Goal: Task Accomplishment & Management: Use online tool/utility

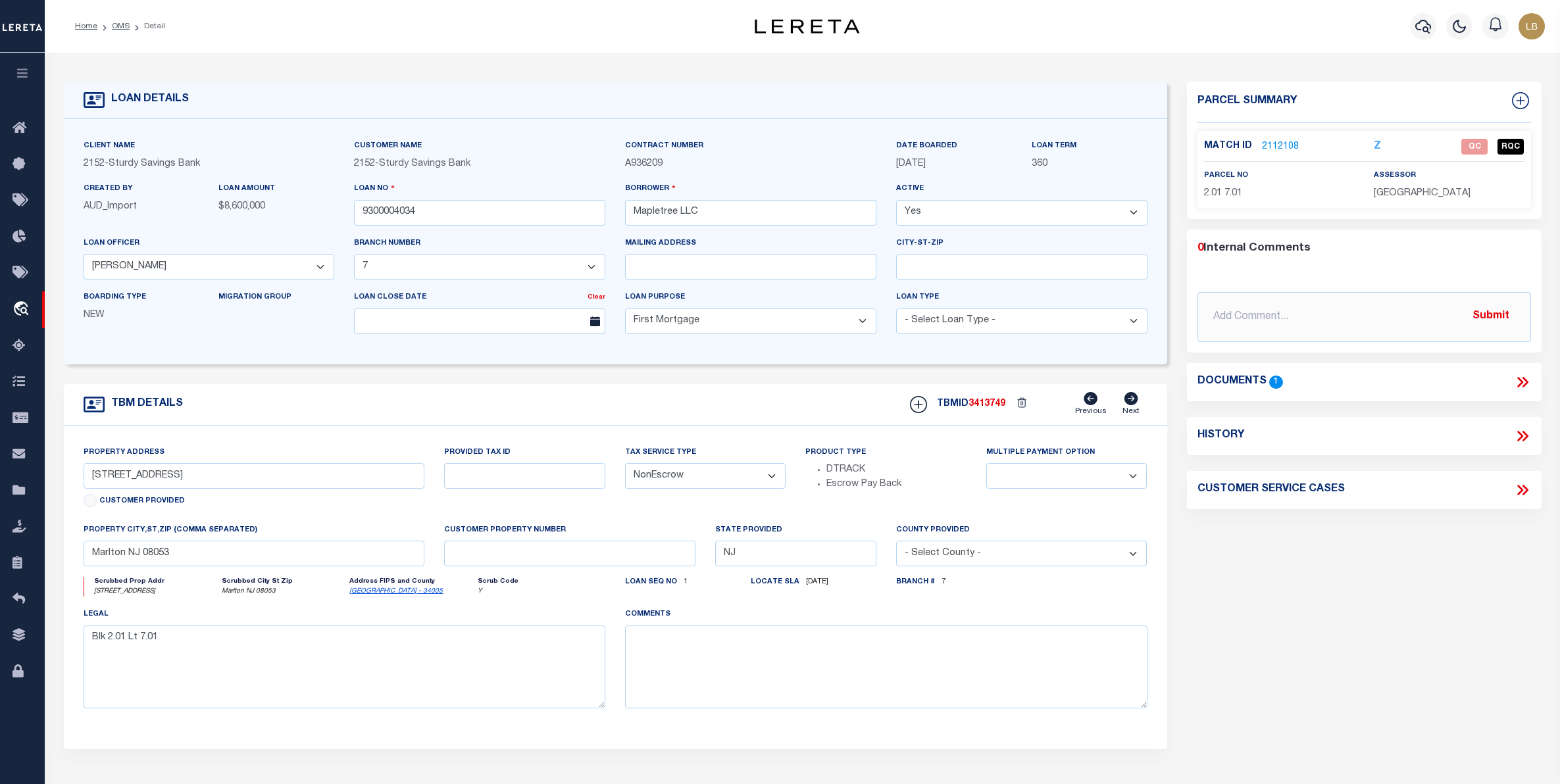
select select "200"
select select "8390"
select select "3695"
select select "10"
select select "NonEscrow"
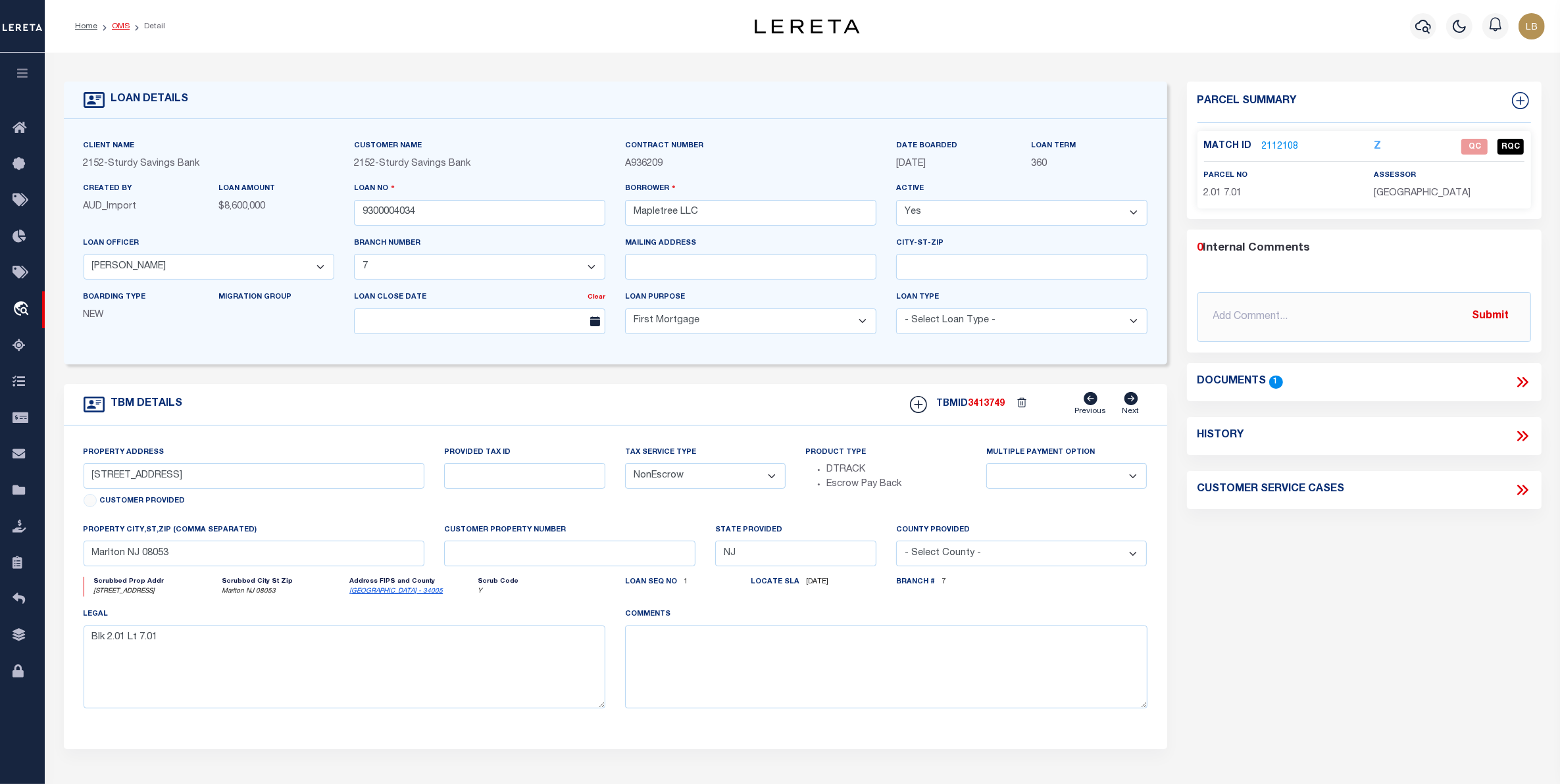
click at [119, 28] on link "OMS" at bounding box center [120, 26] width 17 height 8
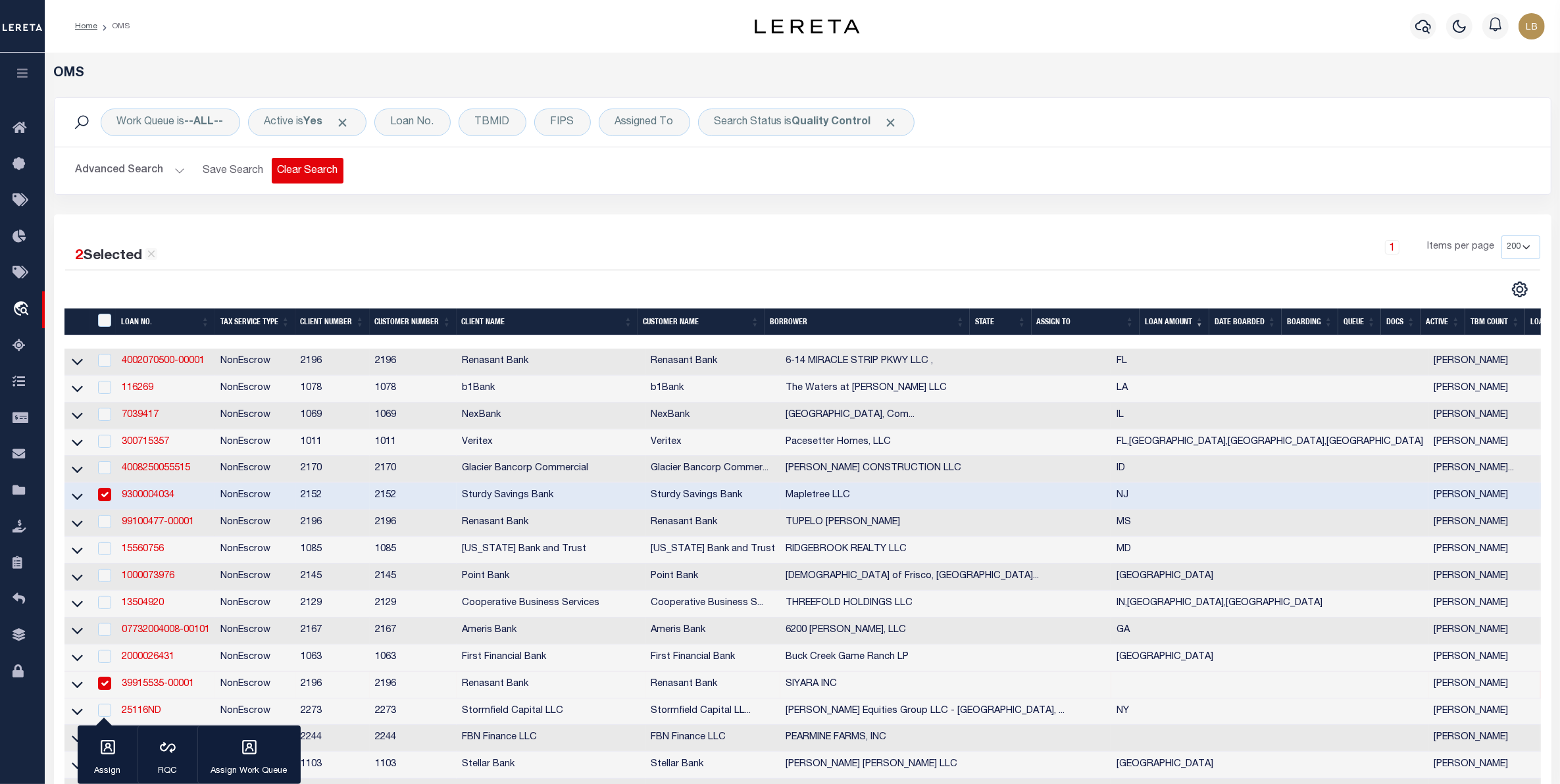
click at [306, 173] on button "Clear Search" at bounding box center [308, 170] width 72 height 26
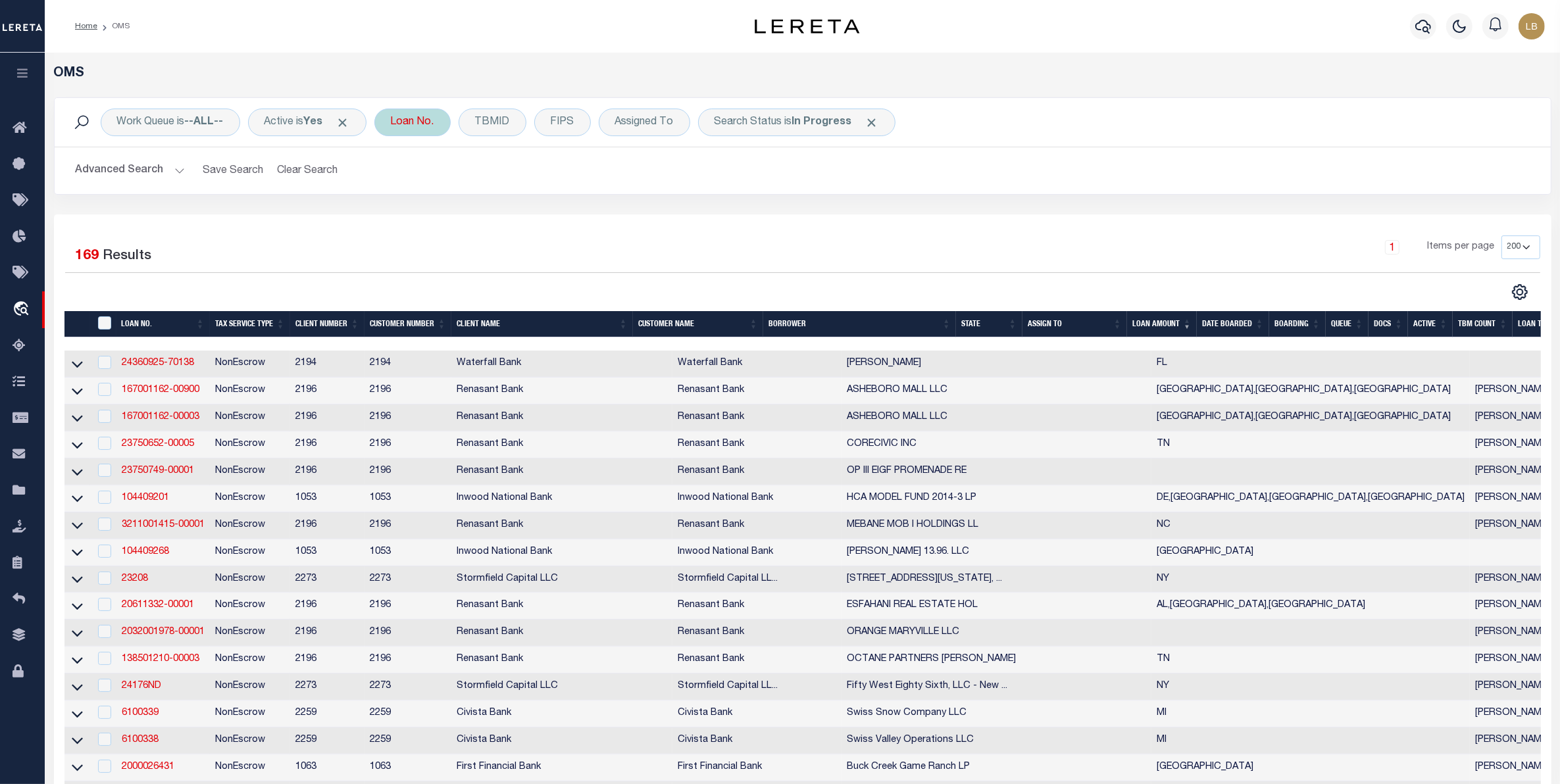
click at [422, 120] on div "Loan No." at bounding box center [411, 122] width 76 height 28
type input "115386"
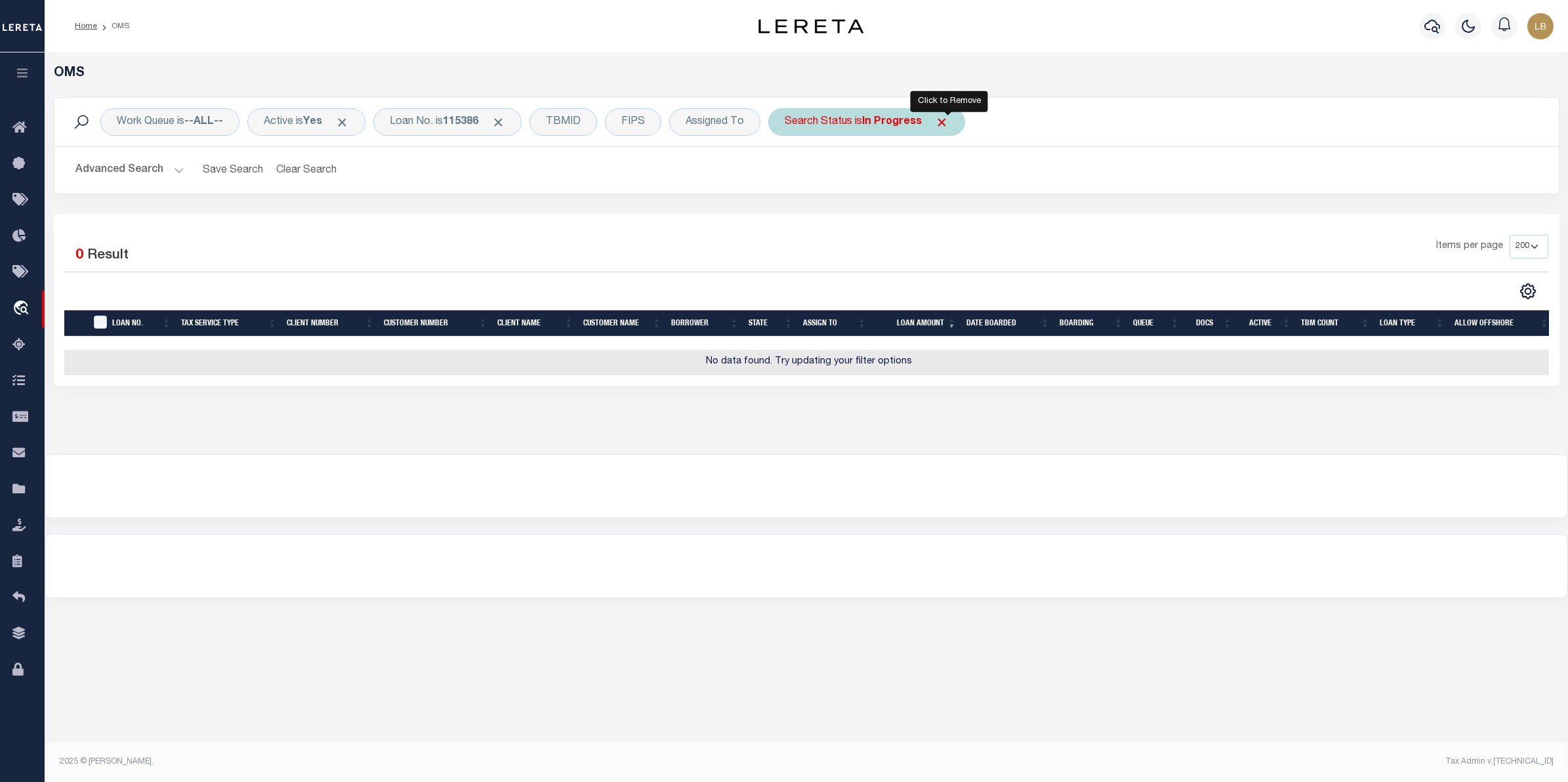
click at [949, 125] on span "Click to Remove" at bounding box center [941, 122] width 13 height 13
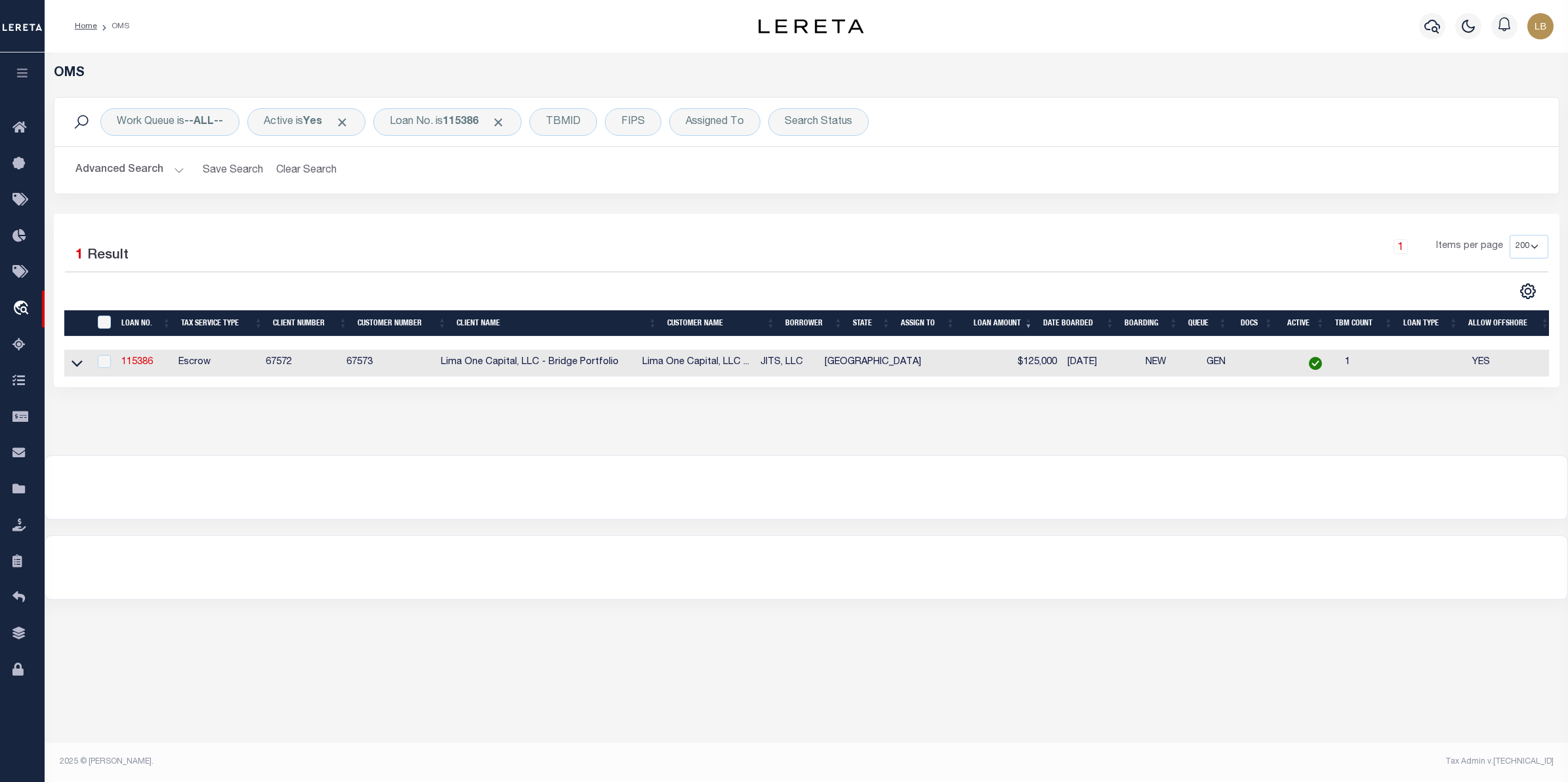
click at [136, 356] on td "115386" at bounding box center [145, 363] width 58 height 27
checkbox input "true"
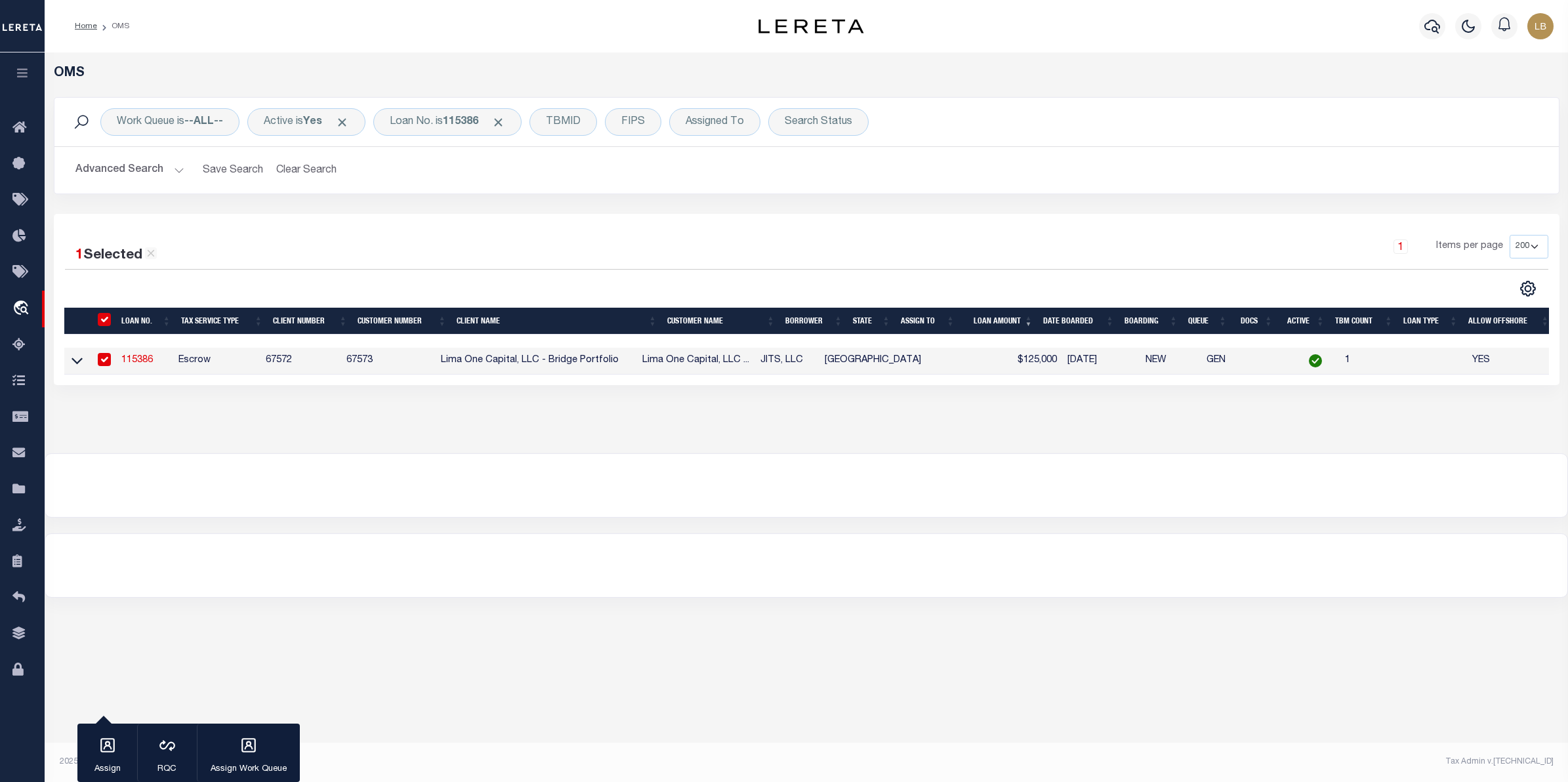
click at [140, 361] on link "115386" at bounding box center [137, 360] width 32 height 10
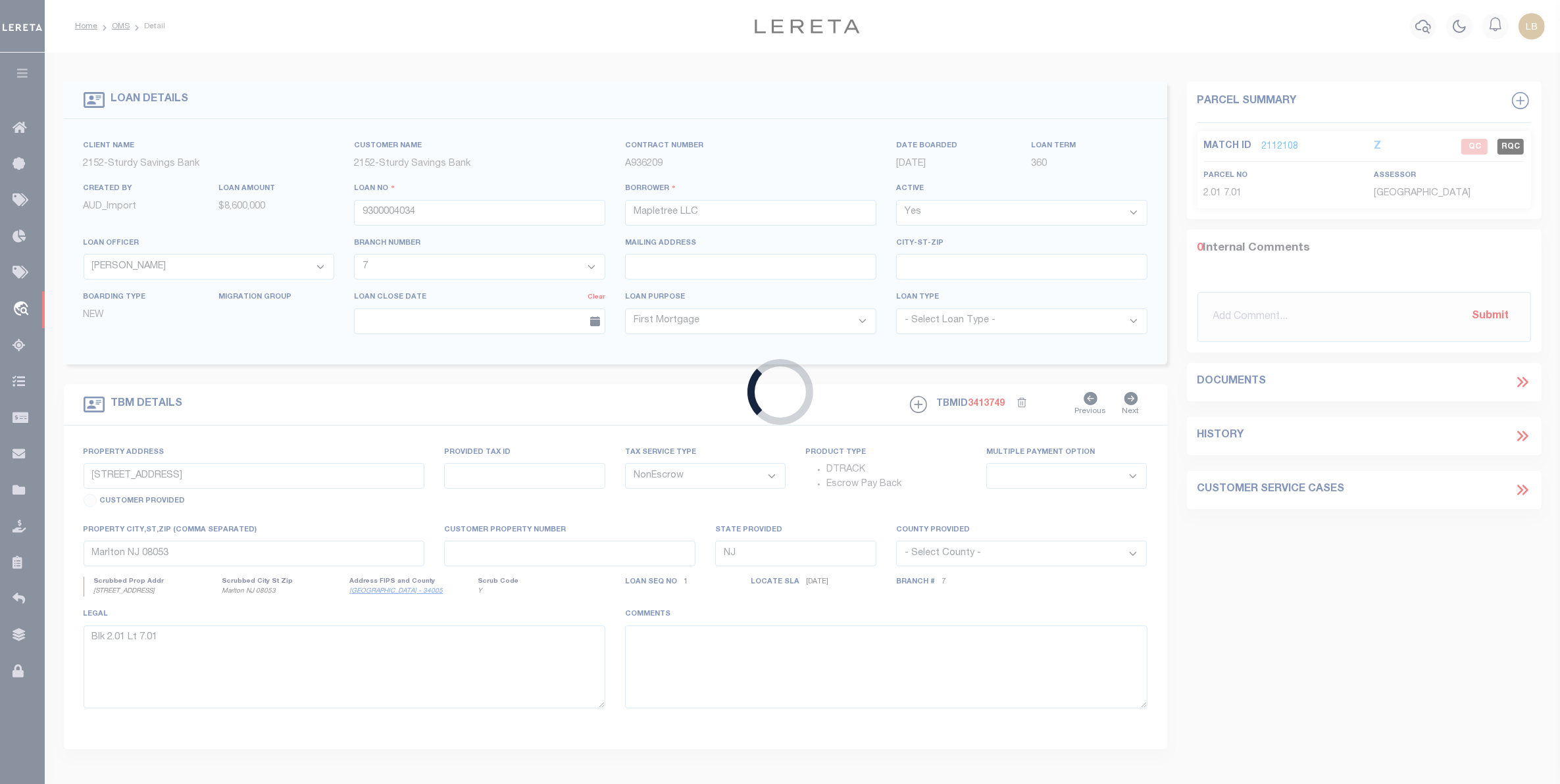
type input "115386"
type input "JITS, LLC"
select select
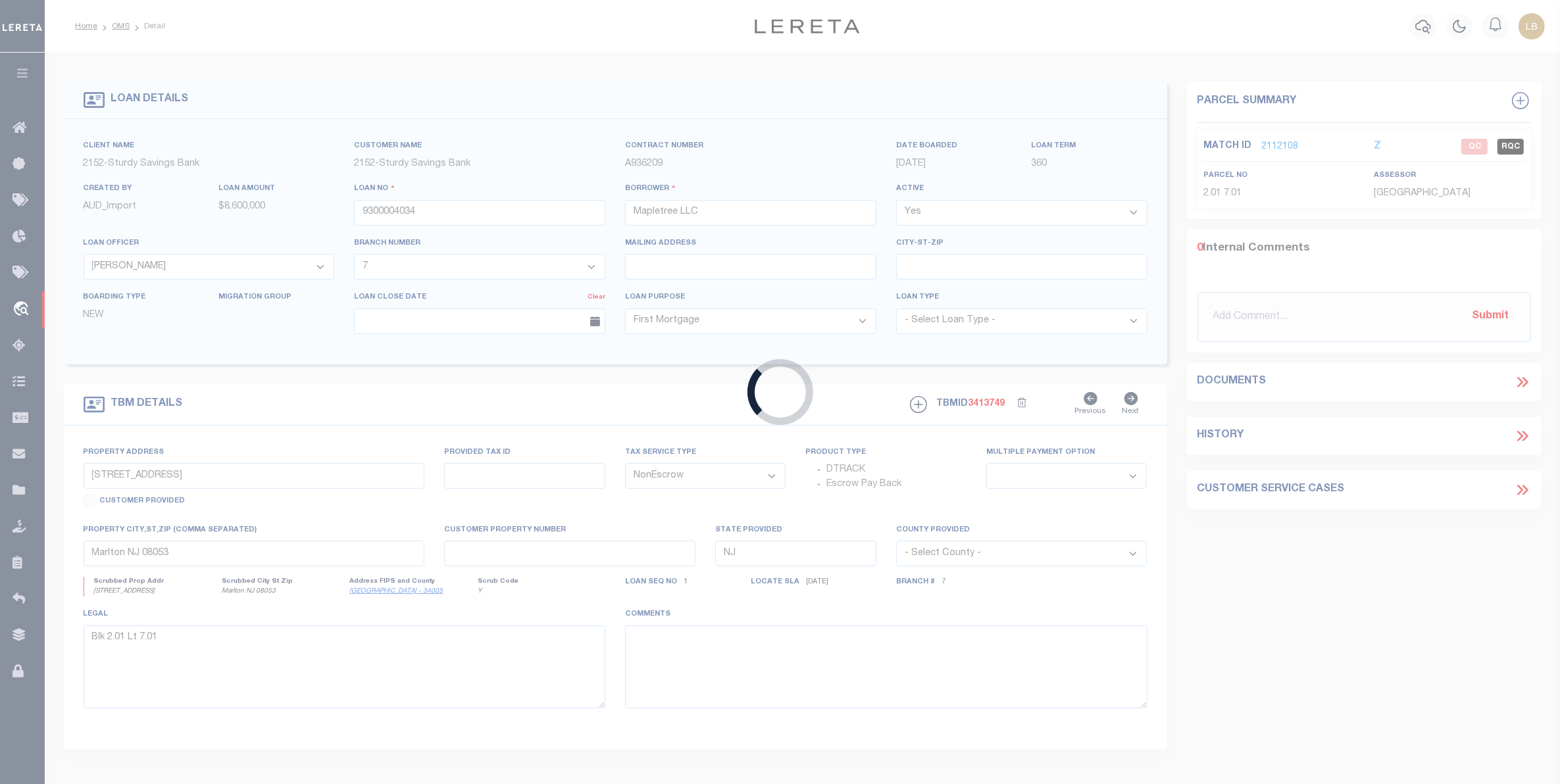
select select
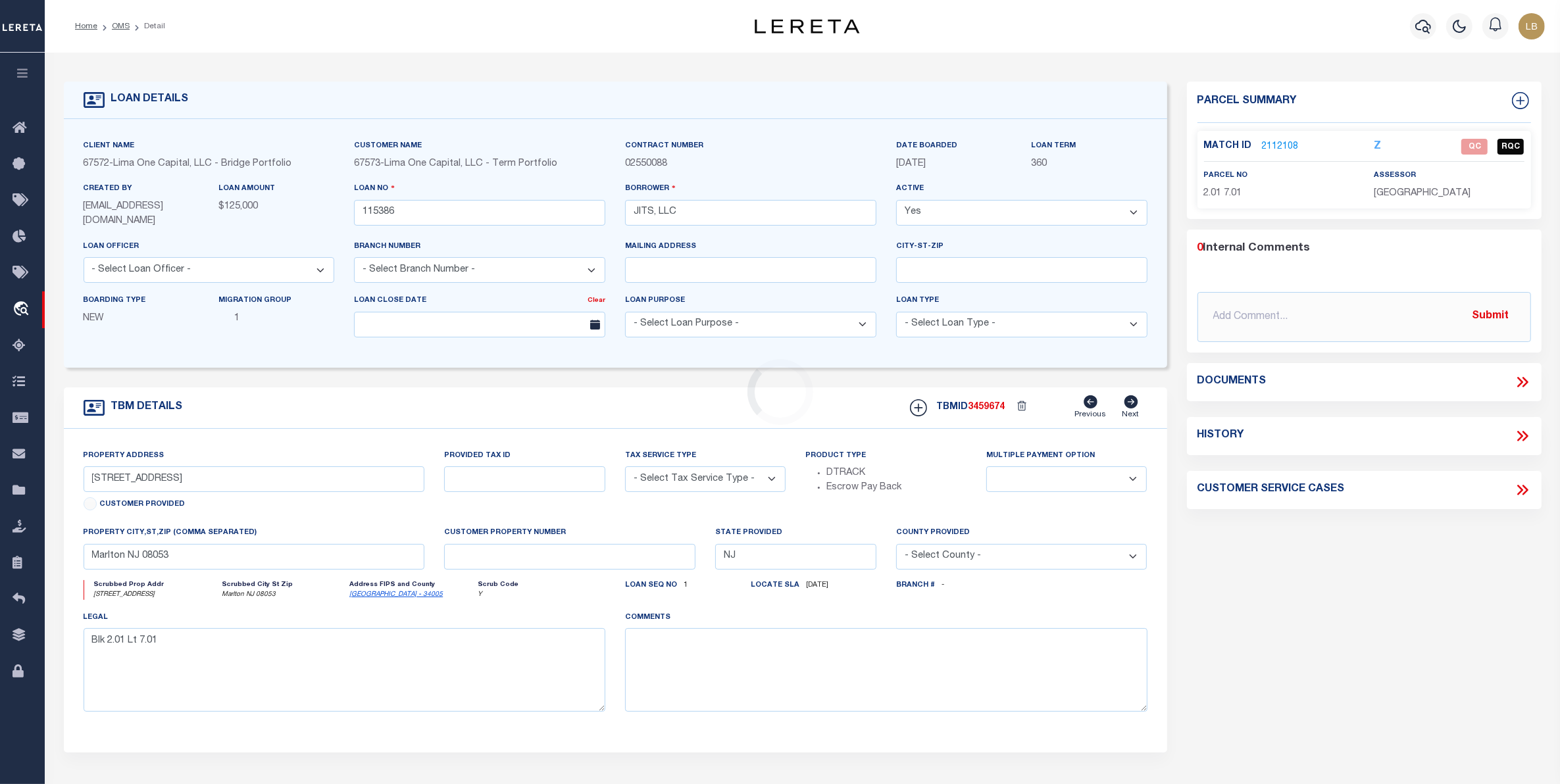
type input "[STREET_ADDRESS]"
radio input "true"
select select "Escrow"
select select
type input "SHERMAN TX 75090"
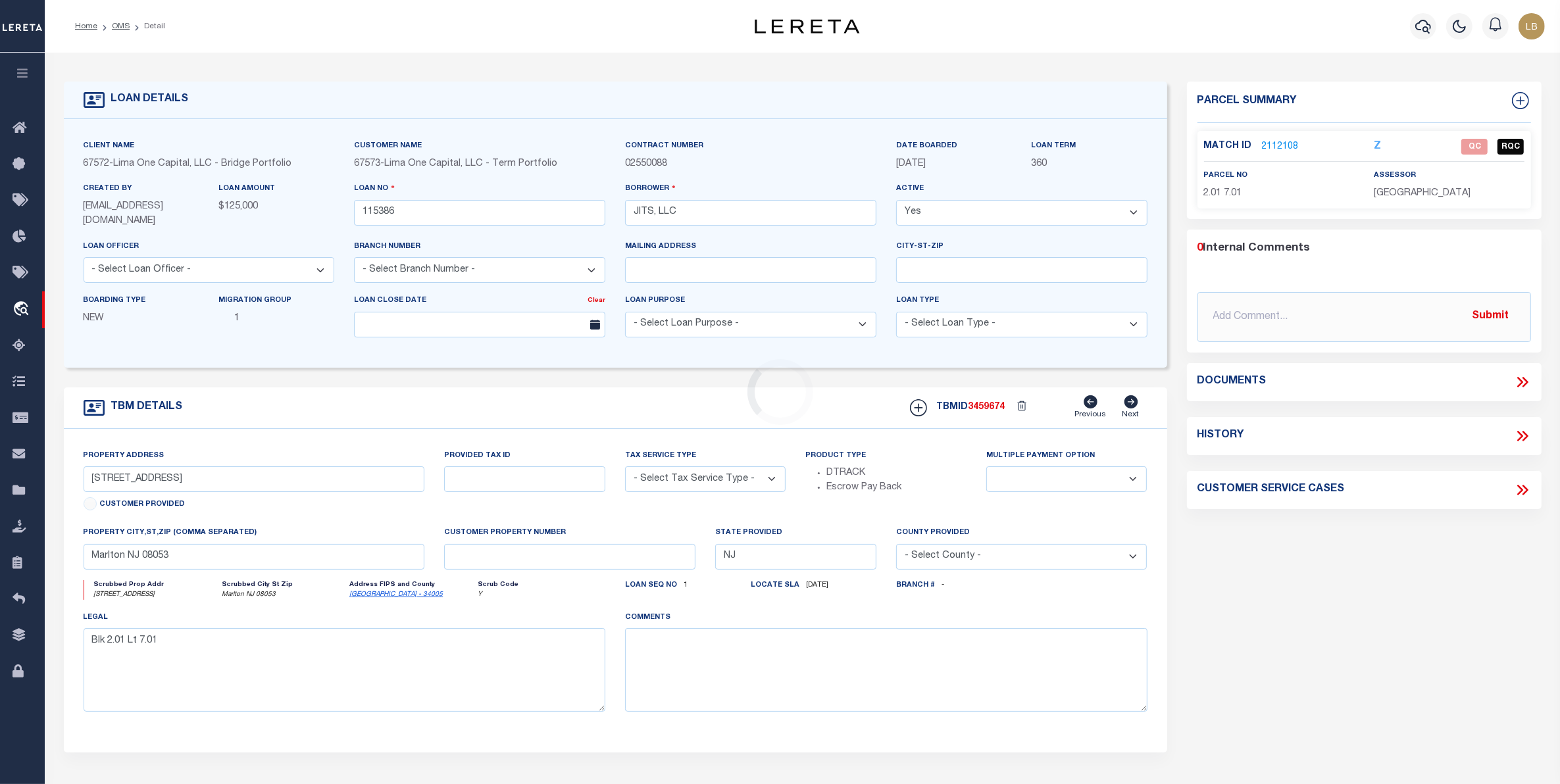
type input "115386-1"
type input "[GEOGRAPHIC_DATA]"
type textarea "COLLECTOR: ENTITY: PARCEL: 166099"
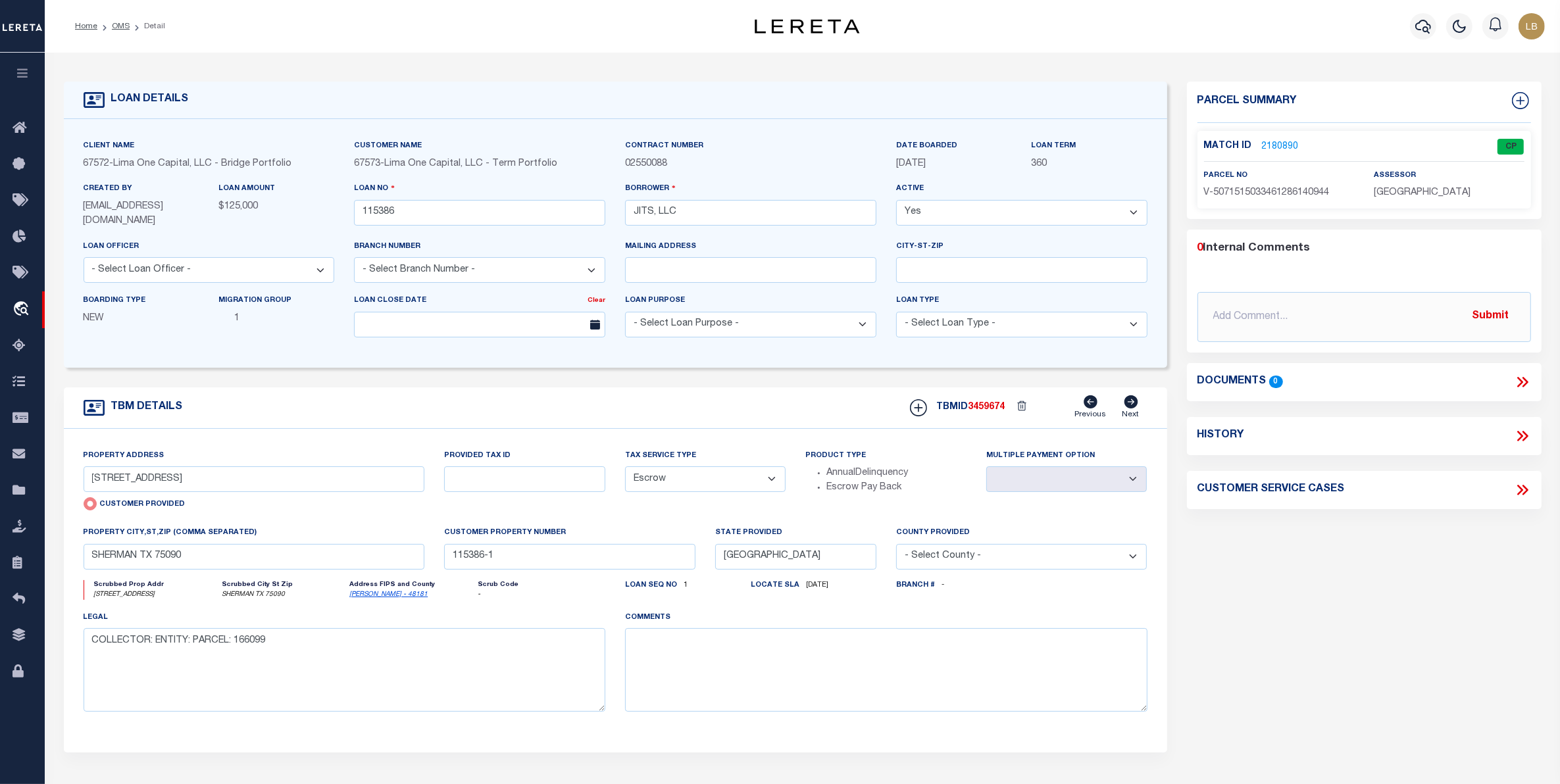
click at [1284, 143] on link "2180890" at bounding box center [1280, 147] width 37 height 13
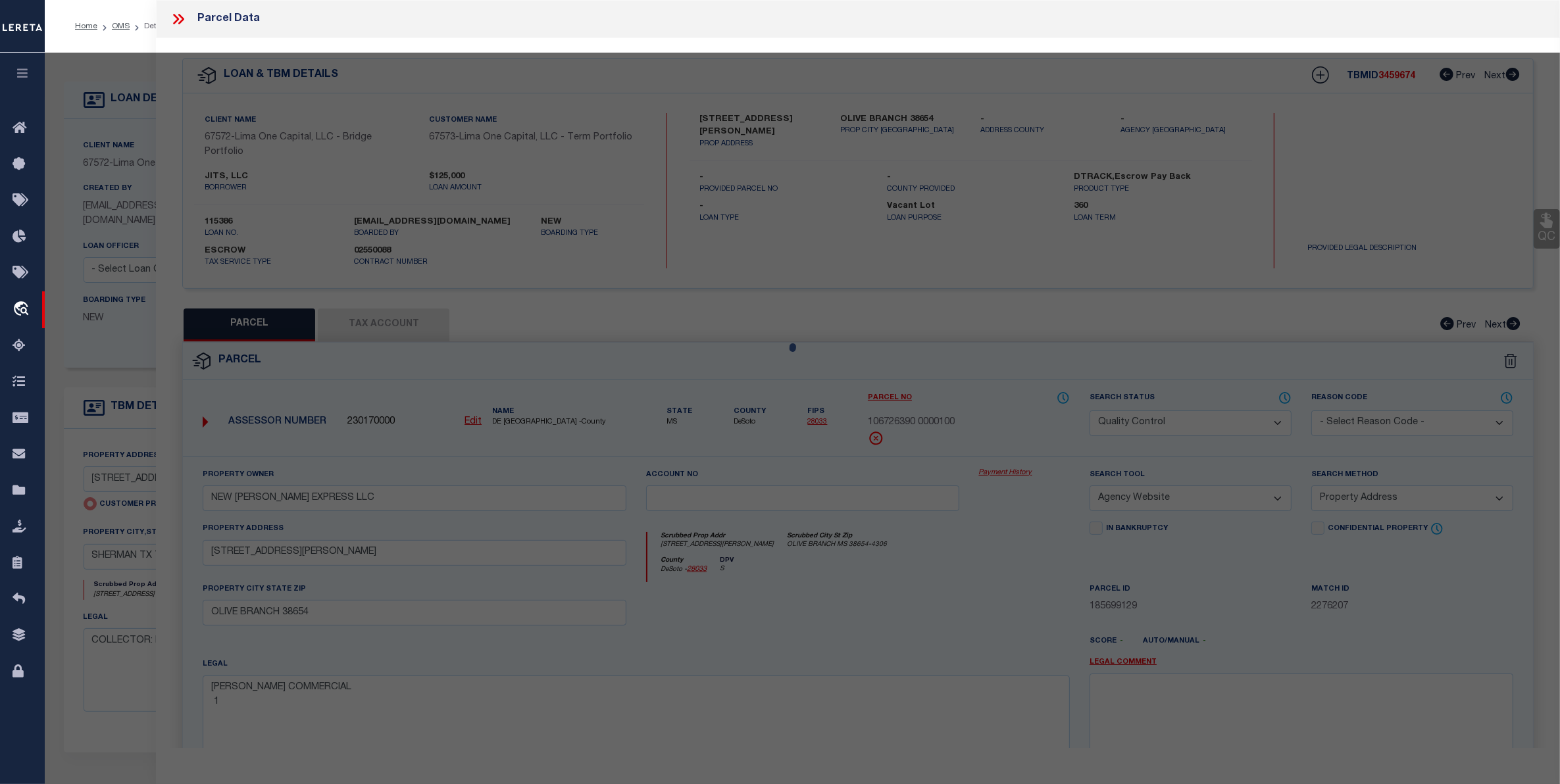
select select "AS"
select select
checkbox input "false"
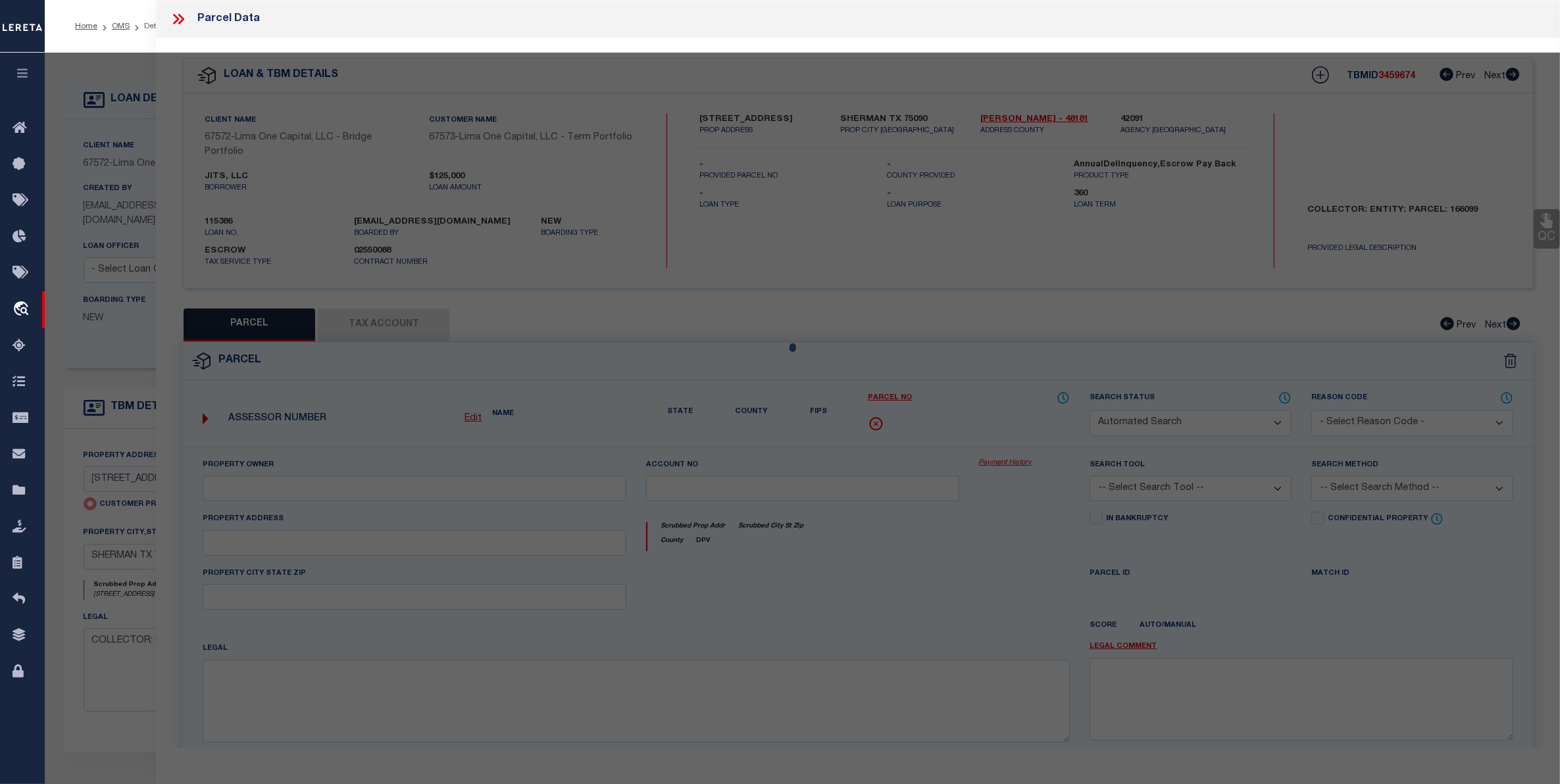
select select "CP"
type input "[STREET_ADDRESS]"
checkbox input "false"
type input "SHERMAN TX 75090"
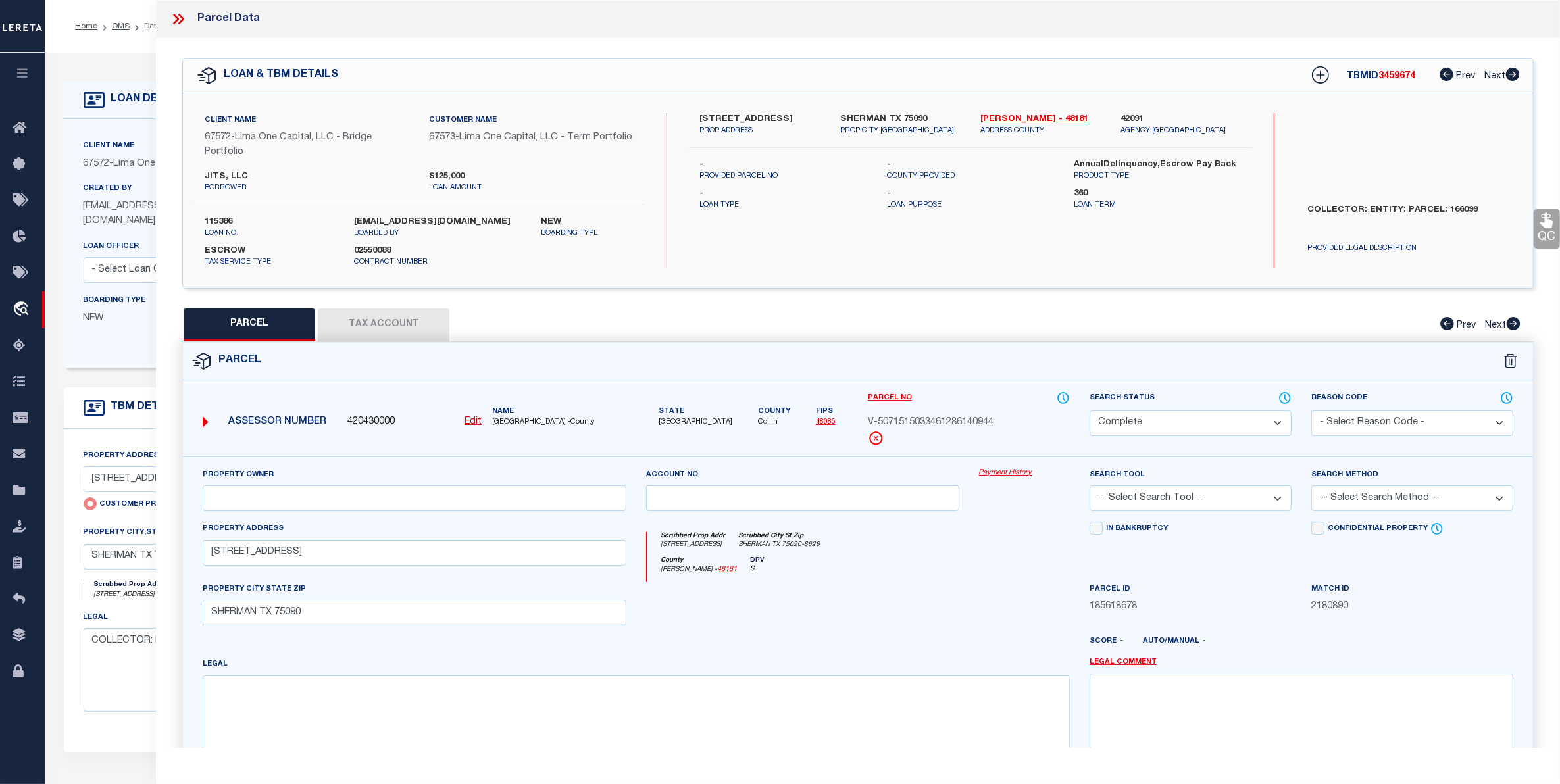
click at [391, 326] on button "Tax Account" at bounding box center [384, 325] width 132 height 33
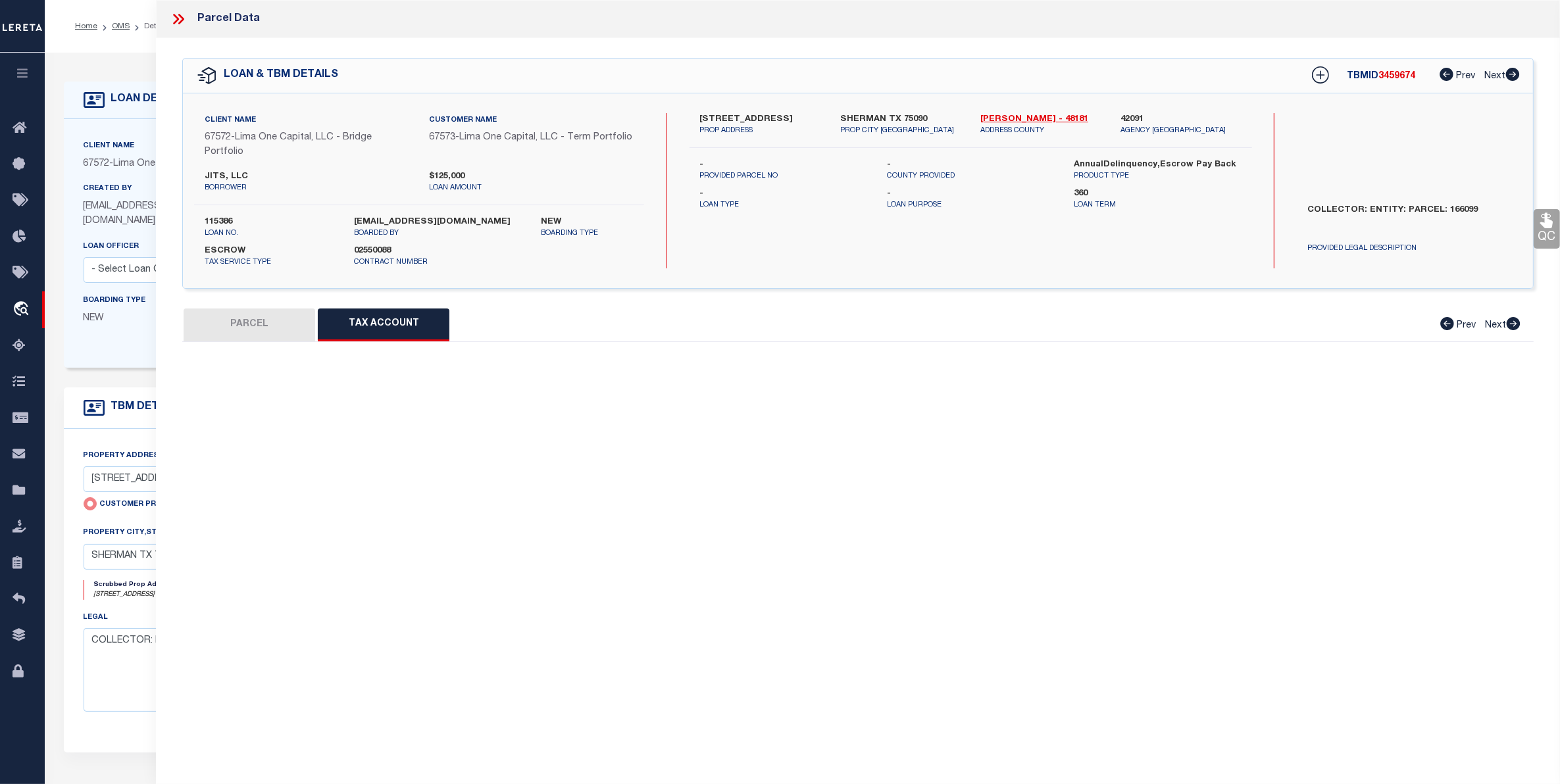
select select "100"
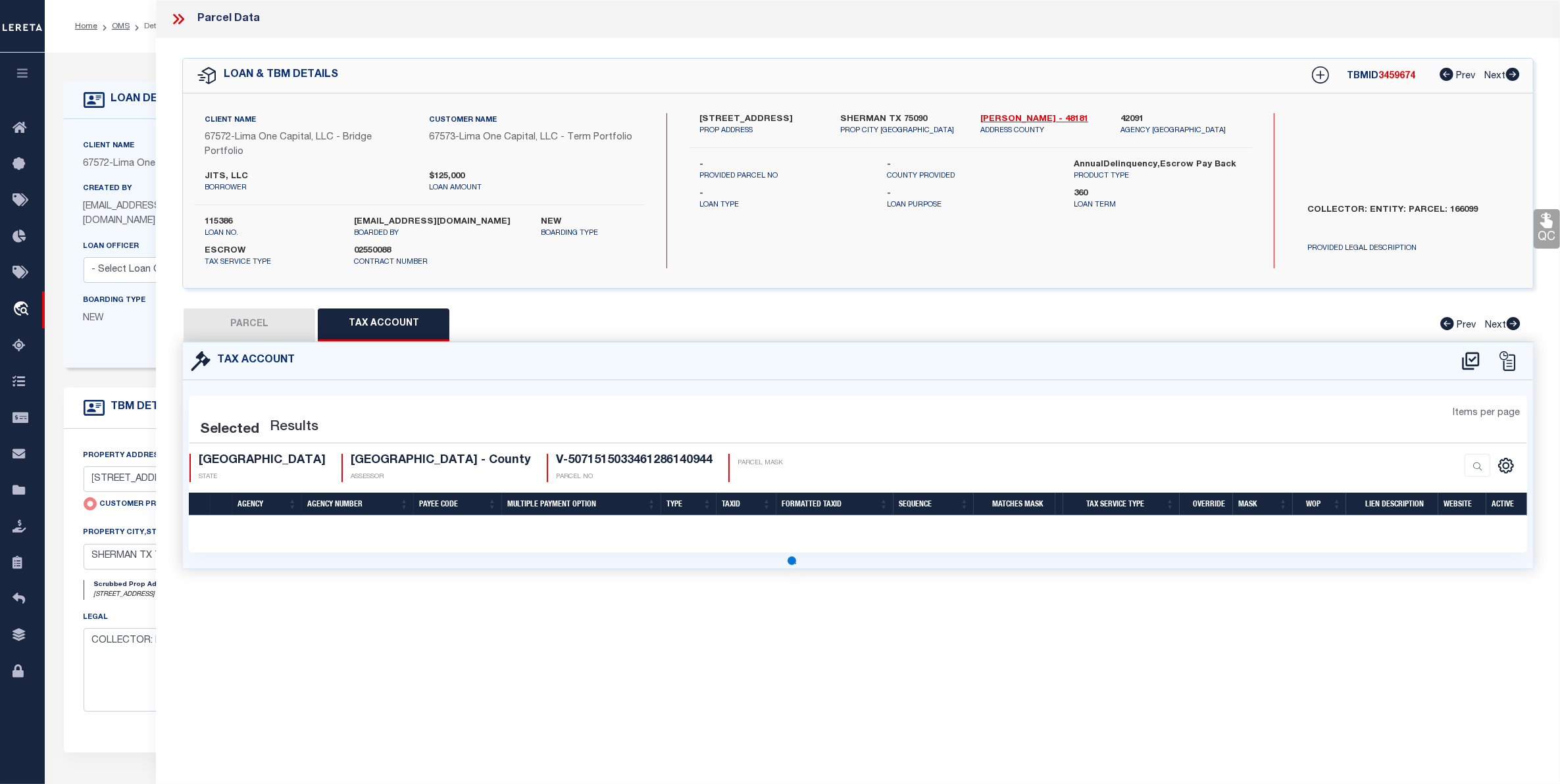
select select "100"
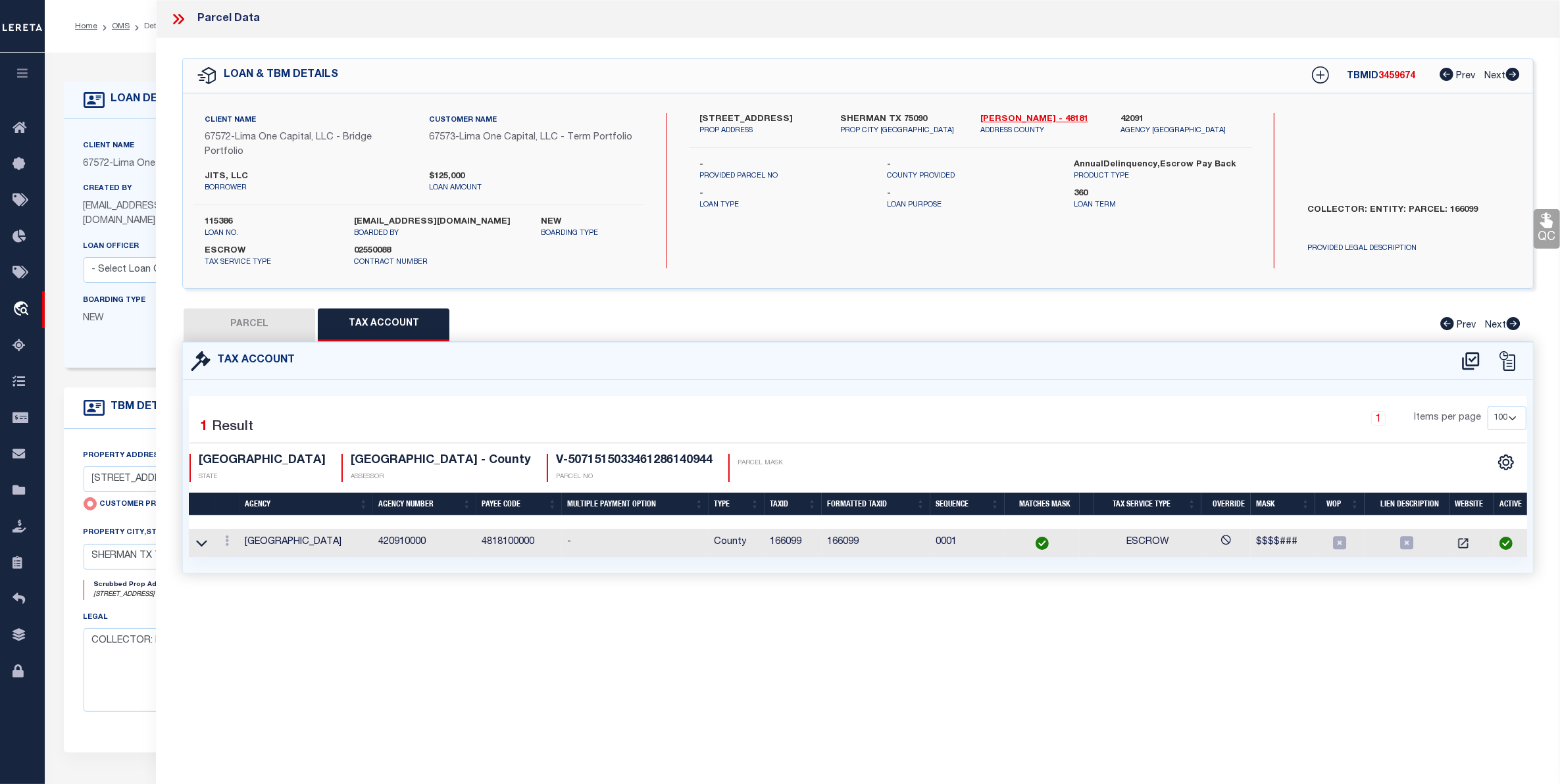
click at [240, 320] on button "PARCEL" at bounding box center [249, 325] width 132 height 33
select select "AS"
checkbox input "false"
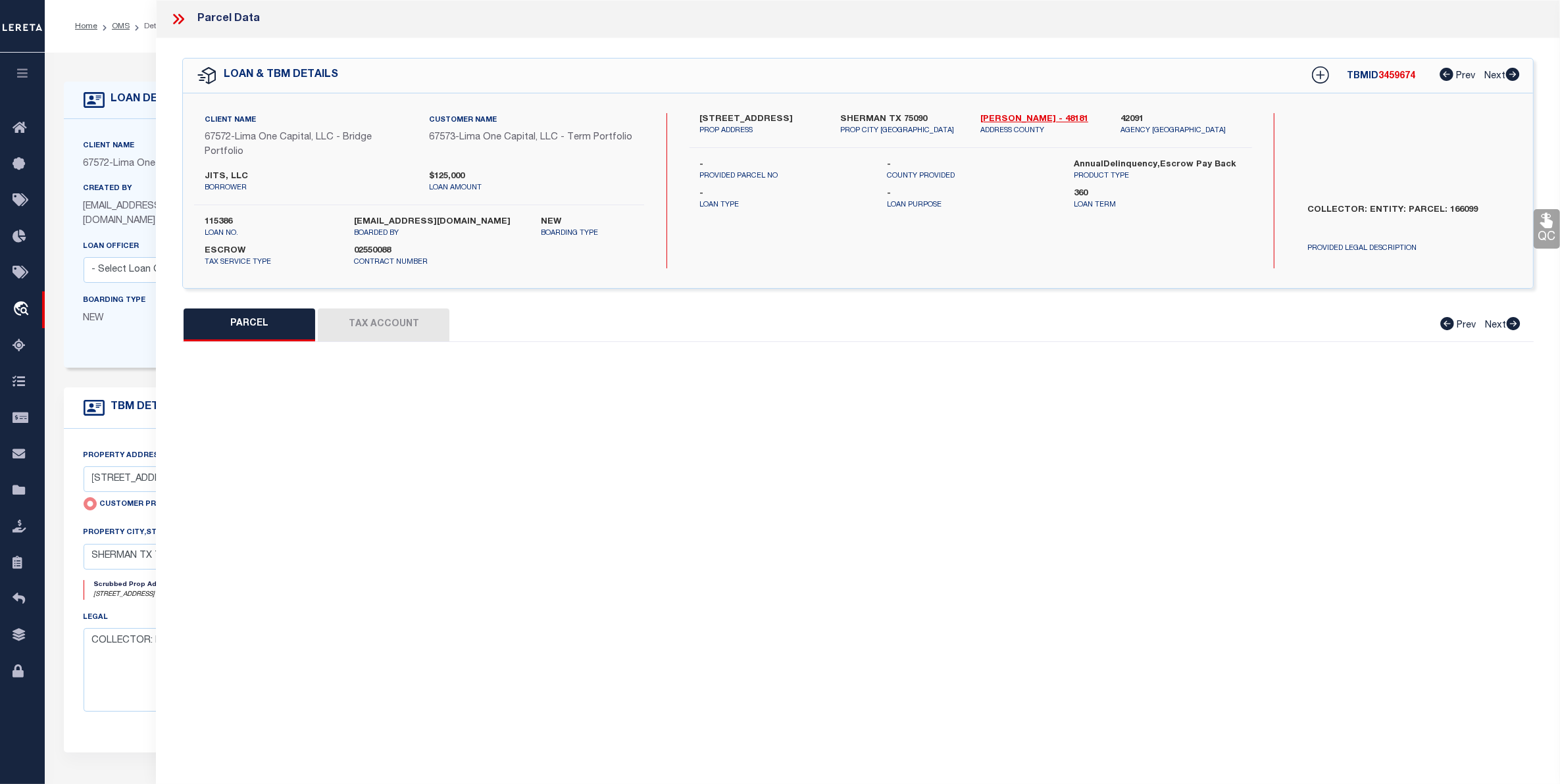
select select "CP"
type input "[STREET_ADDRESS]"
checkbox input "false"
type input "SHERMAN TX 75090"
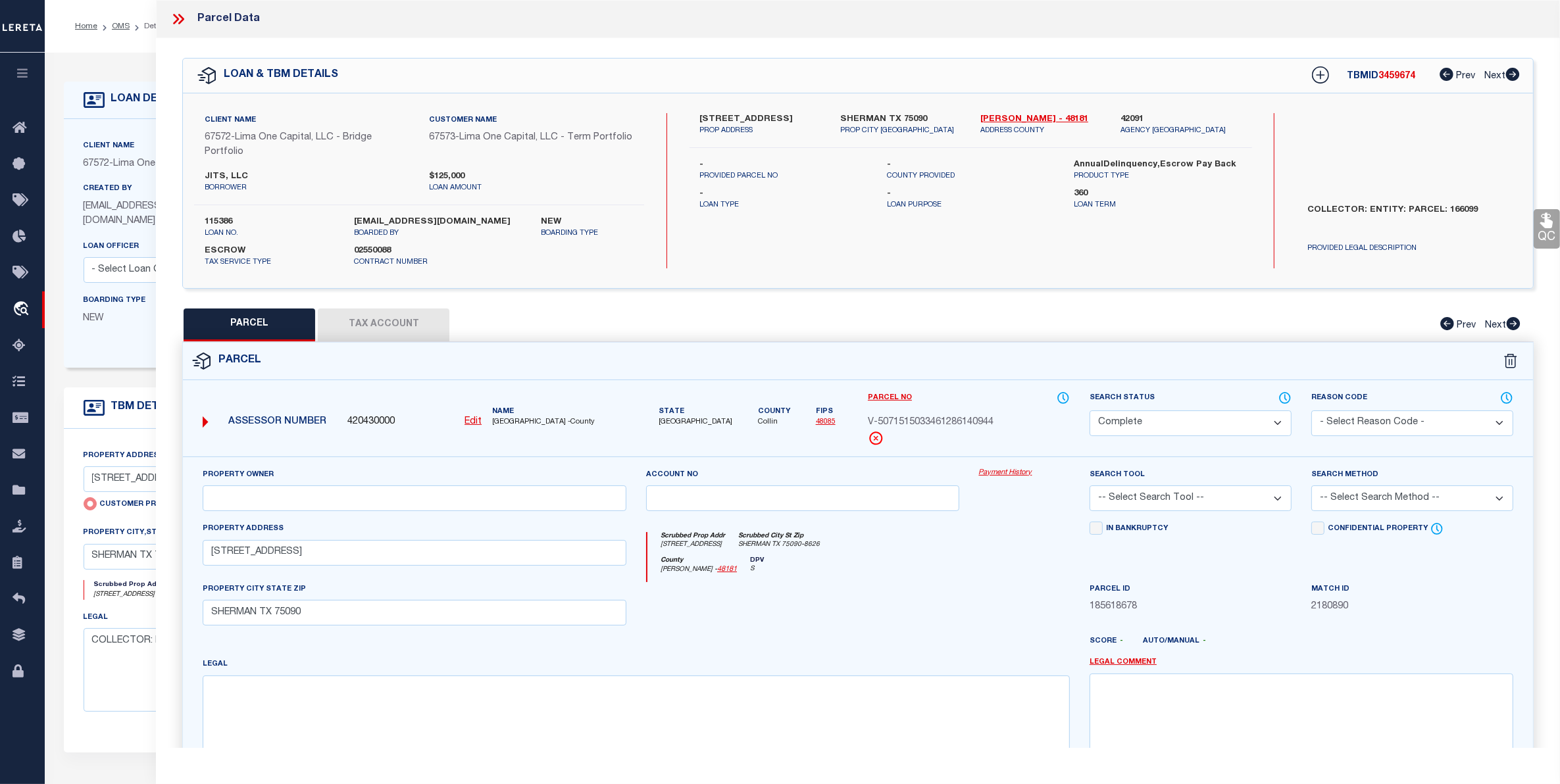
click at [362, 321] on button "Tax Account" at bounding box center [384, 325] width 132 height 33
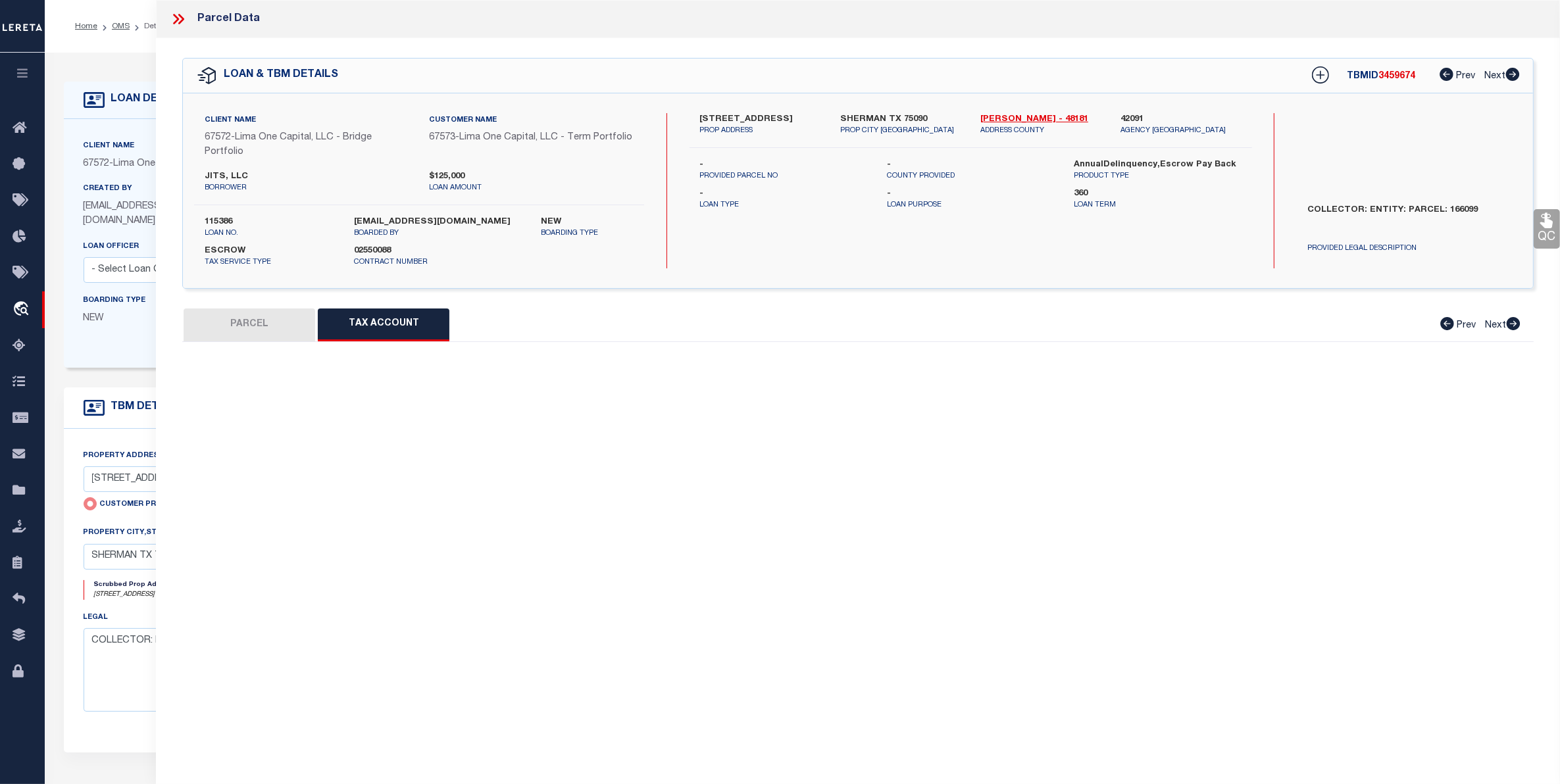
select select "100"
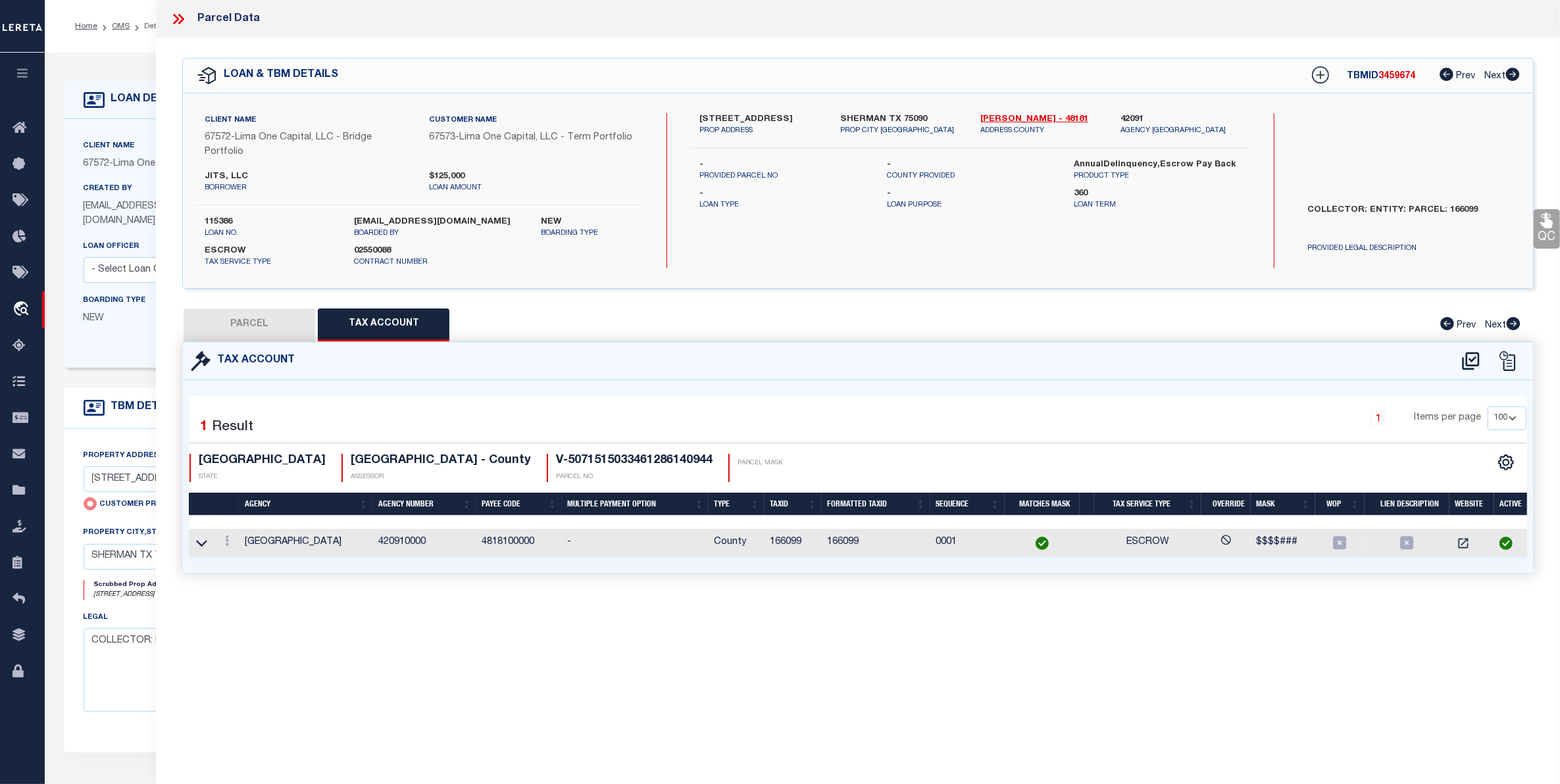
click at [236, 316] on button "PARCEL" at bounding box center [249, 325] width 132 height 33
select select "AS"
checkbox input "false"
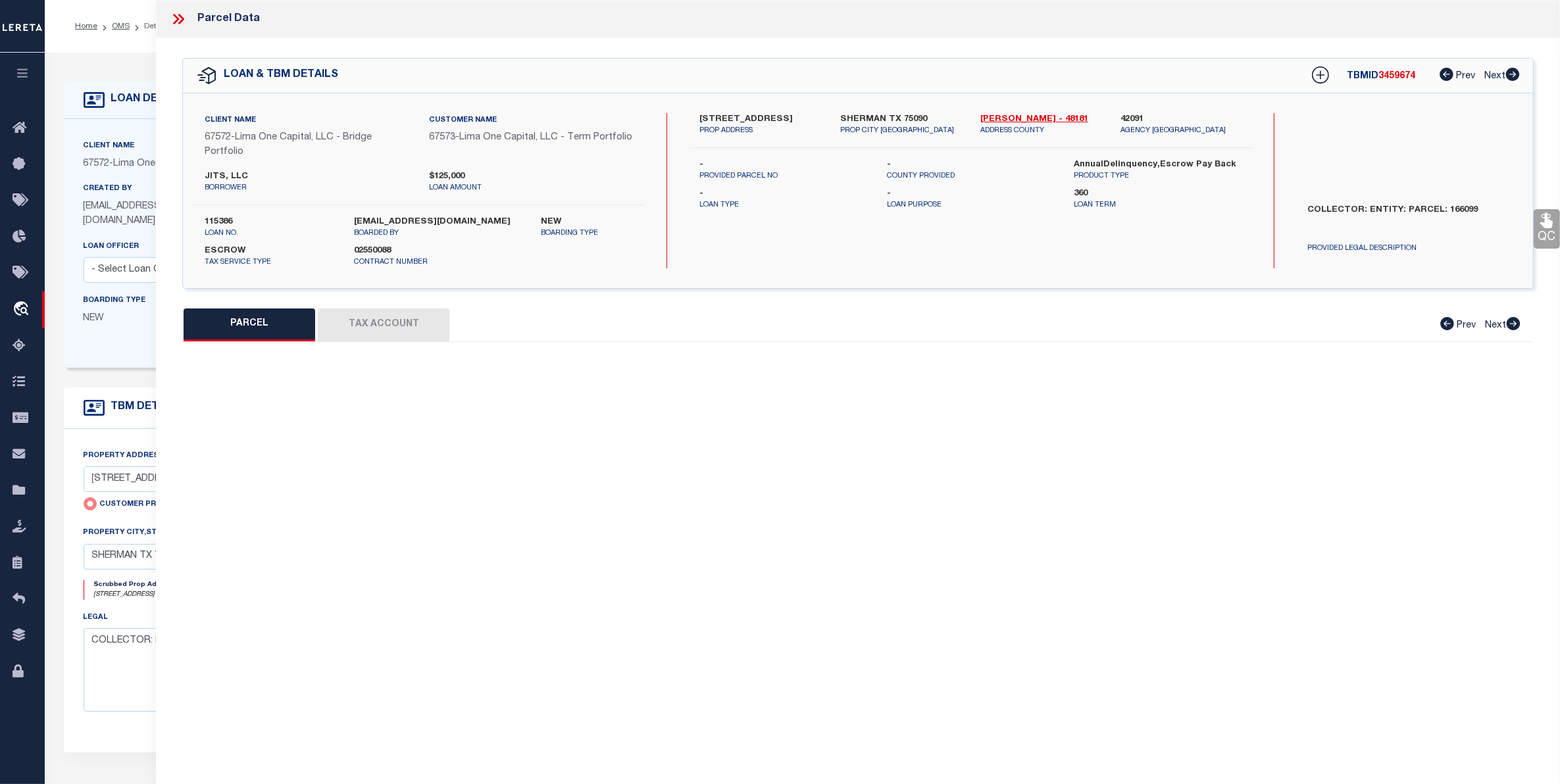
select select "CP"
type input "[STREET_ADDRESS]"
checkbox input "false"
type input "SHERMAN TX 75090"
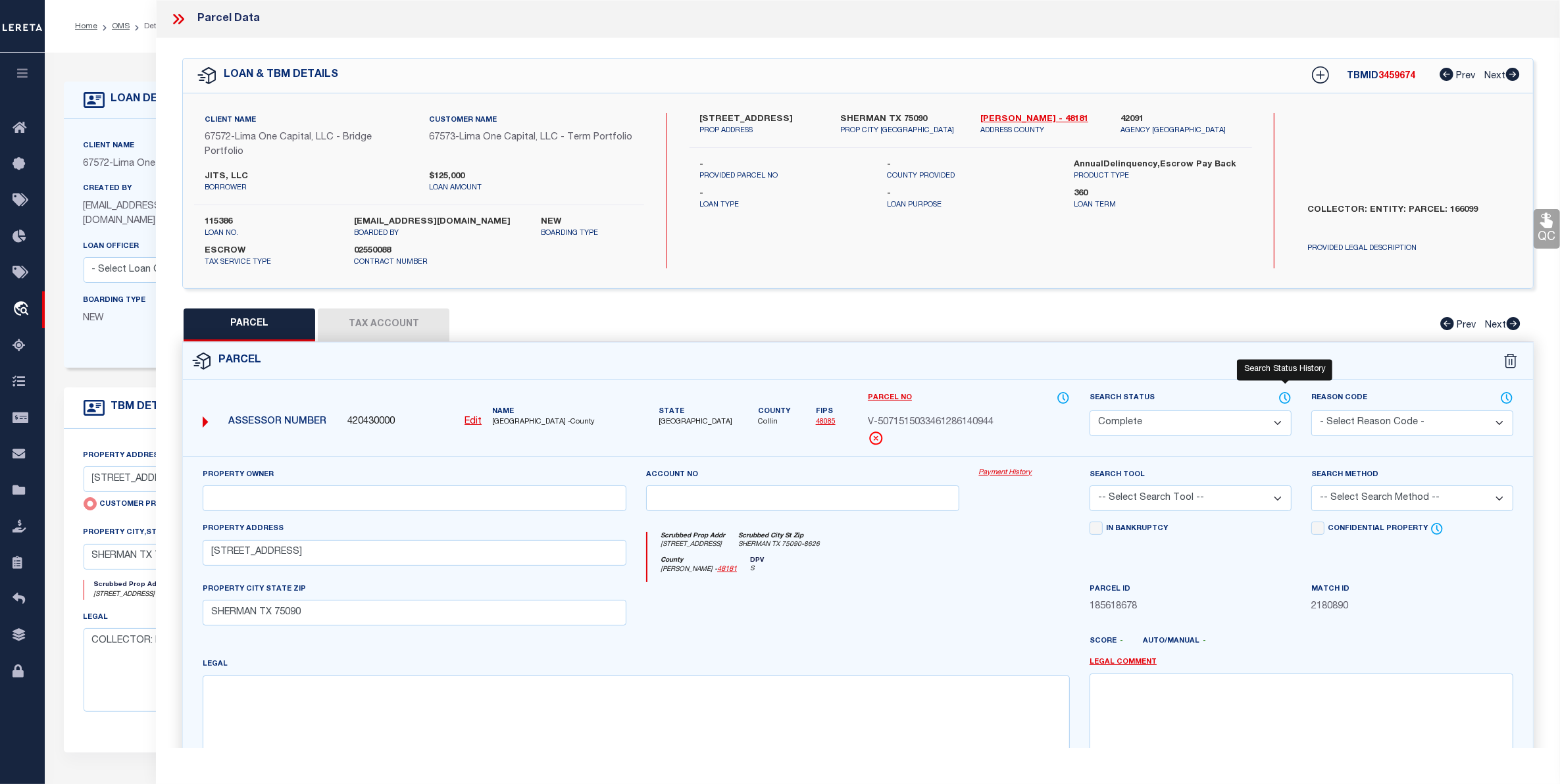
click at [1285, 401] on icon at bounding box center [1285, 398] width 13 height 14
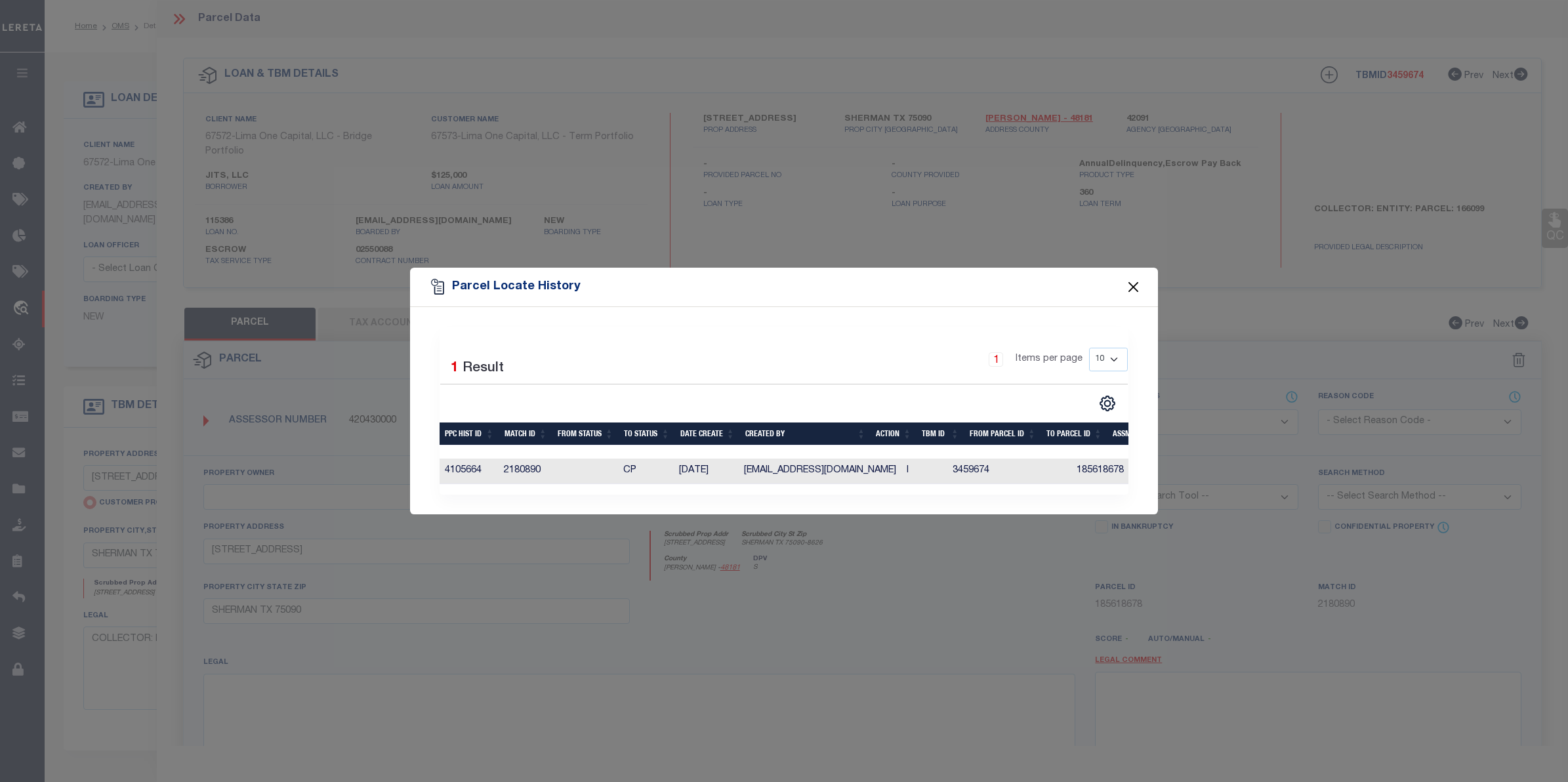
click at [1140, 283] on button "Close" at bounding box center [1134, 287] width 17 height 17
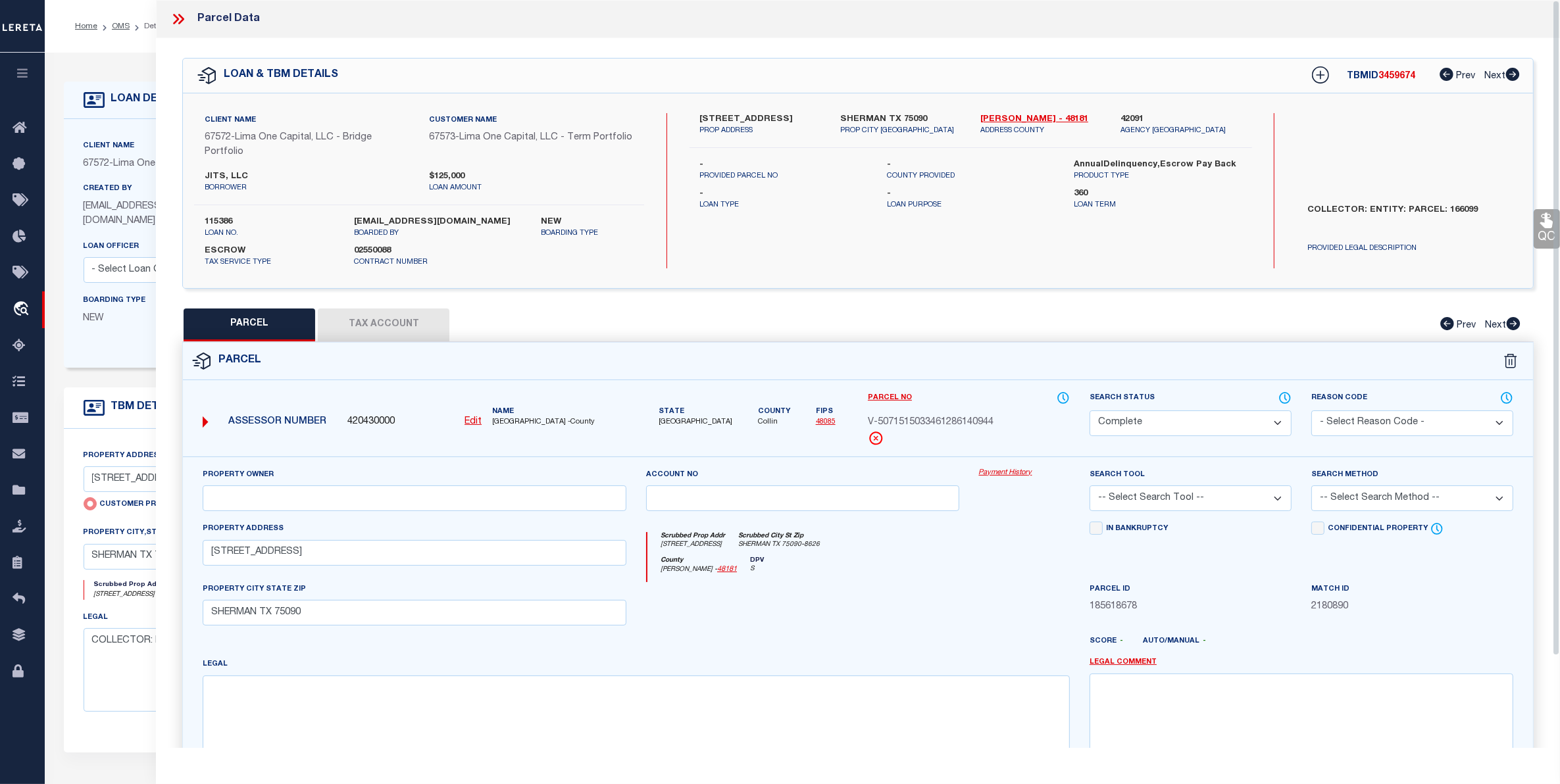
click at [366, 318] on button "Tax Account" at bounding box center [384, 325] width 132 height 33
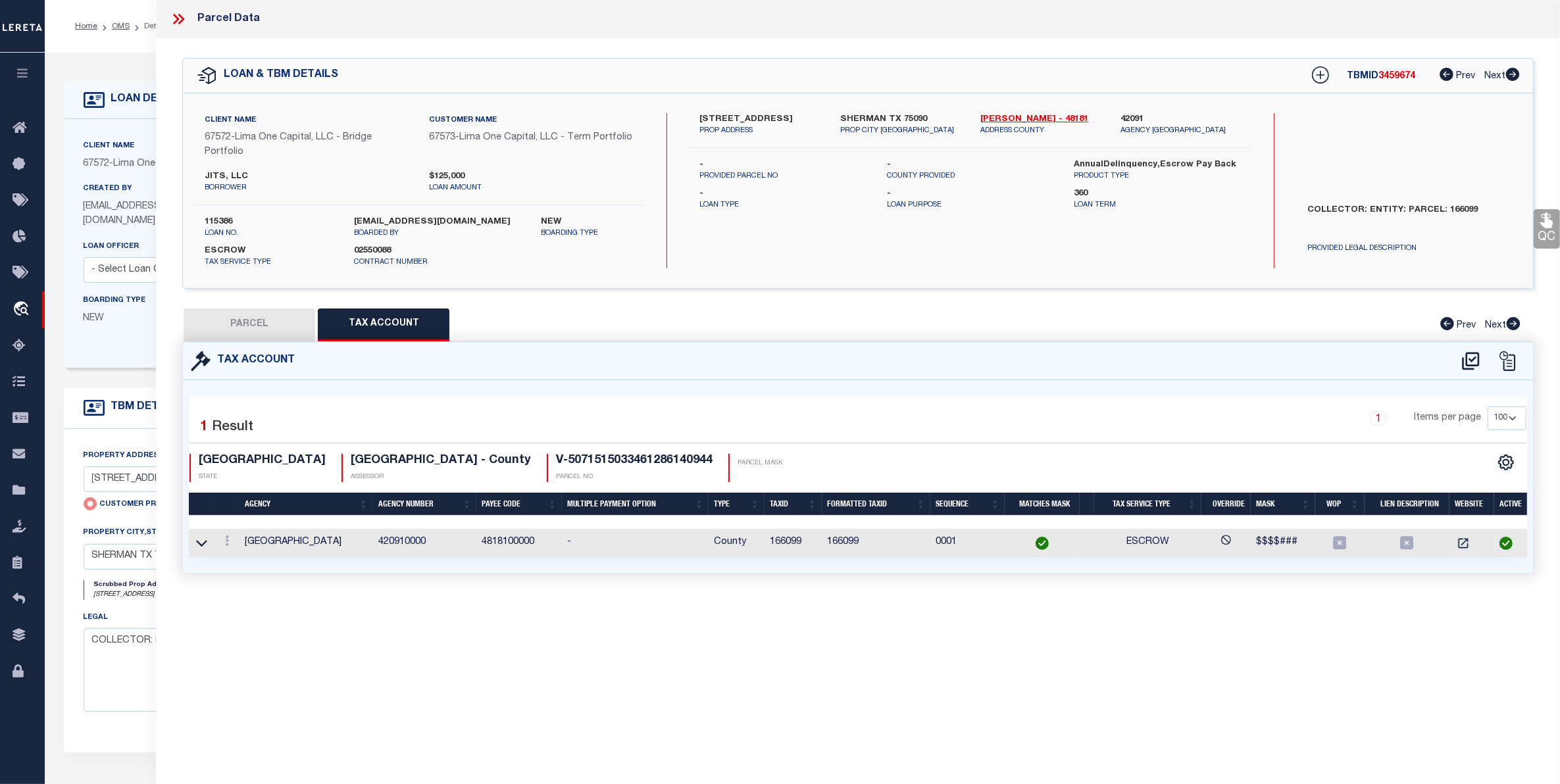
select select "100"
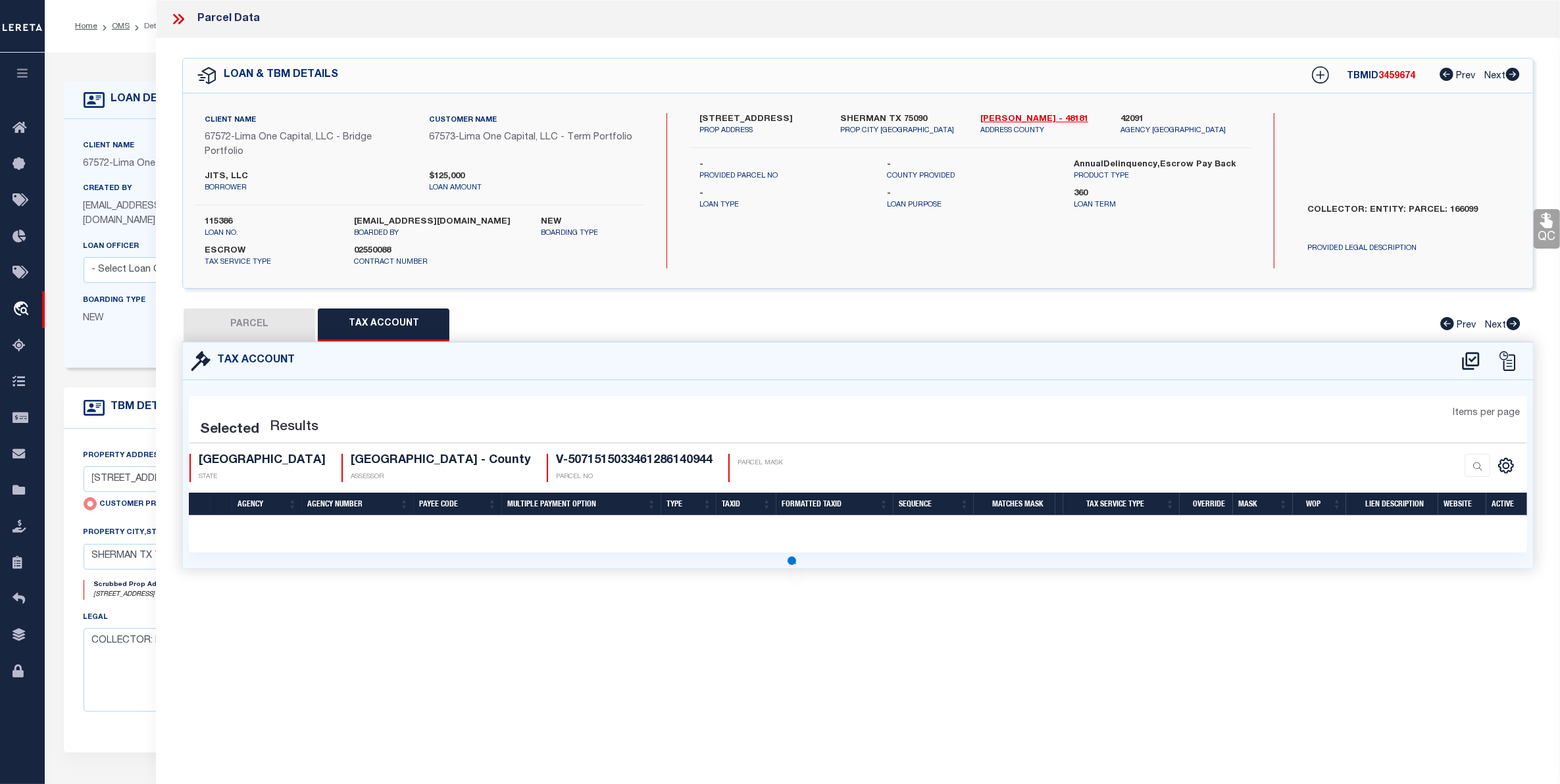
select select "100"
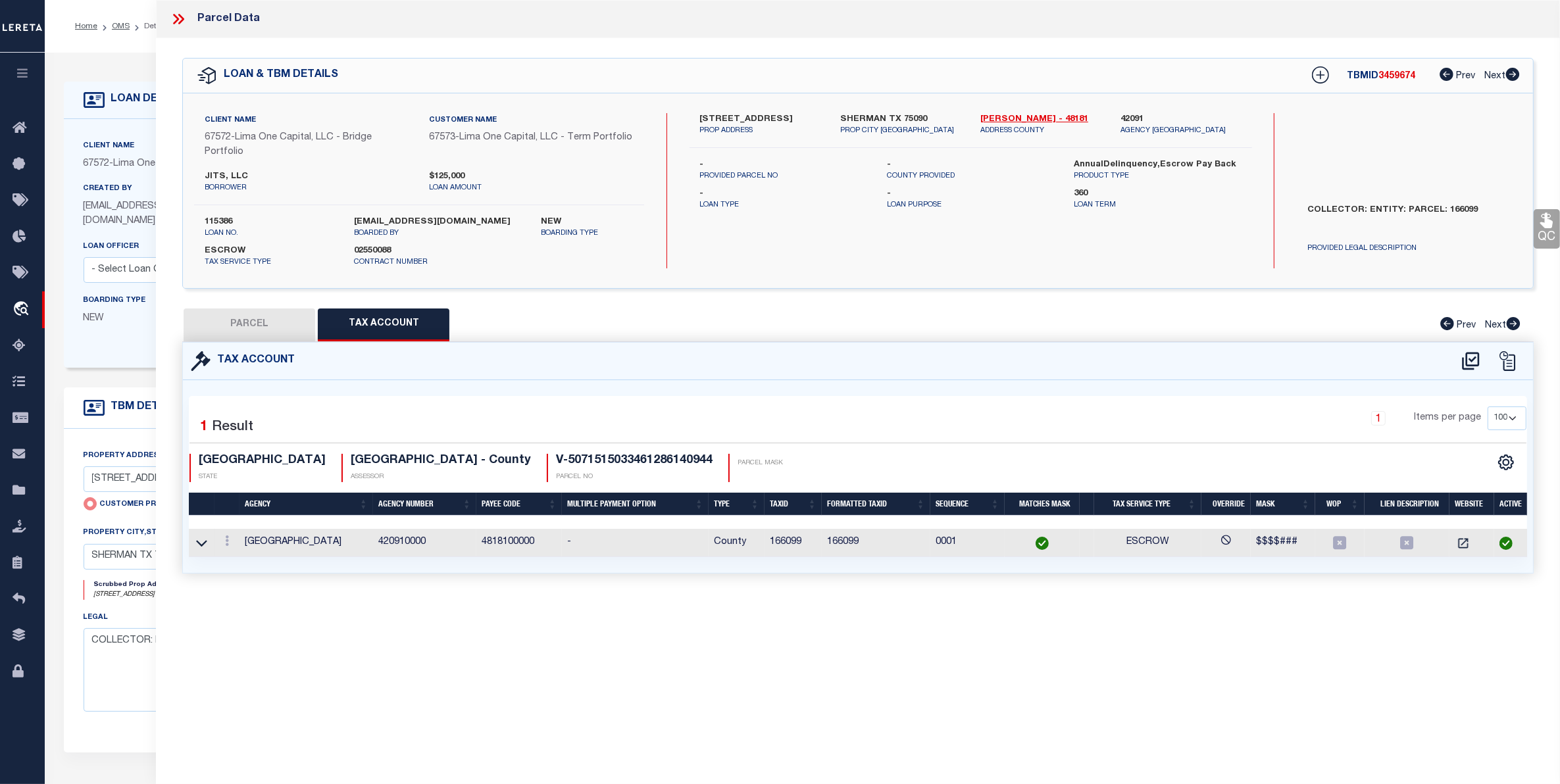
click at [250, 327] on button "PARCEL" at bounding box center [249, 325] width 132 height 33
select select "AS"
checkbox input "false"
select select "CP"
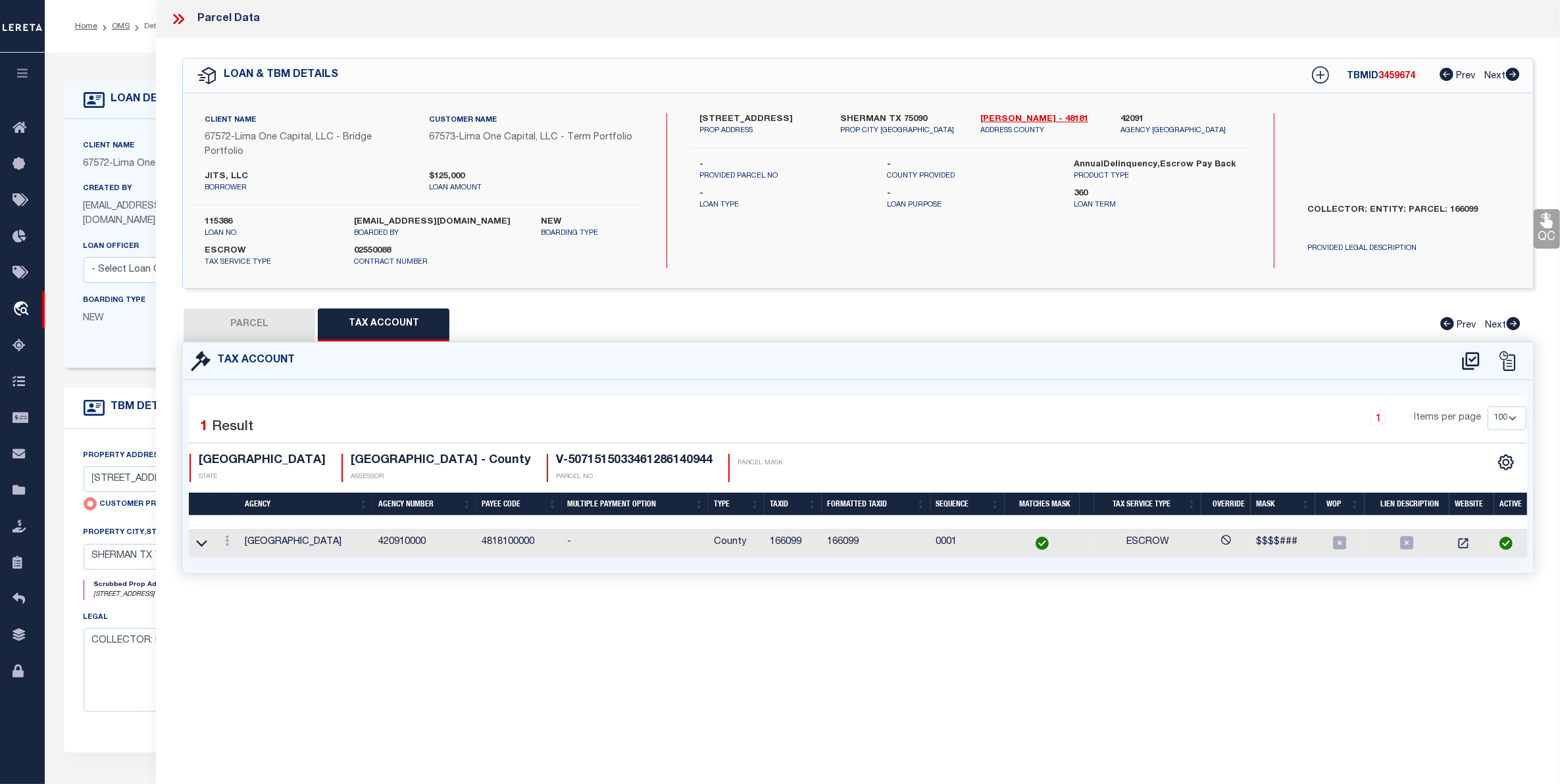
type input "[STREET_ADDRESS]"
checkbox input "false"
type input "SHERMAN TX 75090"
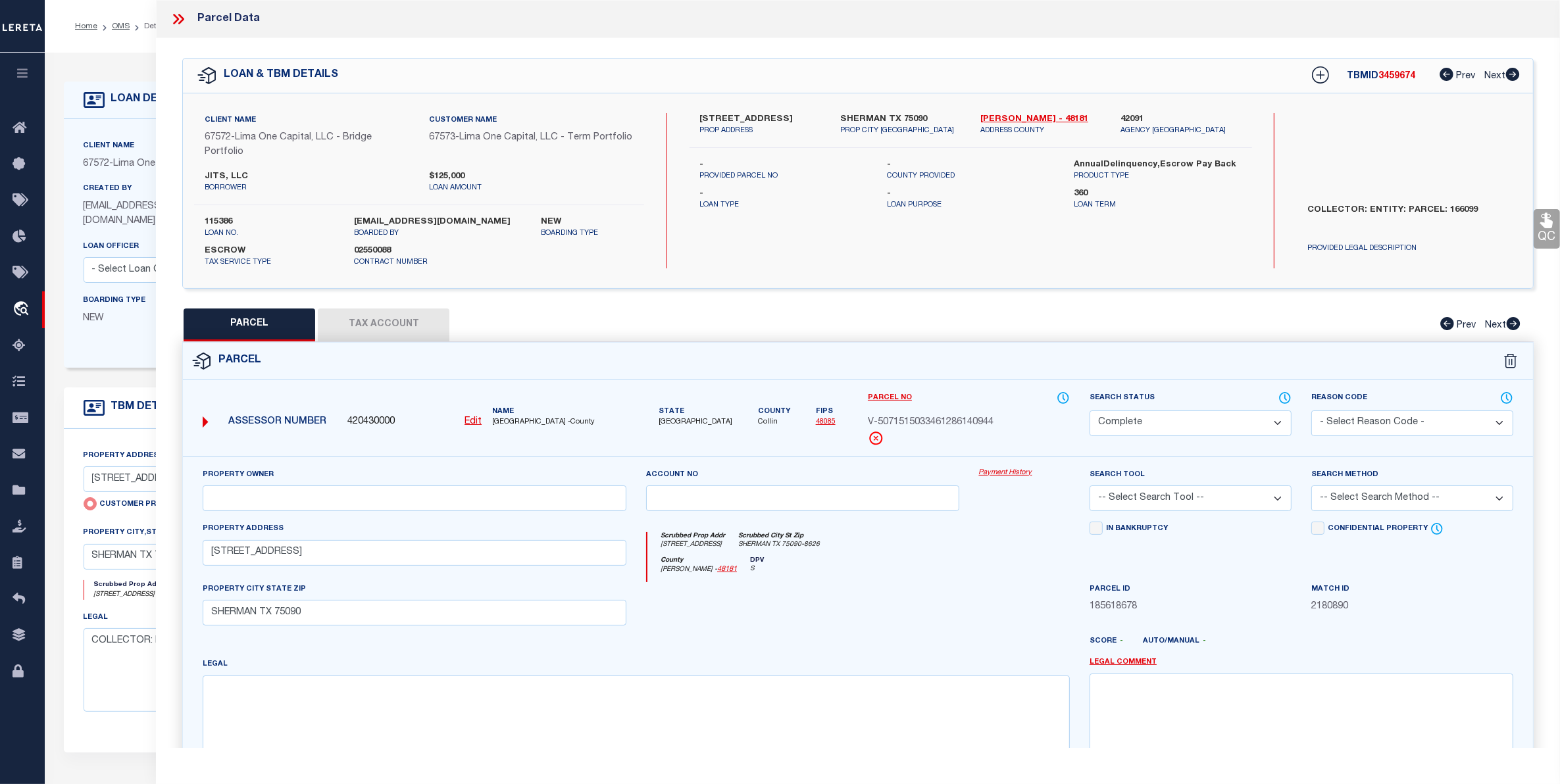
click at [474, 425] on u "Edit" at bounding box center [473, 422] width 17 height 10
type input "420430000"
type input "V-5071515033461286140944"
select select "CP"
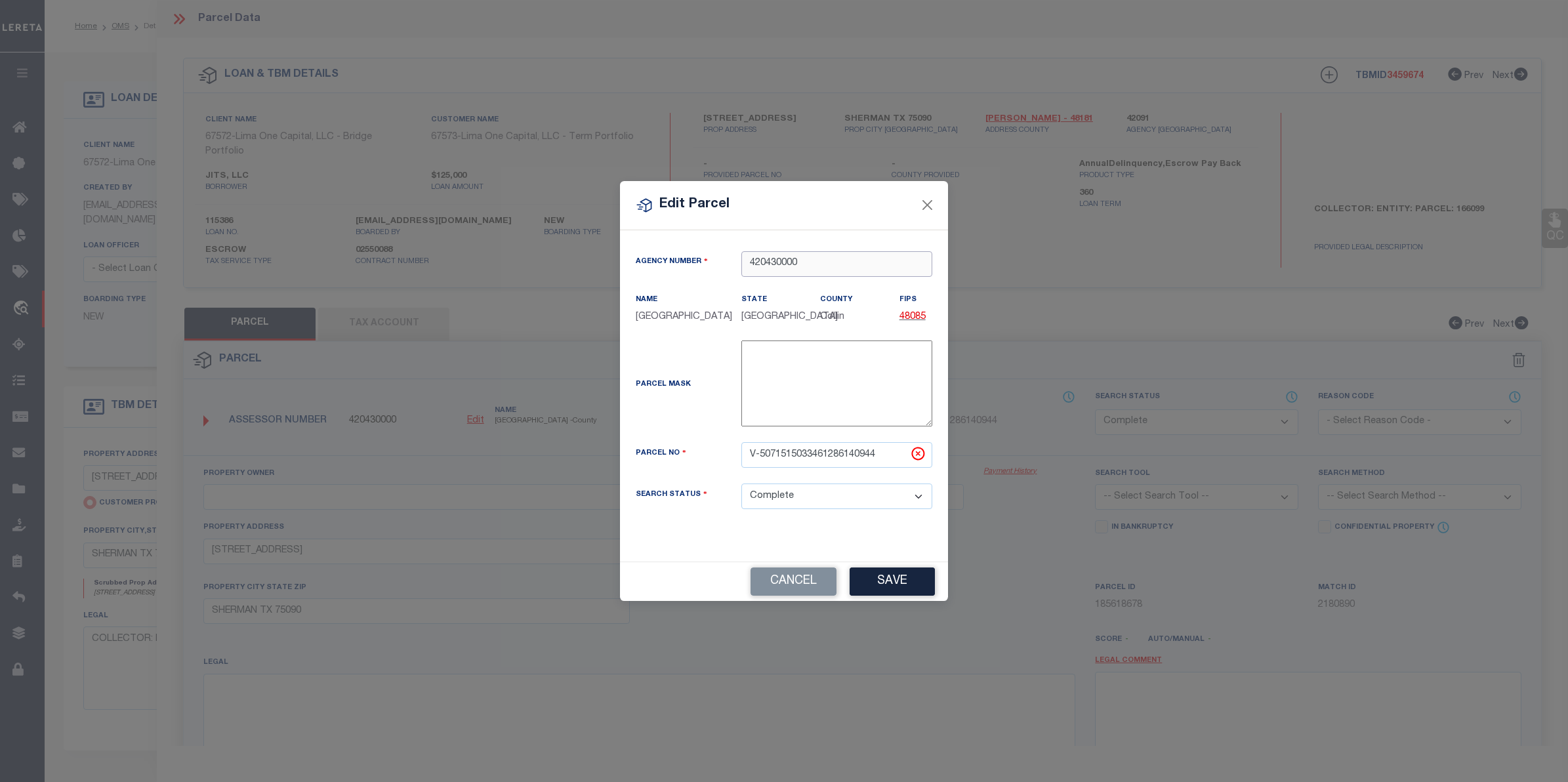
drag, startPoint x: 762, startPoint y: 261, endPoint x: 828, endPoint y: 259, distance: 66.0
click at [828, 259] on input "420430000" at bounding box center [836, 264] width 191 height 26
drag, startPoint x: 791, startPoint y: 261, endPoint x: 762, endPoint y: 261, distance: 29.0
click at [762, 261] on input "42181" at bounding box center [836, 264] width 191 height 26
drag, startPoint x: 786, startPoint y: 263, endPoint x: 761, endPoint y: 264, distance: 25.0
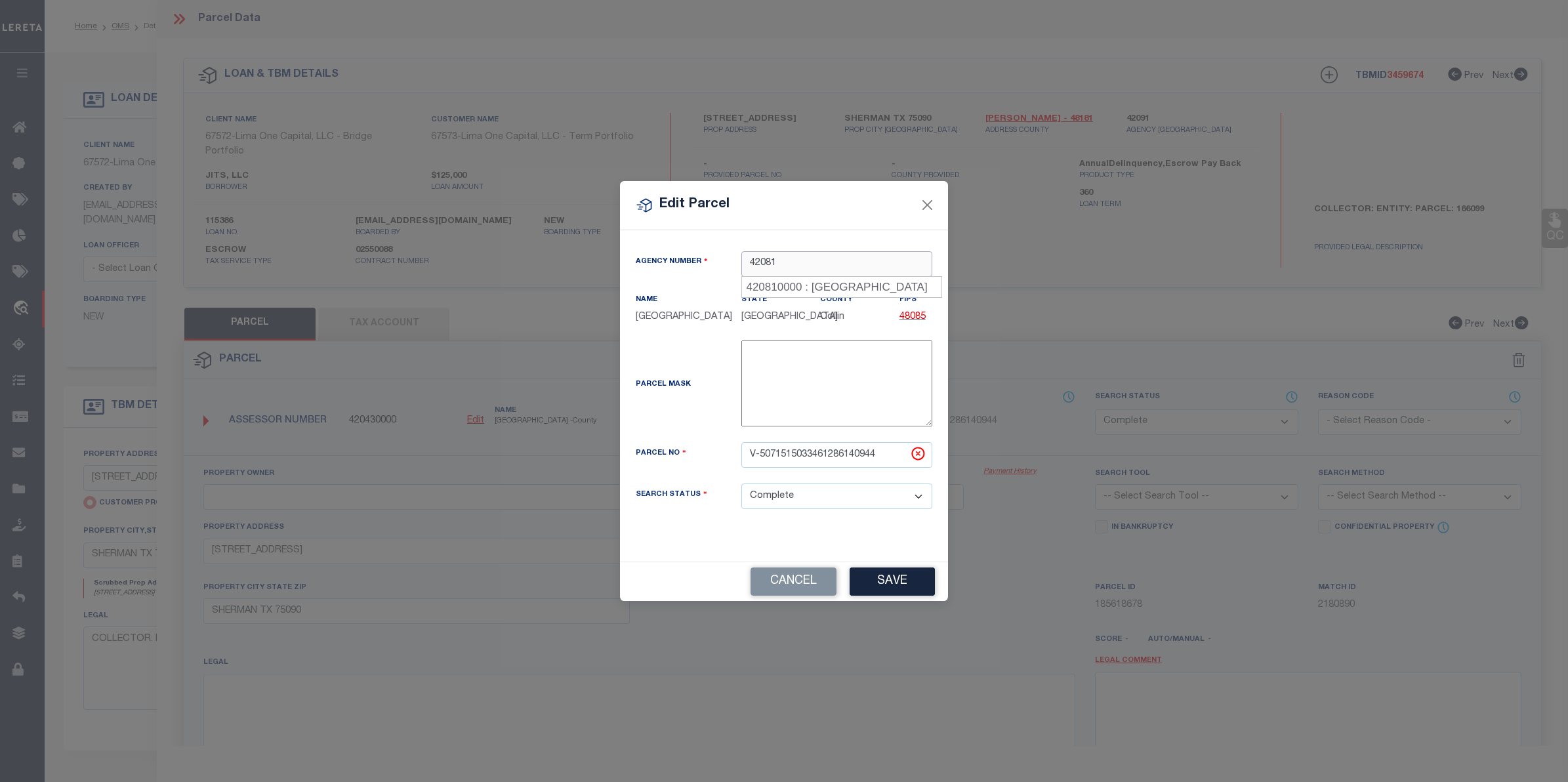
click at [761, 264] on input "42081" at bounding box center [836, 264] width 191 height 26
click at [781, 286] on div "420910000 : [GEOGRAPHIC_DATA]" at bounding box center [837, 295] width 190 height 37
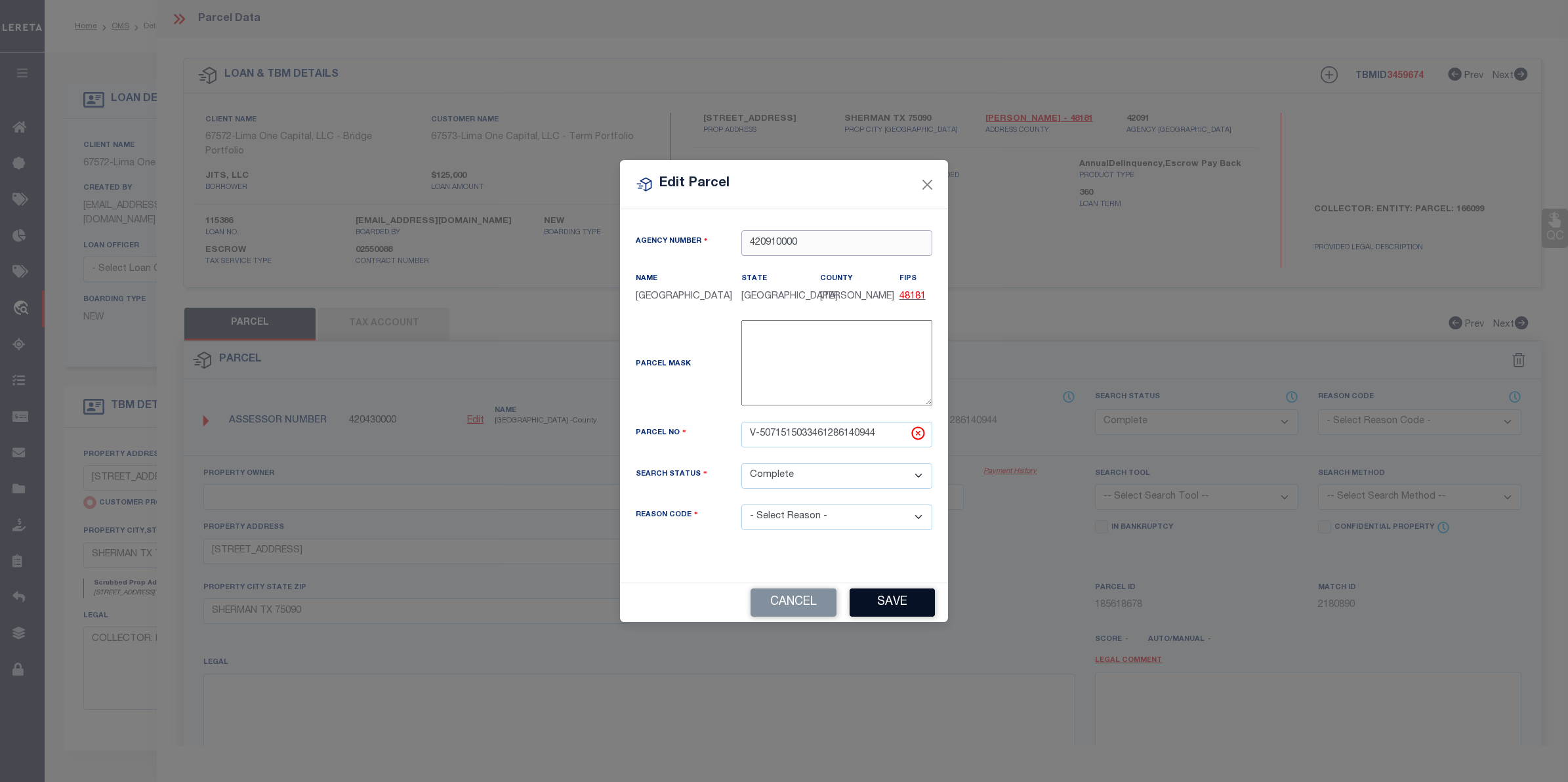
type input "420910000"
click at [887, 610] on button "Save" at bounding box center [891, 602] width 85 height 28
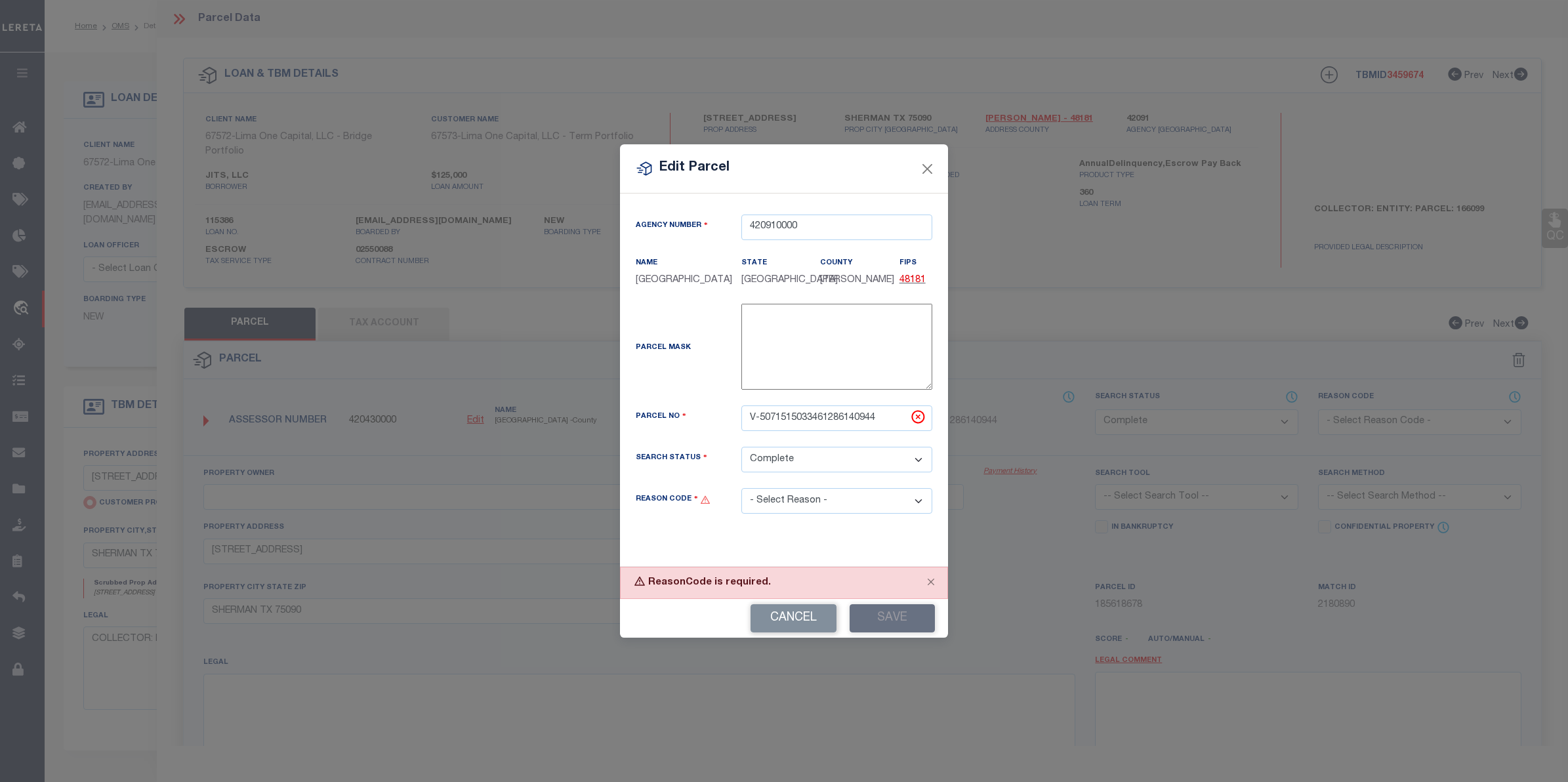
click at [785, 509] on select "- Select Reason - 099 - Other (Provide additional detail) ACT - Agency Changed …" at bounding box center [836, 500] width 191 height 26
select select "ACT"
click at [741, 496] on select "- Select Reason - 099 - Other (Provide additional detail) ACT - Agency Changed …" at bounding box center [836, 500] width 191 height 26
click at [887, 631] on button "Save" at bounding box center [891, 617] width 85 height 28
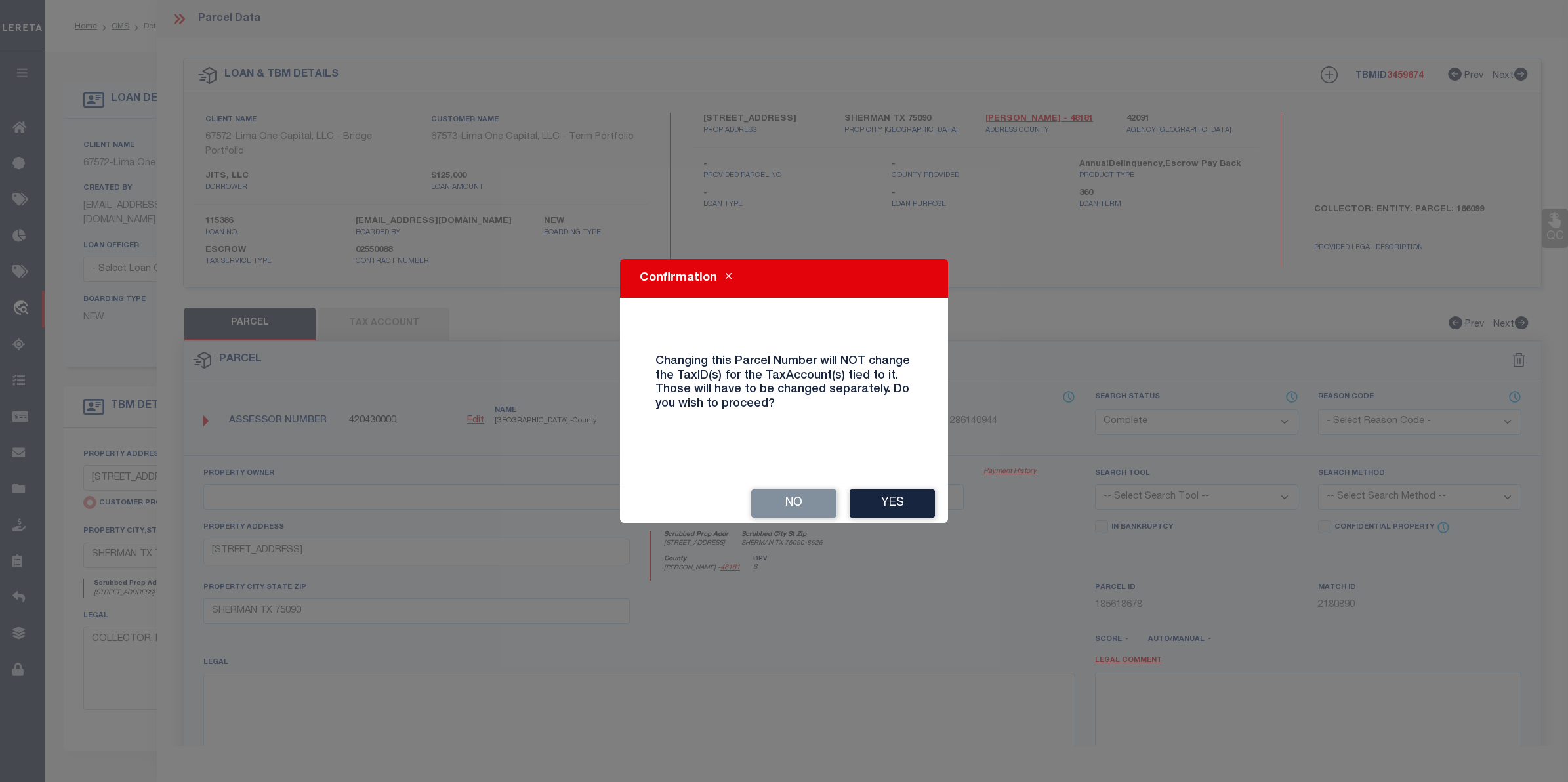
click at [890, 505] on button "Yes" at bounding box center [891, 503] width 85 height 28
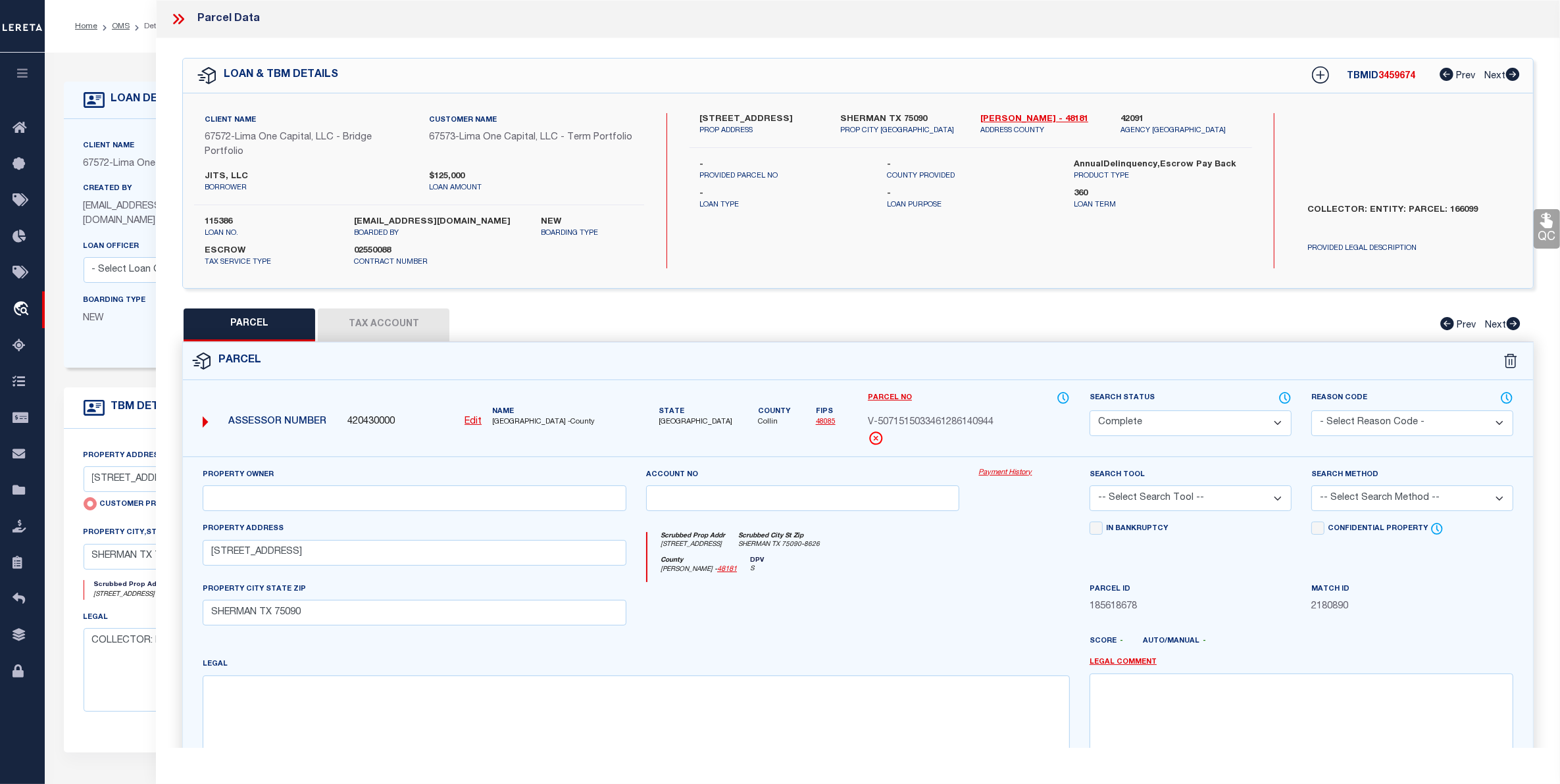
select select "CP"
checkbox input "false"
select select "IP"
select select "ACT"
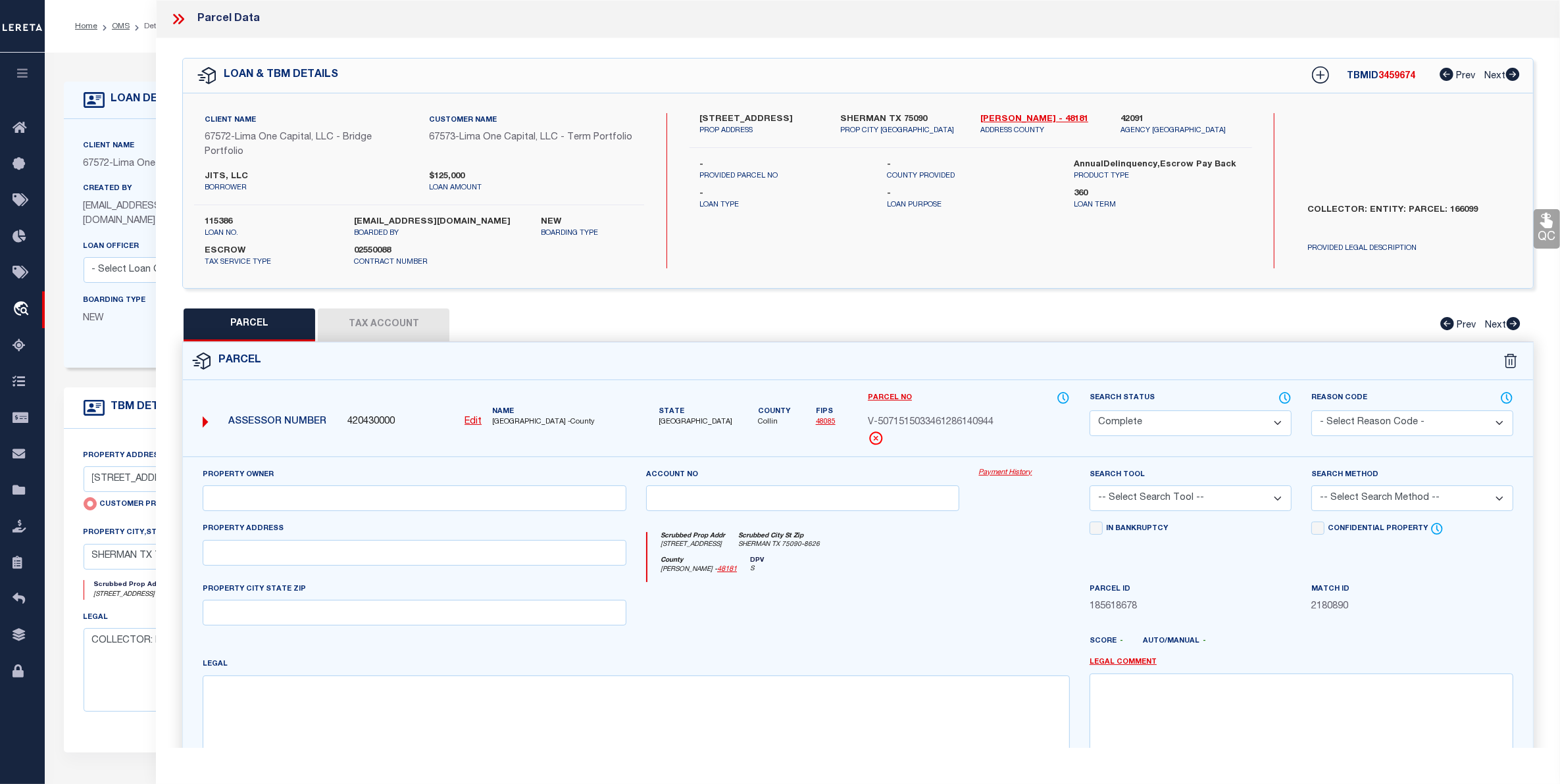
type input "[STREET_ADDRESS]"
checkbox input "false"
type input "SHERMAN TX 75090"
click at [172, 14] on icon at bounding box center [179, 19] width 17 height 17
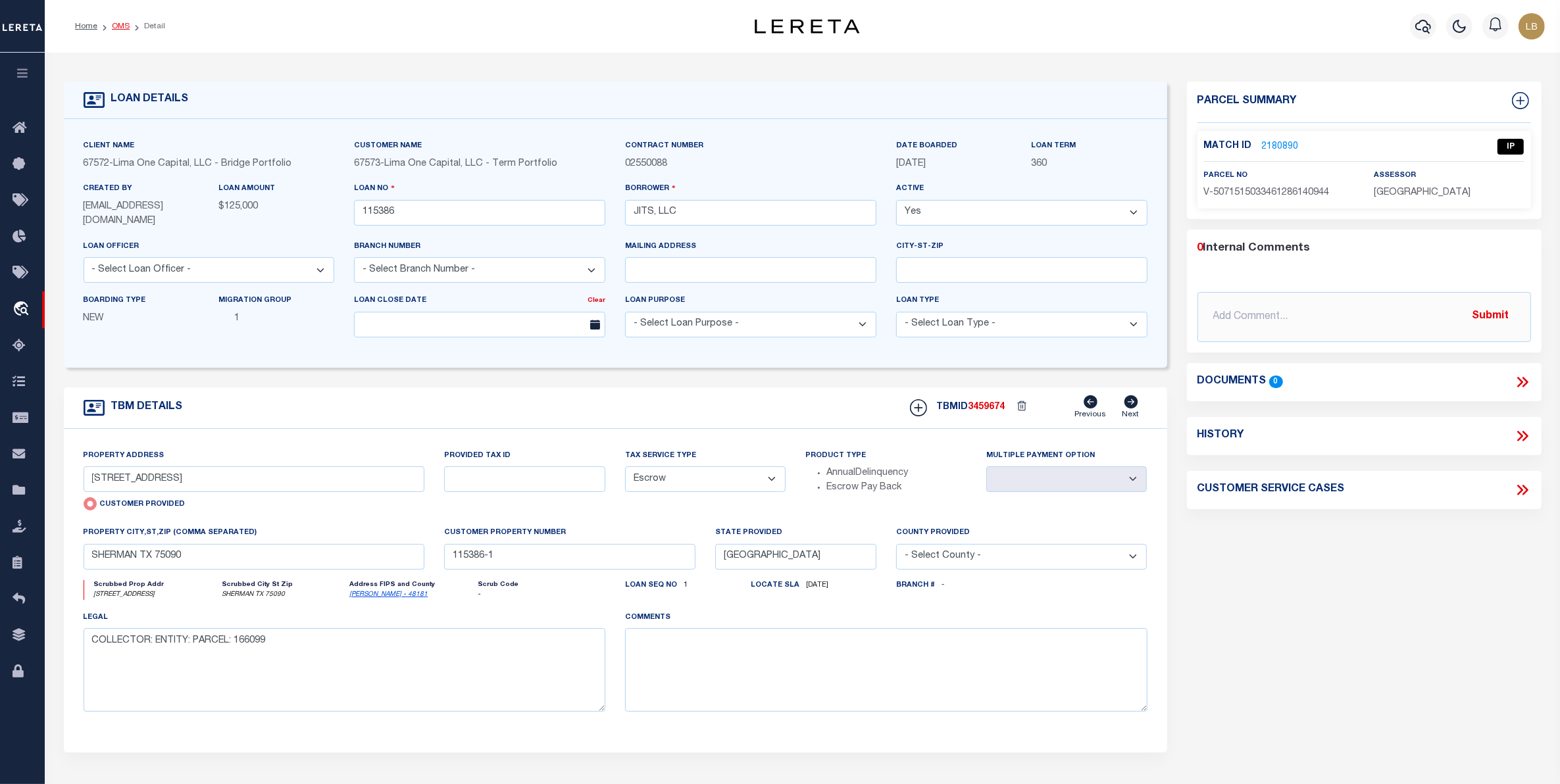
click at [122, 23] on link "OMS" at bounding box center [120, 26] width 17 height 8
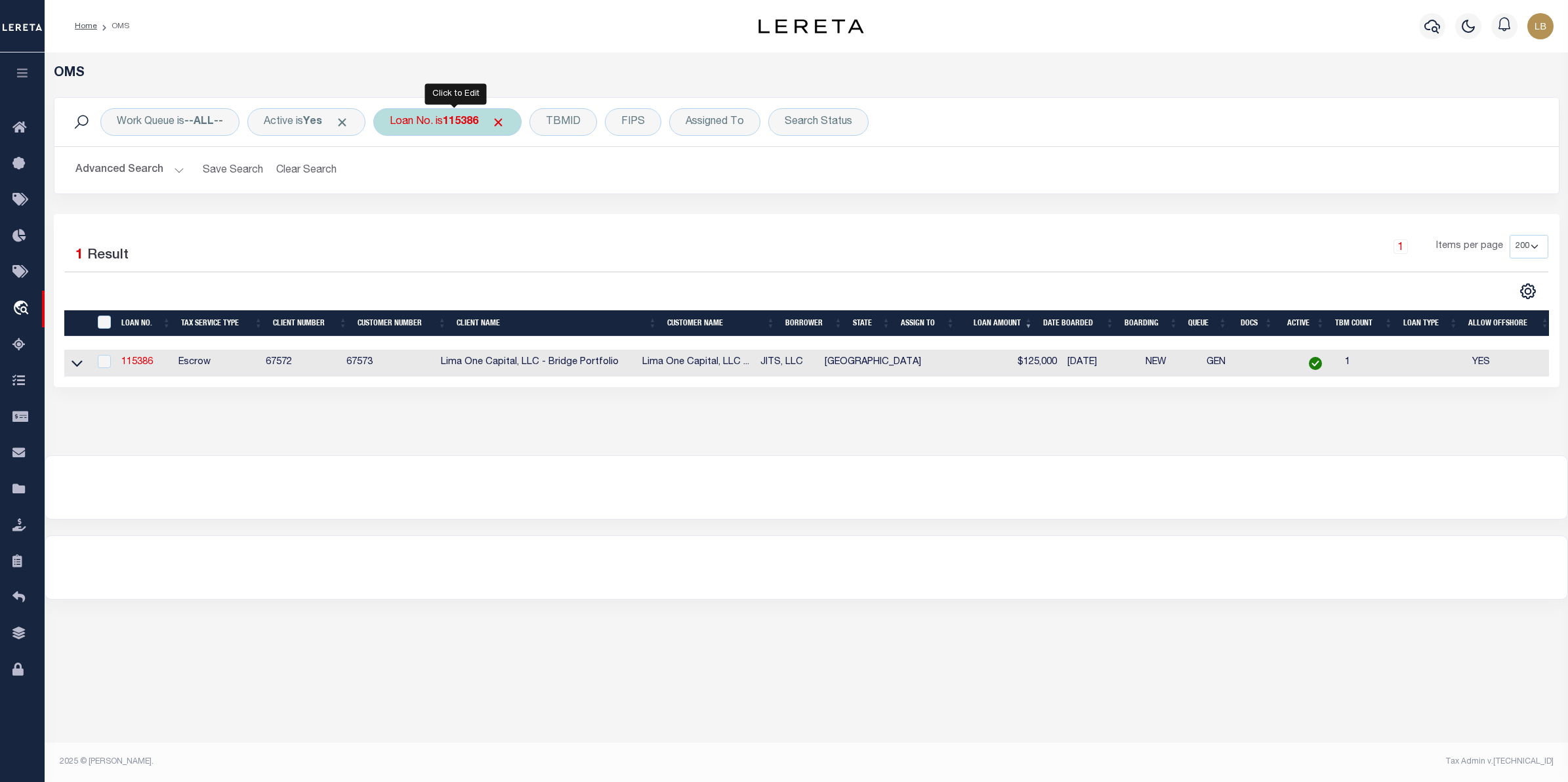
click at [460, 127] on div "Loan No. is 115386" at bounding box center [447, 122] width 149 height 28
type input "115761"
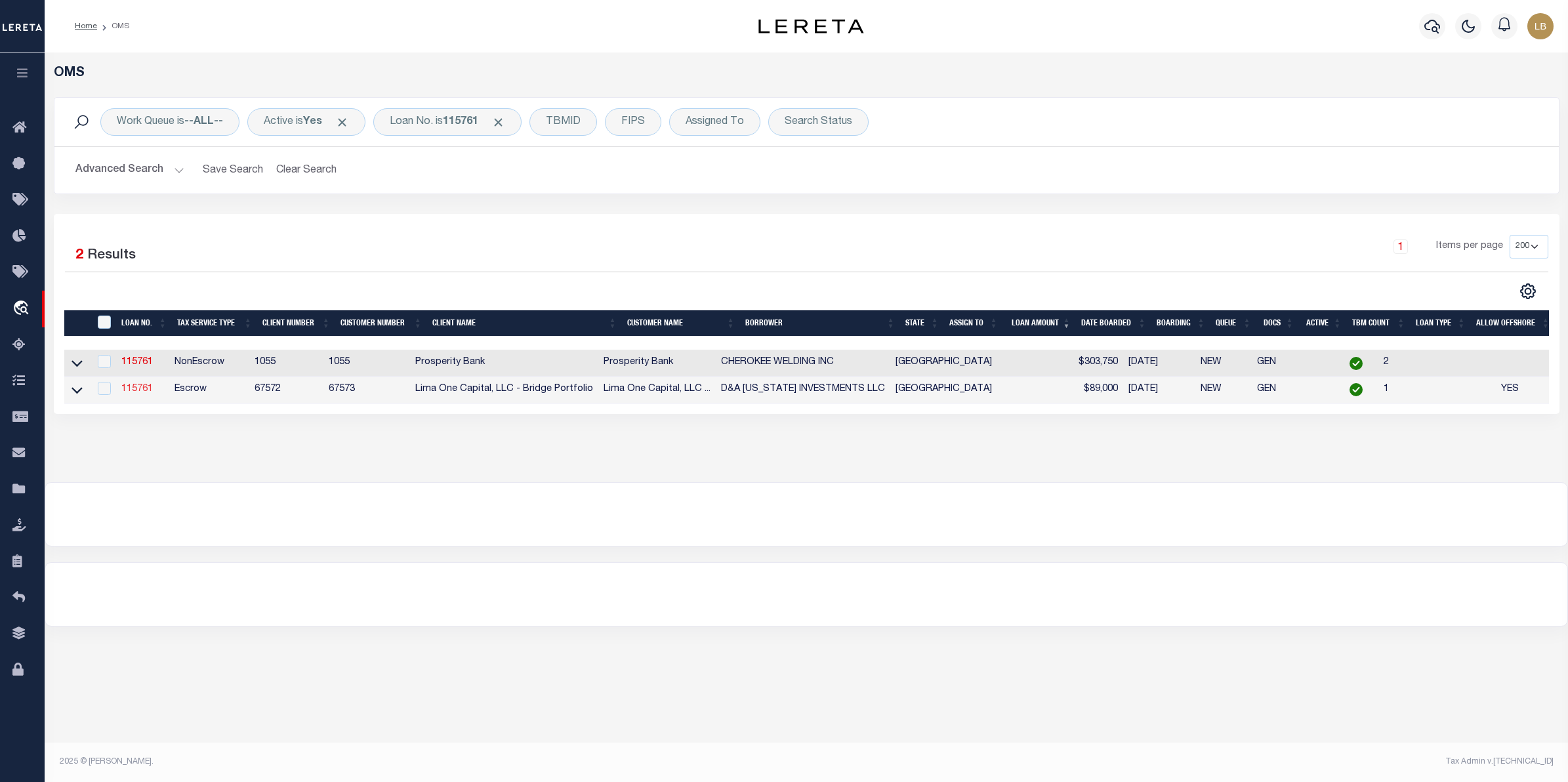
click at [143, 388] on link "115761" at bounding box center [137, 389] width 32 height 10
type input "115761"
type input "D&A [US_STATE] INVESTMENTS LLC"
select select
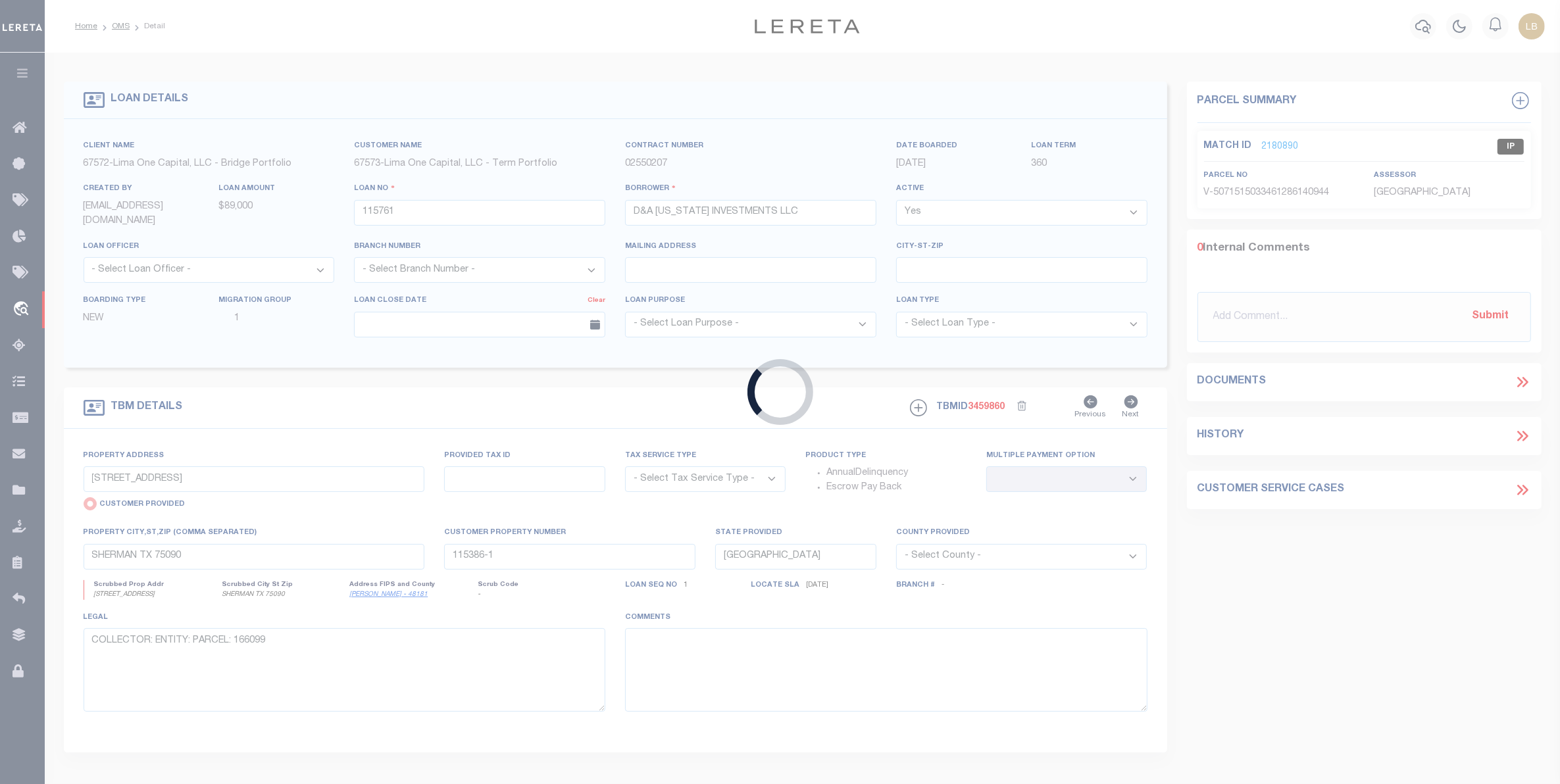
type input "[STREET_ADDRESS]"
select select "Escrow"
select select
type input "[GEOGRAPHIC_DATA]"
type input "115761-1"
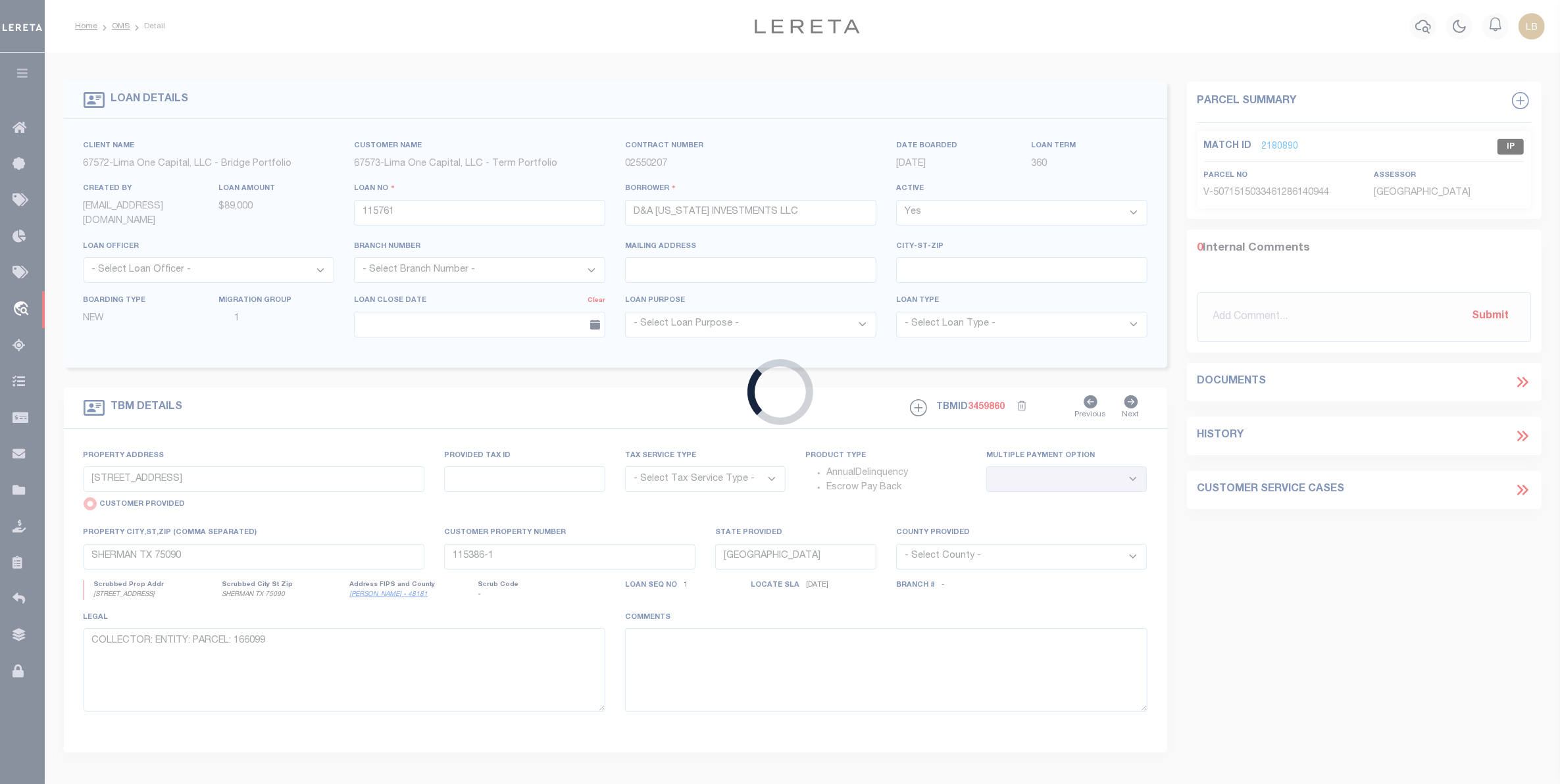
type textarea "COLLECTOR: ENTITY: PARCEL: 146318"
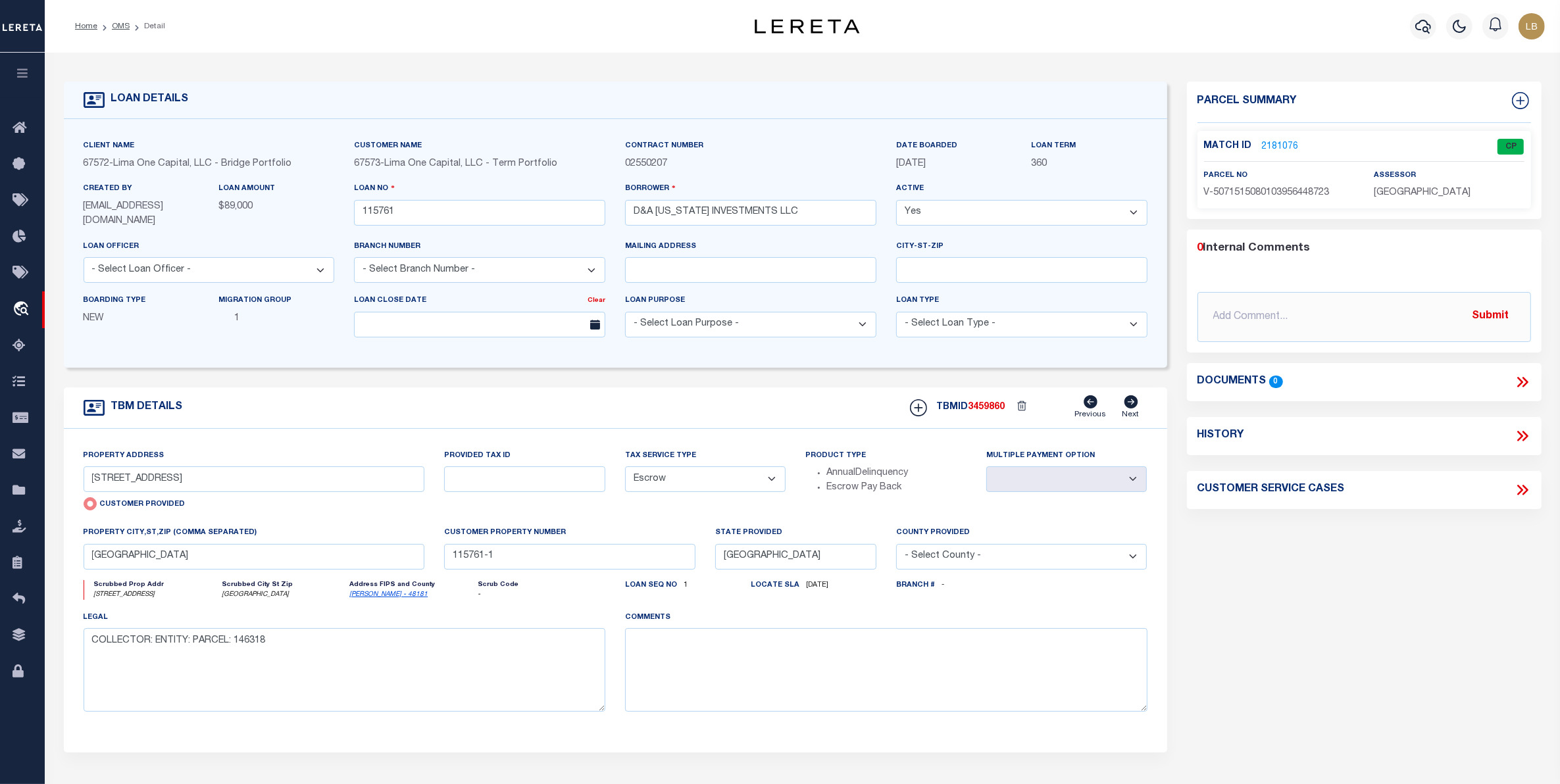
click at [1277, 145] on link "2181076" at bounding box center [1280, 147] width 37 height 13
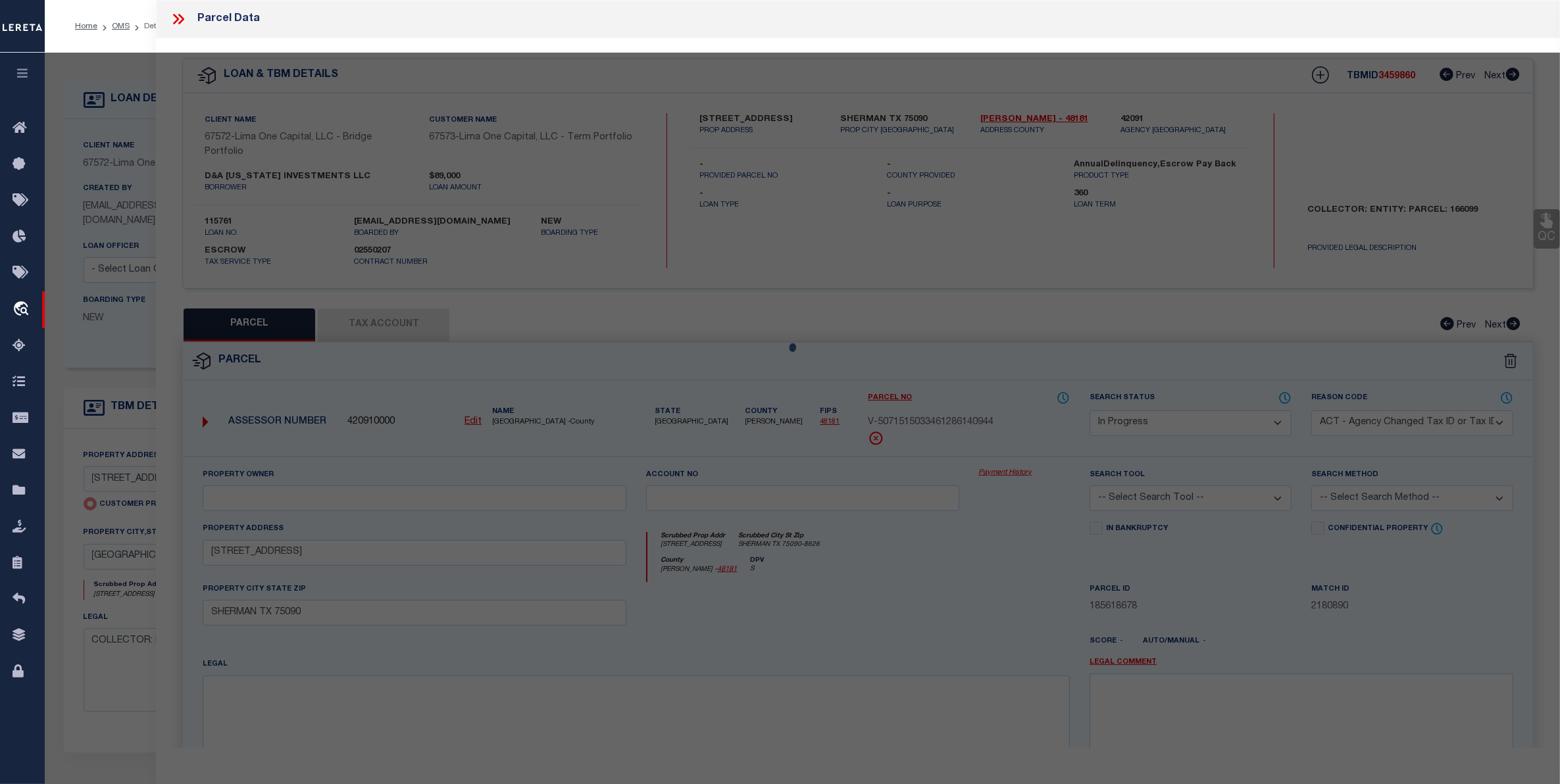
select select "AS"
select select
checkbox input "false"
select select "CP"
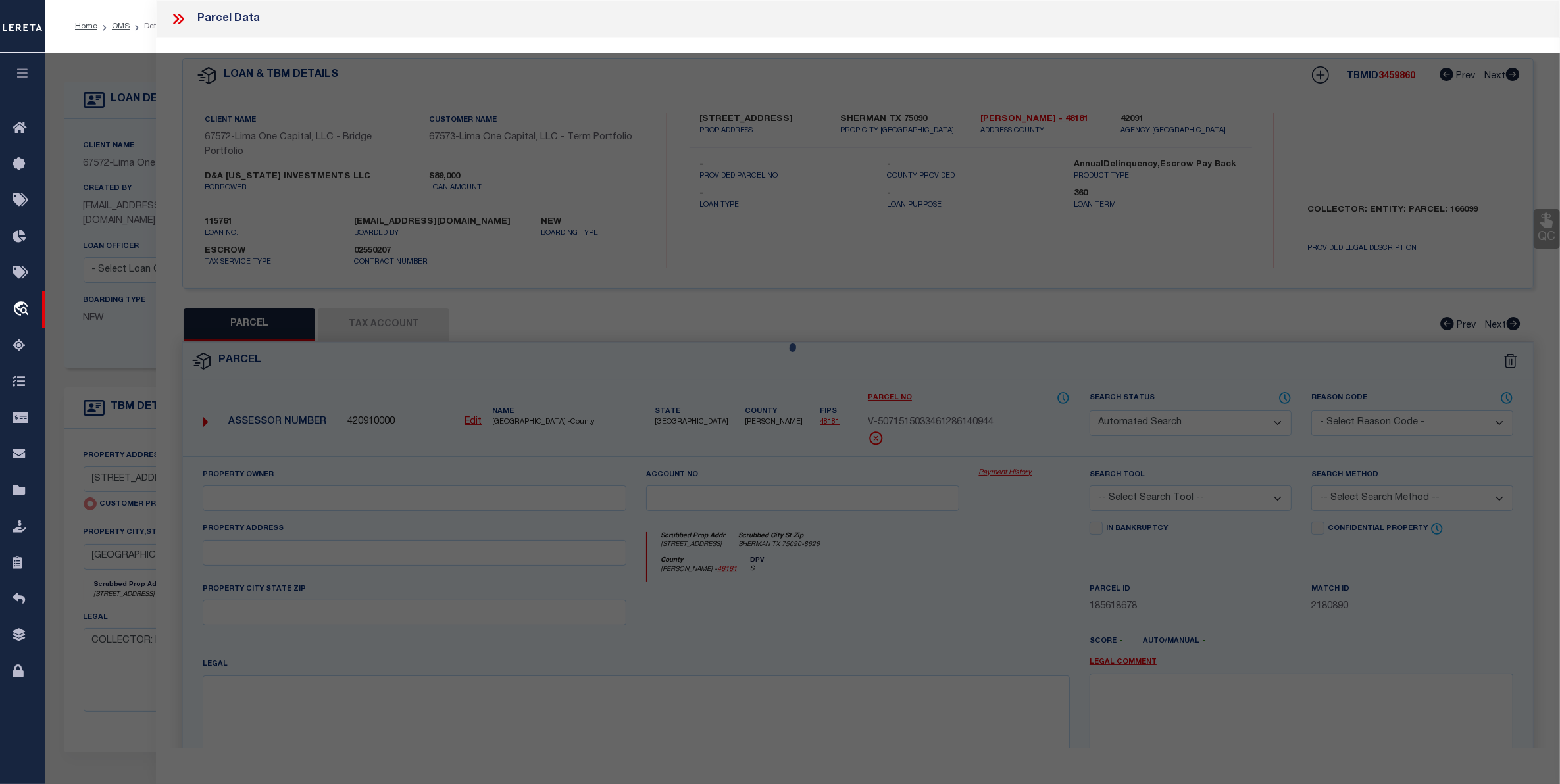
type input "[STREET_ADDRESS]"
checkbox input "false"
type input "[GEOGRAPHIC_DATA]"
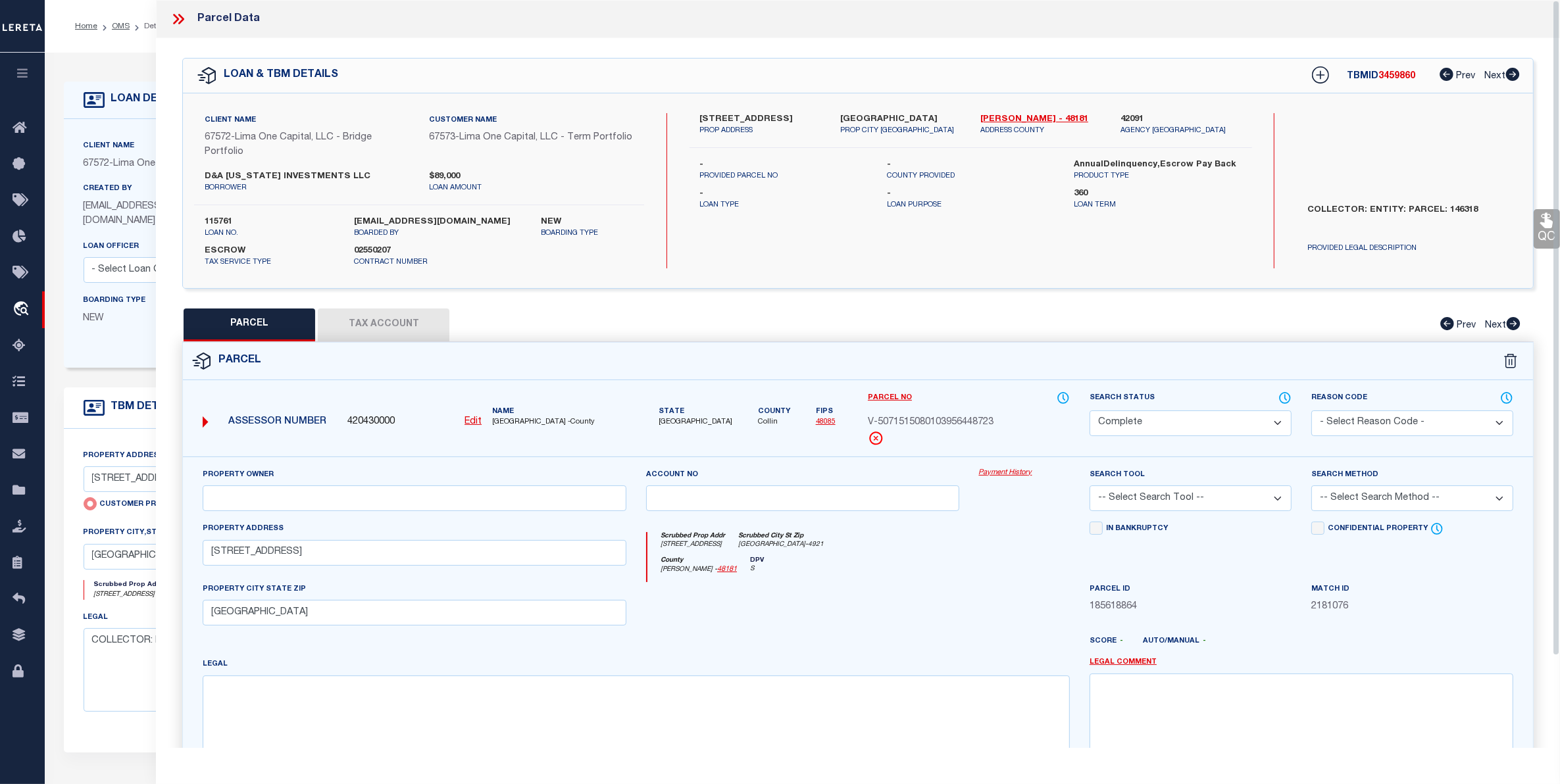
click at [370, 329] on button "Tax Account" at bounding box center [384, 325] width 132 height 33
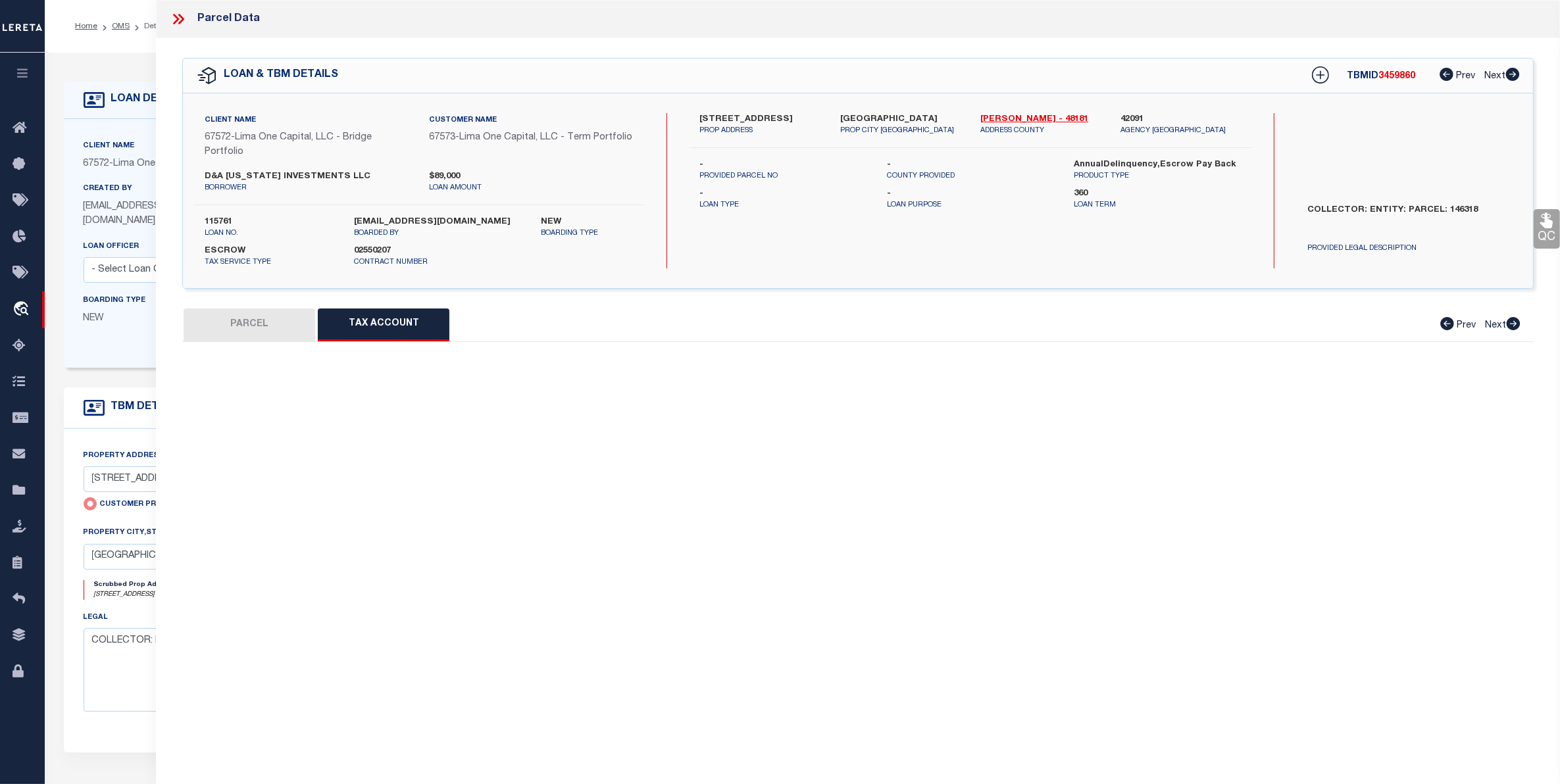
select select "100"
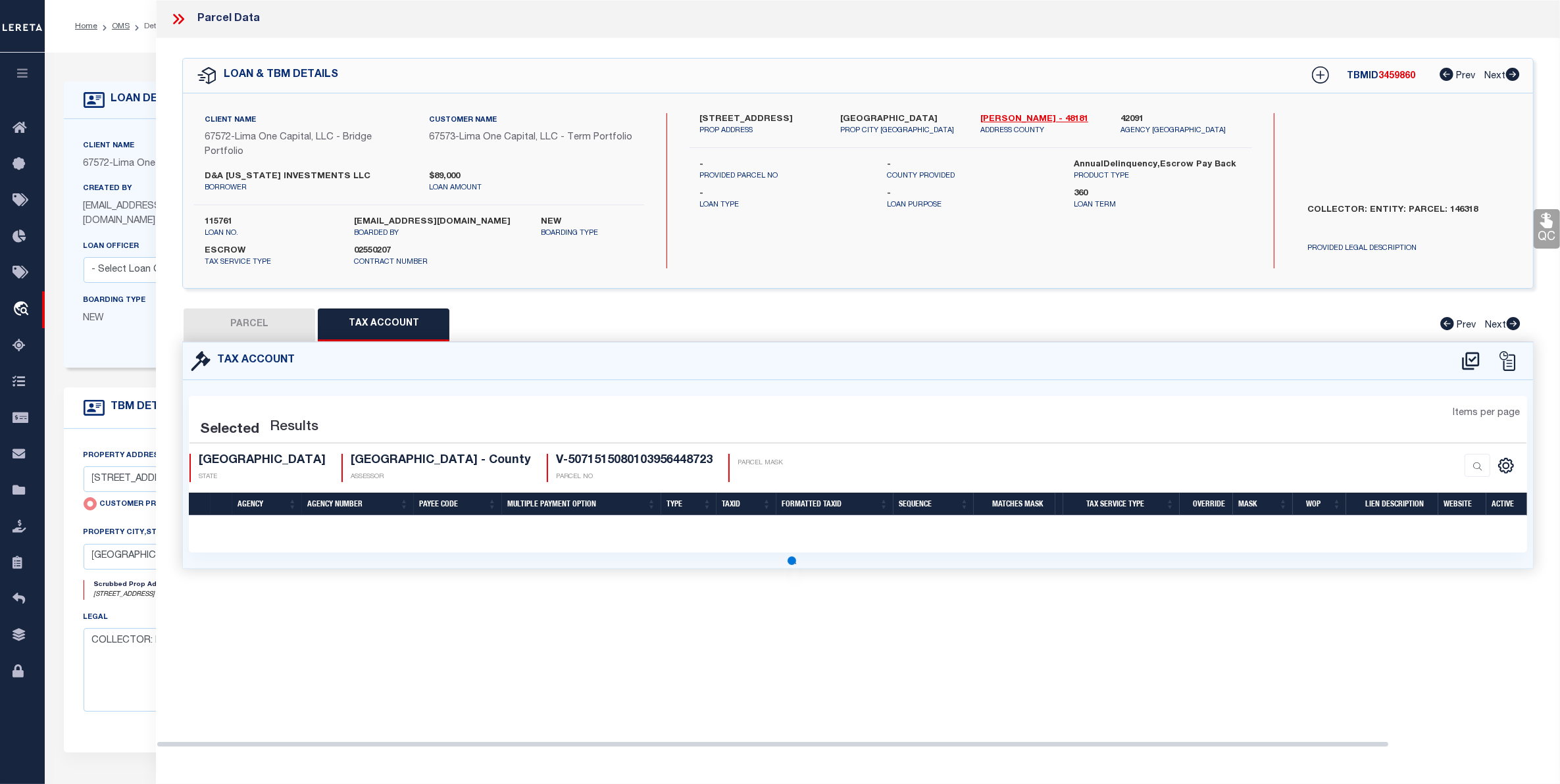
select select "100"
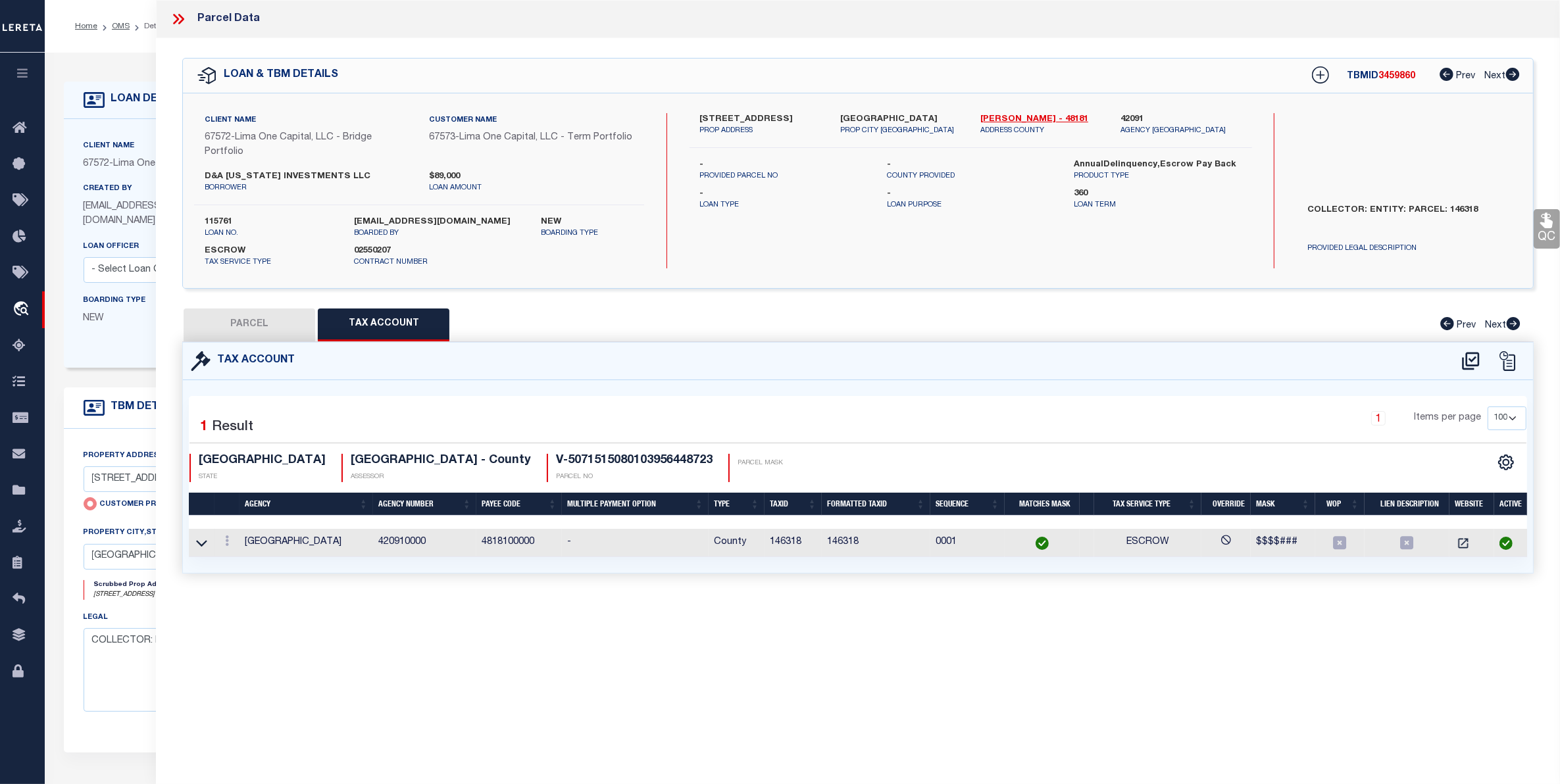
click at [272, 328] on button "PARCEL" at bounding box center [249, 325] width 132 height 33
select select "AS"
checkbox input "false"
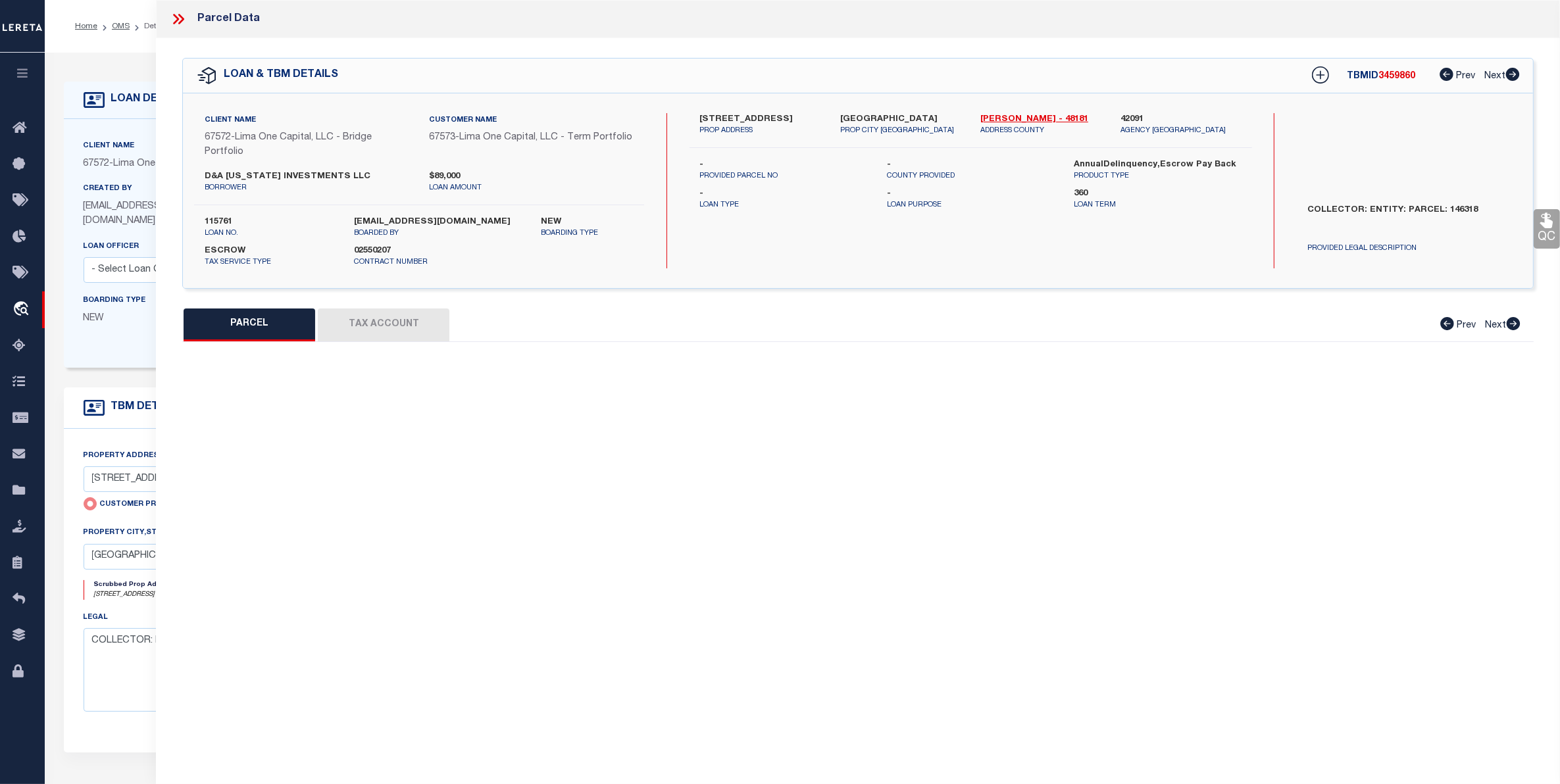
select select "CP"
type input "[STREET_ADDRESS]"
checkbox input "false"
type input "[GEOGRAPHIC_DATA]"
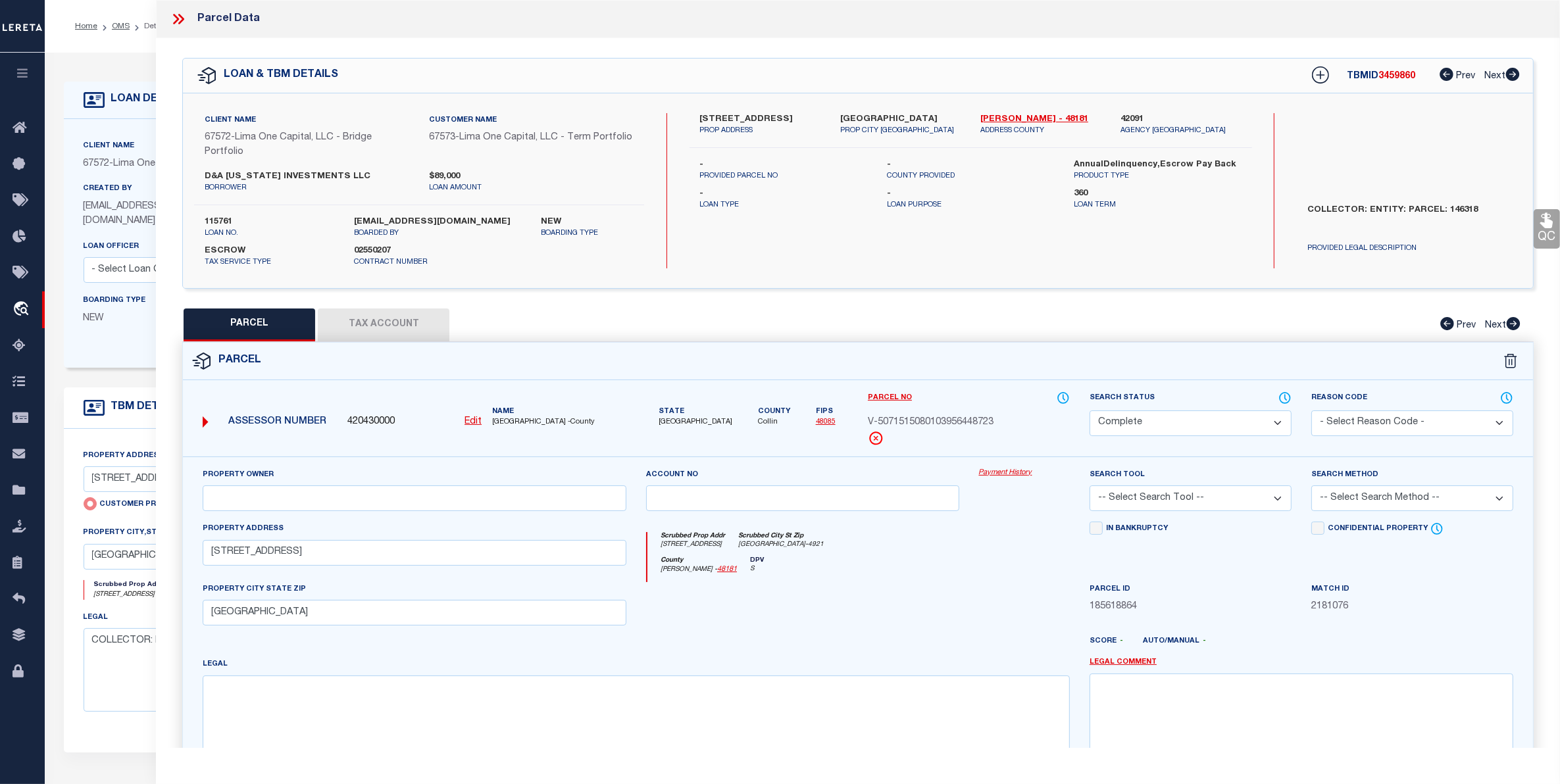
click at [472, 420] on u "Edit" at bounding box center [473, 422] width 17 height 10
type input "420430000"
type input "V-5071515080103956448723"
select select "CP"
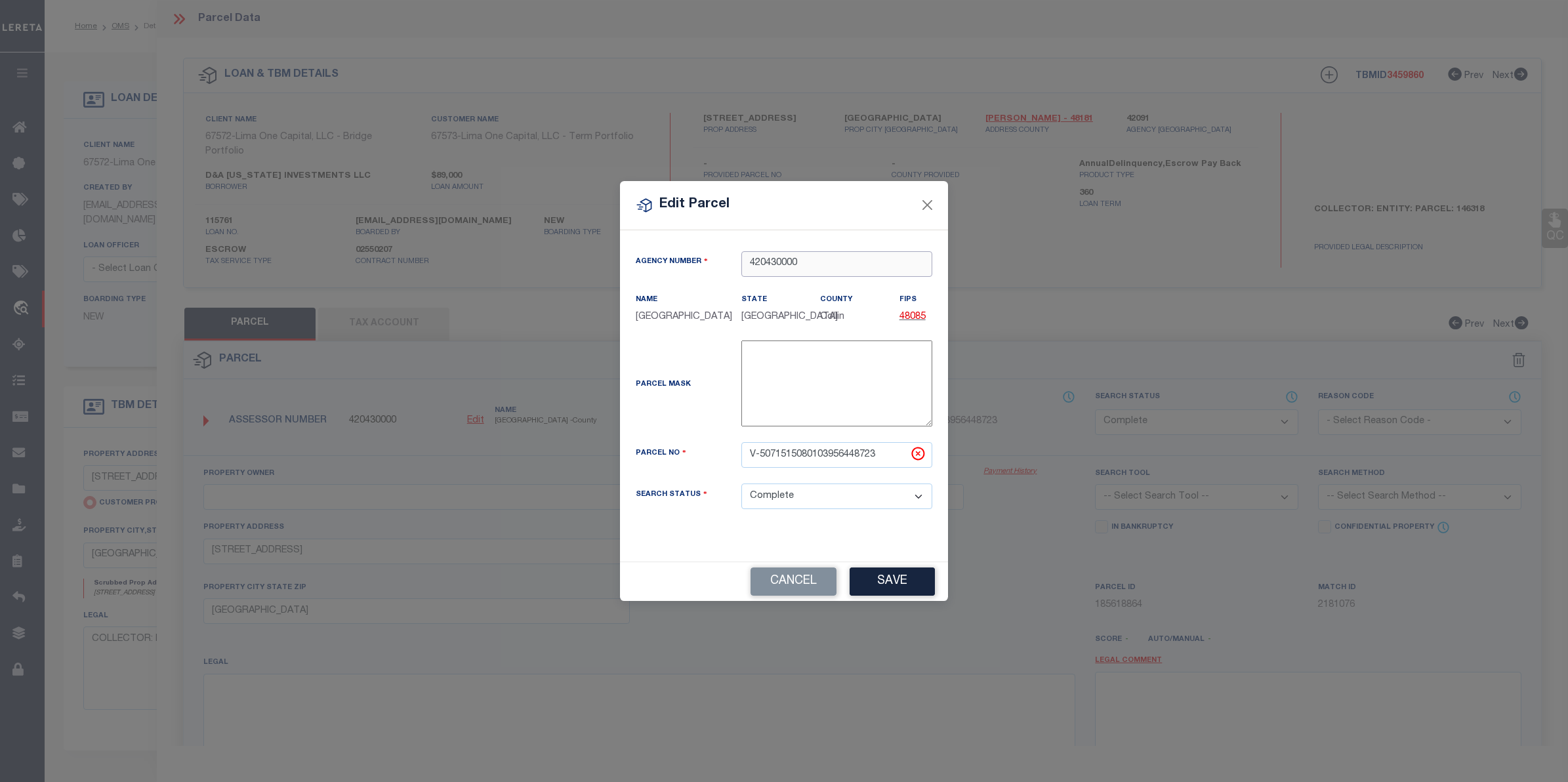
drag, startPoint x: 765, startPoint y: 263, endPoint x: 811, endPoint y: 257, distance: 46.4
click at [811, 257] on input "420430000" at bounding box center [836, 264] width 191 height 26
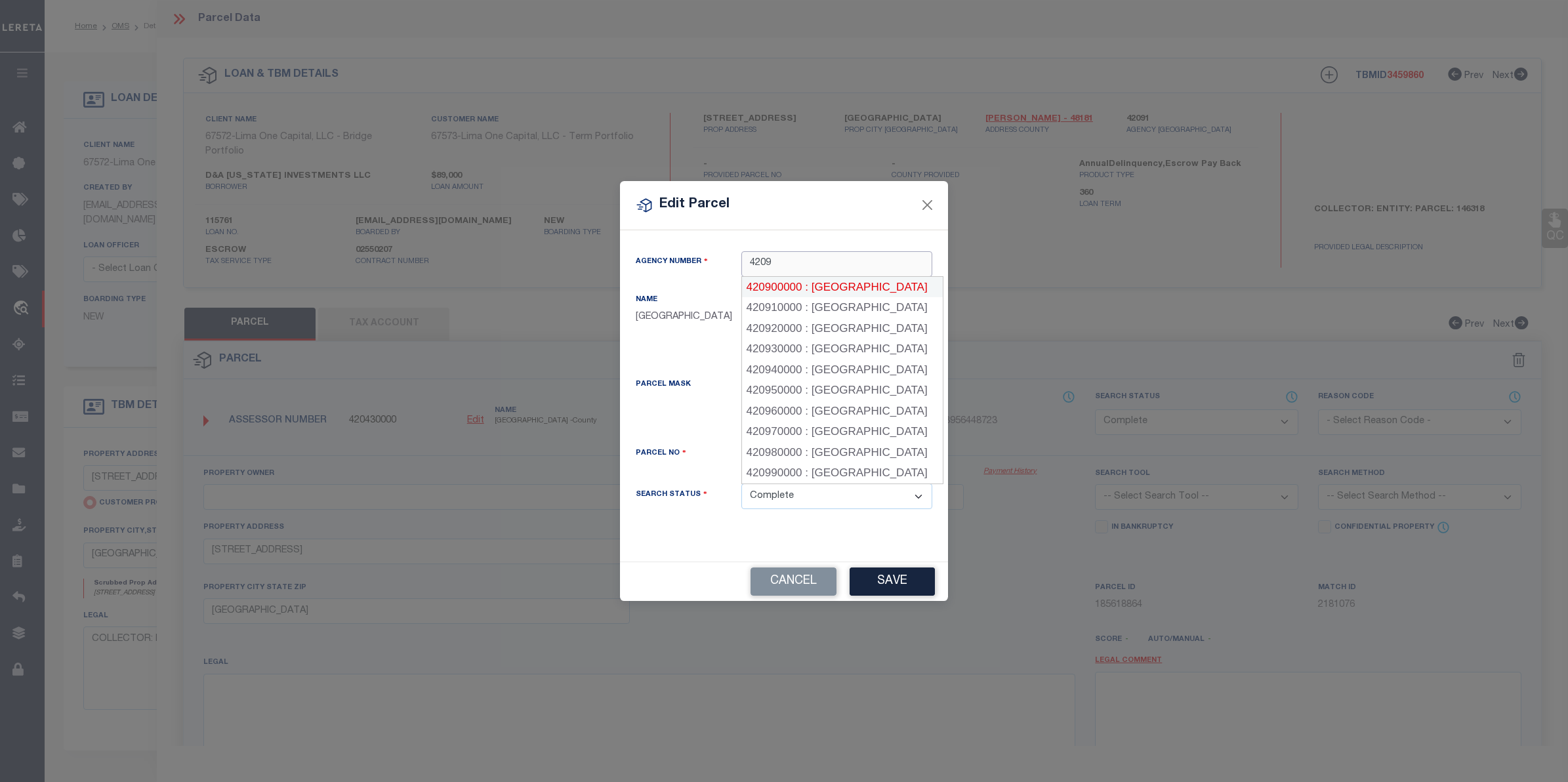
click at [841, 293] on div "420900000 : [GEOGRAPHIC_DATA]" at bounding box center [842, 288] width 200 height 21
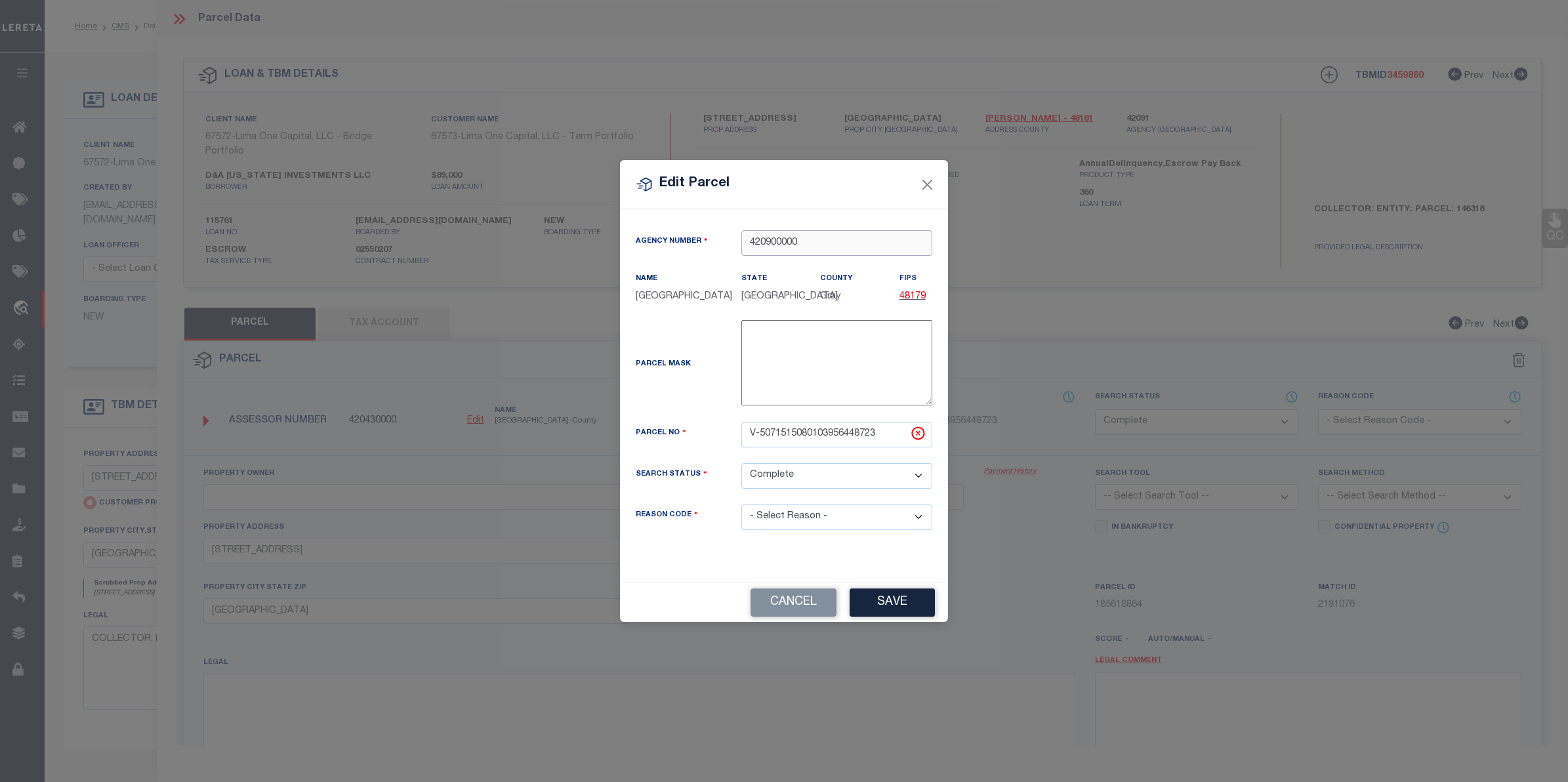
drag, startPoint x: 808, startPoint y: 244, endPoint x: 768, endPoint y: 242, distance: 40.0
click at [768, 242] on input "420900000" at bounding box center [836, 242] width 191 height 26
click at [791, 263] on div "420910000 : [GEOGRAPHIC_DATA]" at bounding box center [837, 274] width 190 height 37
type input "420910000"
click at [780, 517] on select "- Select Reason - 099 - Other (Provide additional detail) ACT - Agency Changed …" at bounding box center [836, 517] width 191 height 26
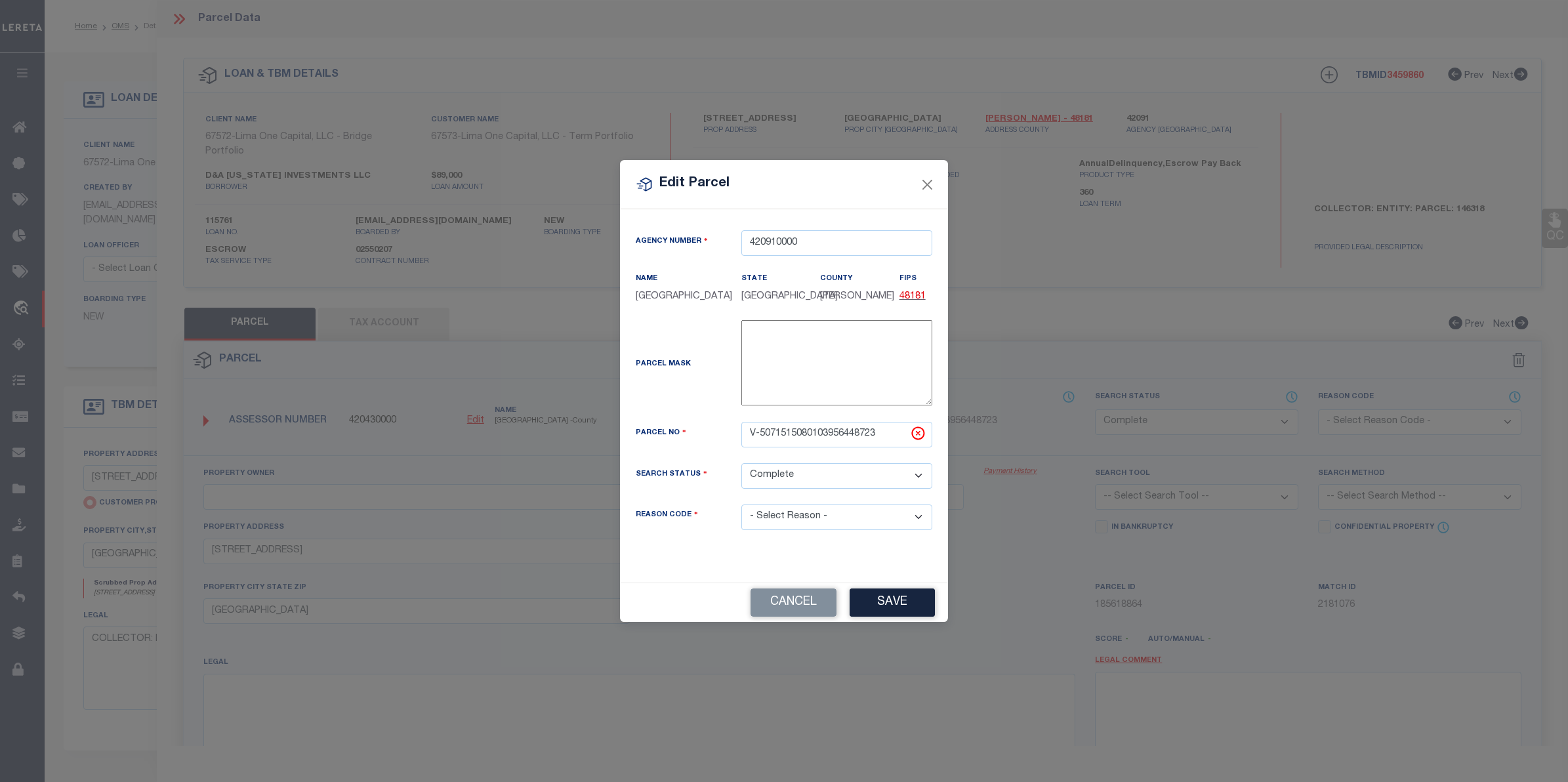
select select "ACT"
click at [741, 513] on select "- Select Reason - 099 - Other (Provide additional detail) ACT - Agency Changed …" at bounding box center [836, 517] width 191 height 26
click at [894, 604] on button "Save" at bounding box center [891, 602] width 85 height 28
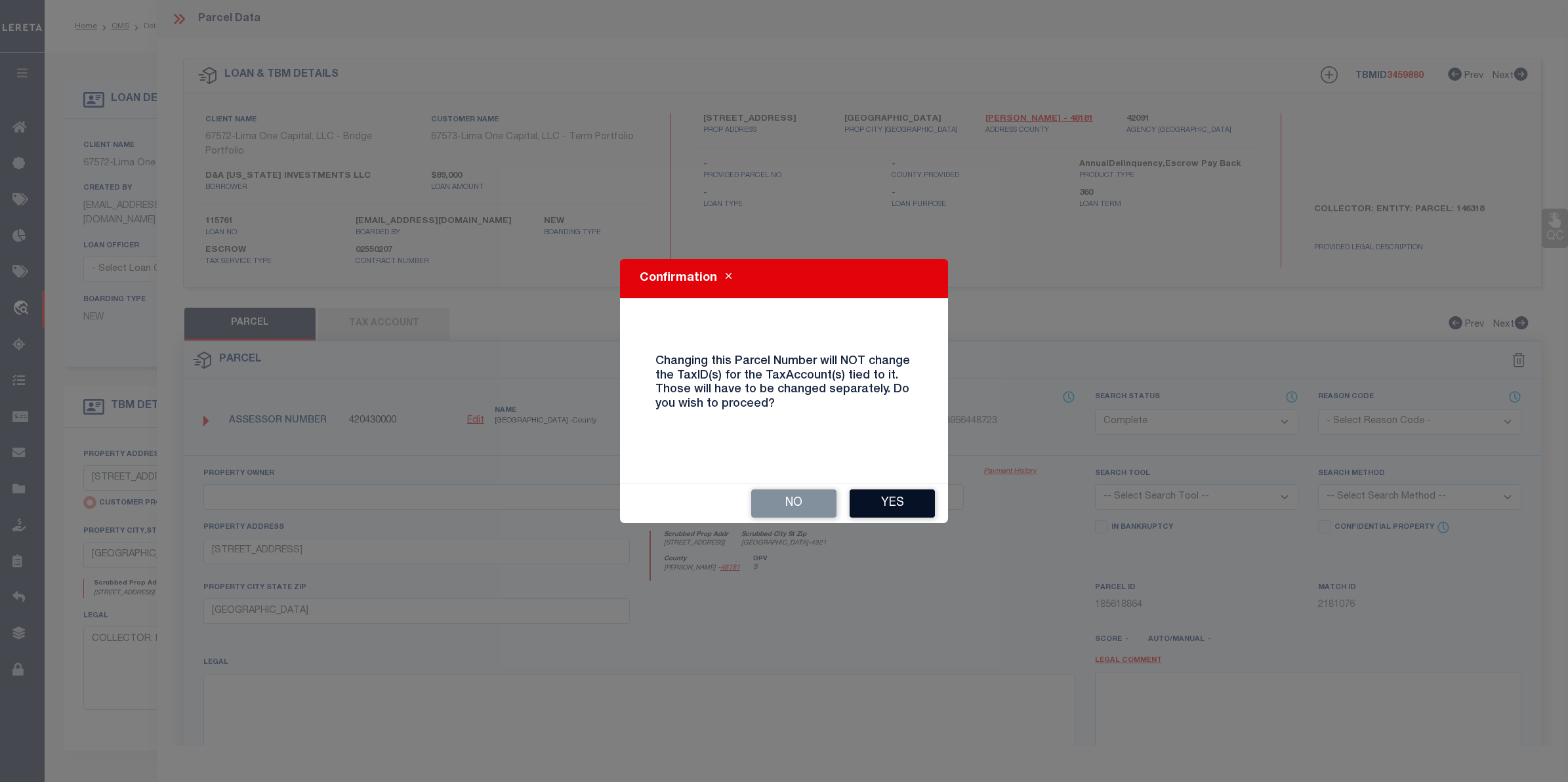
click at [892, 500] on button "Yes" at bounding box center [891, 503] width 85 height 28
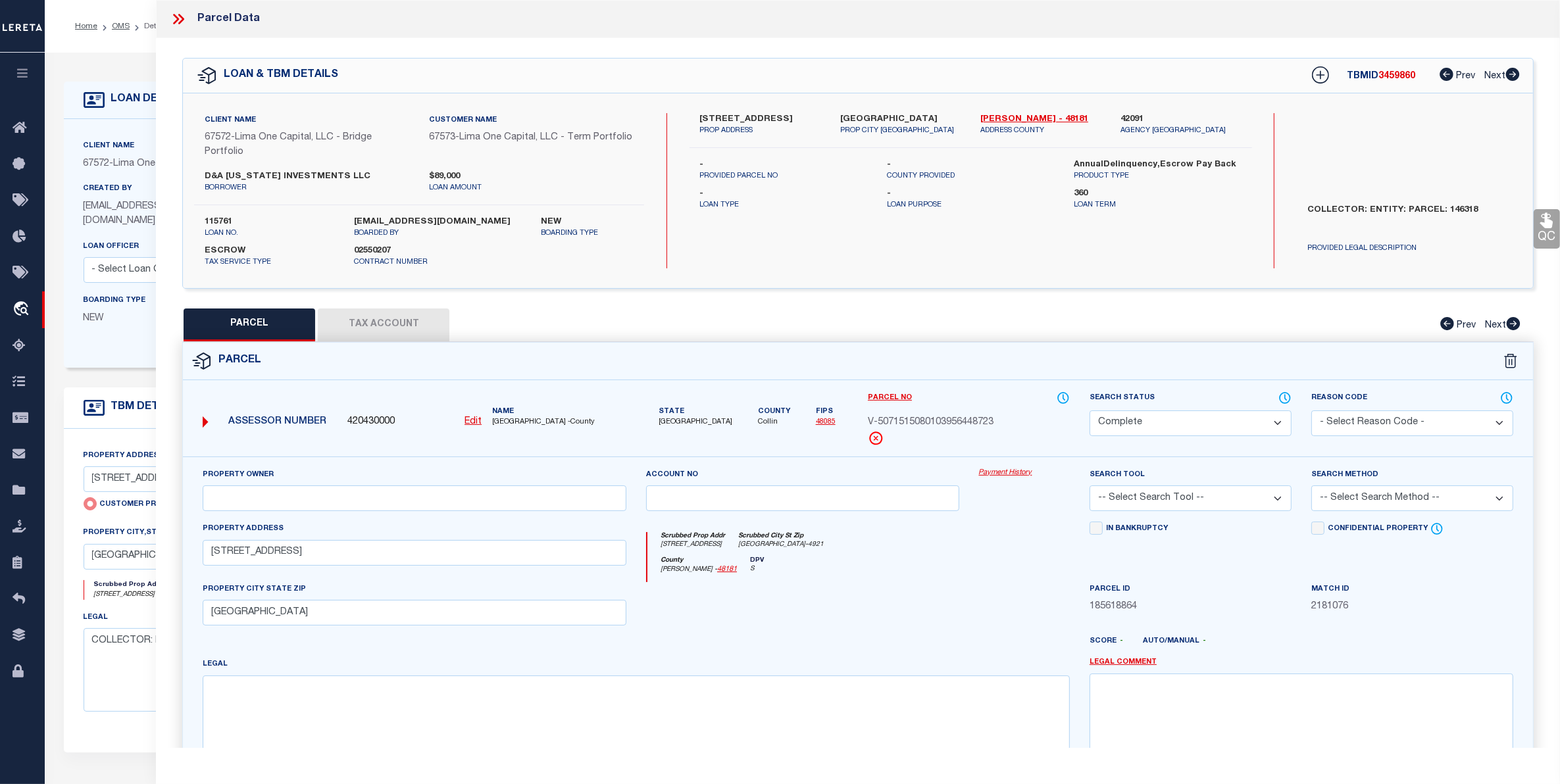
select select "CP"
checkbox input "false"
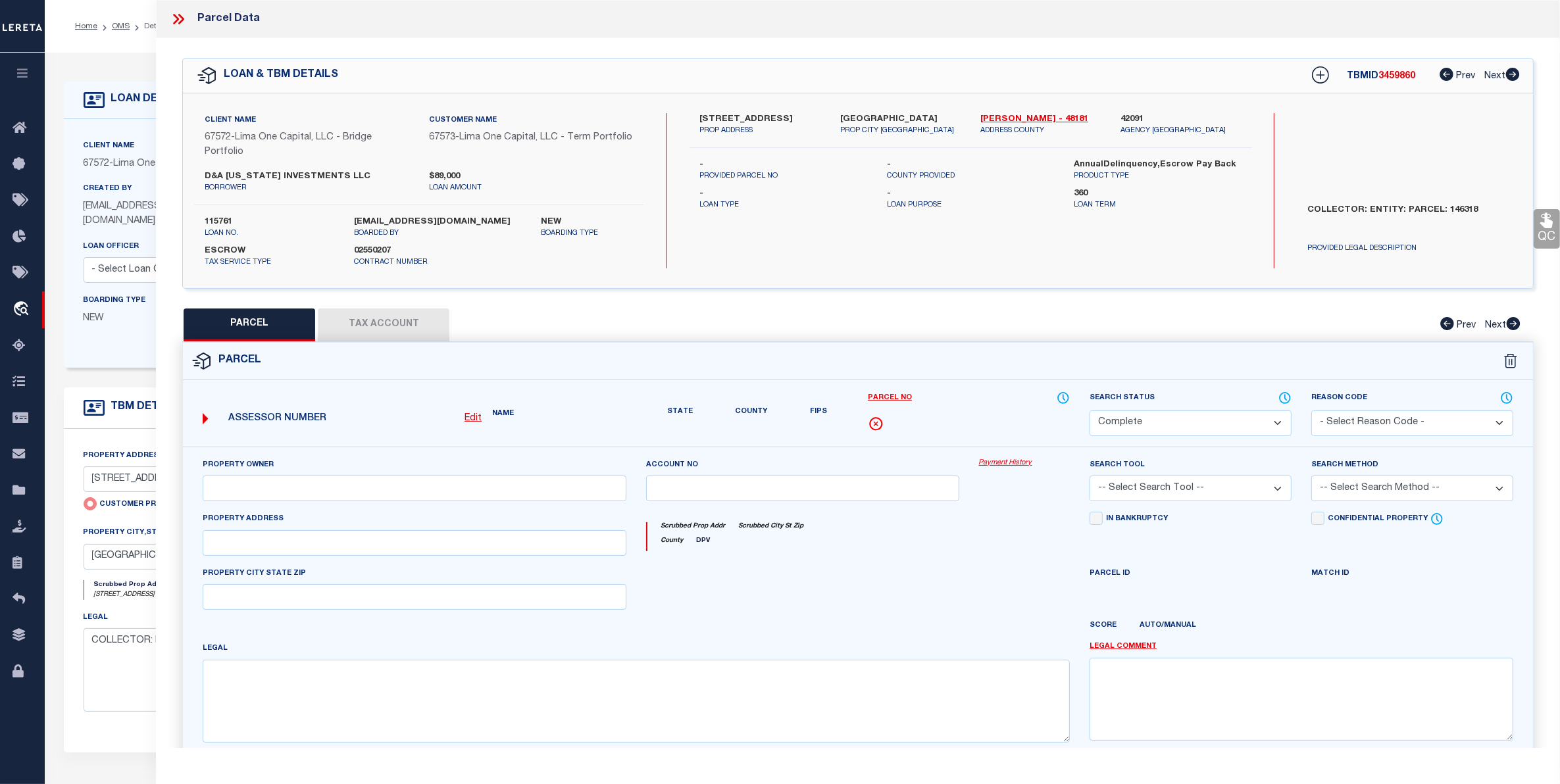
select select "IP"
select select "ACT"
type input "[STREET_ADDRESS]"
checkbox input "false"
type input "[GEOGRAPHIC_DATA]"
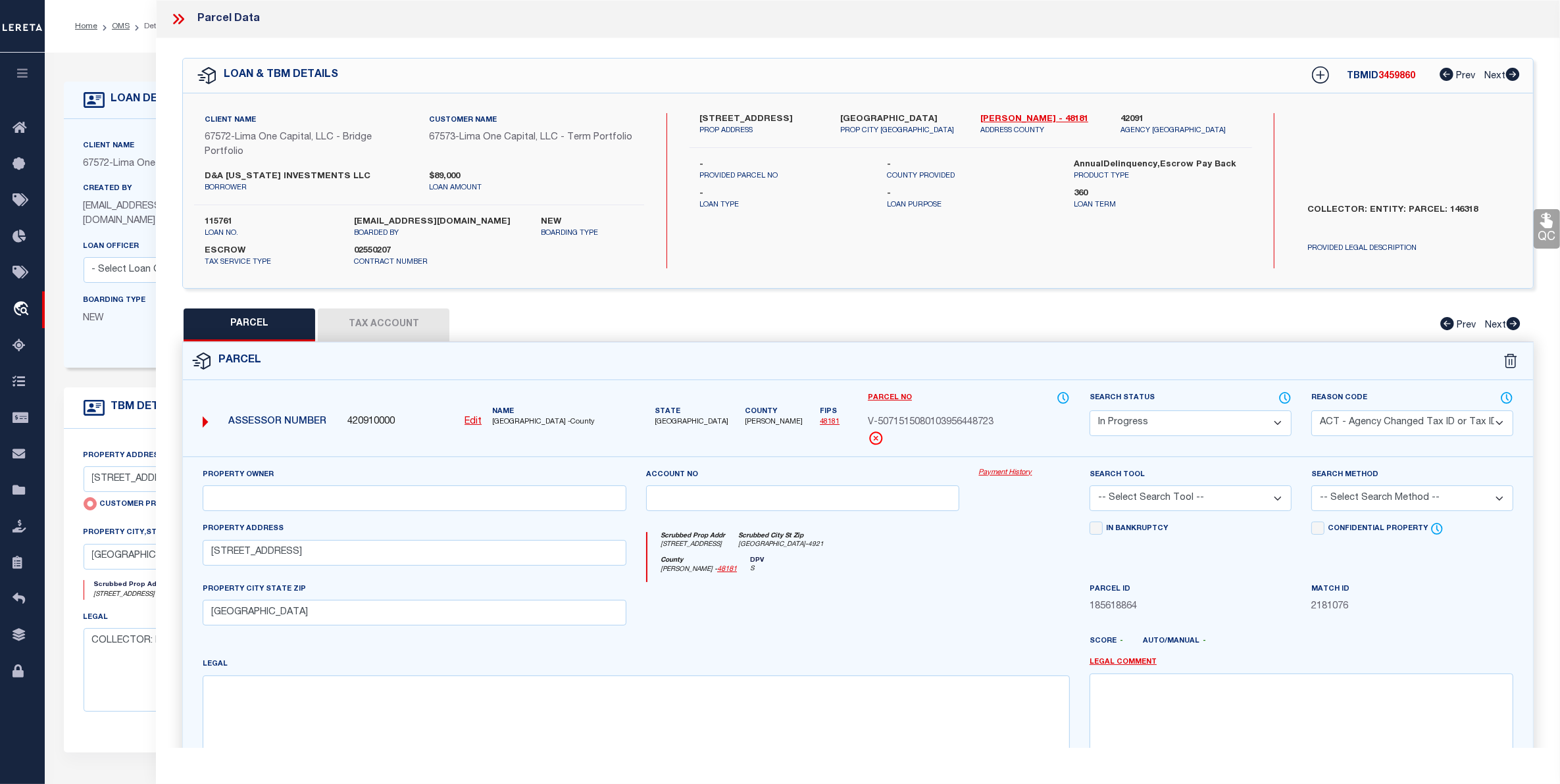
drag, startPoint x: 180, startPoint y: 18, endPoint x: 133, endPoint y: 24, distance: 47.4
click at [179, 17] on icon at bounding box center [179, 19] width 17 height 17
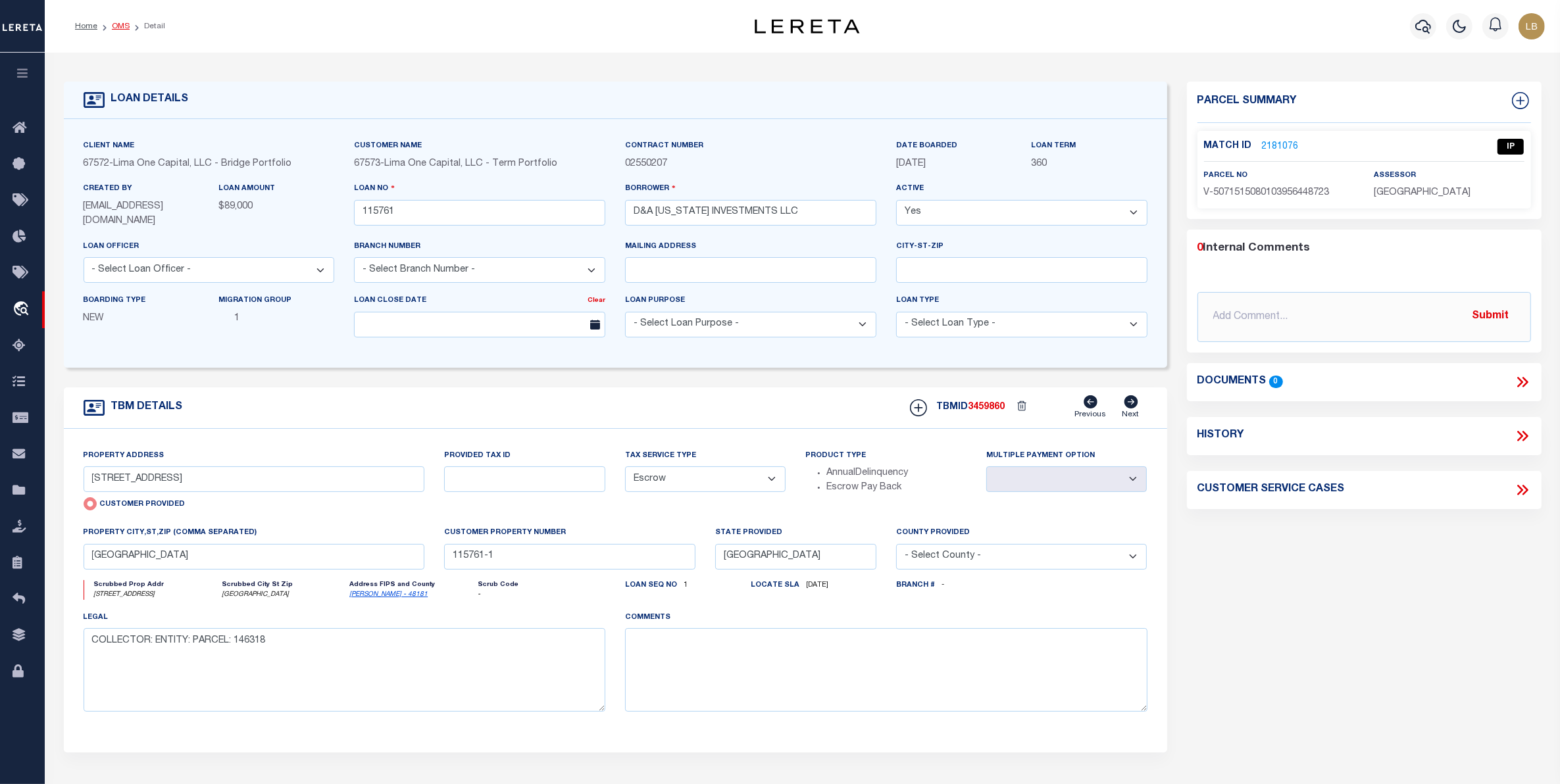
click at [126, 24] on link "OMS" at bounding box center [120, 26] width 17 height 8
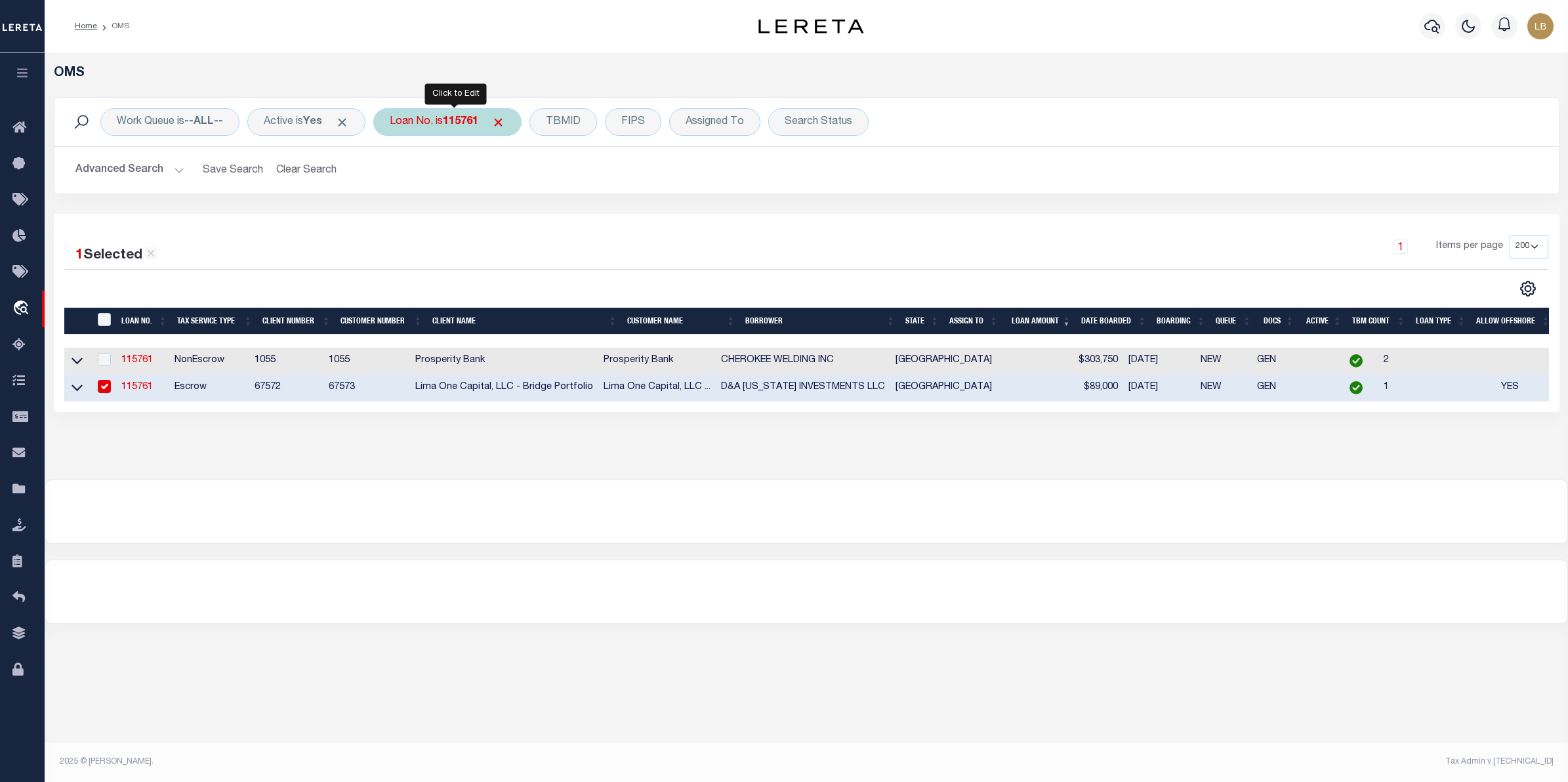
click at [478, 120] on b "115761" at bounding box center [460, 122] width 35 height 11
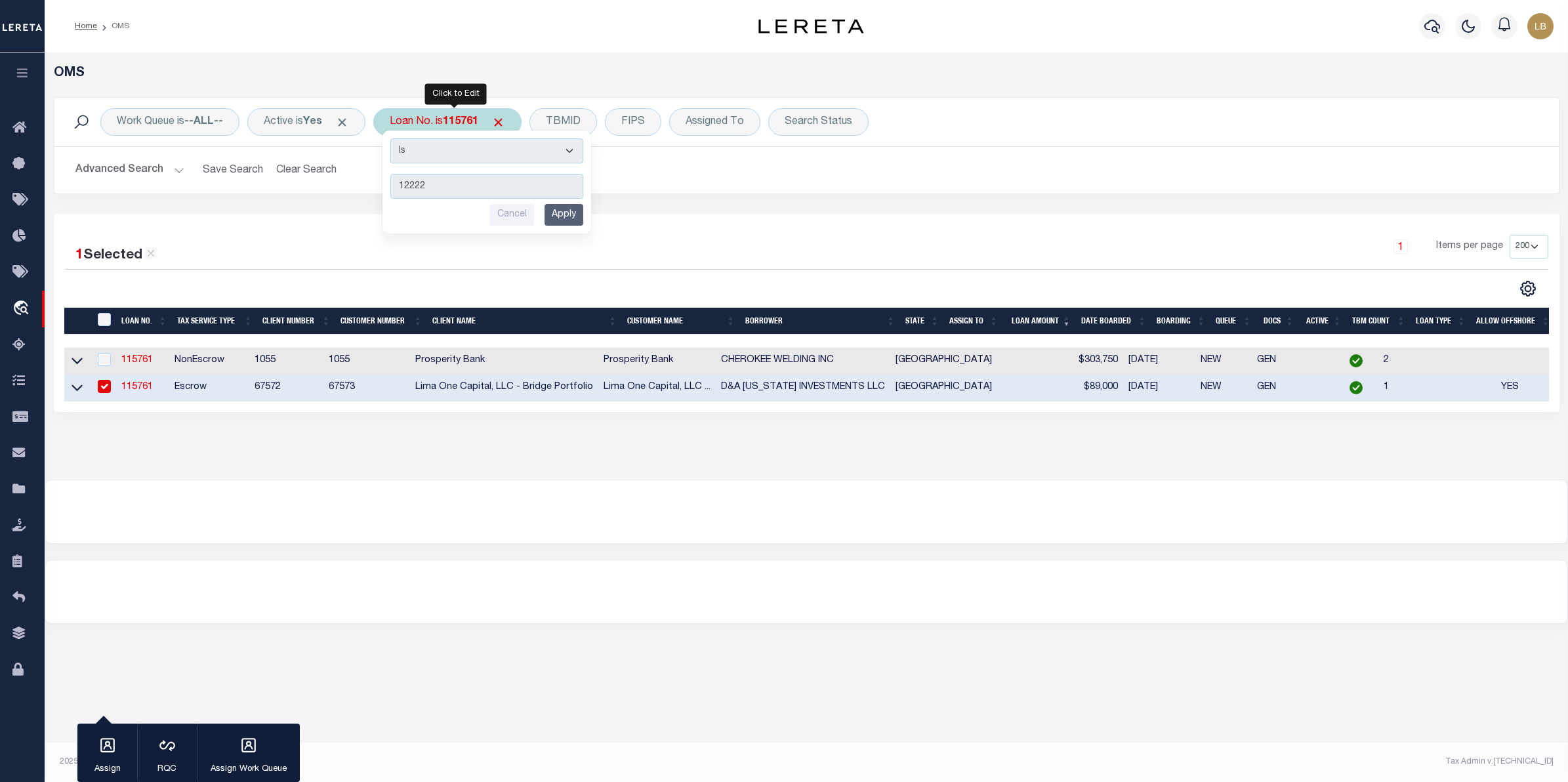
type input "122223"
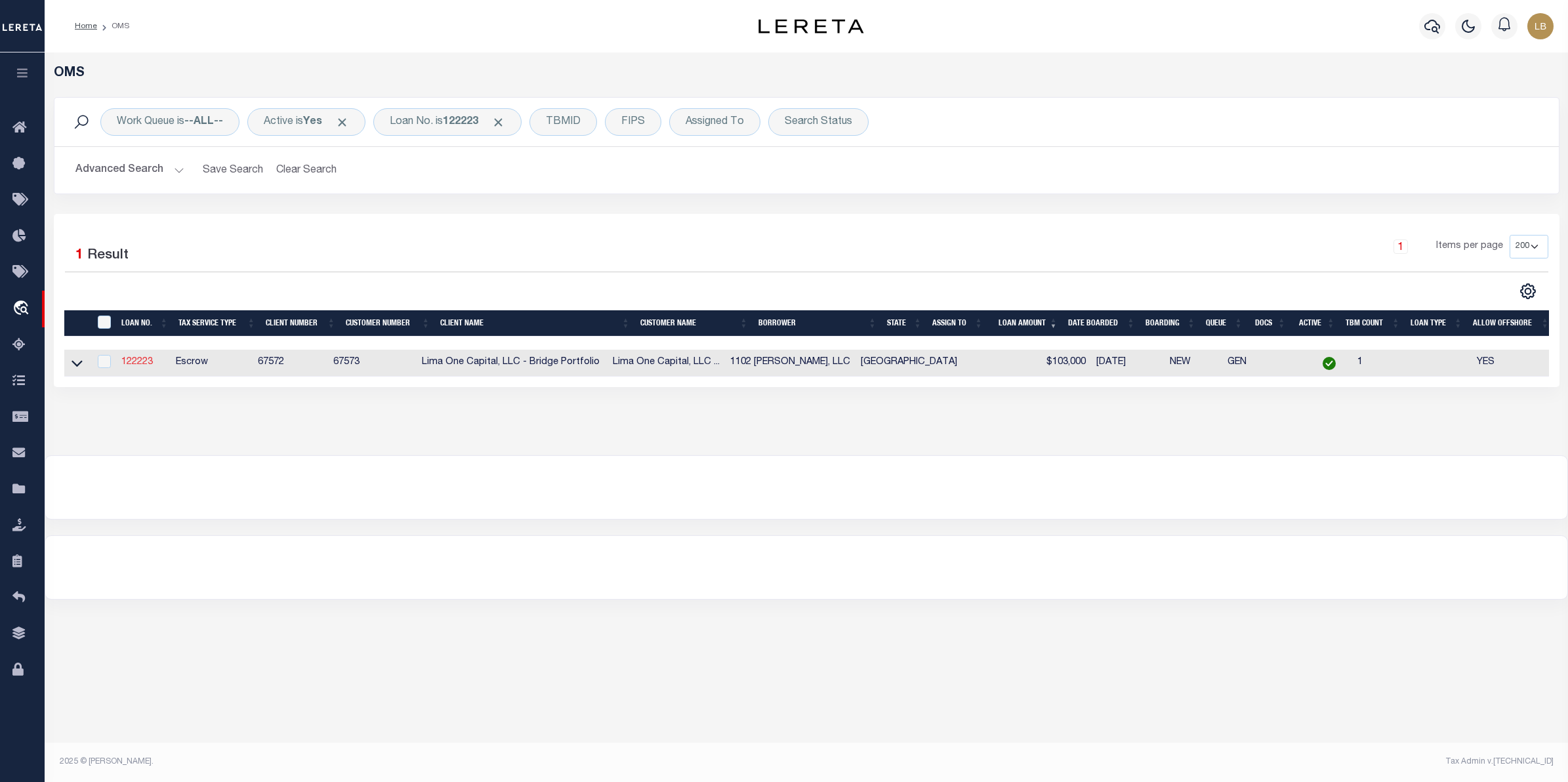
click at [139, 360] on link "122223" at bounding box center [137, 362] width 32 height 10
type input "122223"
type input "1102 [PERSON_NAME], LLC"
select select
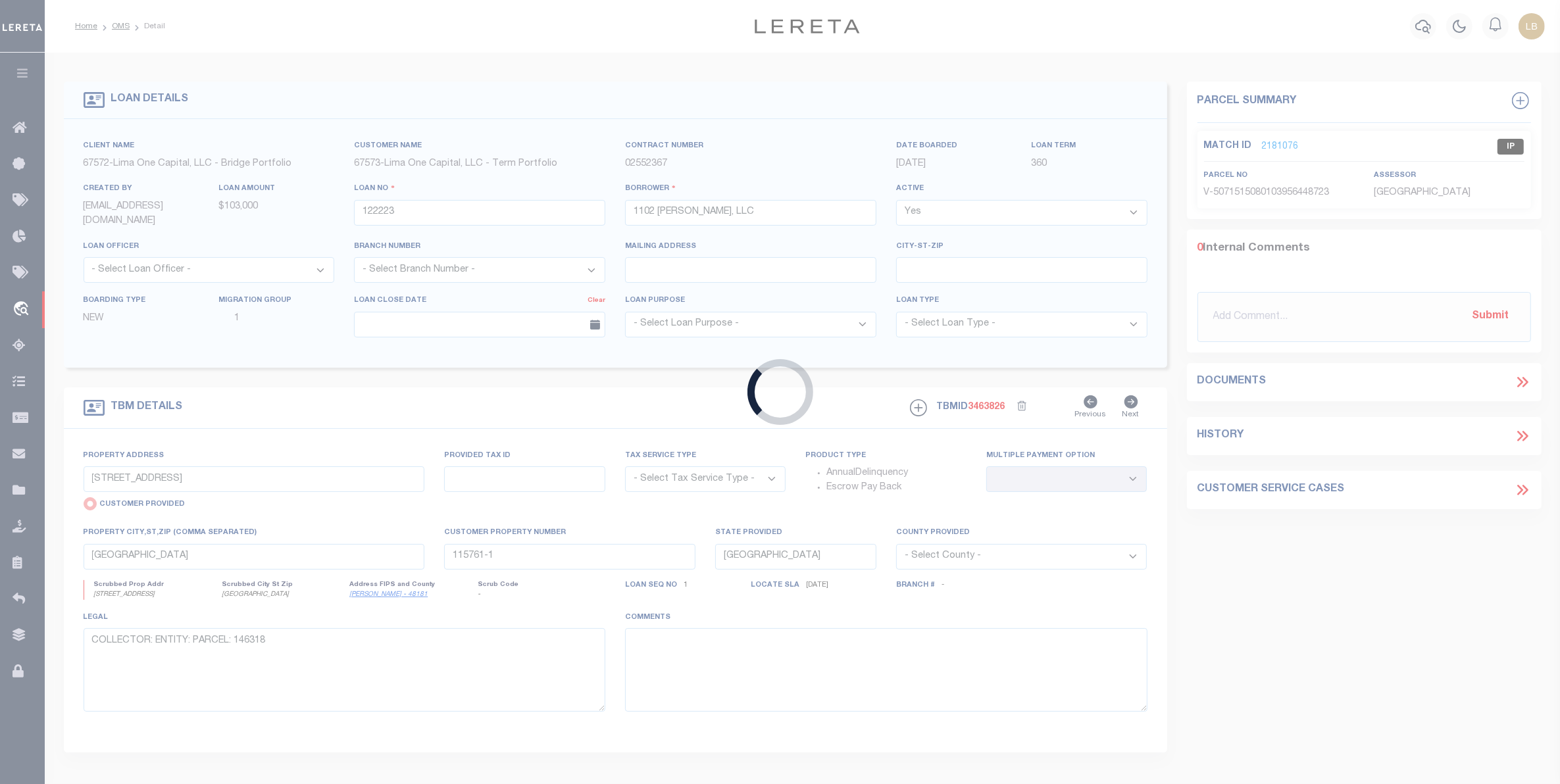
type input "[STREET_ADDRESS][PERSON_NAME]"
select select "Escrow"
select select
type input "SHERMAN TX 75092"
type input "122223-1"
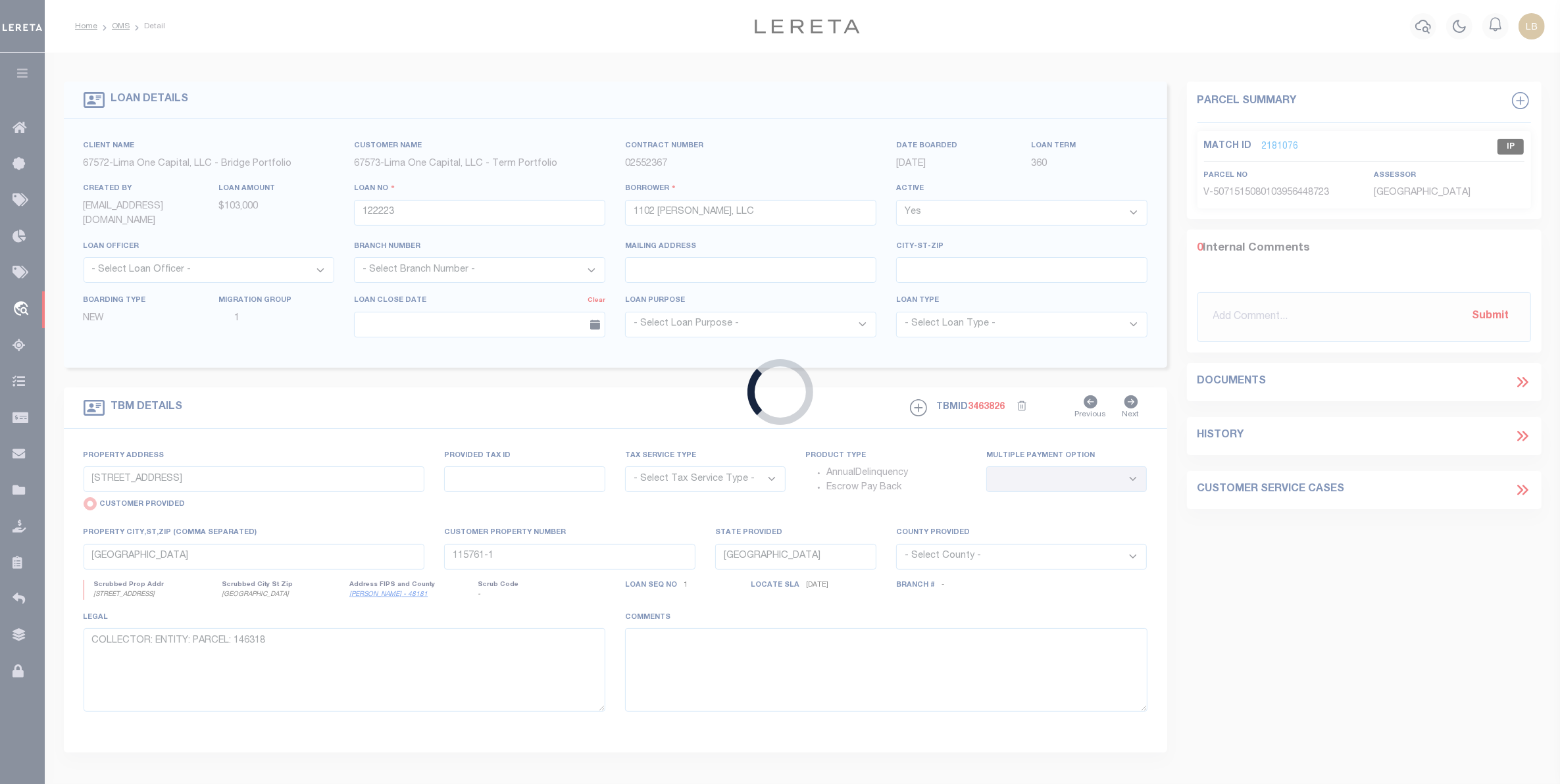
type textarea "COLLECTOR: ENTITY: PARCEL: 0"
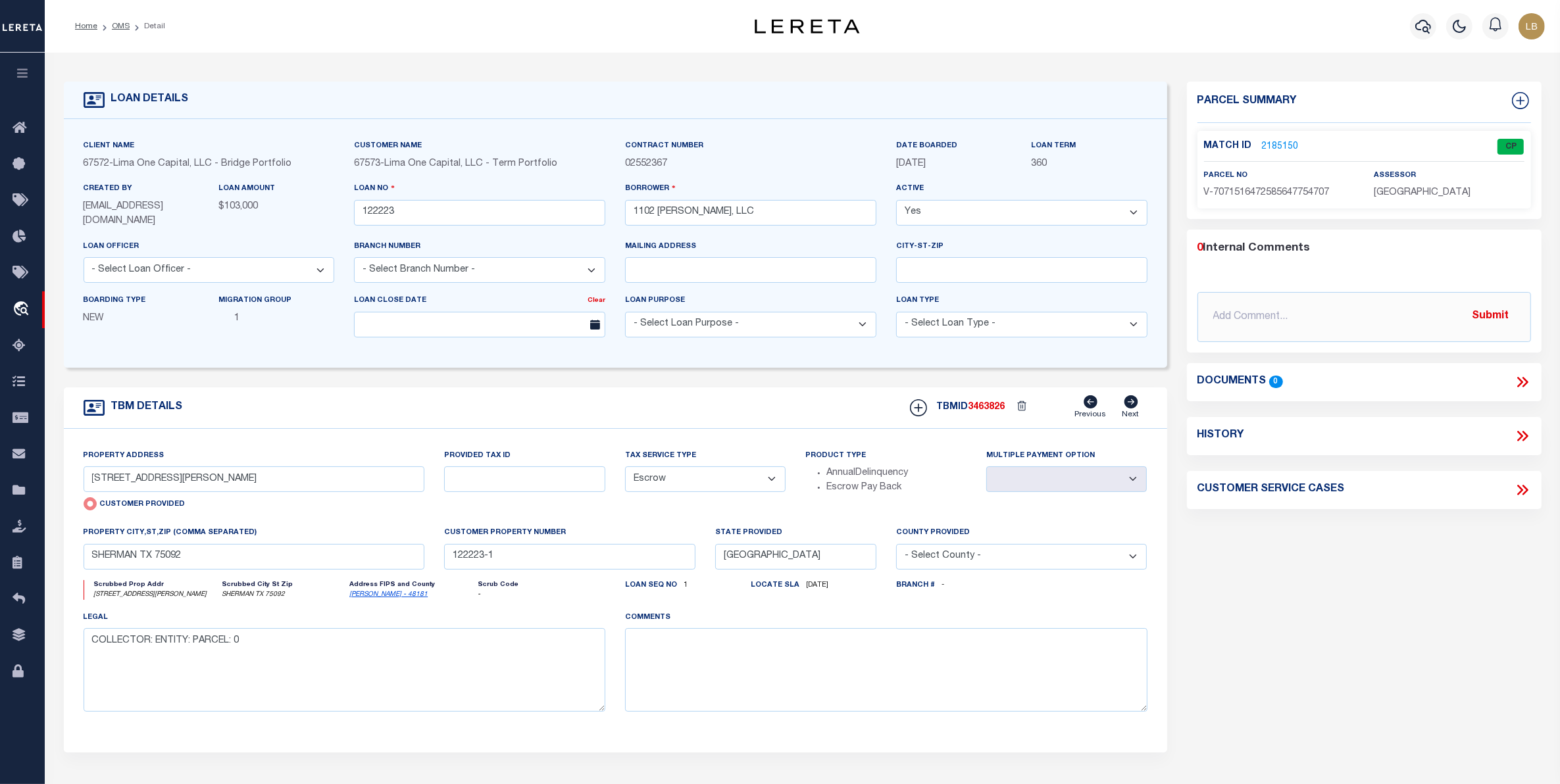
click at [1266, 143] on link "2185150" at bounding box center [1280, 147] width 37 height 13
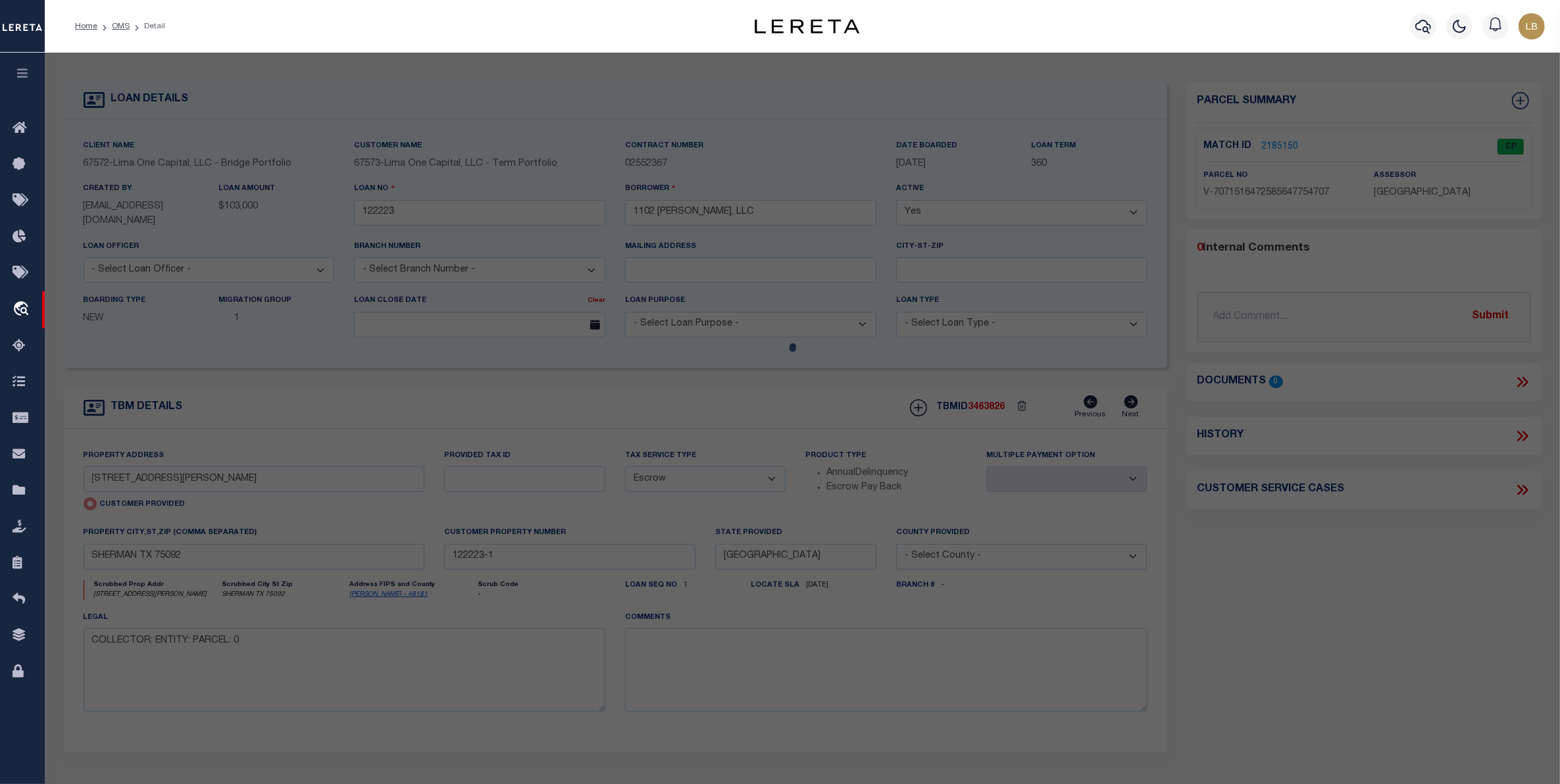
select select "AS"
select select
checkbox input "false"
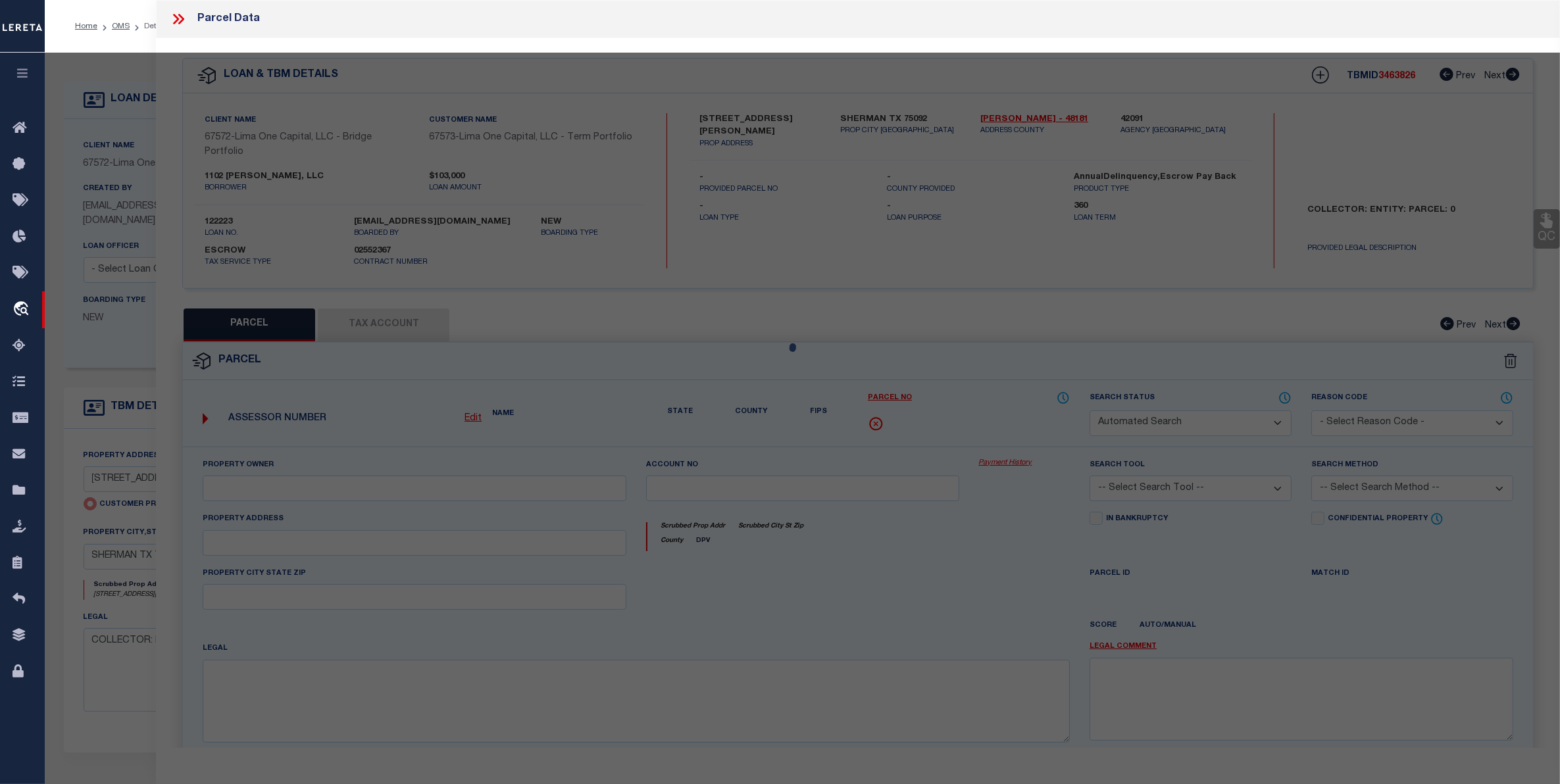
select select "CP"
type input "[STREET_ADDRESS][PERSON_NAME]"
checkbox input "false"
type input "SHERMAN TX 75092"
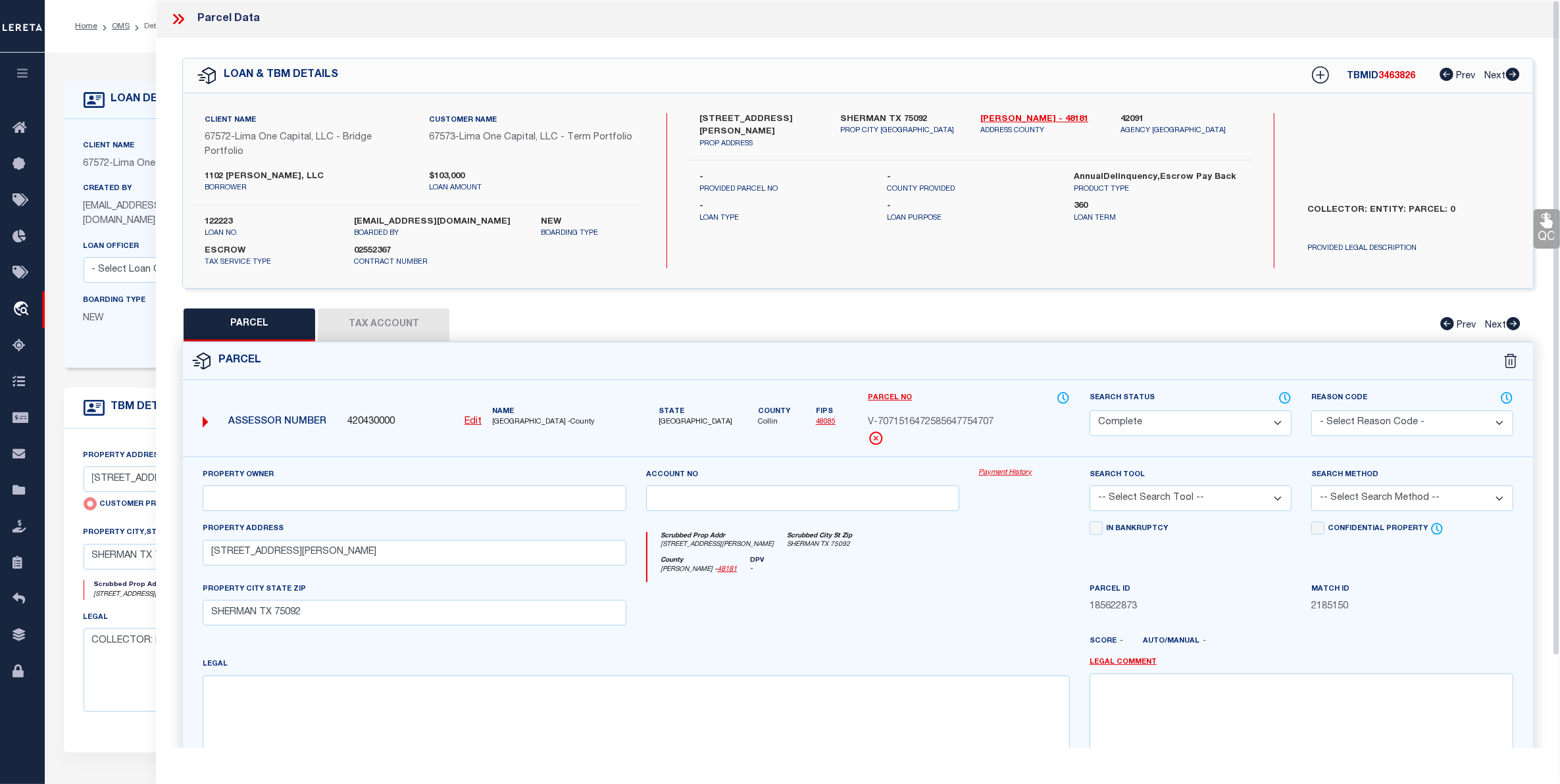
click at [381, 323] on button "Tax Account" at bounding box center [384, 325] width 132 height 33
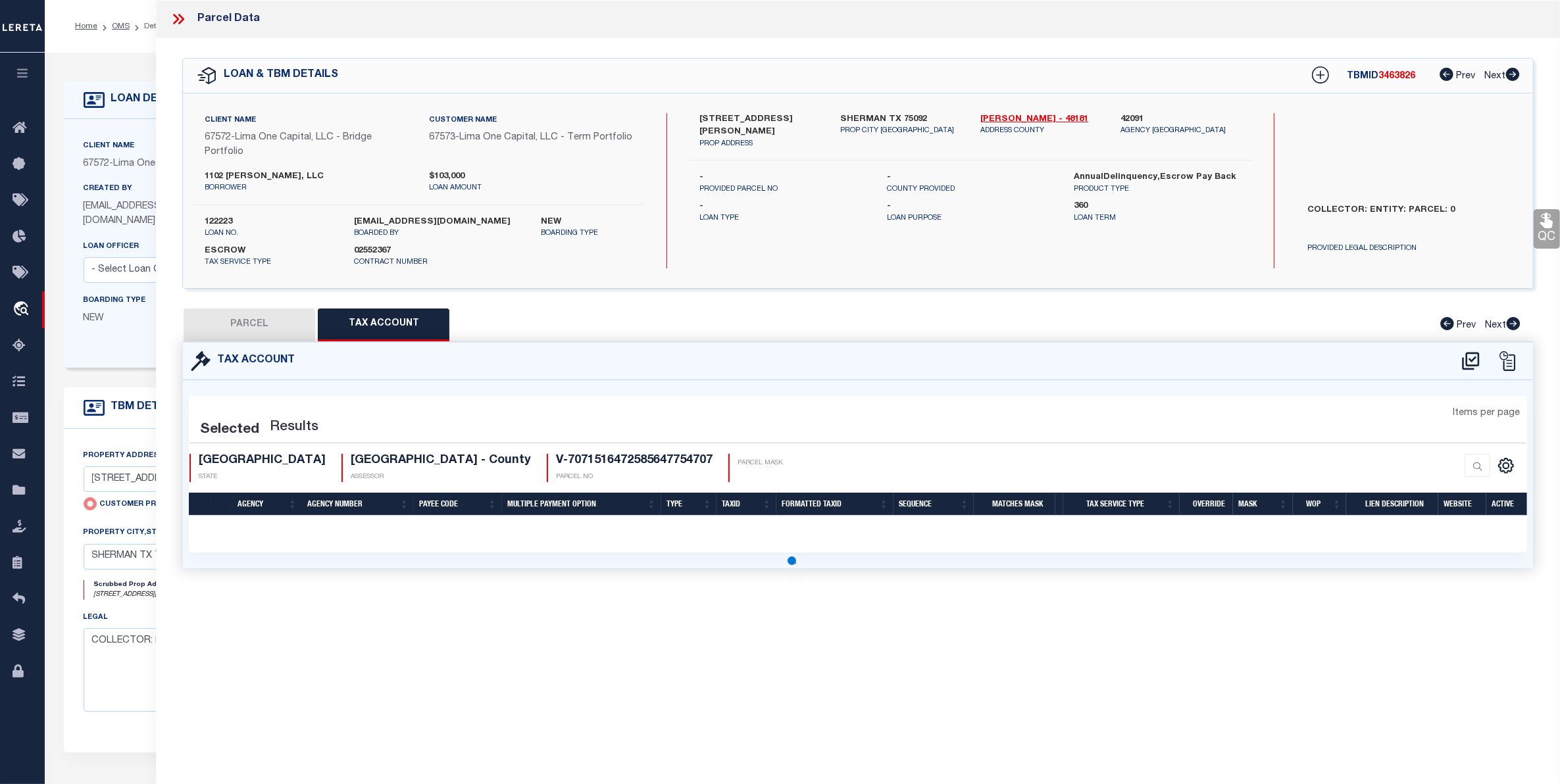
select select "100"
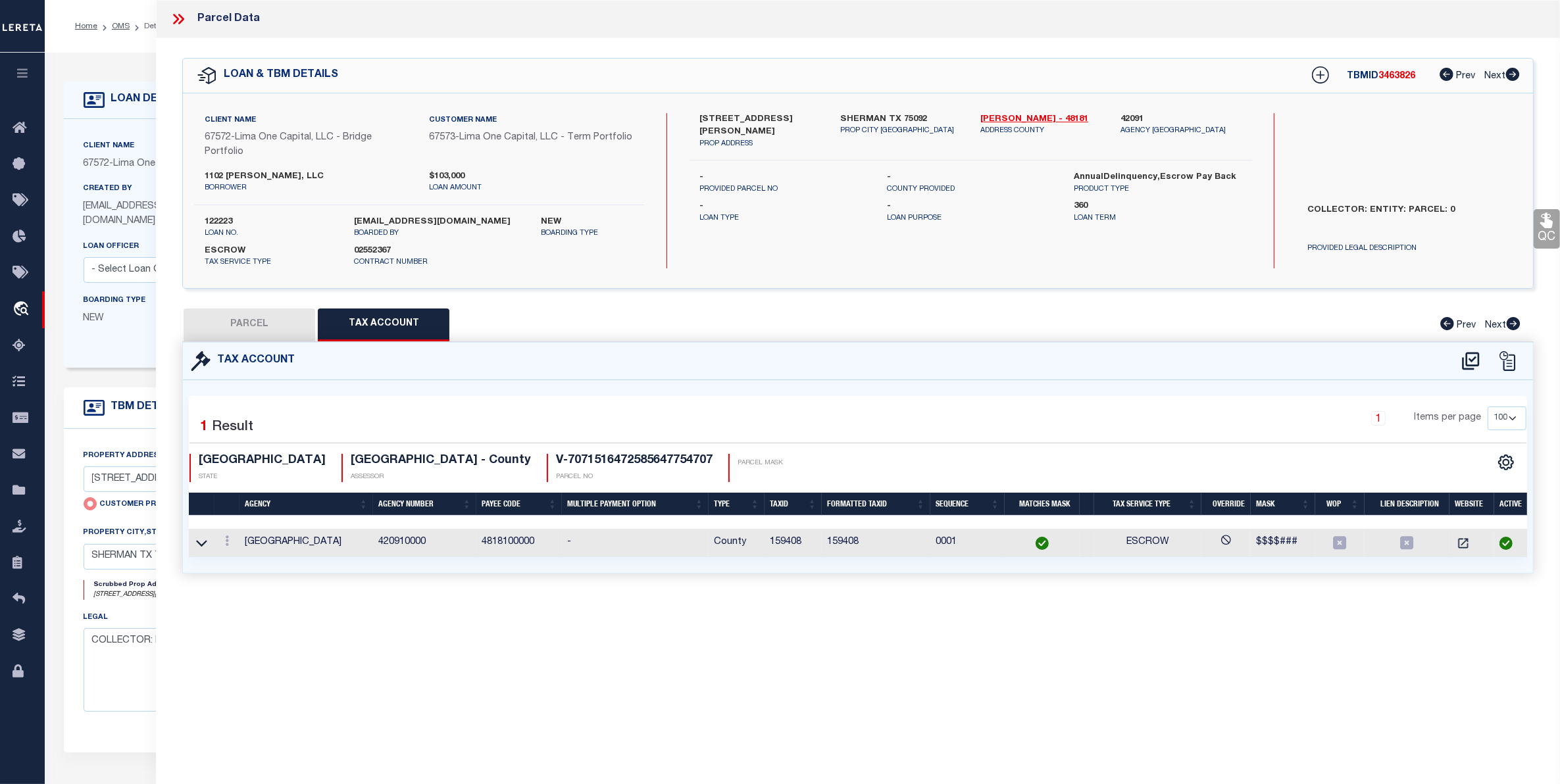
click at [251, 329] on button "PARCEL" at bounding box center [249, 325] width 132 height 33
select select "AS"
checkbox input "false"
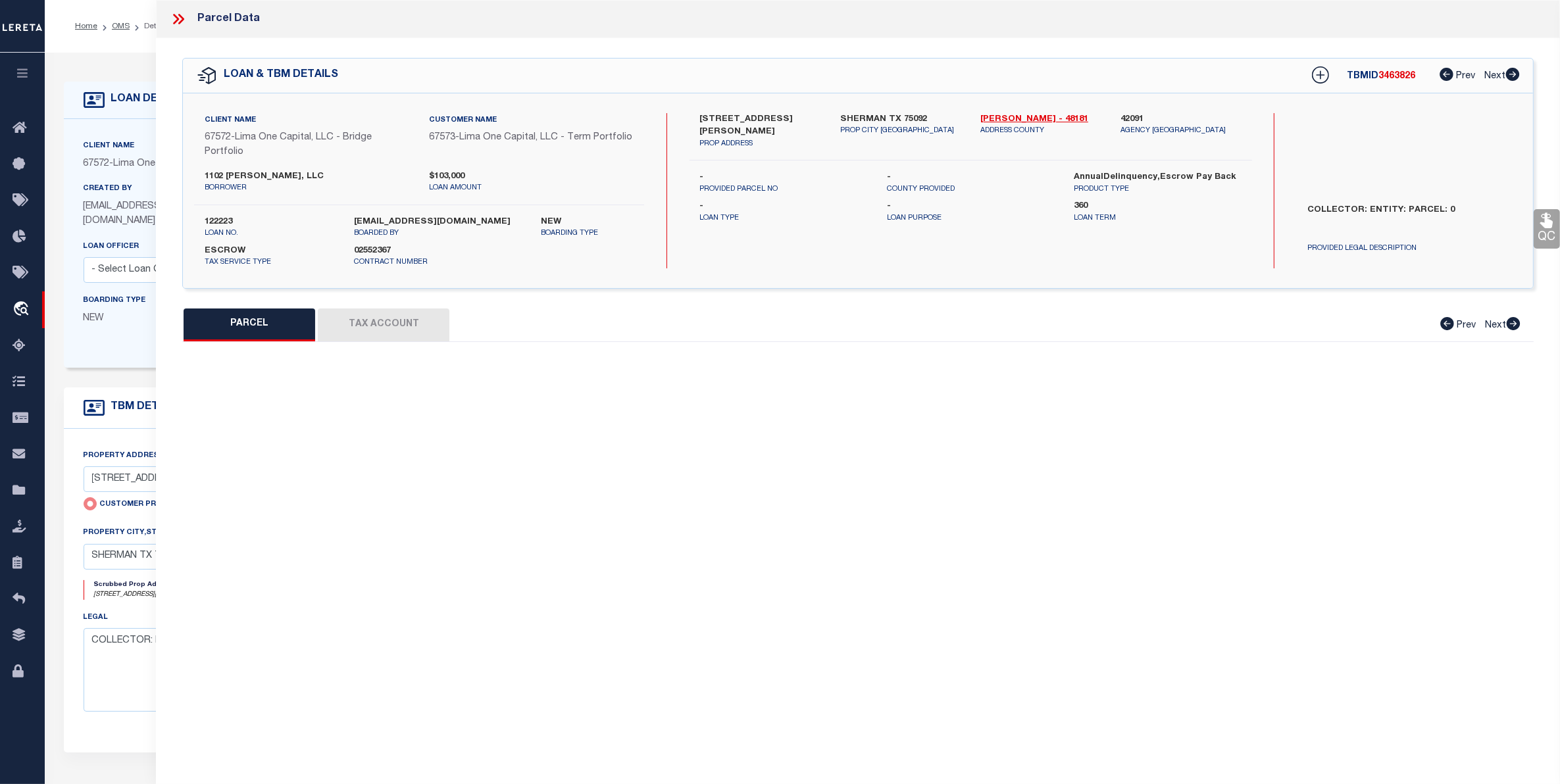
select select "CP"
type input "[STREET_ADDRESS][PERSON_NAME]"
checkbox input "false"
type input "SHERMAN TX 75092"
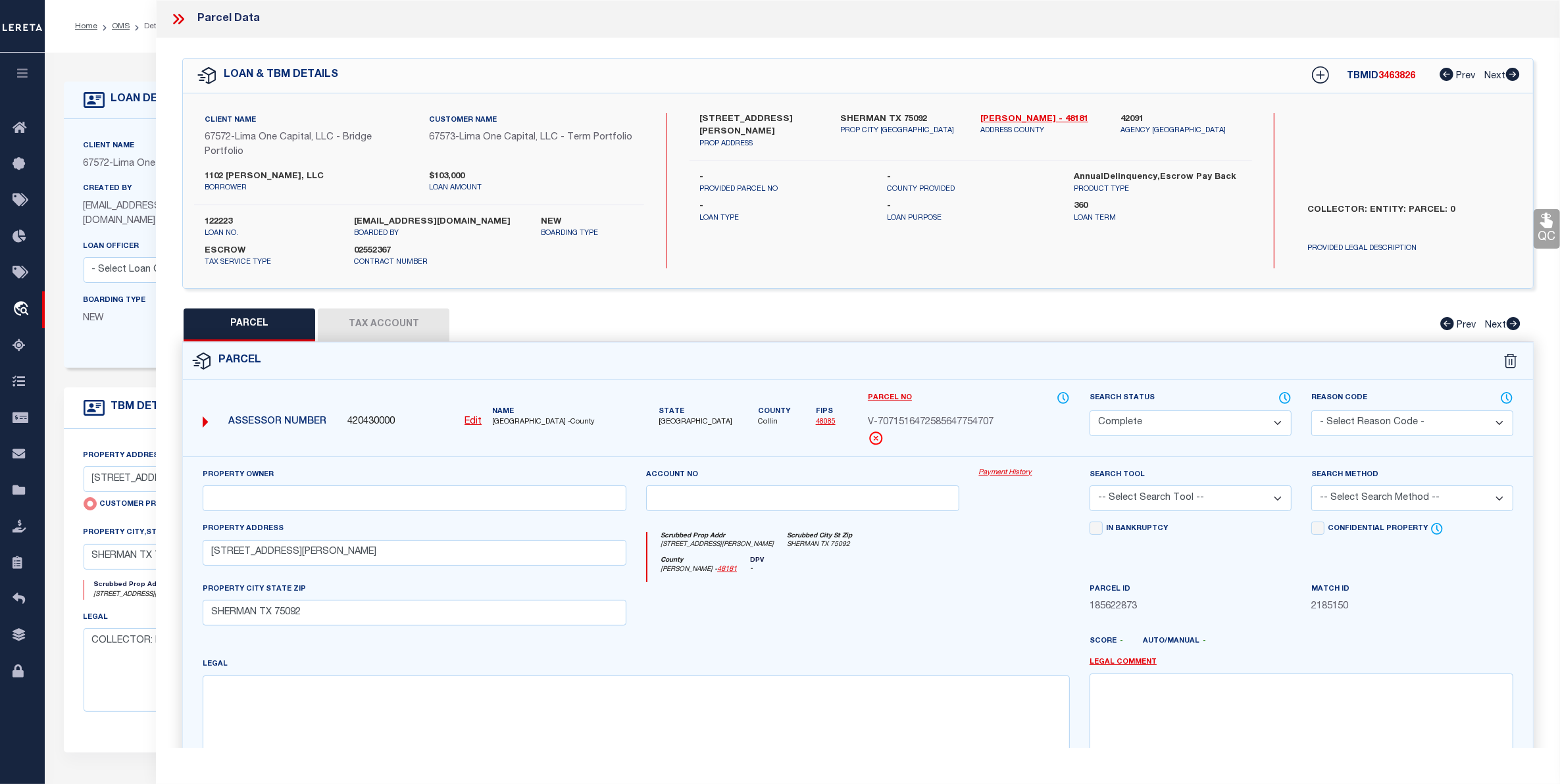
click at [476, 419] on u "Edit" at bounding box center [473, 422] width 17 height 10
type input "420430000"
type input "V-7071516472585647754707"
select select "CP"
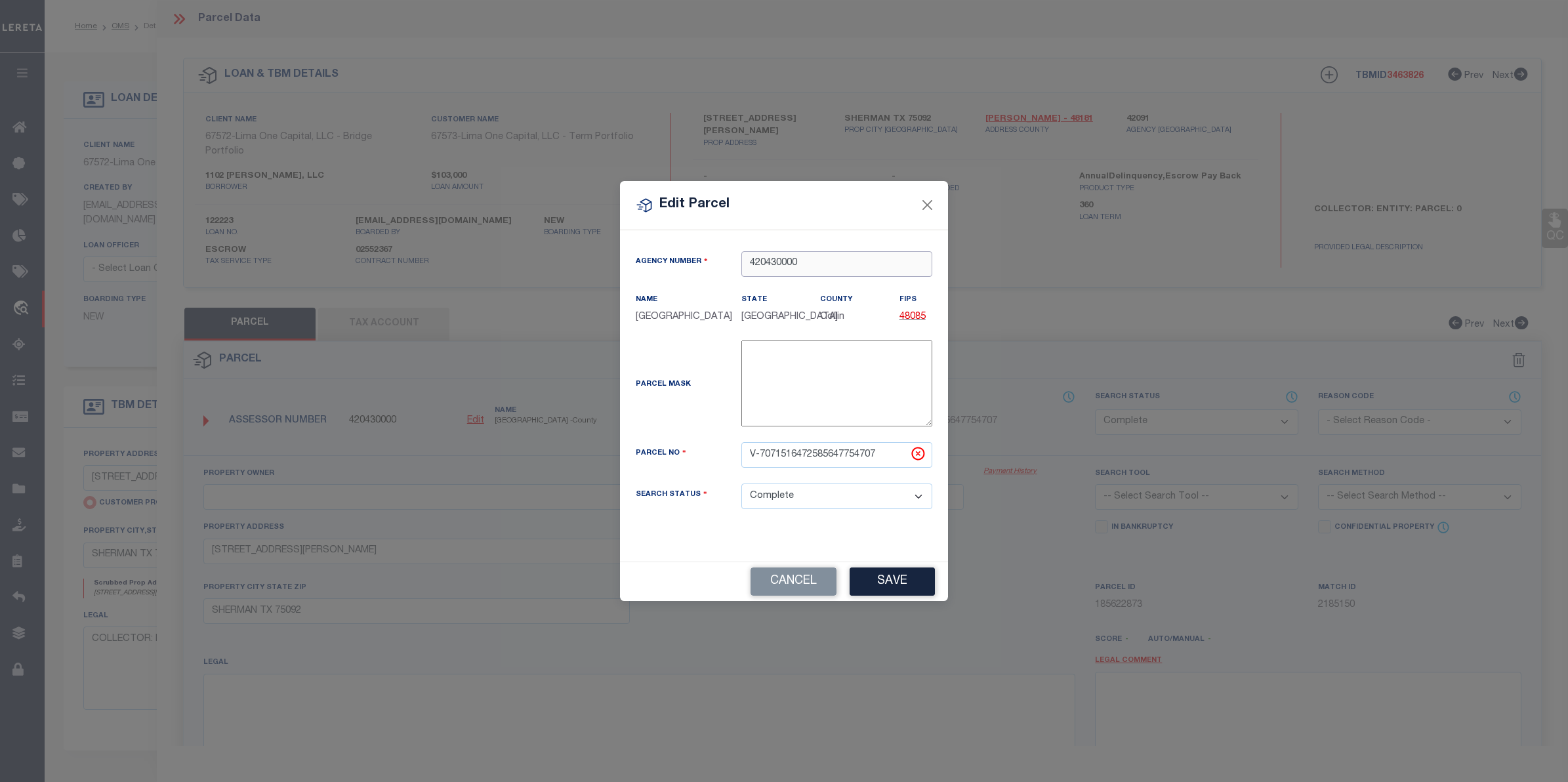
drag, startPoint x: 768, startPoint y: 264, endPoint x: 834, endPoint y: 267, distance: 66.1
click at [834, 267] on input "420430000" at bounding box center [836, 264] width 191 height 26
click at [824, 287] on div "420910000 : [GEOGRAPHIC_DATA]" at bounding box center [837, 295] width 190 height 37
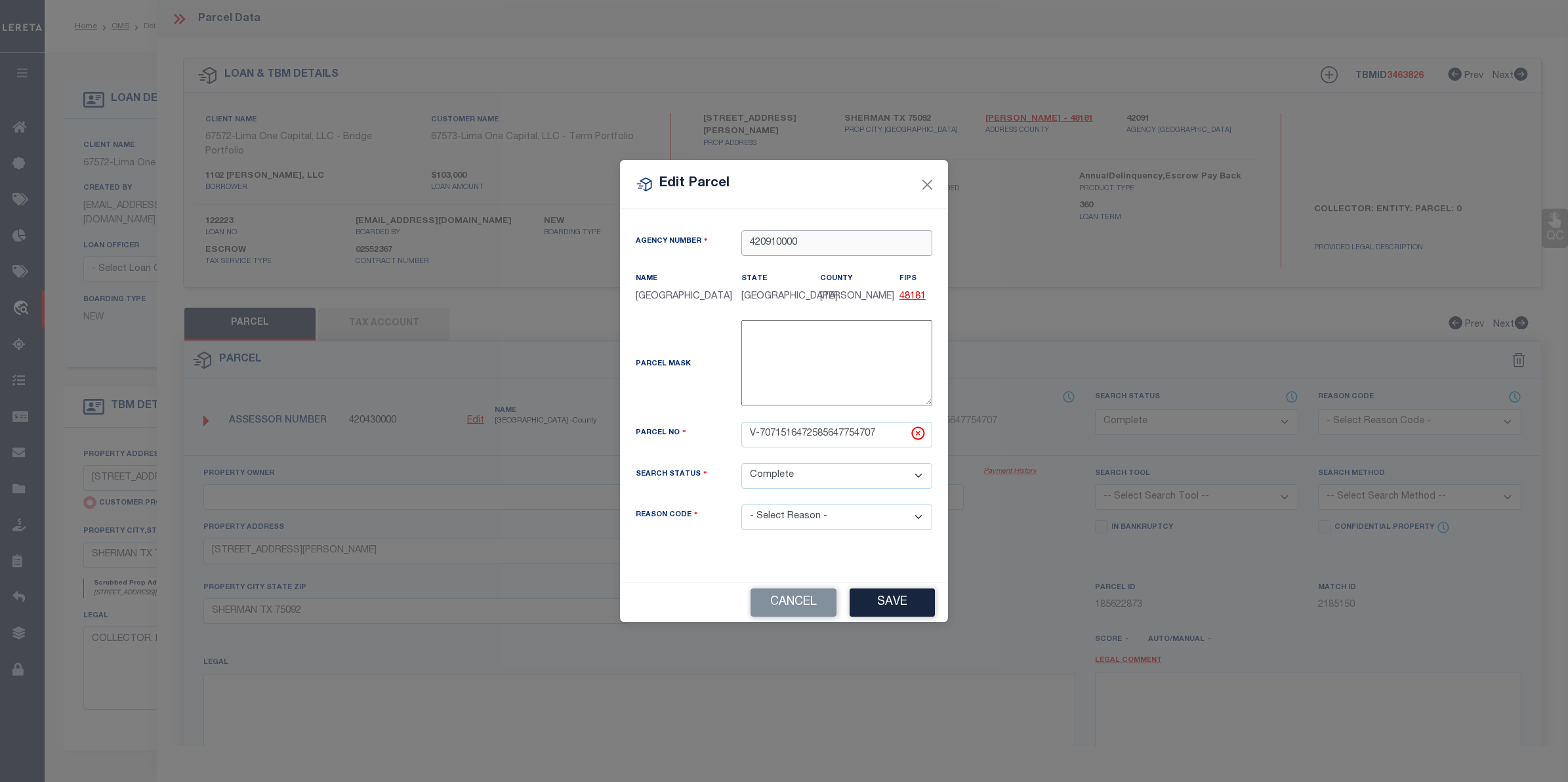
type input "420910000"
click at [853, 521] on select "- Select Reason - 099 - Other (Provide additional detail) ACT - Agency Changed …" at bounding box center [836, 517] width 191 height 26
select select "ACT"
click at [741, 513] on select "- Select Reason - 099 - Other (Provide additional detail) ACT - Agency Changed …" at bounding box center [836, 517] width 191 height 26
click at [890, 601] on button "Save" at bounding box center [891, 602] width 85 height 28
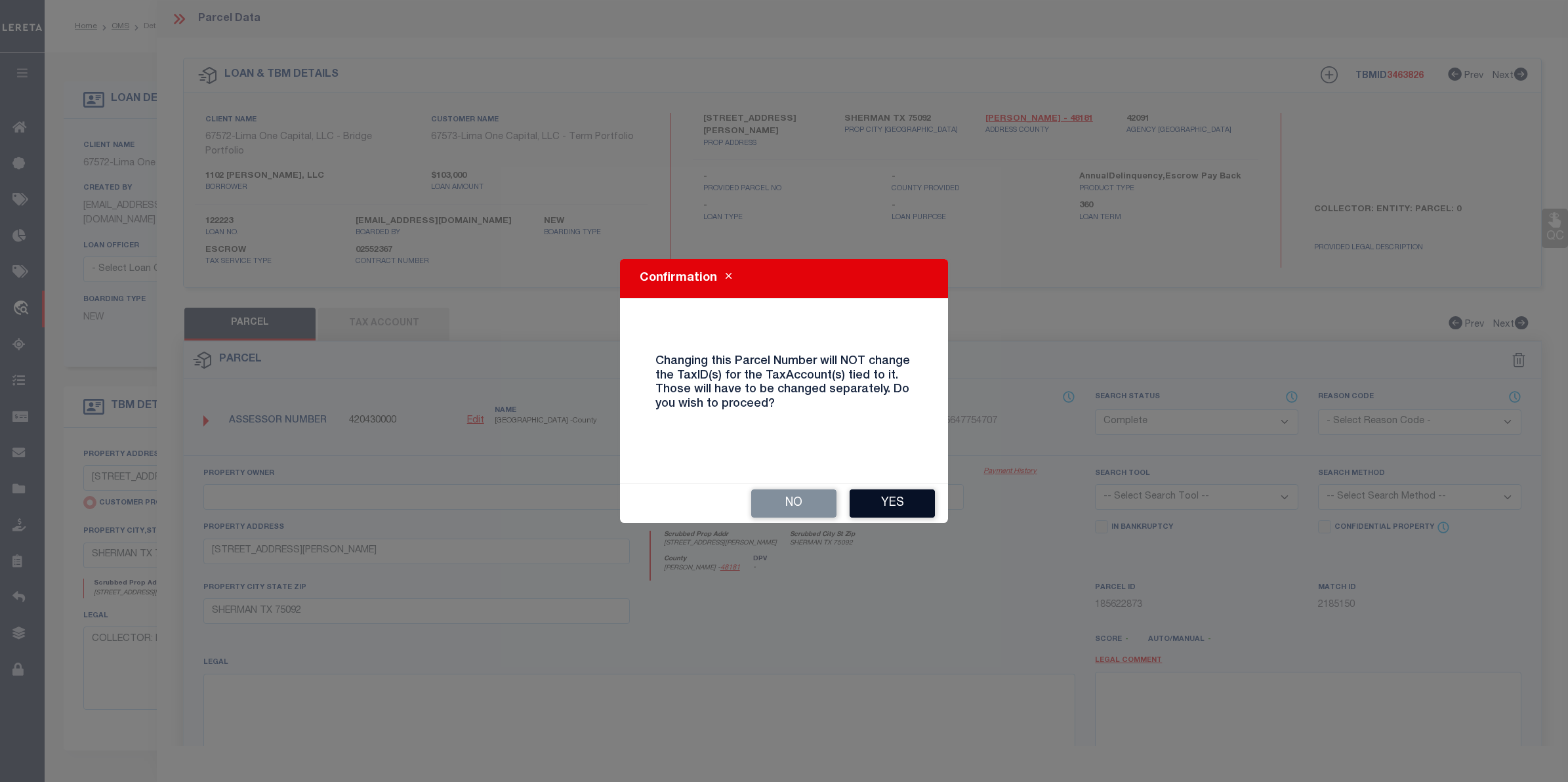
click at [892, 508] on button "Yes" at bounding box center [891, 503] width 85 height 28
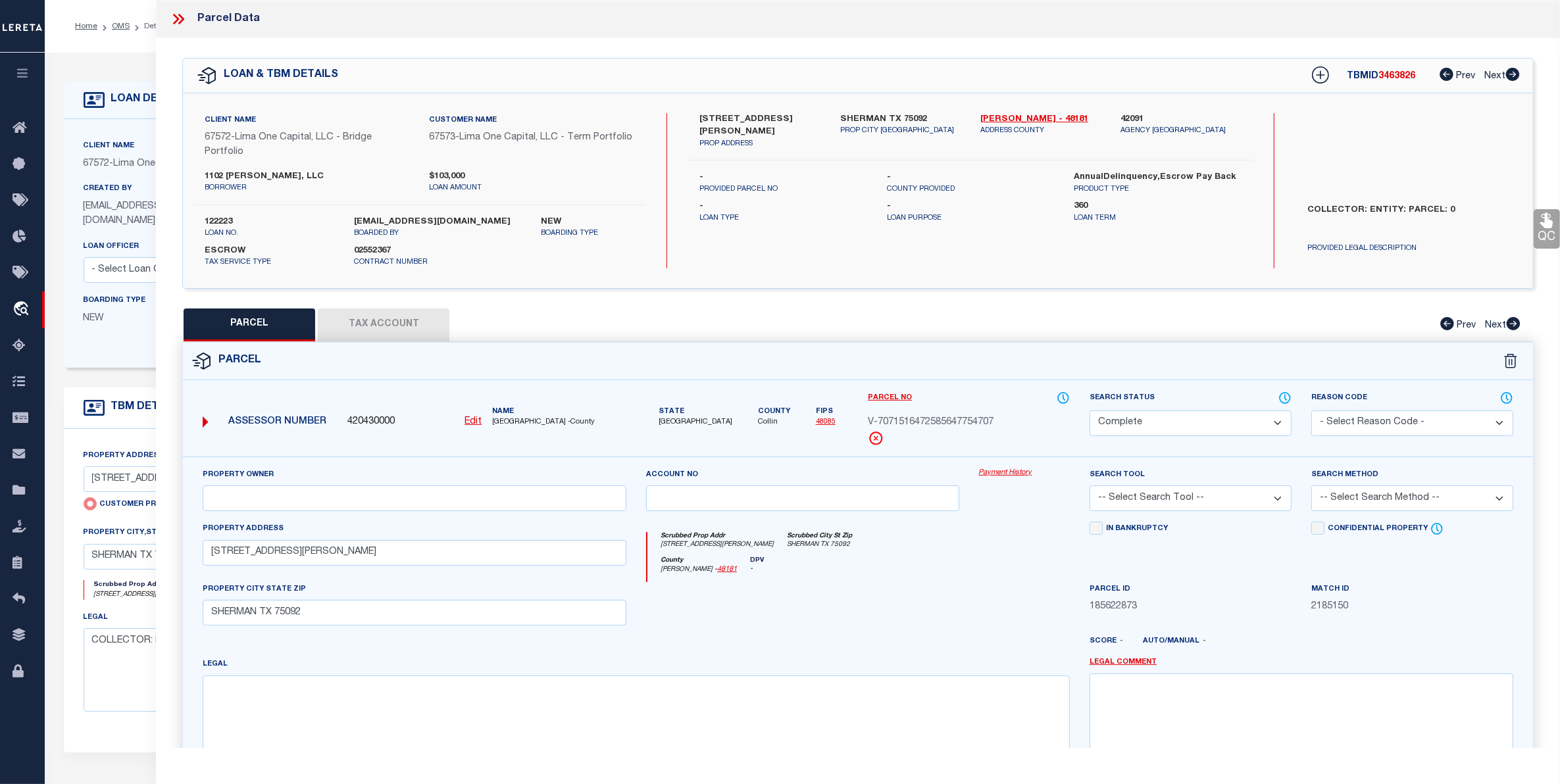
select select "CP"
checkbox input "false"
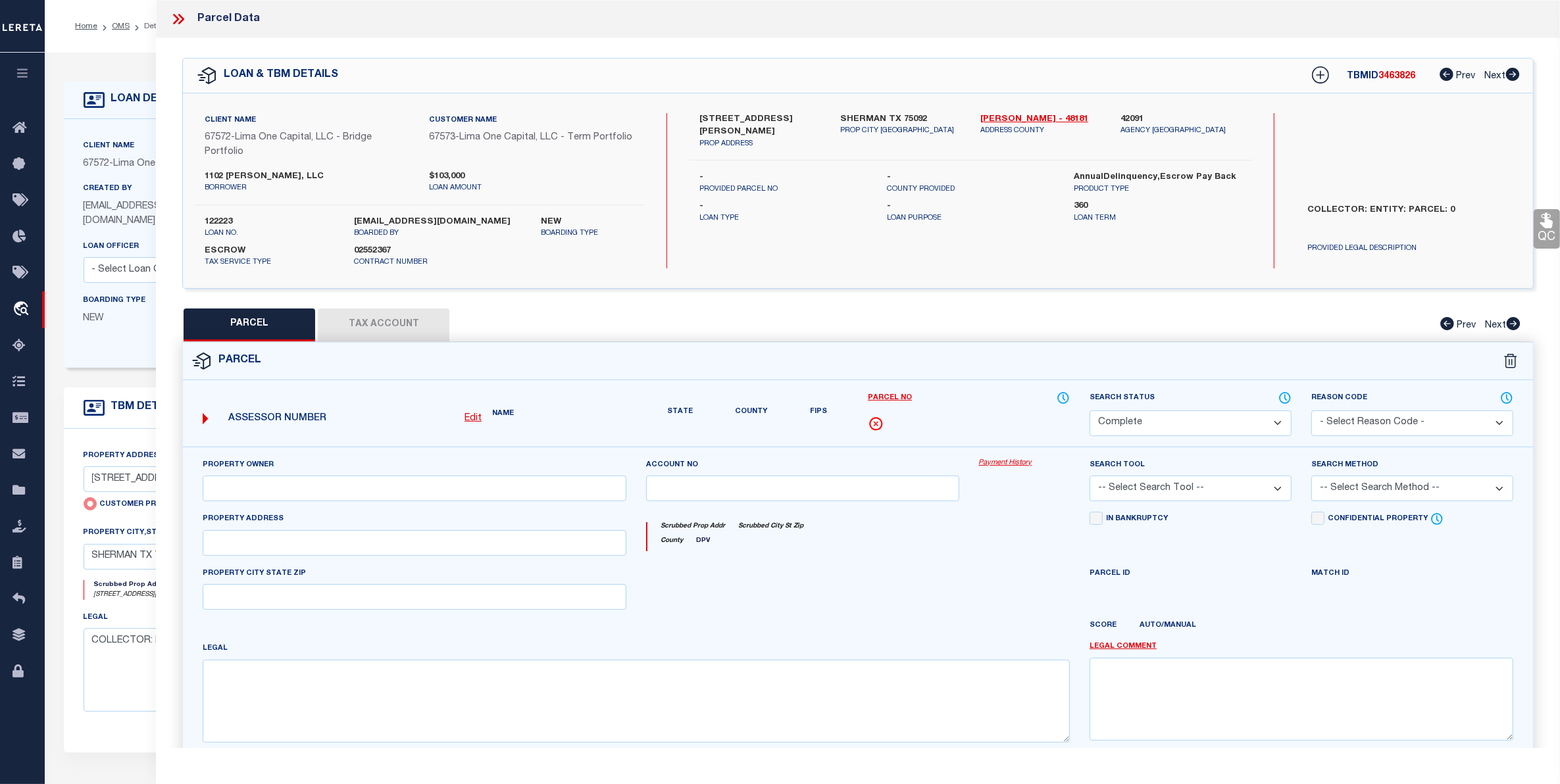
select select "IP"
select select "ACT"
type input "[STREET_ADDRESS][PERSON_NAME]"
checkbox input "false"
type input "SHERMAN TX 75092"
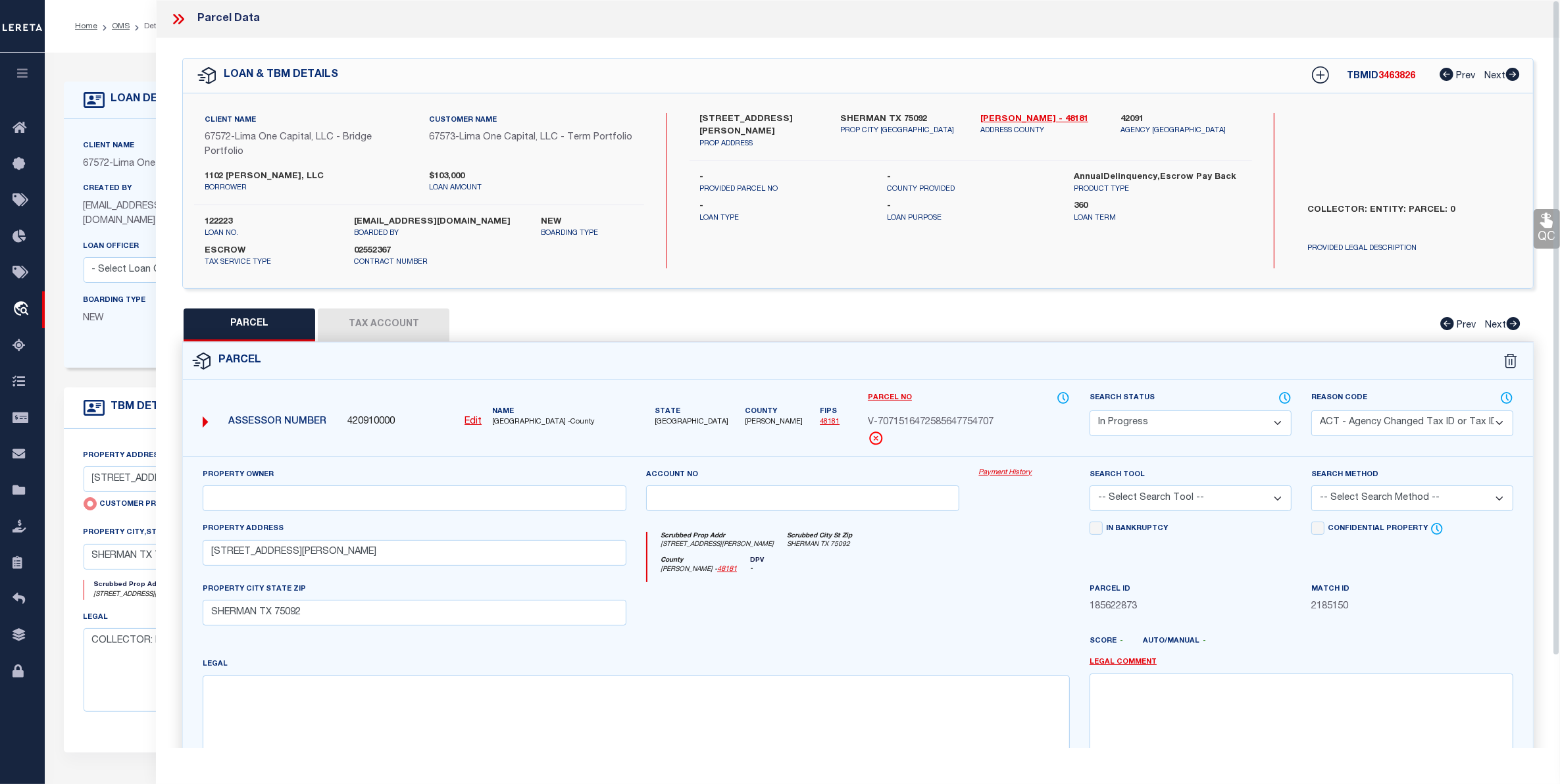
click at [176, 13] on icon at bounding box center [179, 19] width 17 height 17
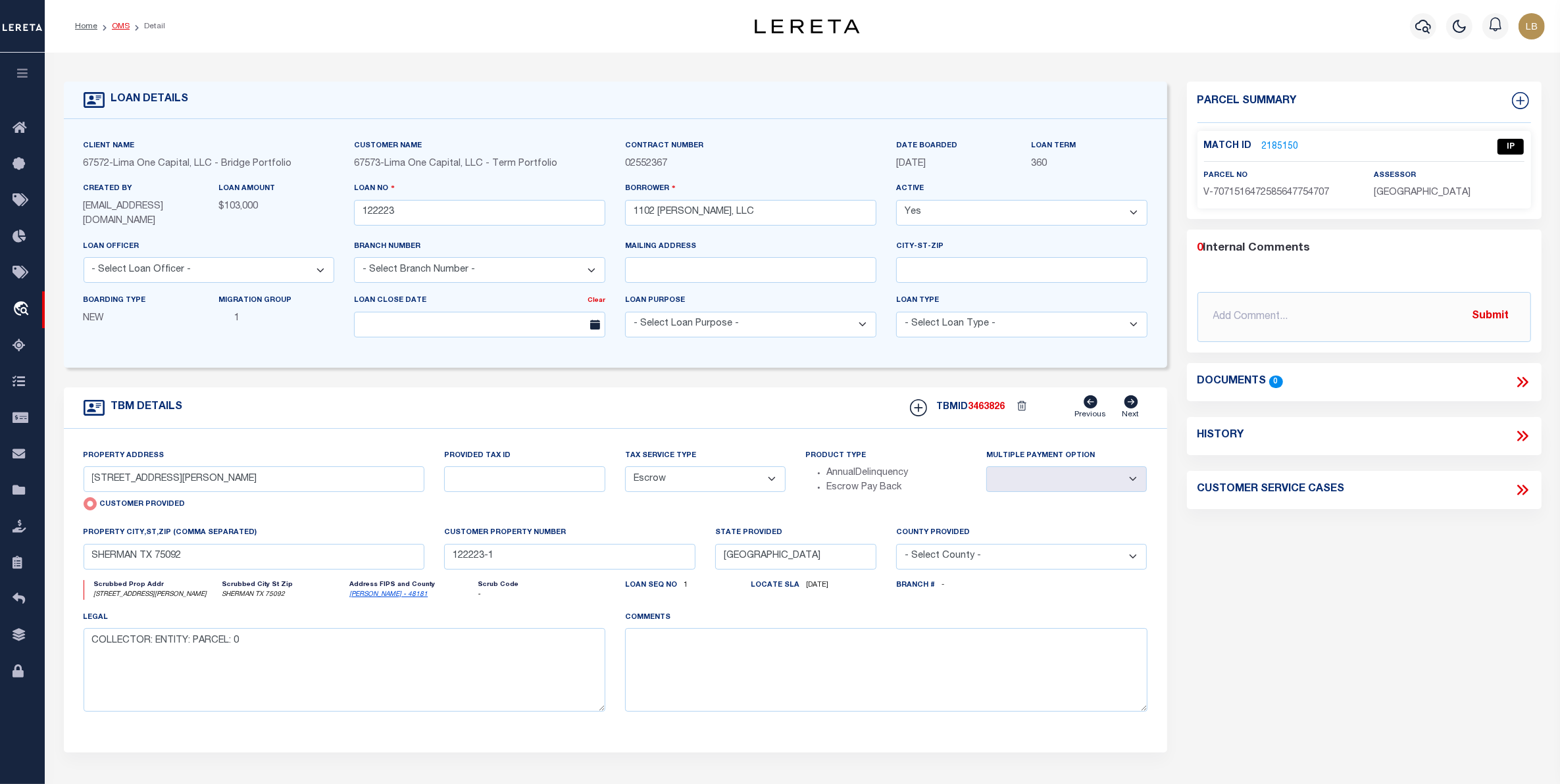
click at [116, 25] on link "OMS" at bounding box center [120, 26] width 17 height 8
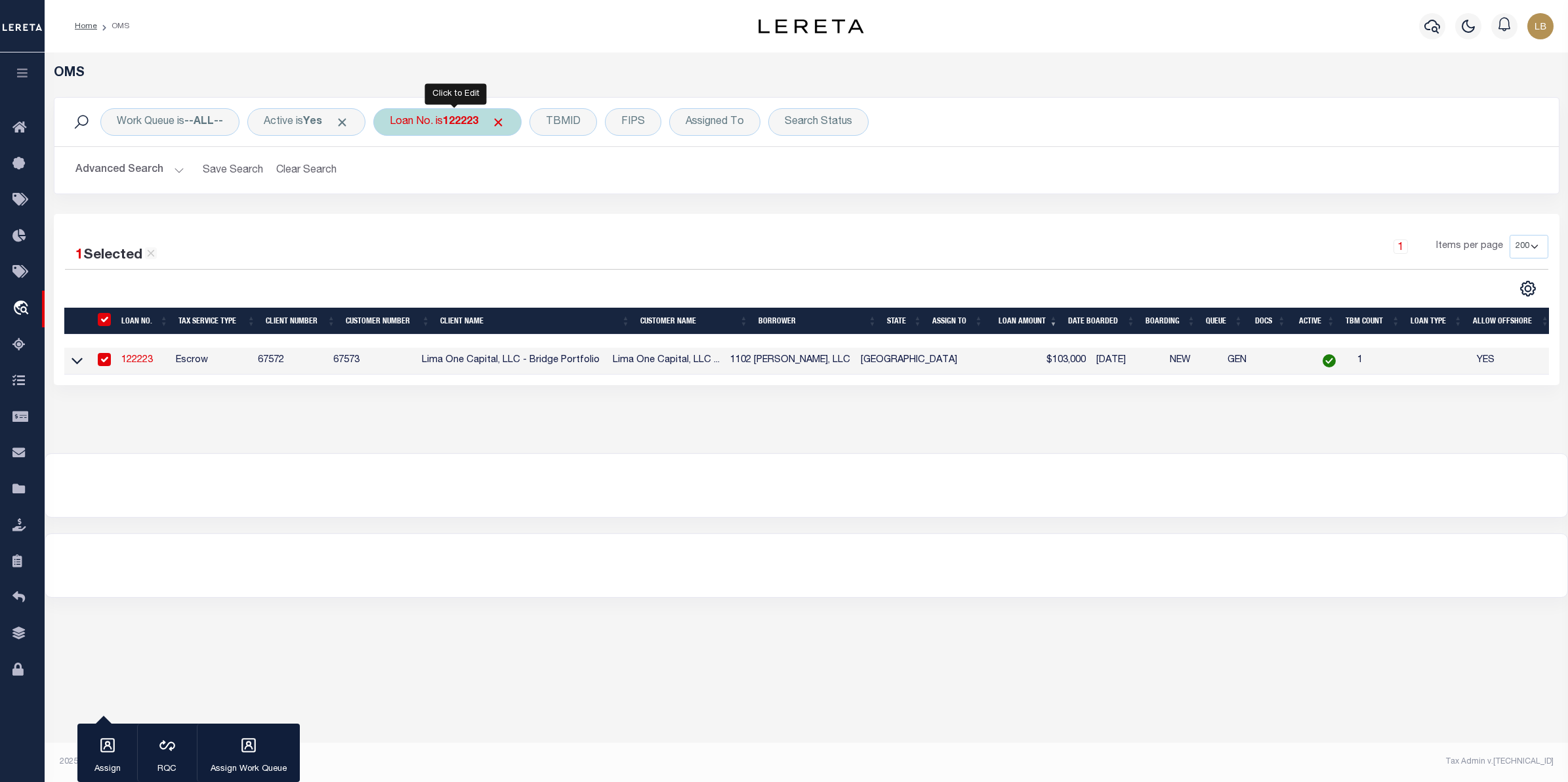
click at [467, 122] on b "122223" at bounding box center [460, 122] width 35 height 11
type input "123176"
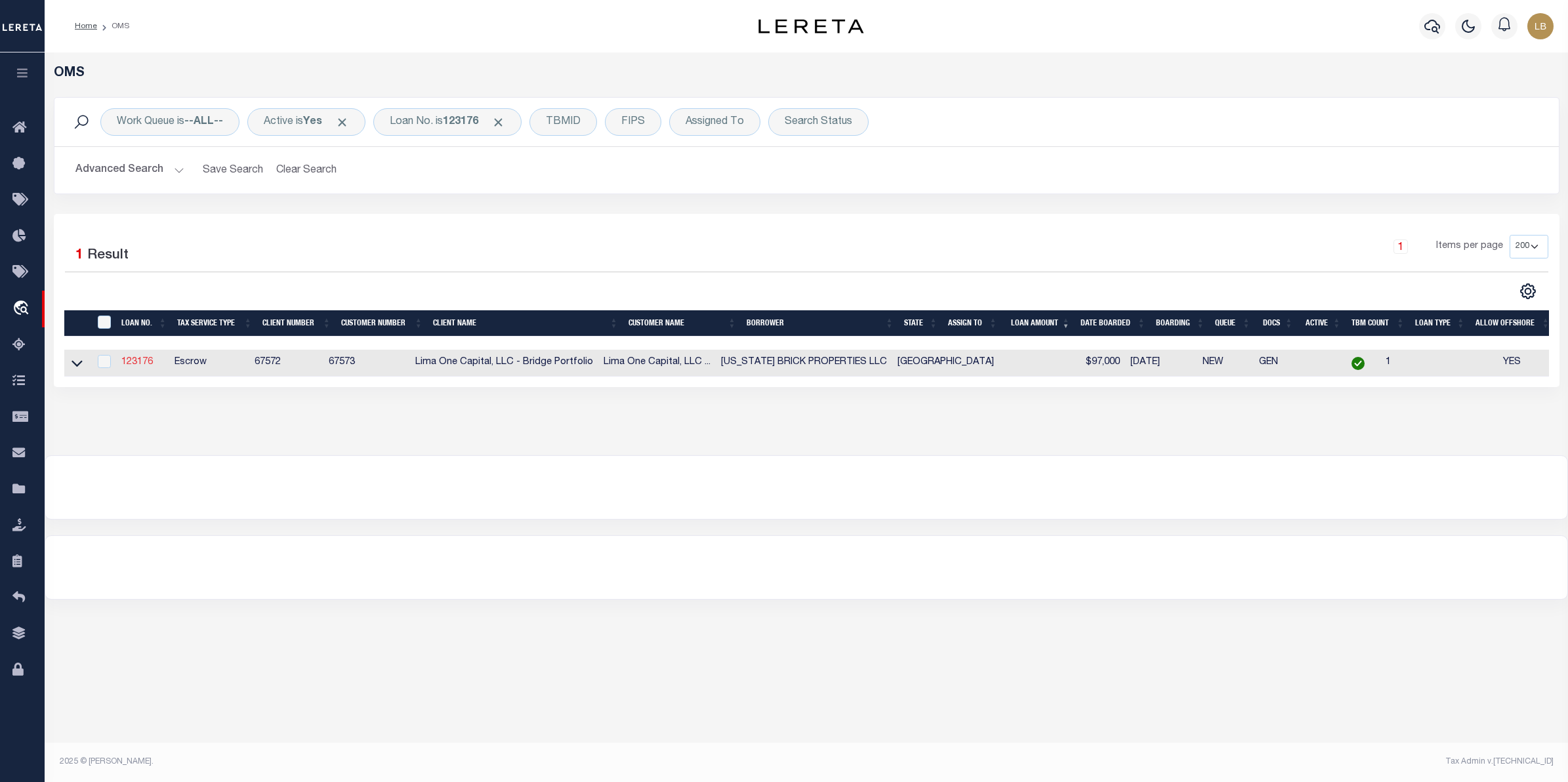
click at [134, 362] on link "123176" at bounding box center [137, 362] width 32 height 10
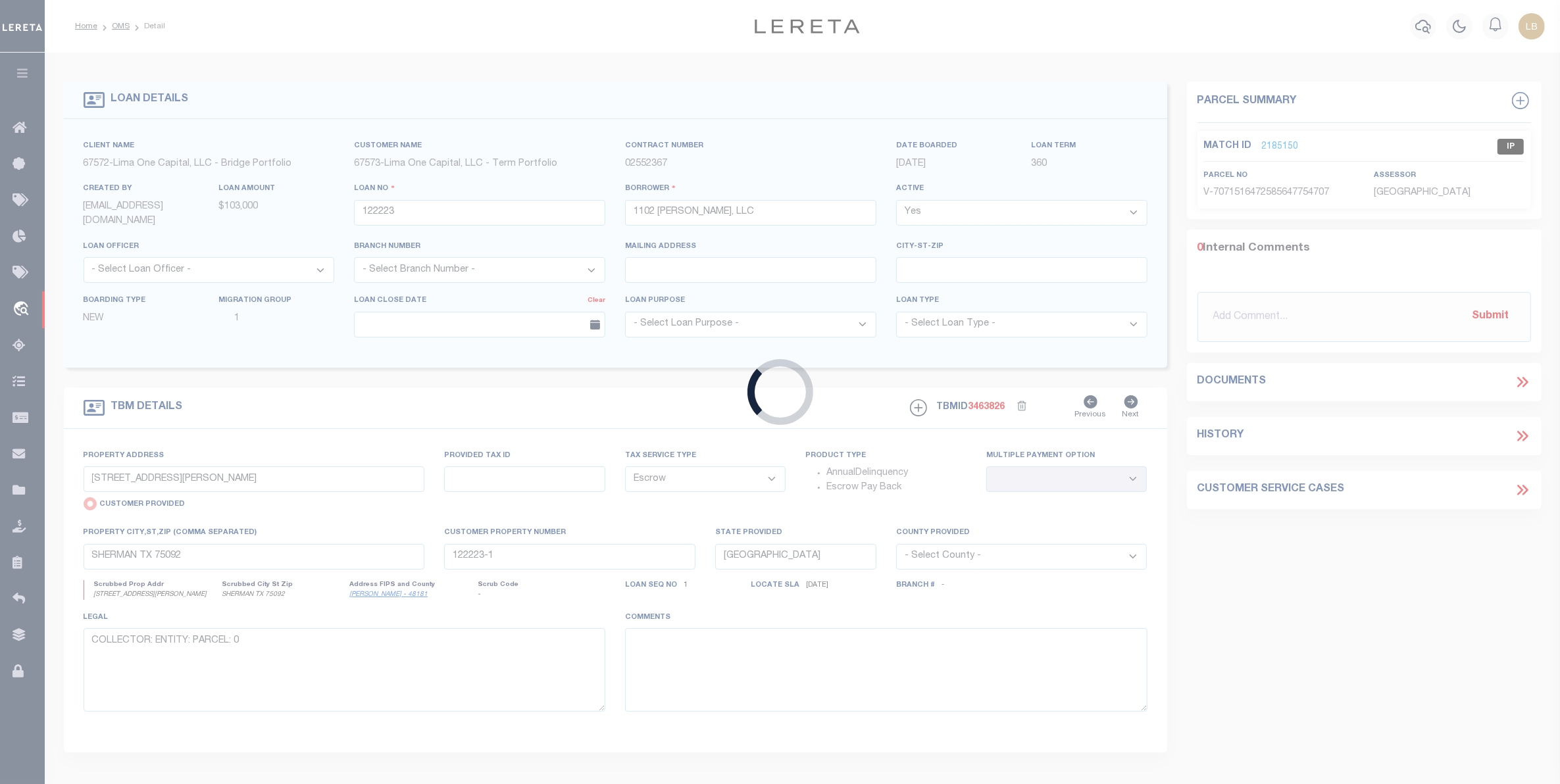
type input "123176"
type input "[US_STATE] BRICK PROPERTIES LLC"
select select
type input "[STREET_ADDRESS]"
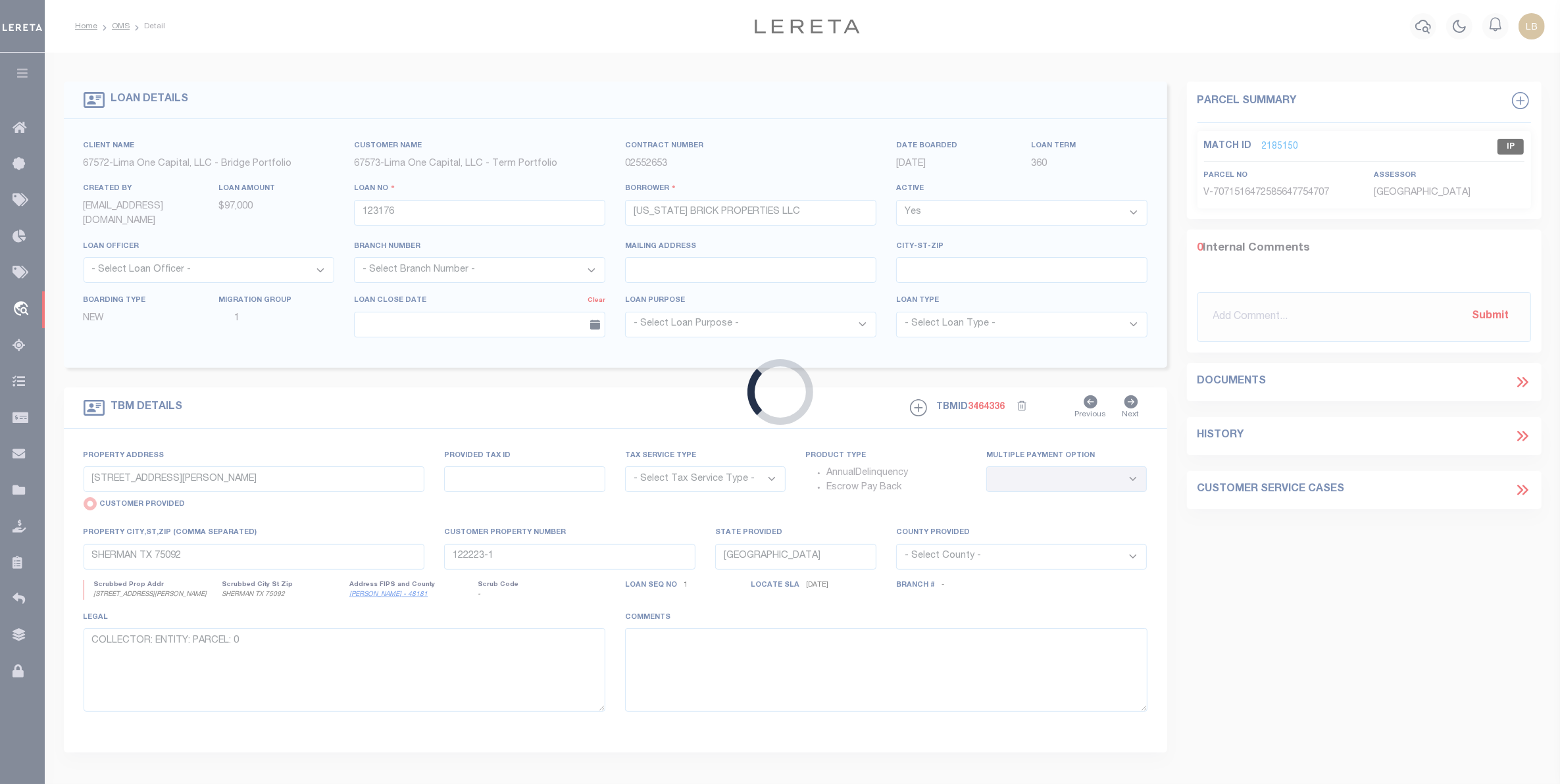
select select "Escrow"
select select
type input "SHERMAN TX 75090"
type input "123176-1"
type textarea "COLLECTOR: ENTITY: PARCEL: 163429"
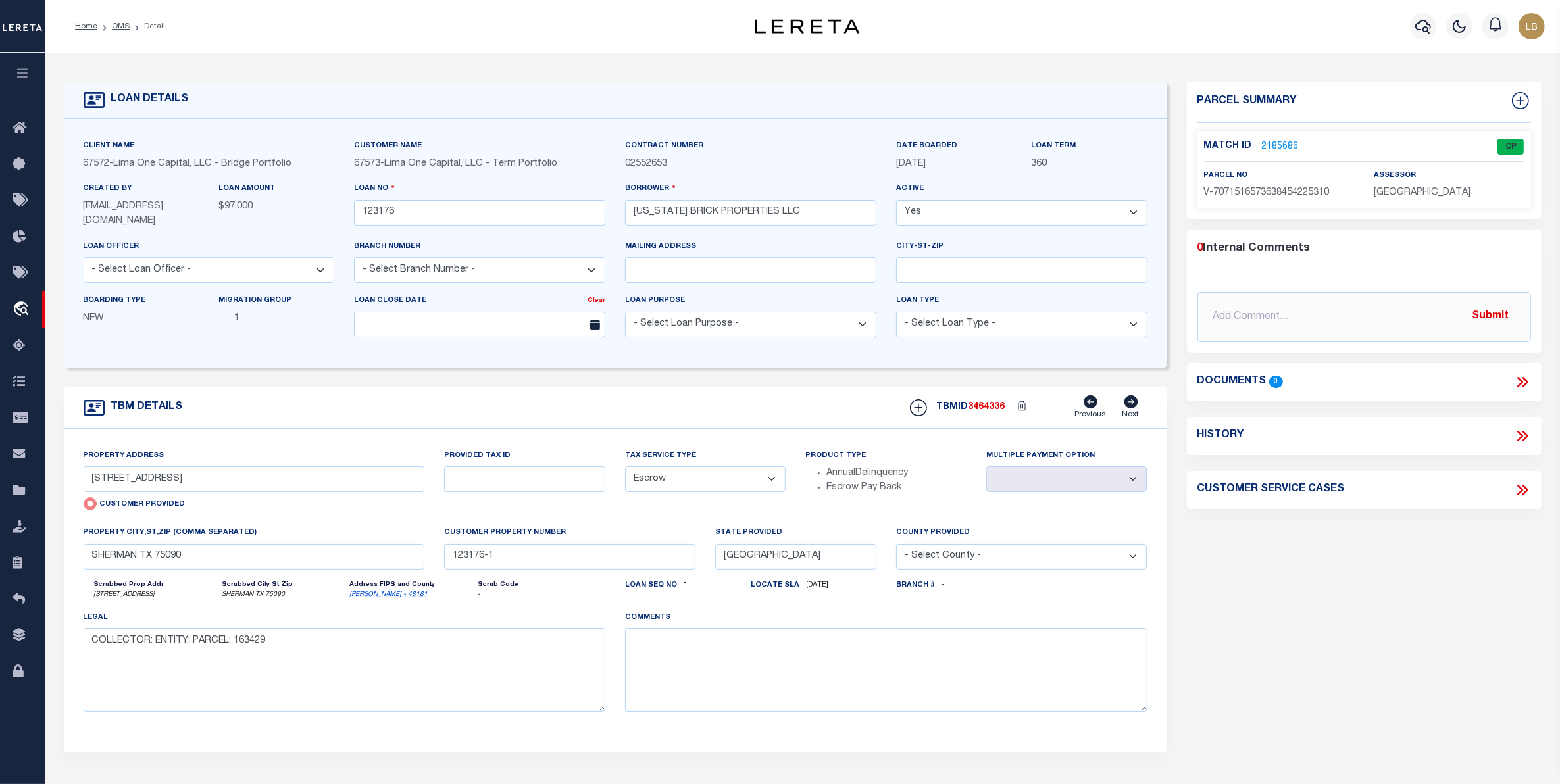
click at [1276, 145] on link "2185686" at bounding box center [1280, 147] width 37 height 13
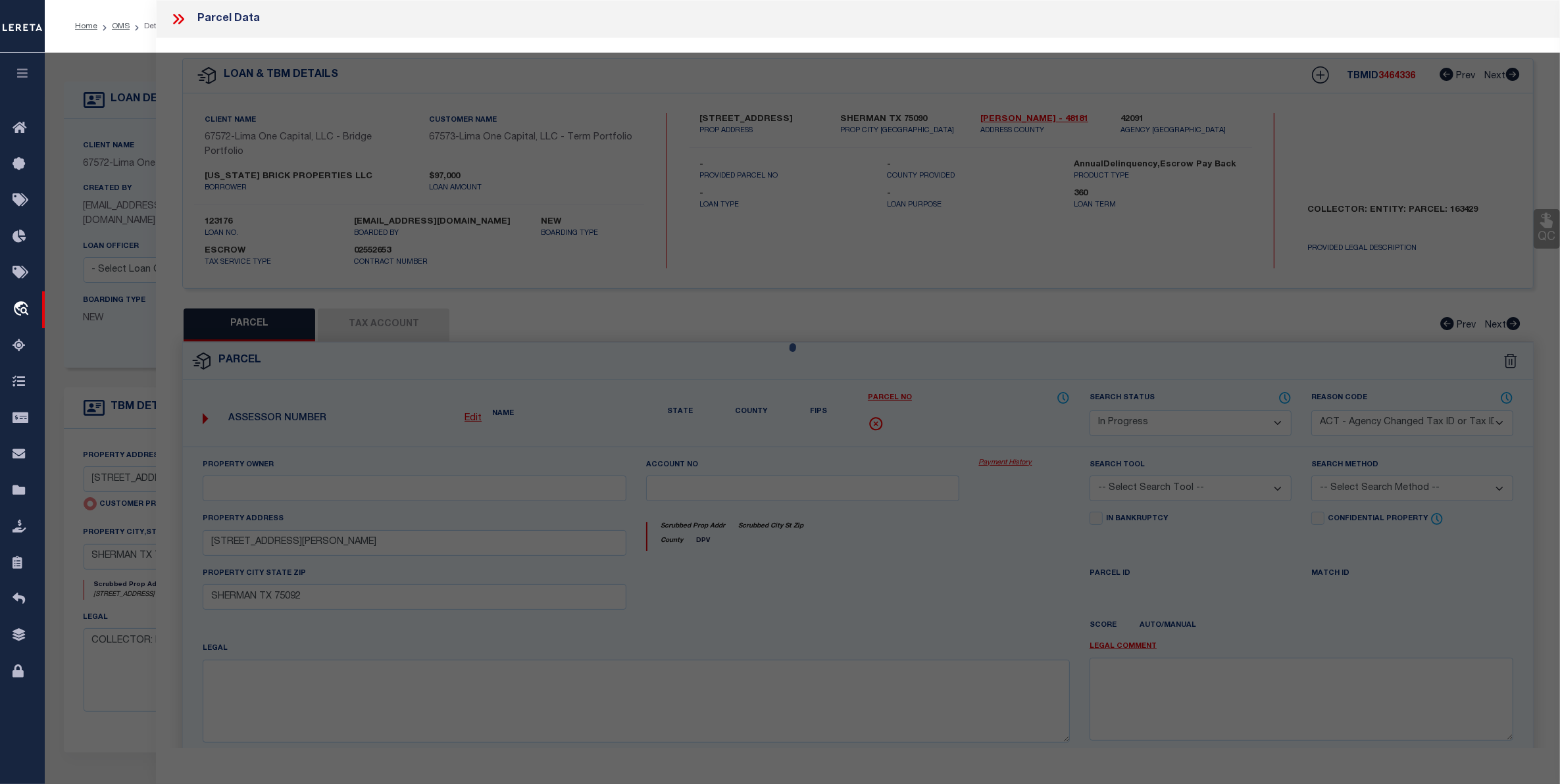
select select "AS"
select select
checkbox input "false"
select select "CP"
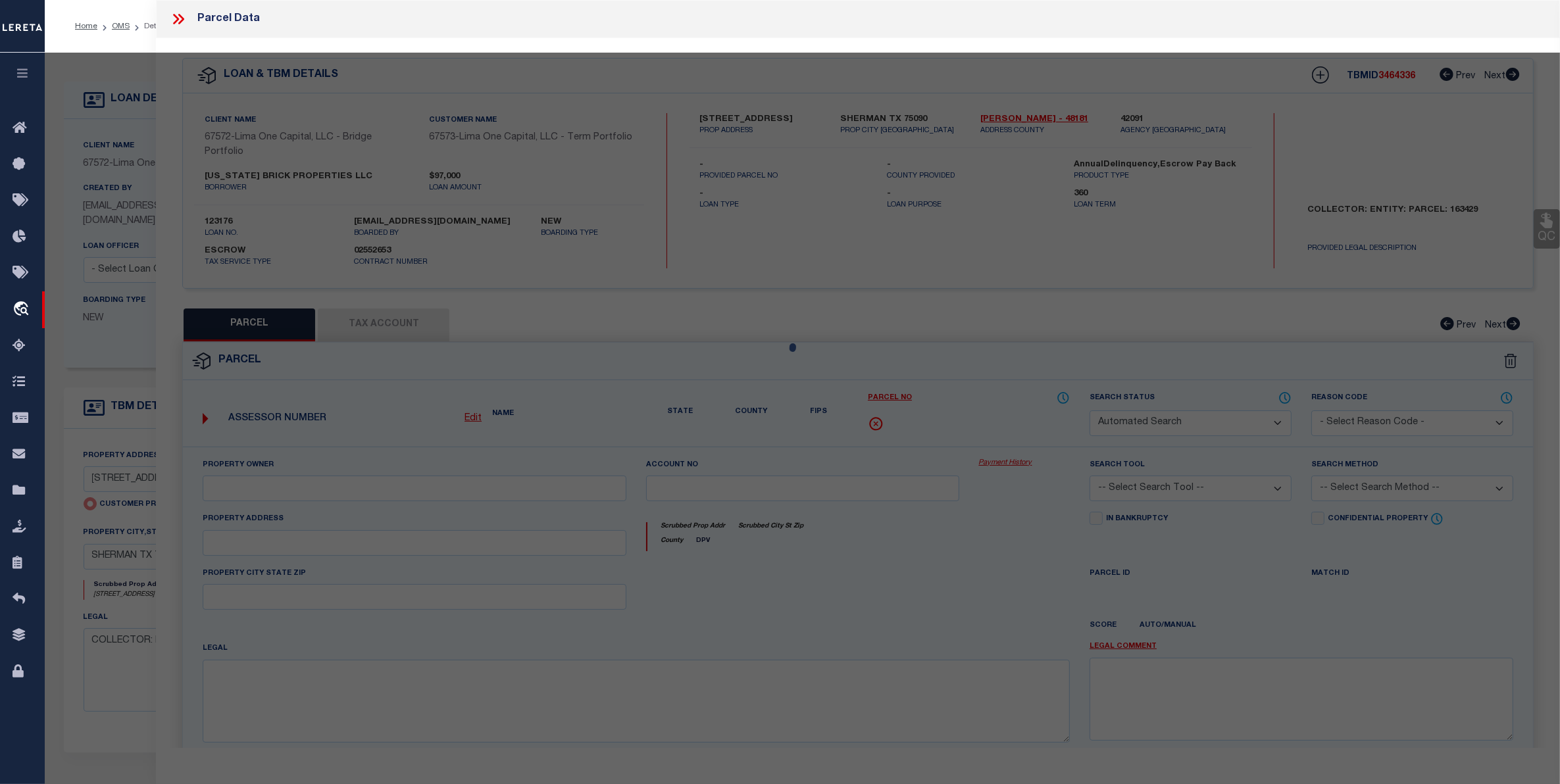
type input "[STREET_ADDRESS]"
checkbox input "false"
type input "SHERMAN TX 75090"
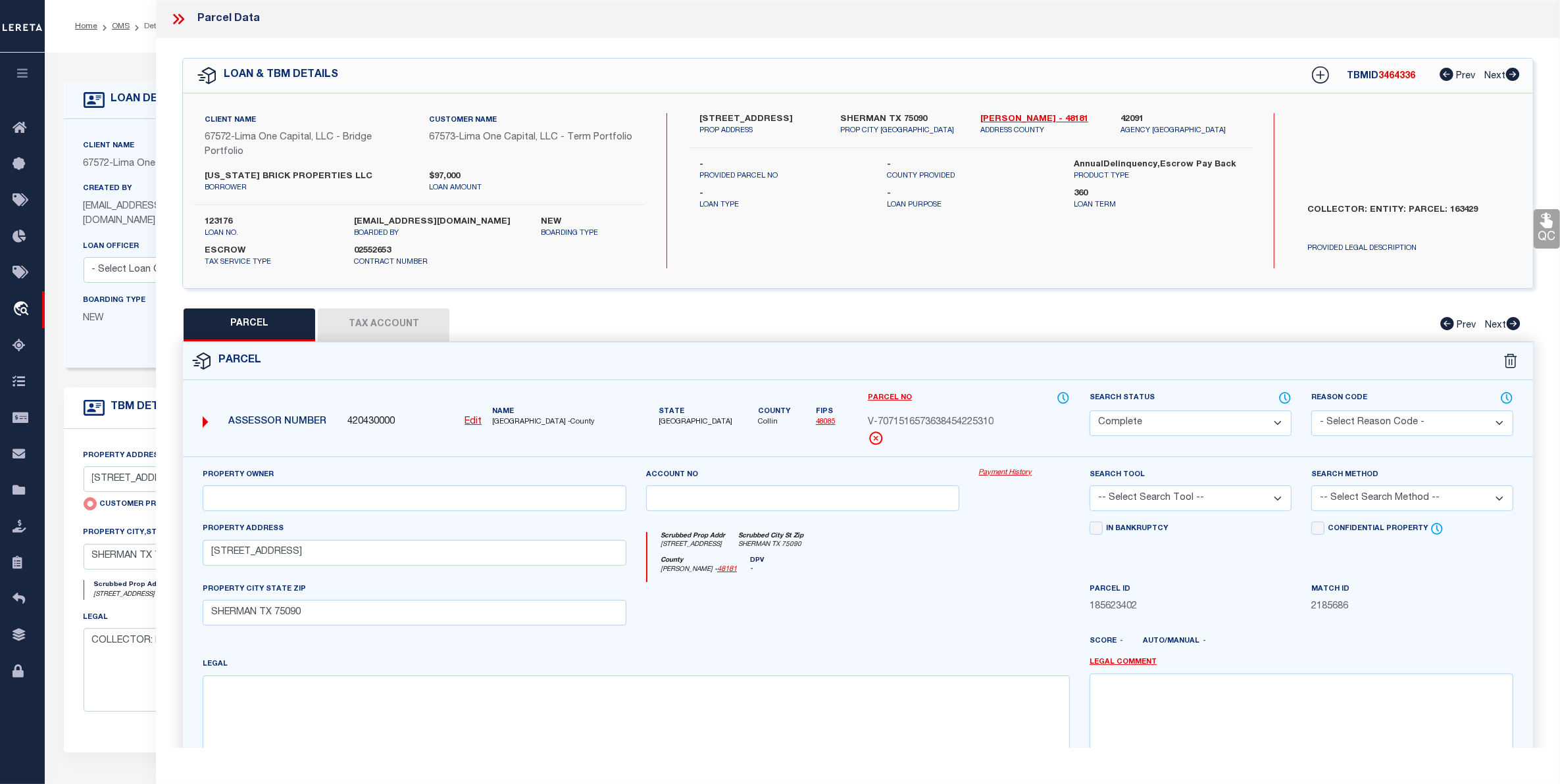
click at [474, 421] on u "Edit" at bounding box center [473, 422] width 17 height 10
type input "420430000"
type input "V-7071516573638454225310"
select select "CP"
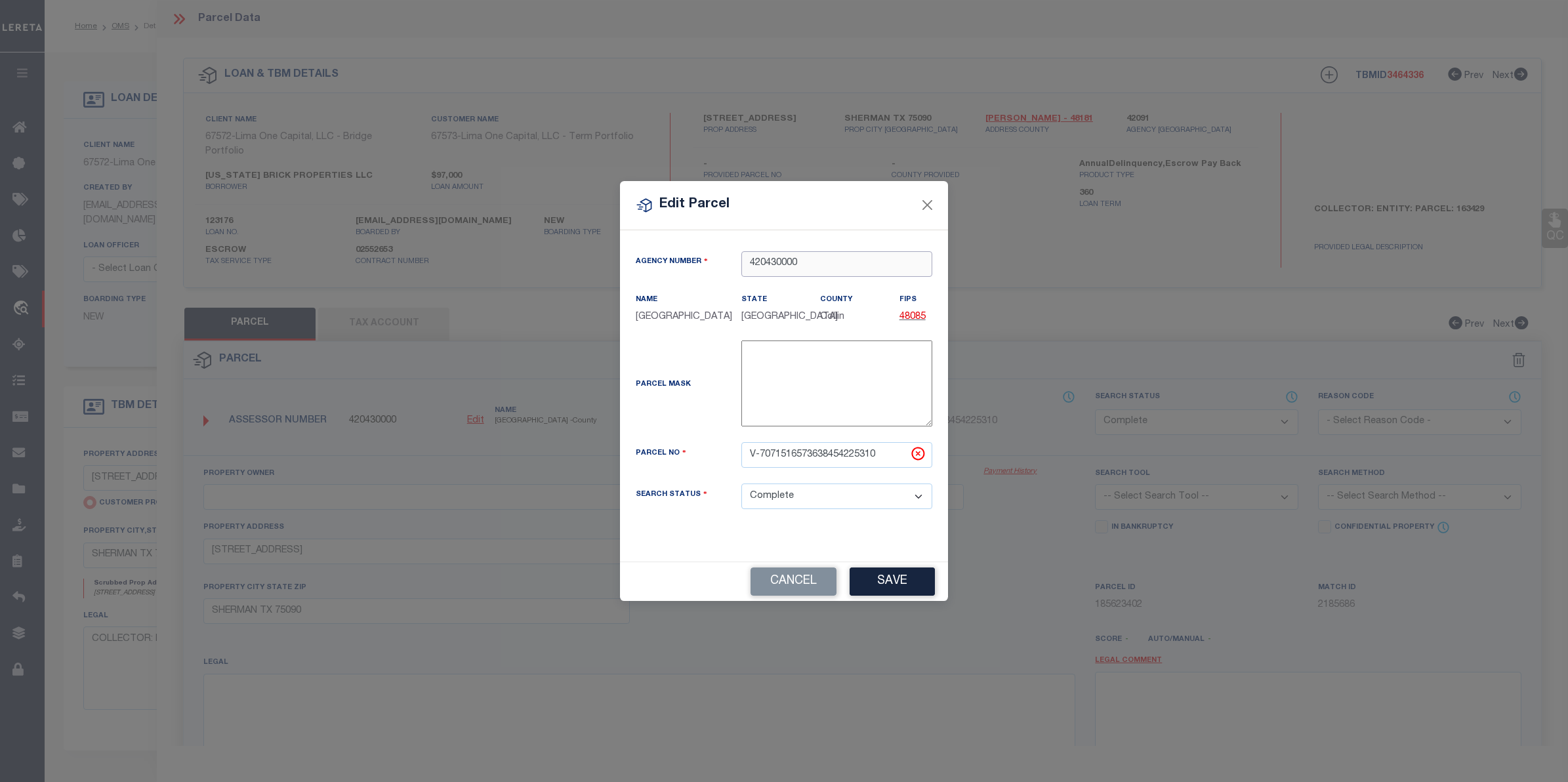
drag, startPoint x: 766, startPoint y: 266, endPoint x: 827, endPoint y: 259, distance: 61.4
click at [827, 265] on input "420430000" at bounding box center [836, 264] width 191 height 26
click at [828, 288] on div "420910000 : [GEOGRAPHIC_DATA]" at bounding box center [837, 295] width 190 height 37
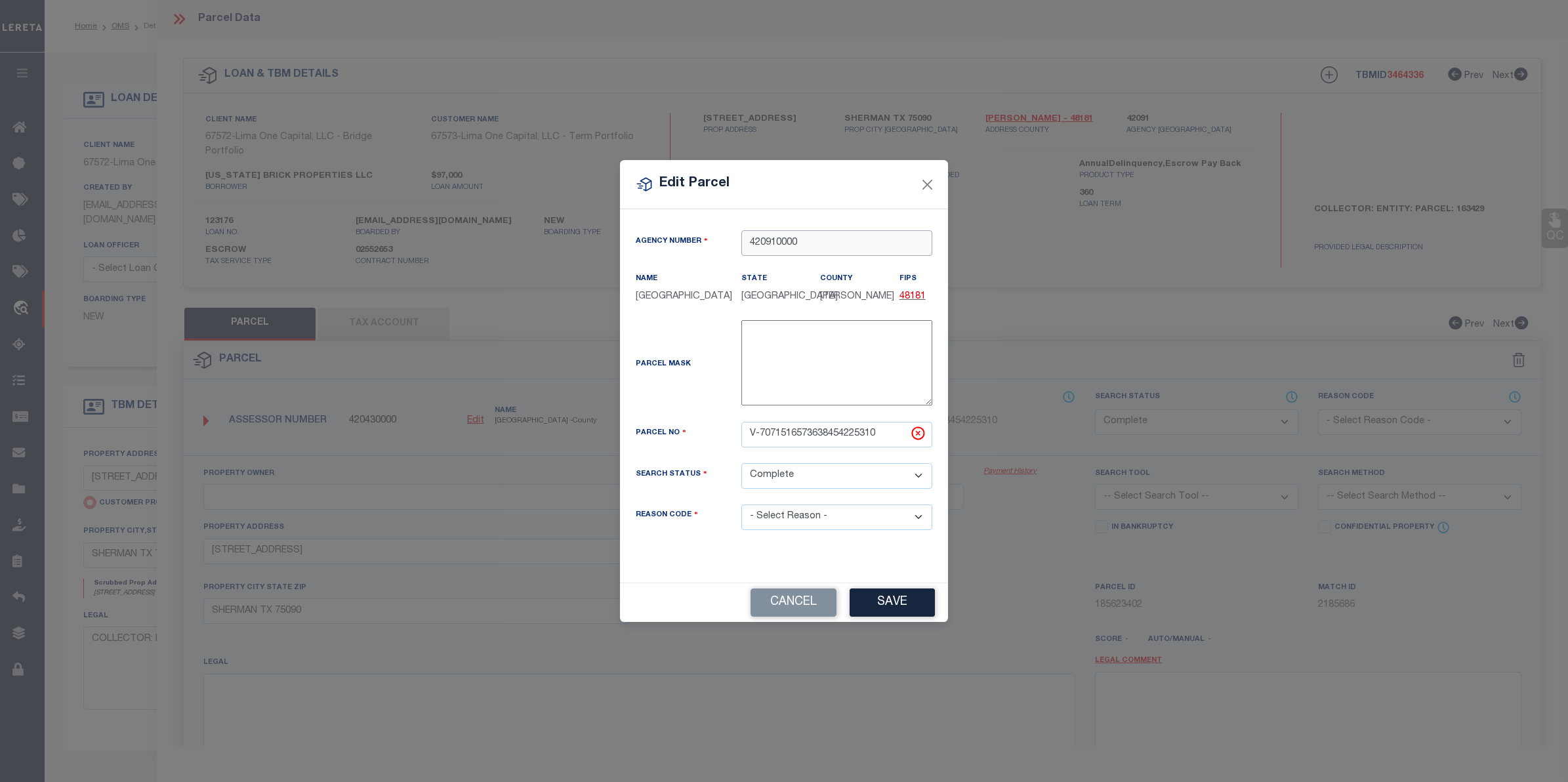
type input "420910000"
click at [800, 528] on select "- Select Reason - 099 - Other (Provide additional detail) ACT - Agency Changed …" at bounding box center [836, 517] width 191 height 26
click at [741, 513] on select "- Select Reason - 099 - Other (Provide additional detail) ACT - Agency Changed …" at bounding box center [836, 517] width 191 height 26
click at [876, 602] on button "Save" at bounding box center [891, 602] width 85 height 28
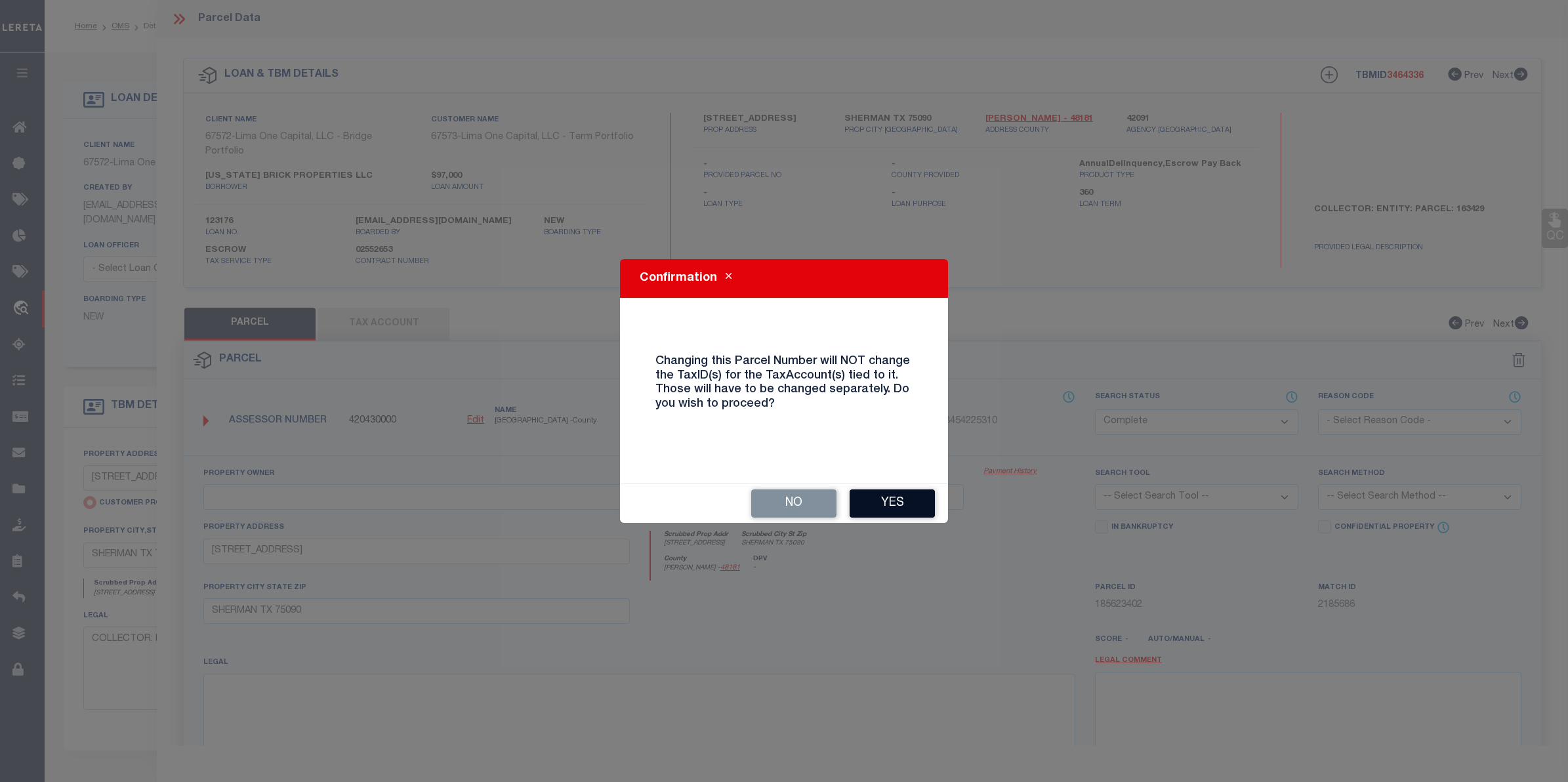
click at [896, 498] on button "Yes" at bounding box center [891, 503] width 85 height 28
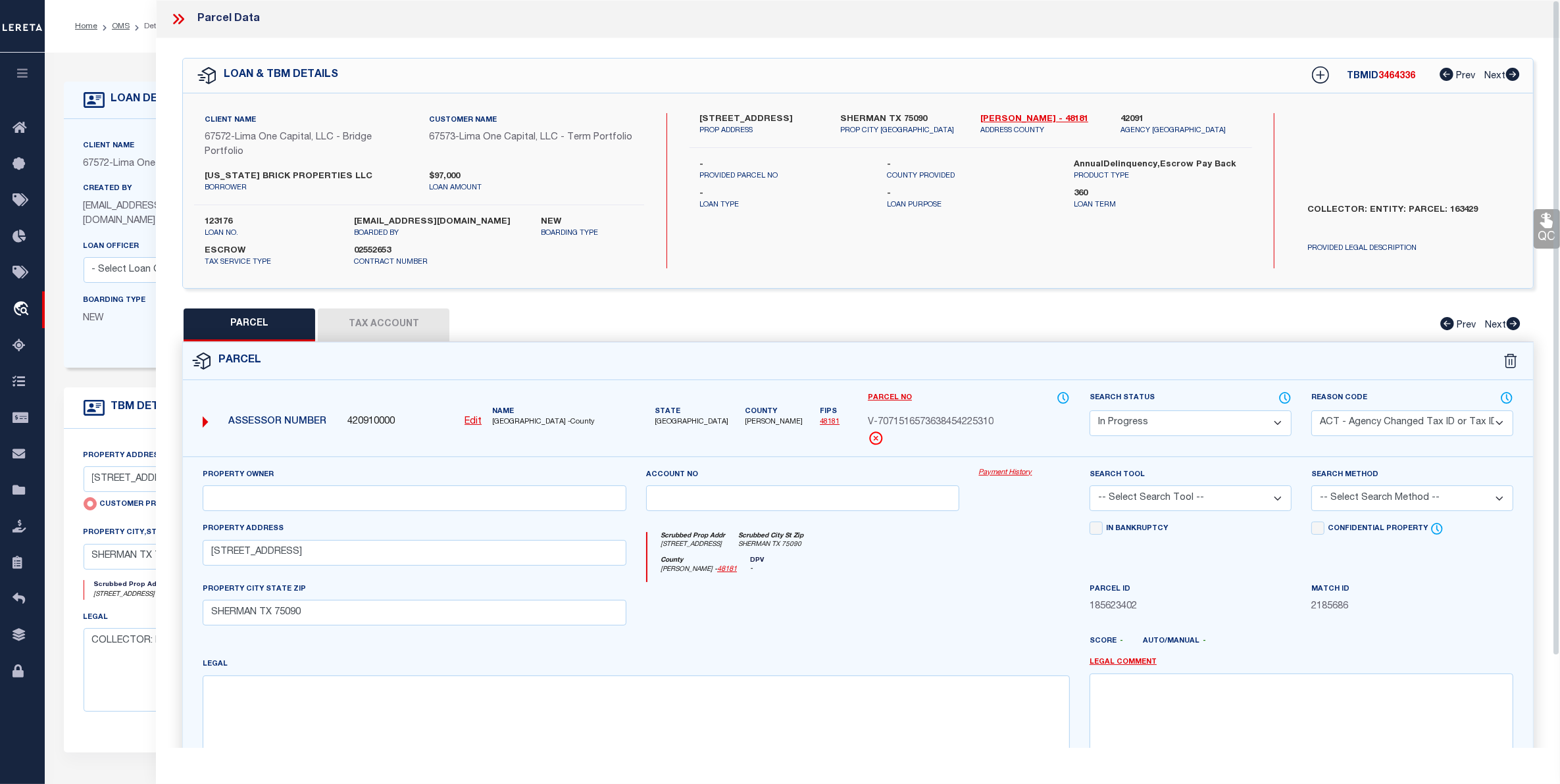
click at [178, 16] on icon at bounding box center [179, 19] width 17 height 17
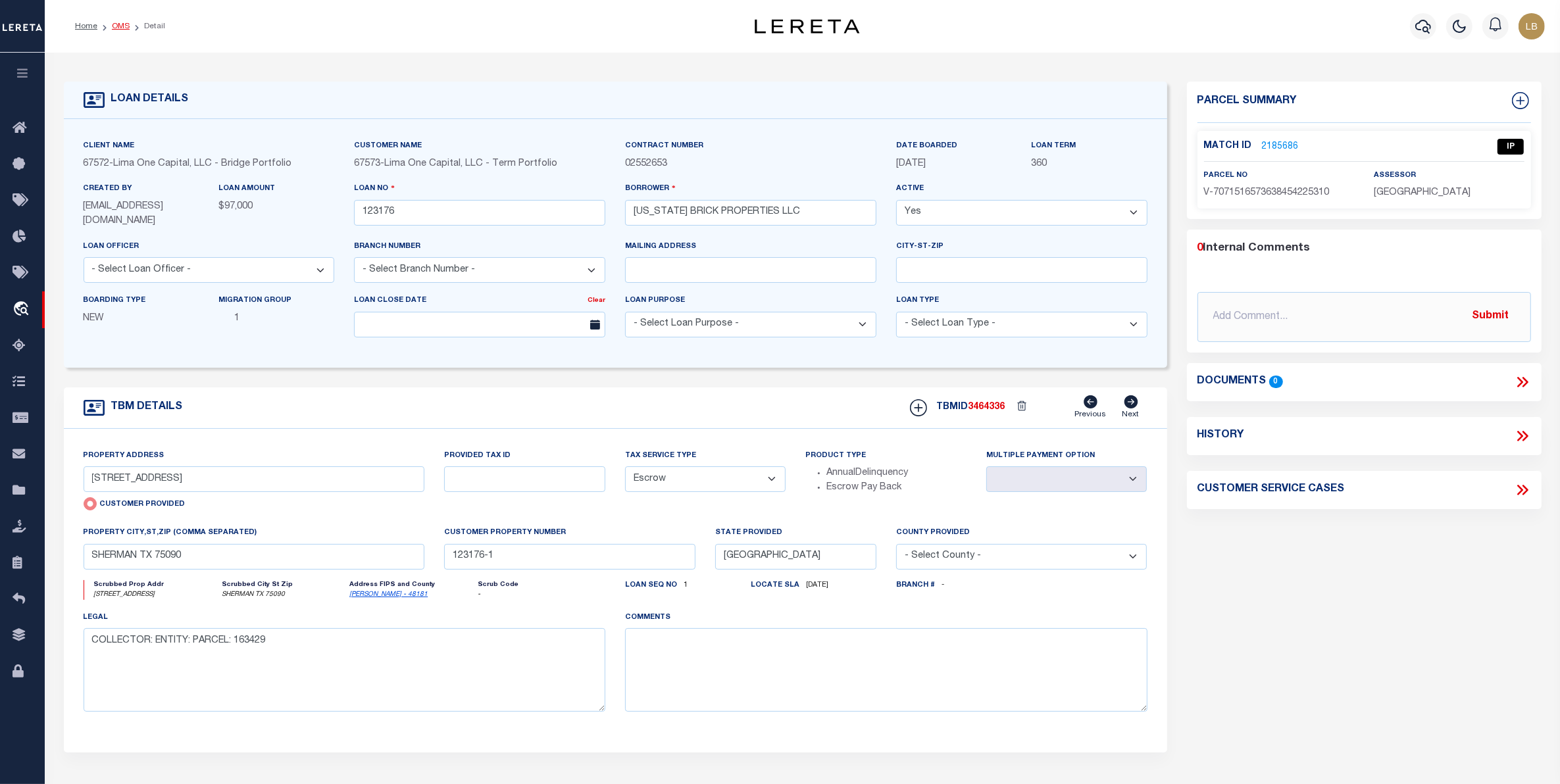
click at [119, 24] on link "OMS" at bounding box center [120, 26] width 17 height 8
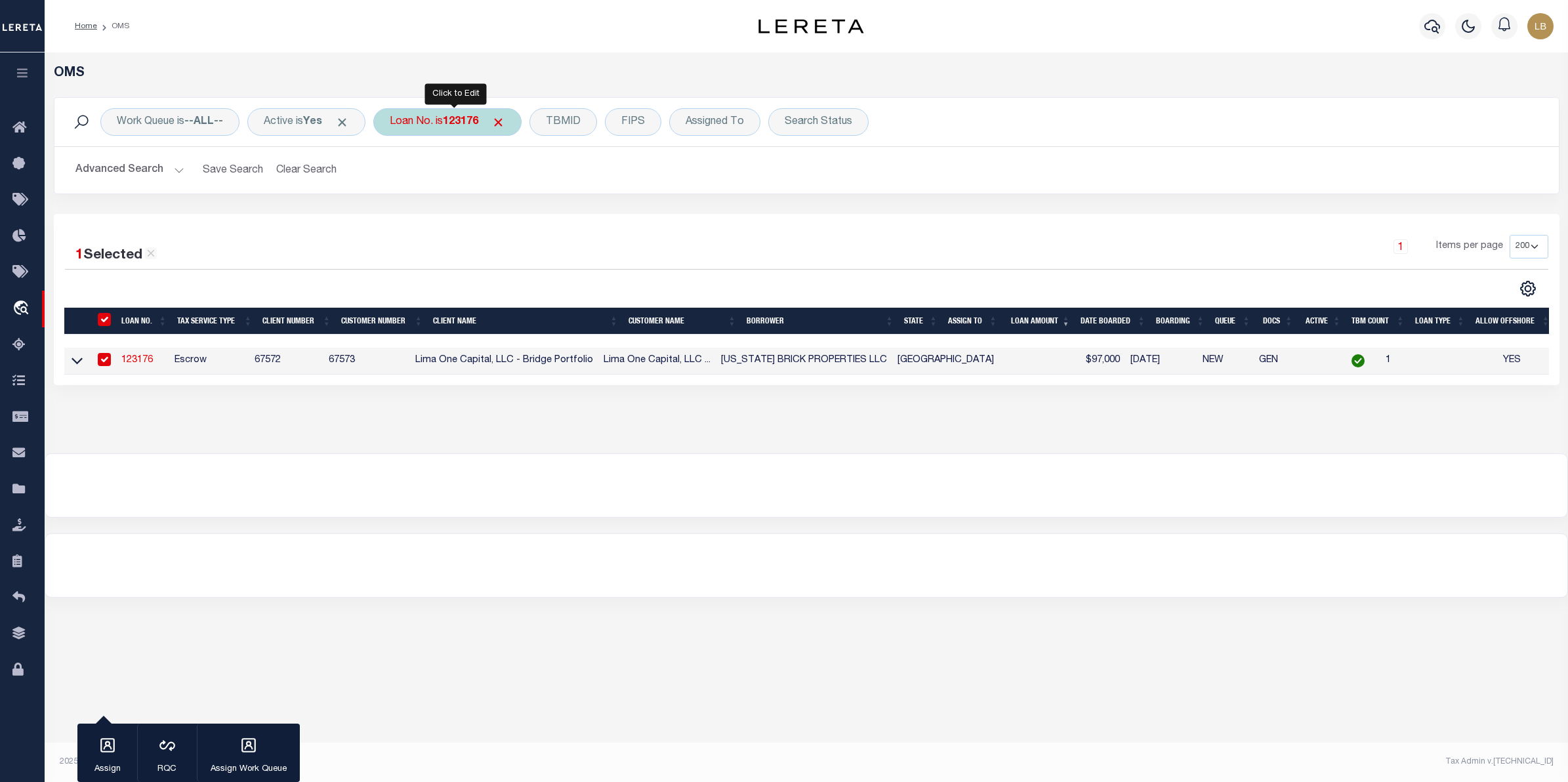
click at [463, 120] on b "123176" at bounding box center [460, 122] width 35 height 11
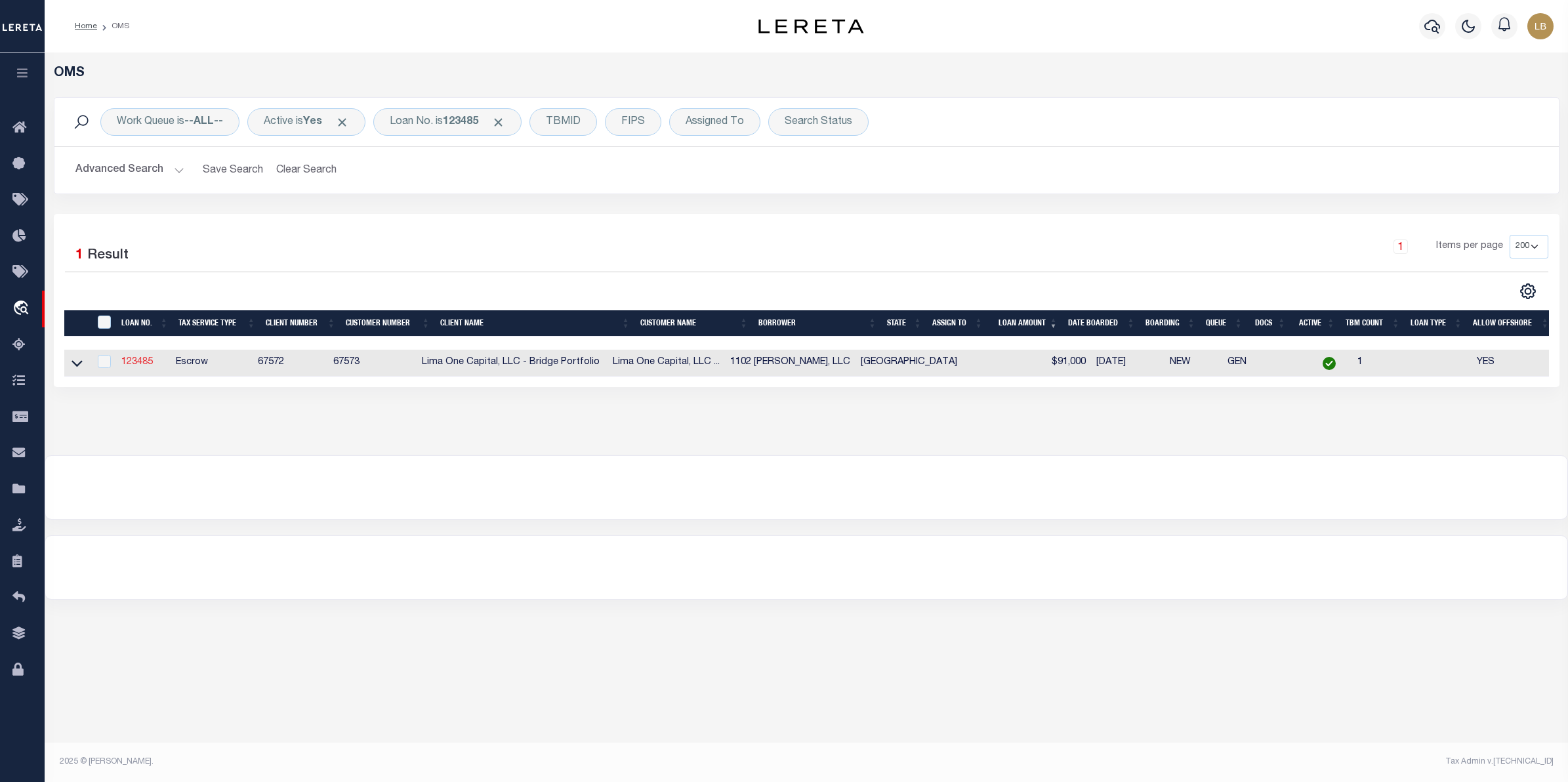
click at [141, 362] on link "123485" at bounding box center [137, 362] width 32 height 10
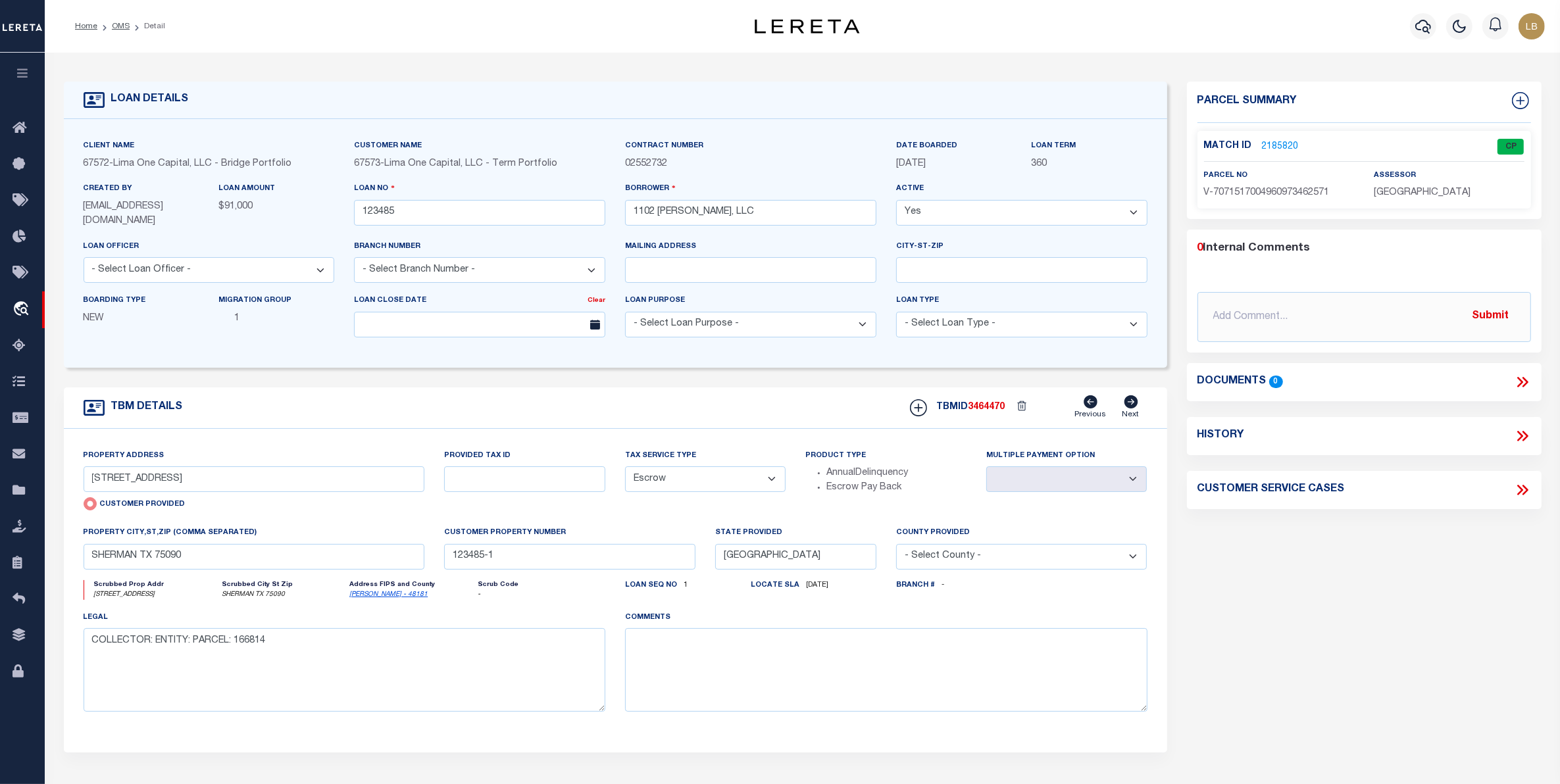
click at [1278, 156] on div "Match ID 2185820 CP" at bounding box center [1363, 150] width 320 height 23
click at [1277, 148] on link "2185820" at bounding box center [1280, 147] width 37 height 13
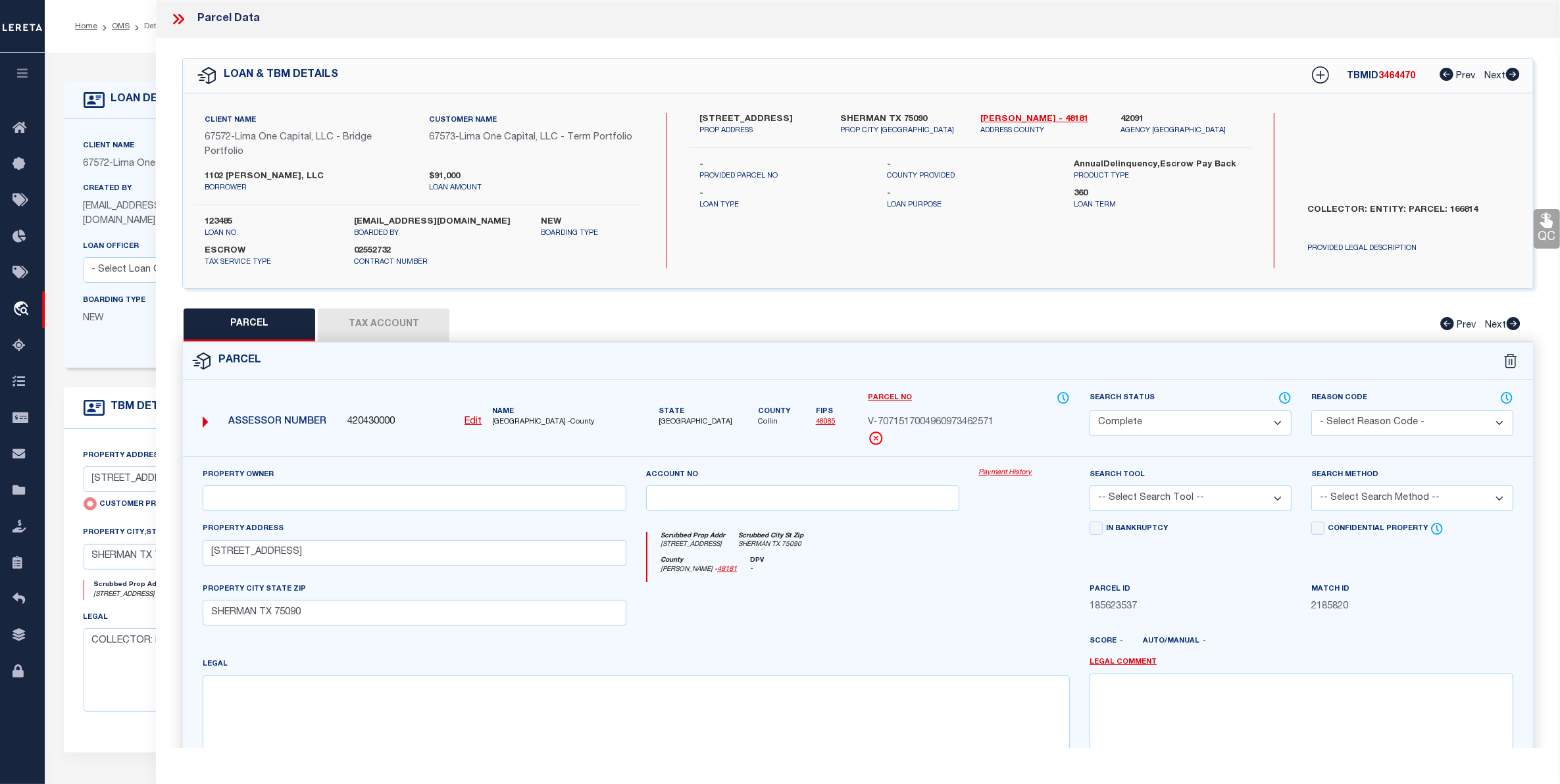
click at [474, 422] on u "Edit" at bounding box center [473, 422] width 17 height 10
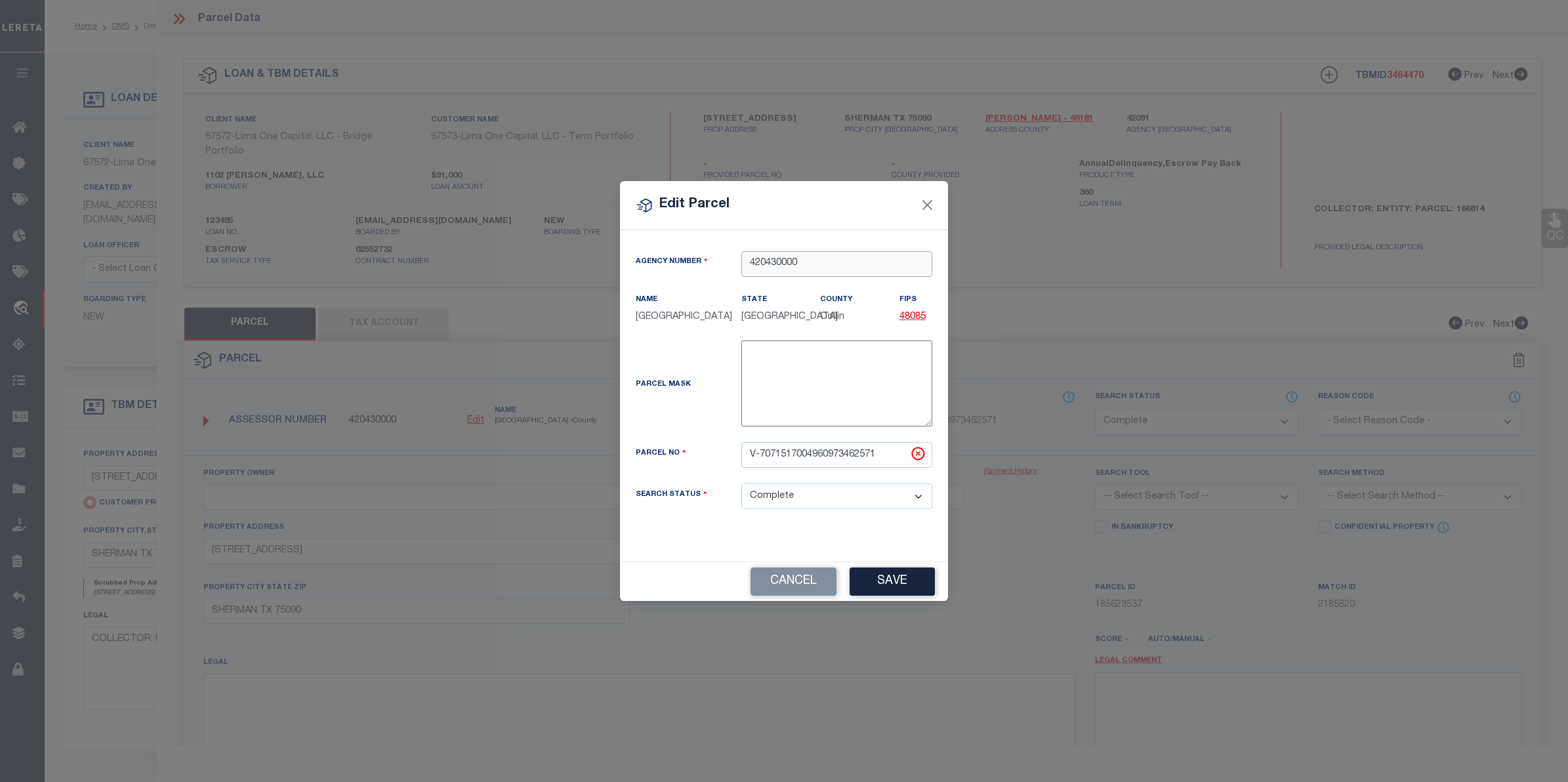
drag, startPoint x: 762, startPoint y: 265, endPoint x: 814, endPoint y: 265, distance: 52.0
click at [814, 265] on input "420430000" at bounding box center [836, 264] width 191 height 26
click at [808, 287] on div "420910000 : [GEOGRAPHIC_DATA]" at bounding box center [837, 295] width 190 height 37
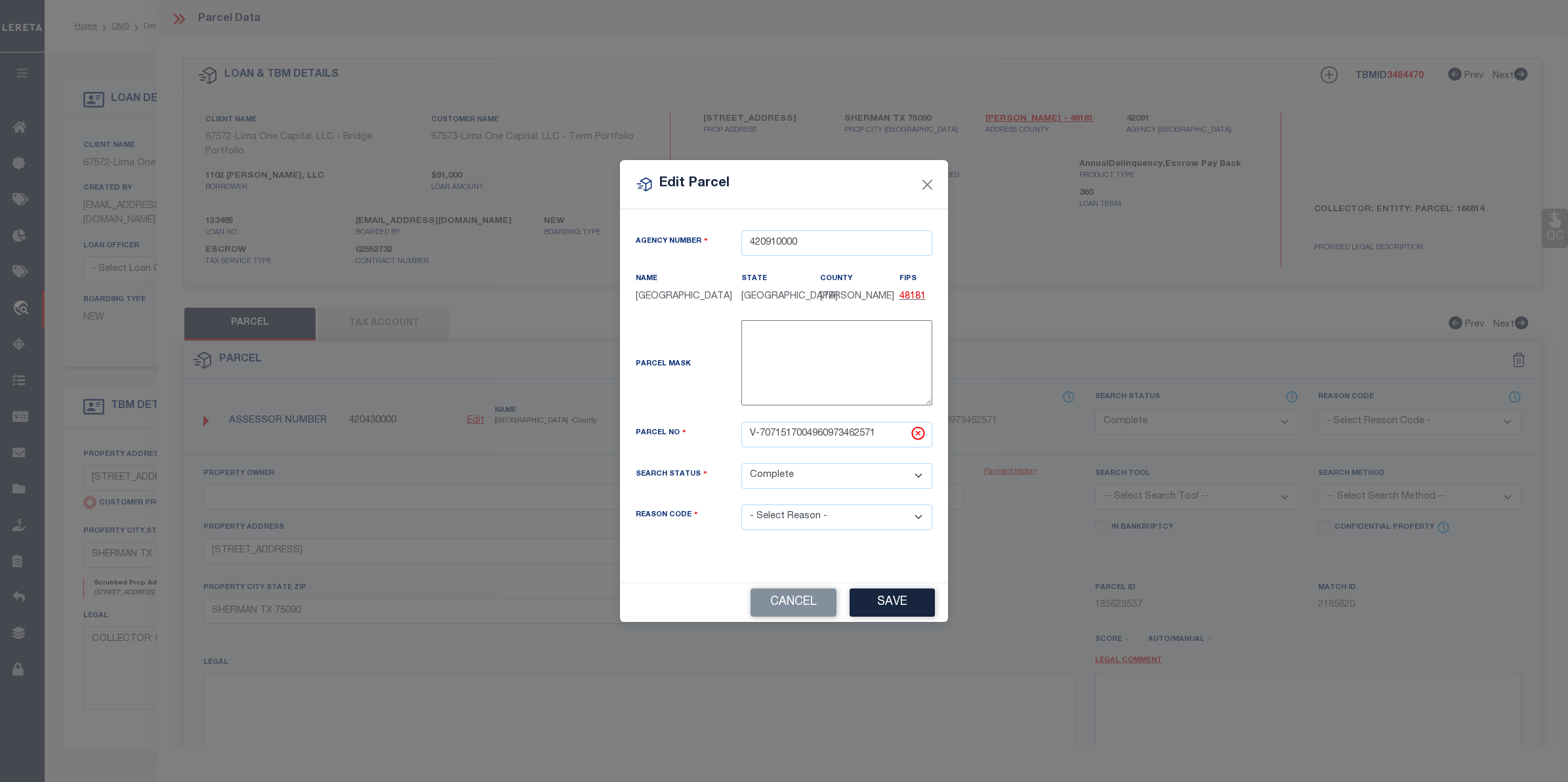
click at [807, 527] on select "- Select Reason - 099 - Other (Provide additional detail) ACT - Agency Changed …" at bounding box center [836, 517] width 191 height 26
click at [741, 513] on select "- Select Reason - 099 - Other (Provide additional detail) ACT - Agency Changed …" at bounding box center [836, 517] width 191 height 26
click at [896, 610] on button "Save" at bounding box center [891, 602] width 85 height 28
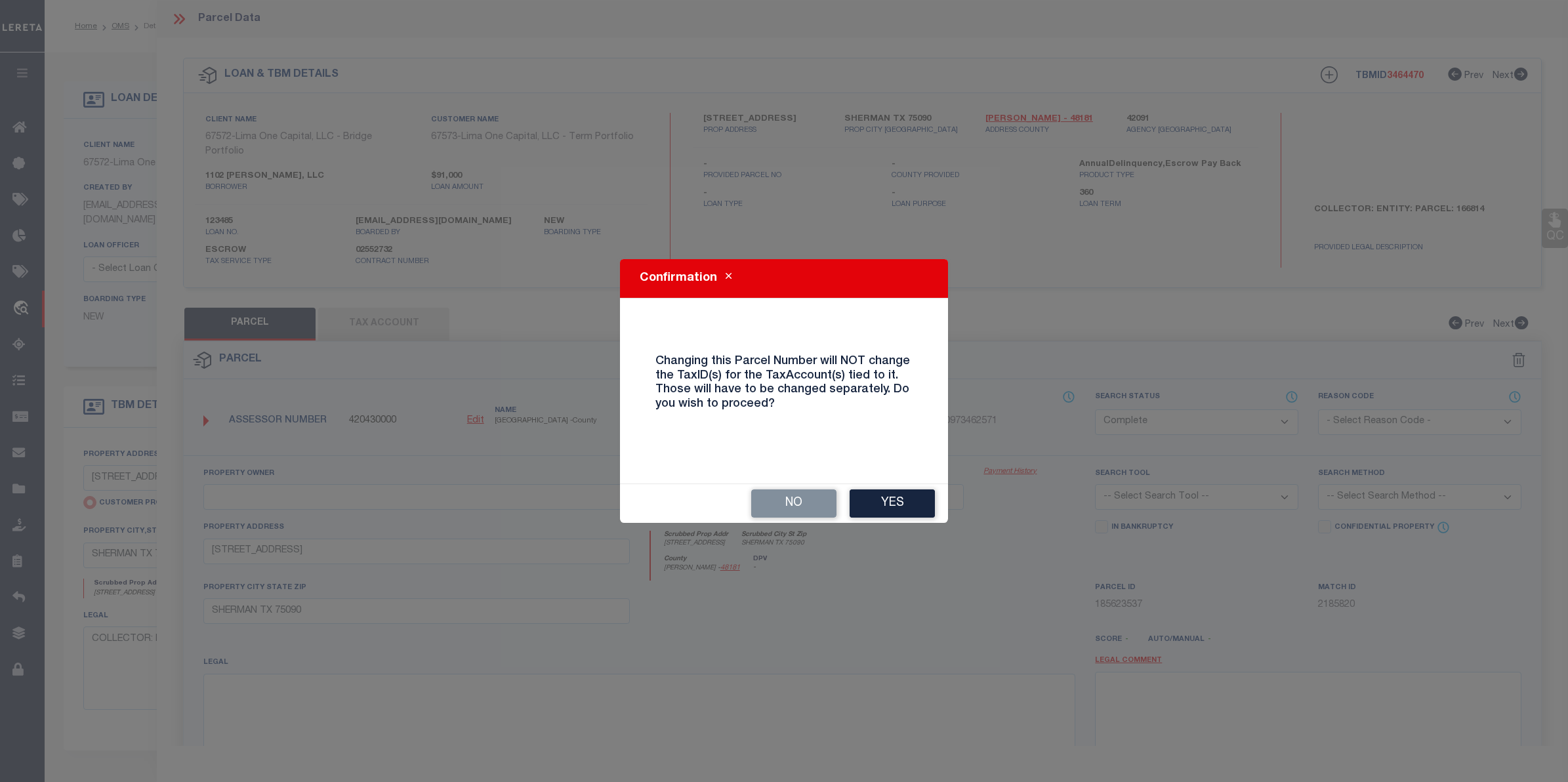
click at [892, 497] on button "Yes" at bounding box center [891, 503] width 85 height 28
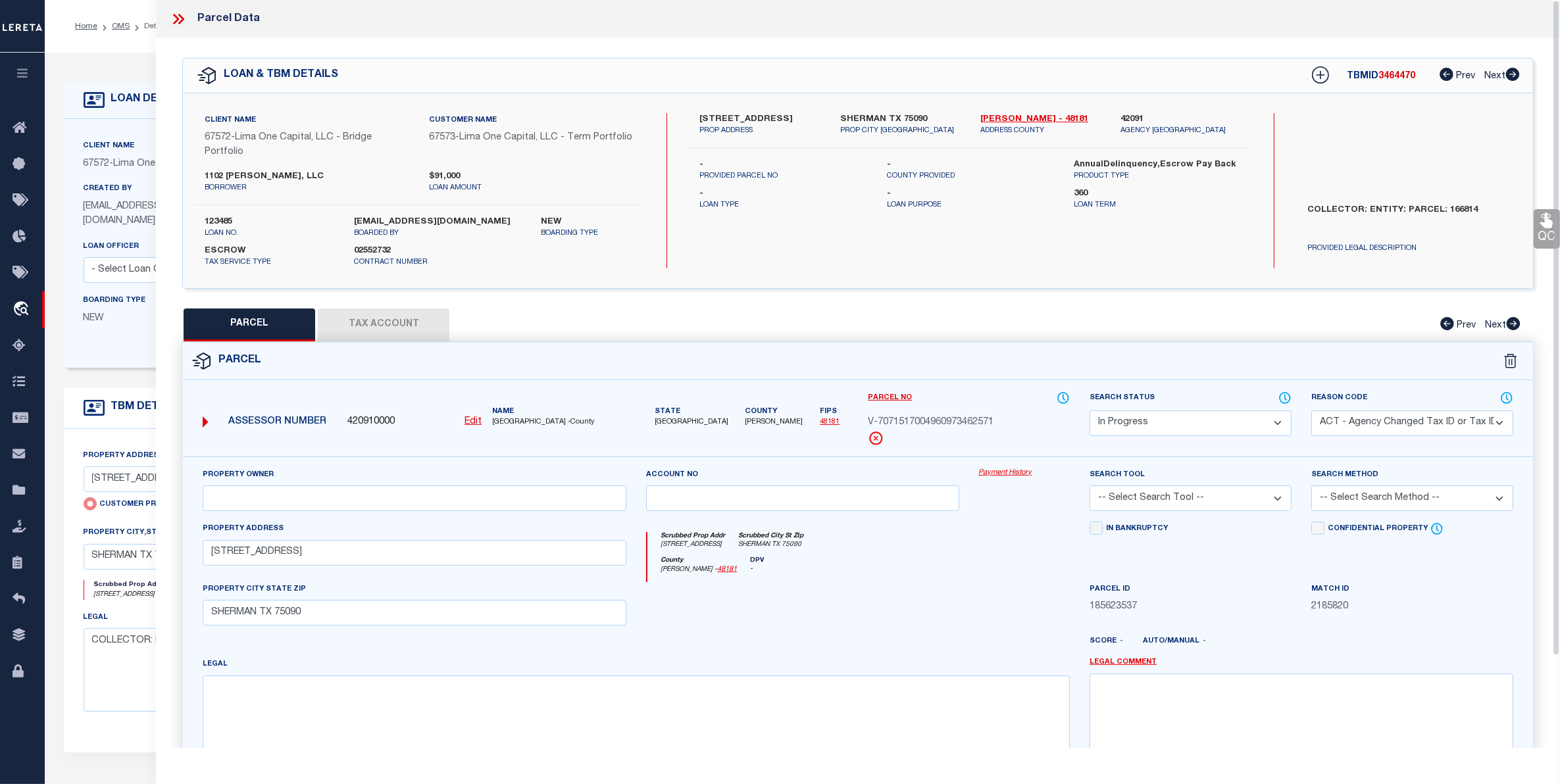
click at [178, 14] on icon at bounding box center [179, 19] width 17 height 17
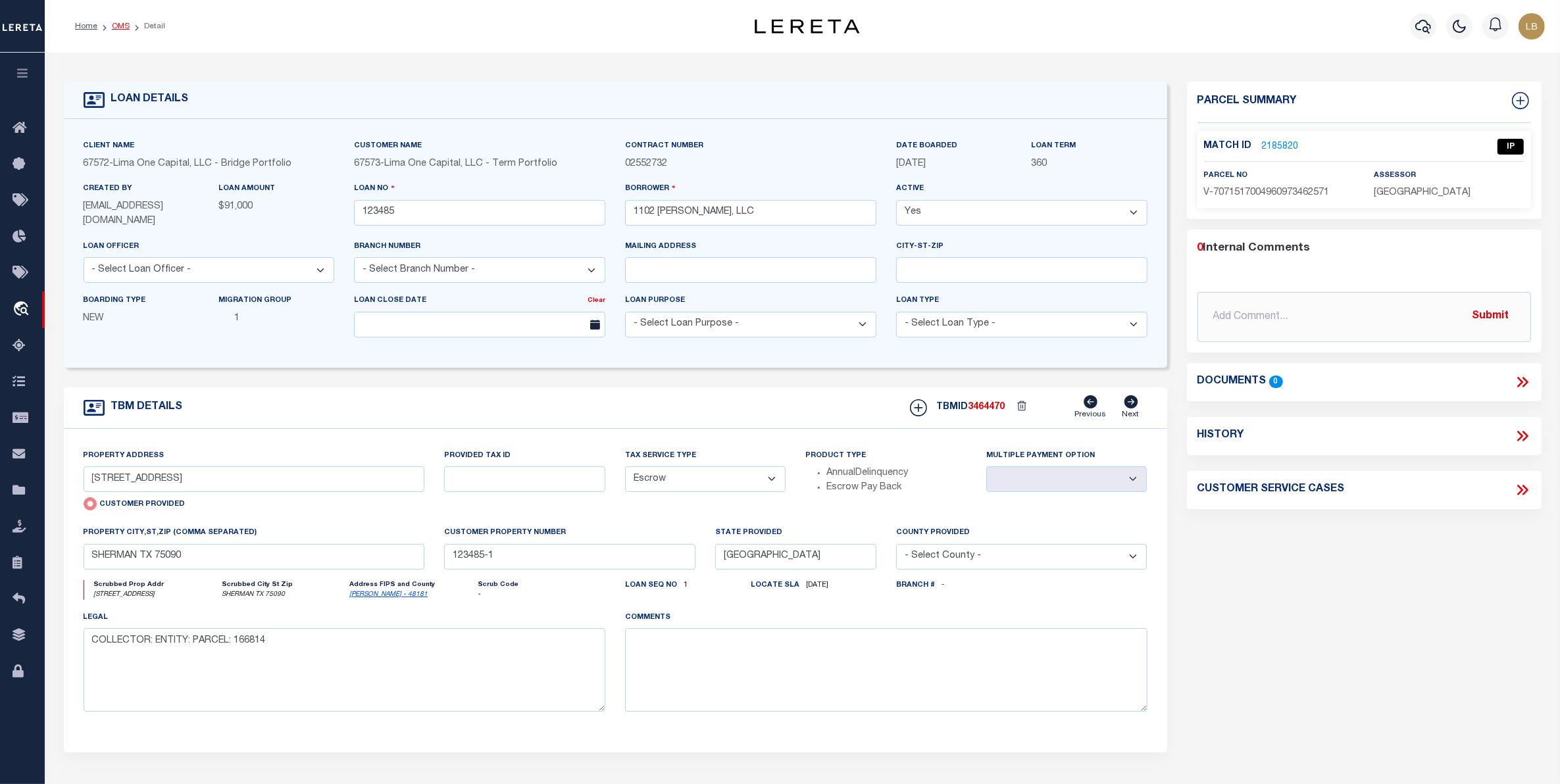
click at [117, 22] on link "OMS" at bounding box center [120, 26] width 17 height 8
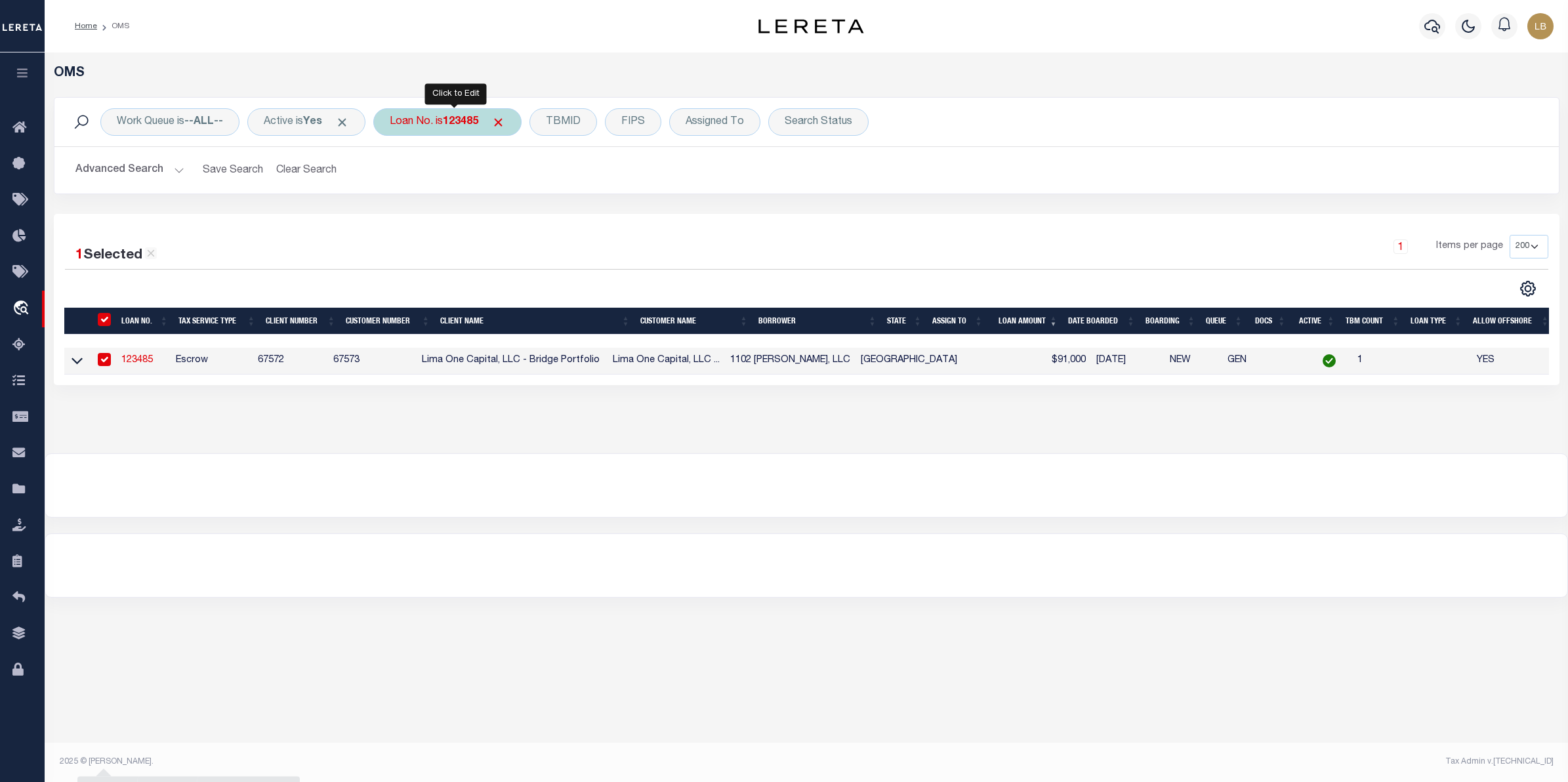
click at [454, 124] on b "123485" at bounding box center [460, 122] width 35 height 11
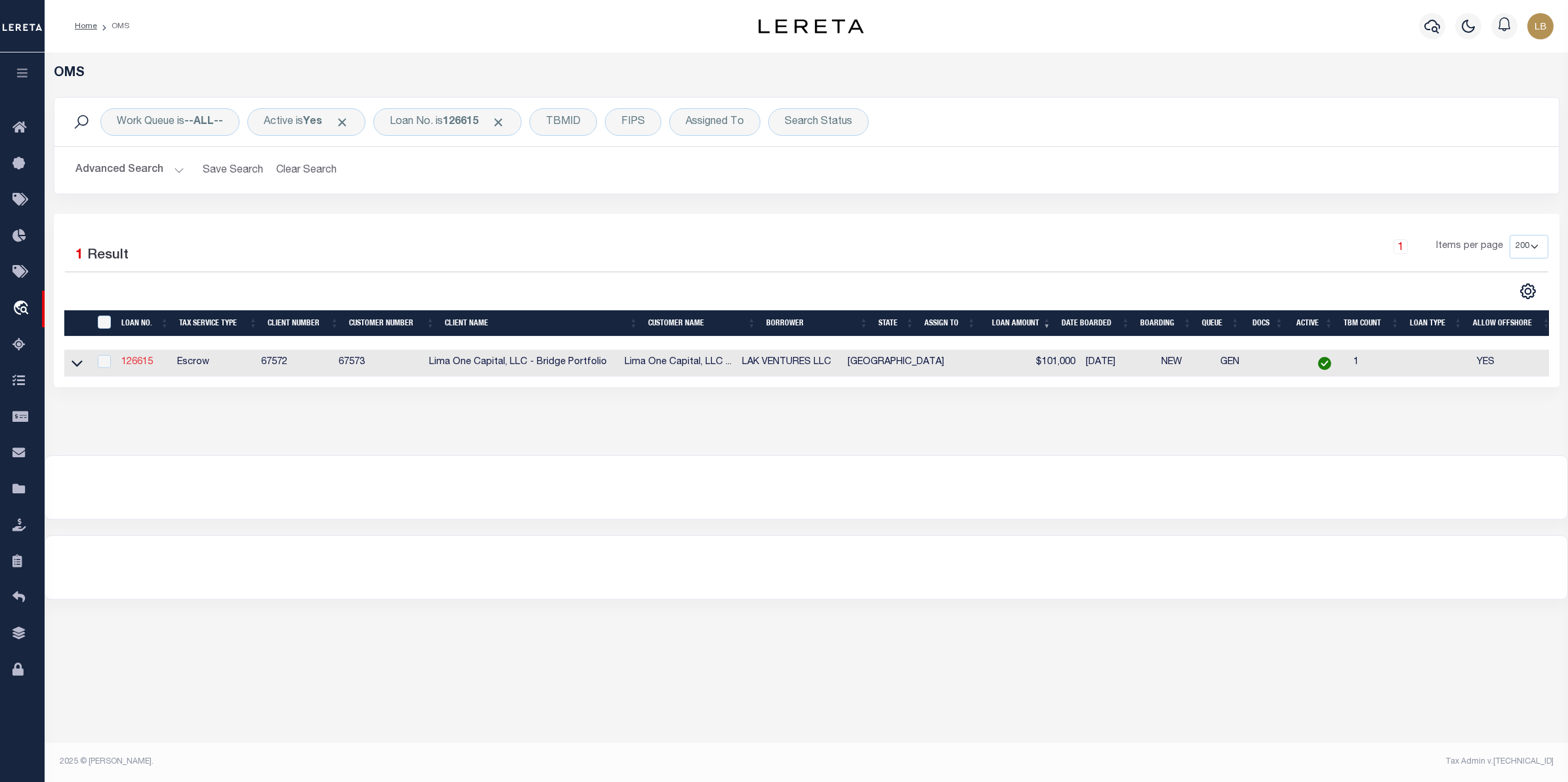
click at [132, 358] on link "126615" at bounding box center [137, 362] width 32 height 10
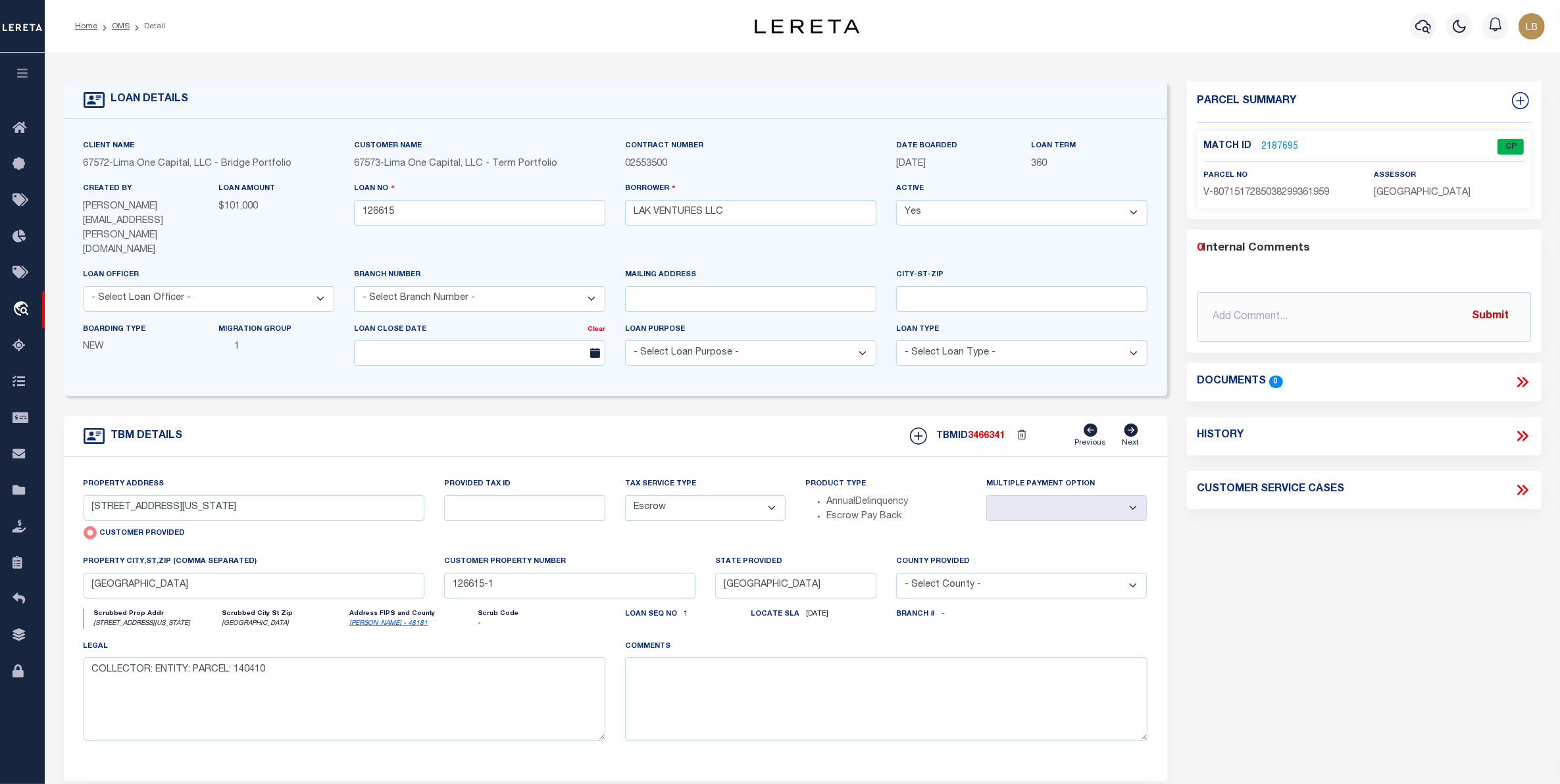
click at [1283, 141] on link "2187695" at bounding box center [1280, 147] width 37 height 13
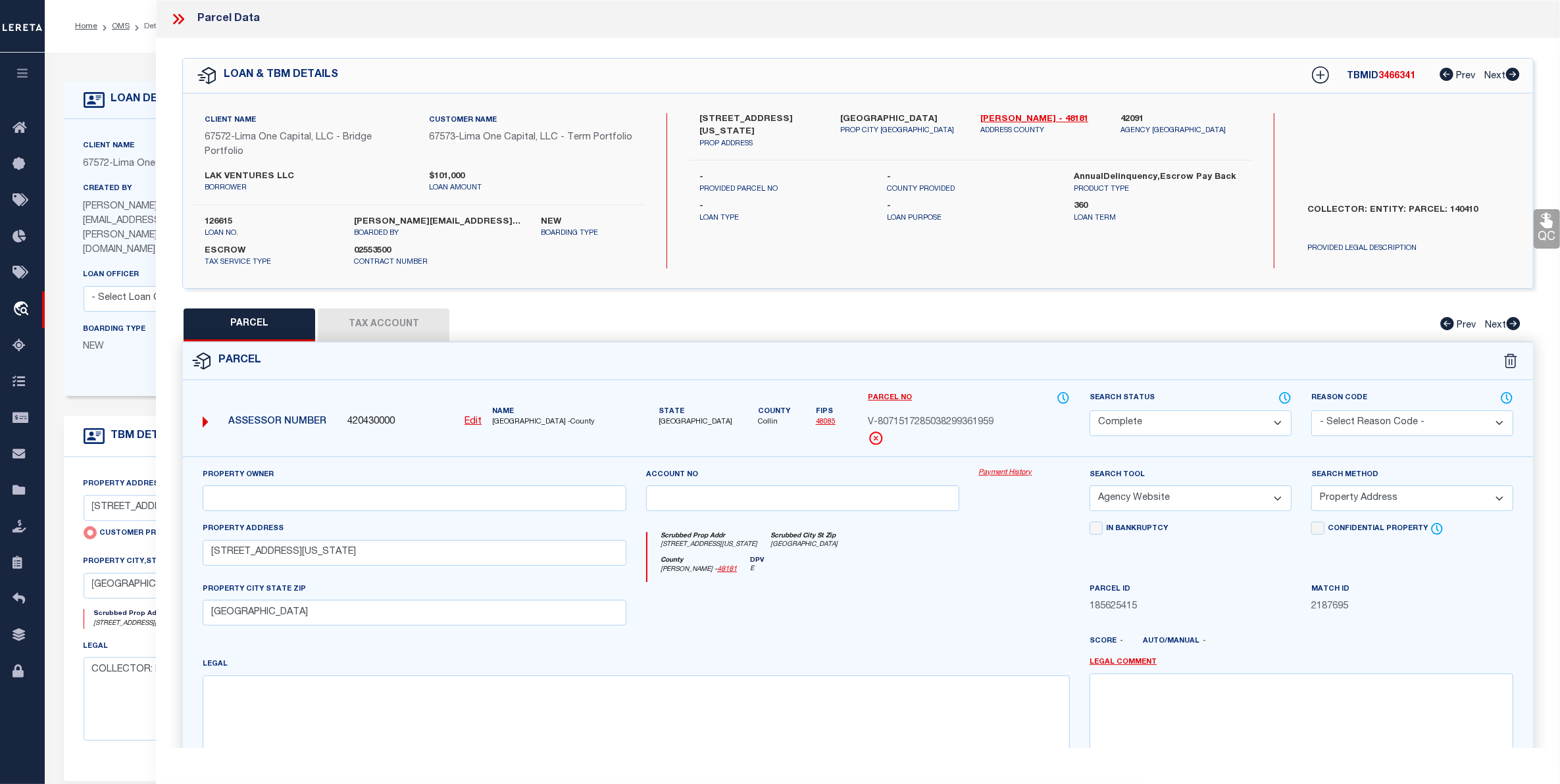
click at [467, 421] on u "Edit" at bounding box center [473, 422] width 17 height 10
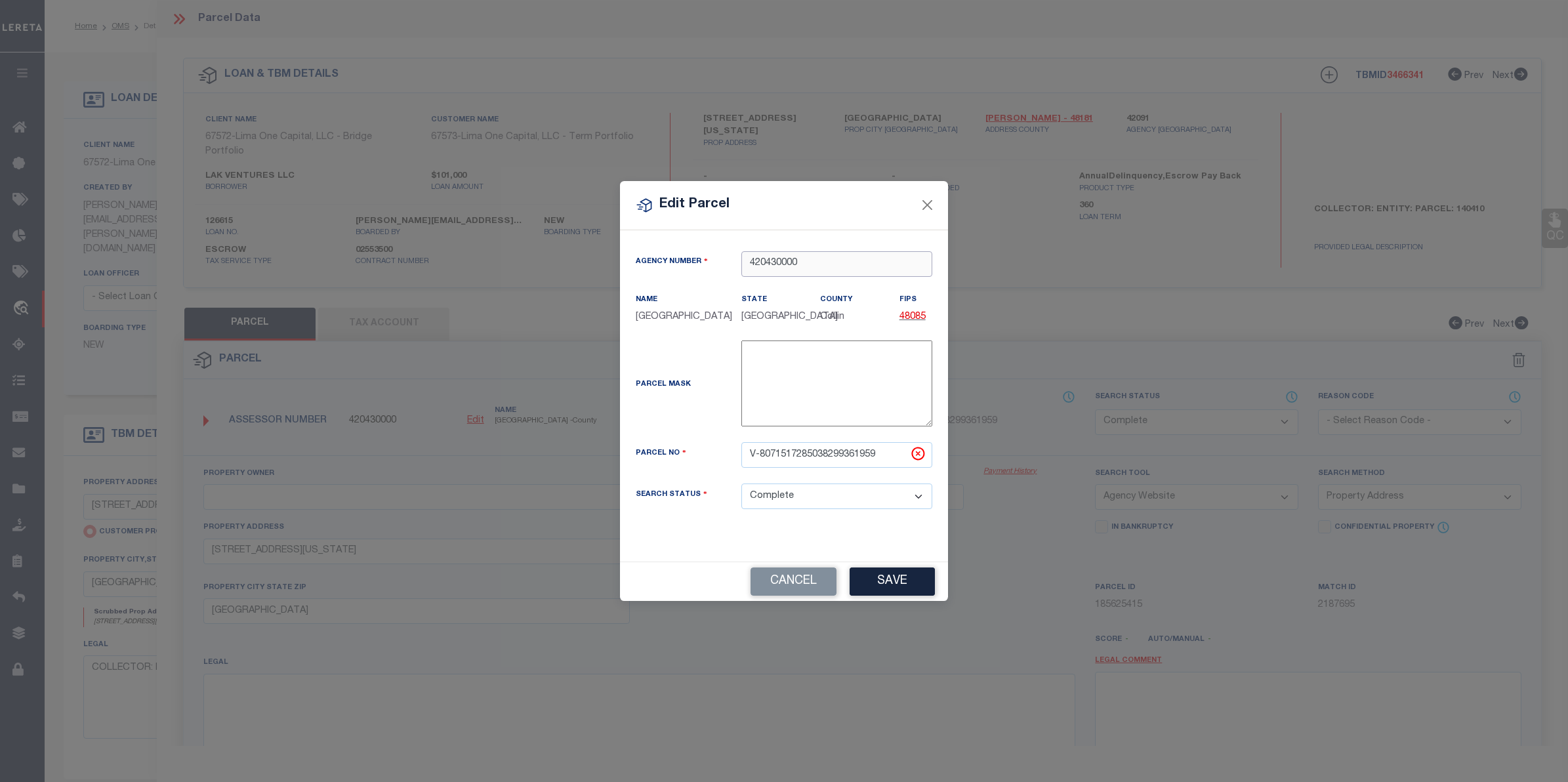
drag, startPoint x: 766, startPoint y: 266, endPoint x: 822, endPoint y: 266, distance: 56.0
click at [822, 266] on input "420430000" at bounding box center [836, 264] width 191 height 26
click at [828, 290] on div "420910000 : [GEOGRAPHIC_DATA]" at bounding box center [837, 295] width 190 height 37
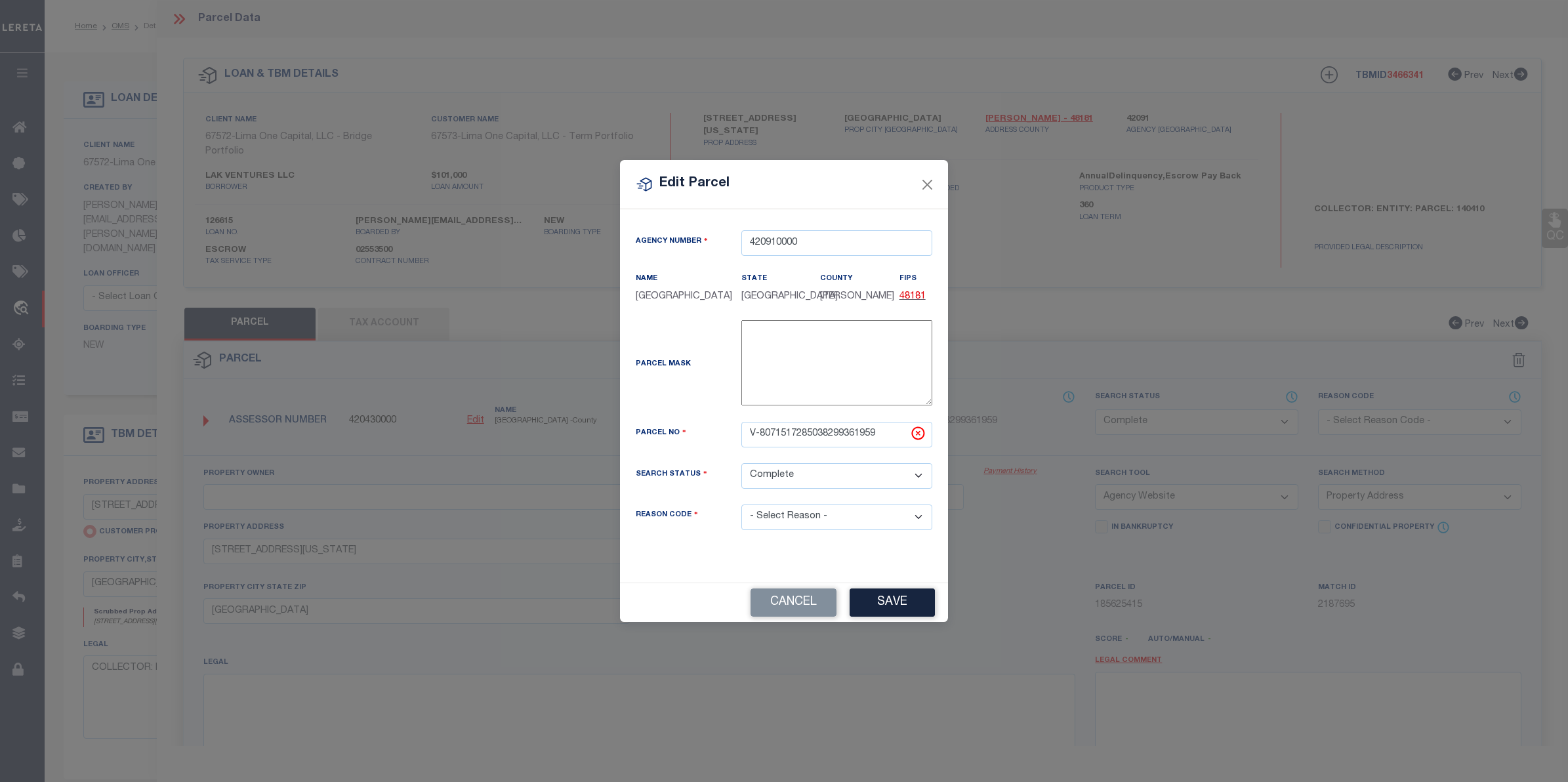
click at [808, 518] on select "- Select Reason - 099 - Other (Provide additional detail) ACT - Agency Changed …" at bounding box center [836, 517] width 191 height 26
click at [741, 513] on select "- Select Reason - 099 - Other (Provide additional detail) ACT - Agency Changed …" at bounding box center [836, 517] width 191 height 26
click at [895, 602] on button "Save" at bounding box center [891, 602] width 85 height 28
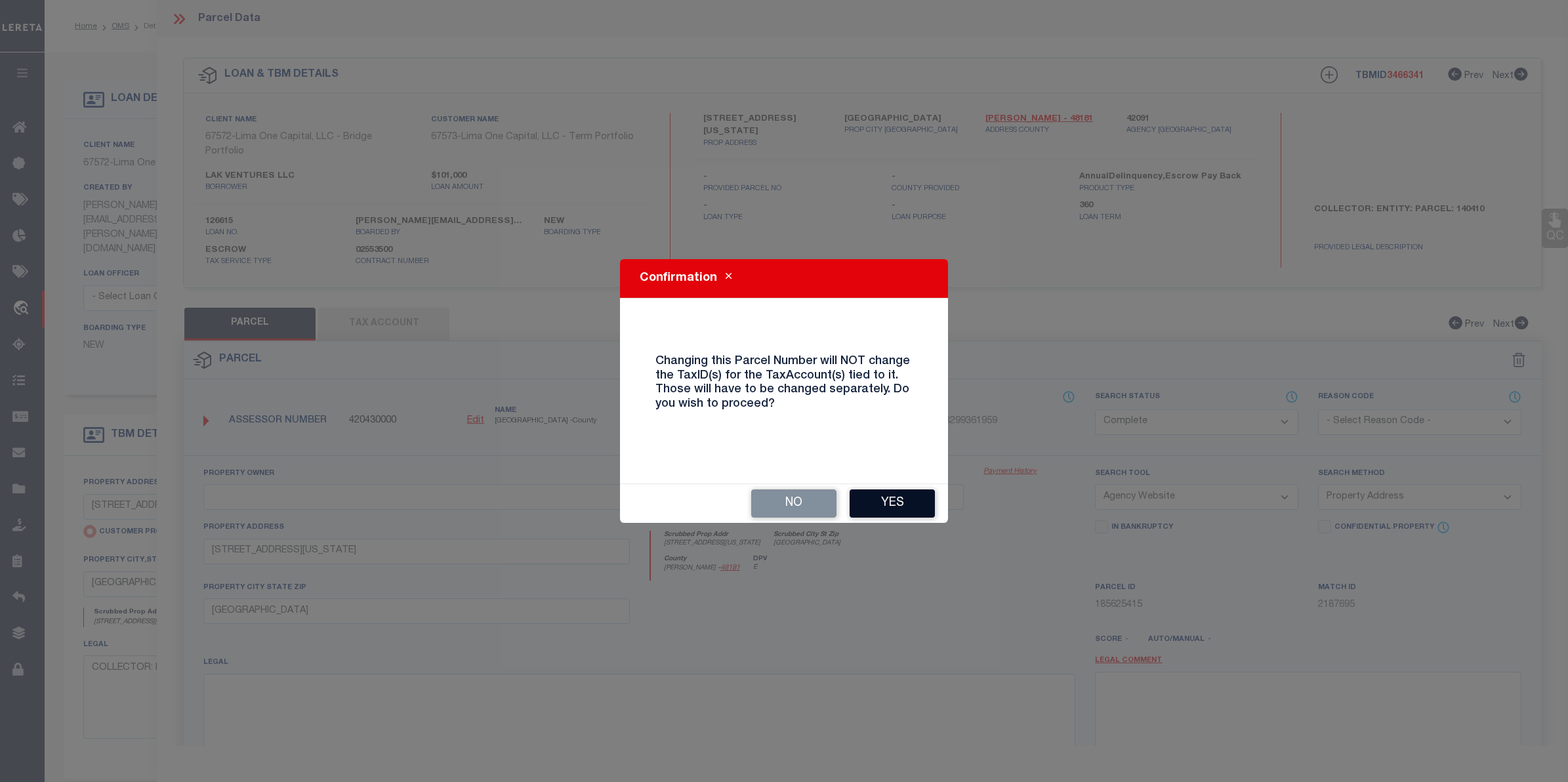
click at [892, 513] on button "Yes" at bounding box center [891, 503] width 85 height 28
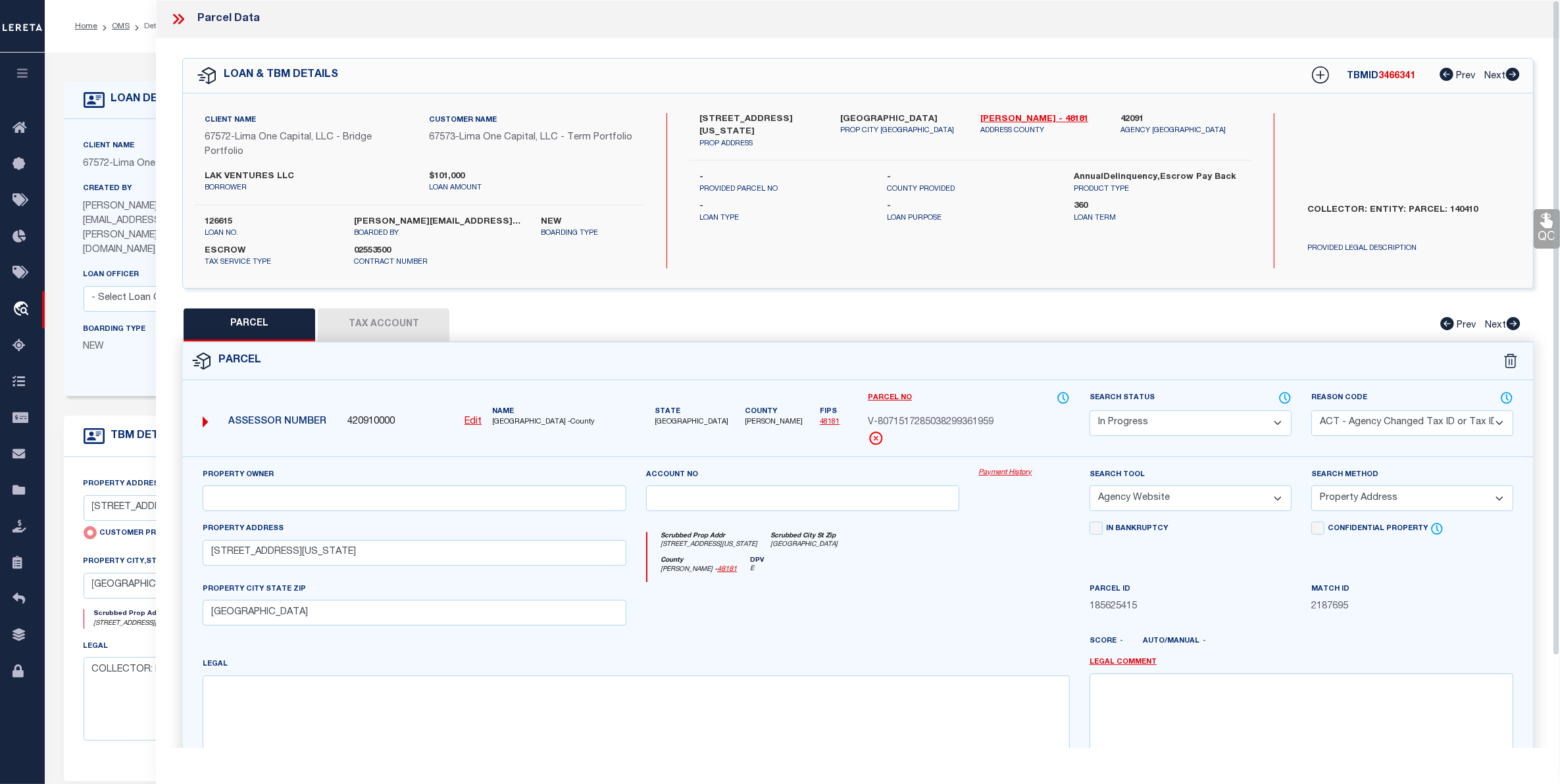
drag, startPoint x: 178, startPoint y: 14, endPoint x: 158, endPoint y: 15, distance: 20.0
click at [176, 13] on icon at bounding box center [179, 19] width 17 height 17
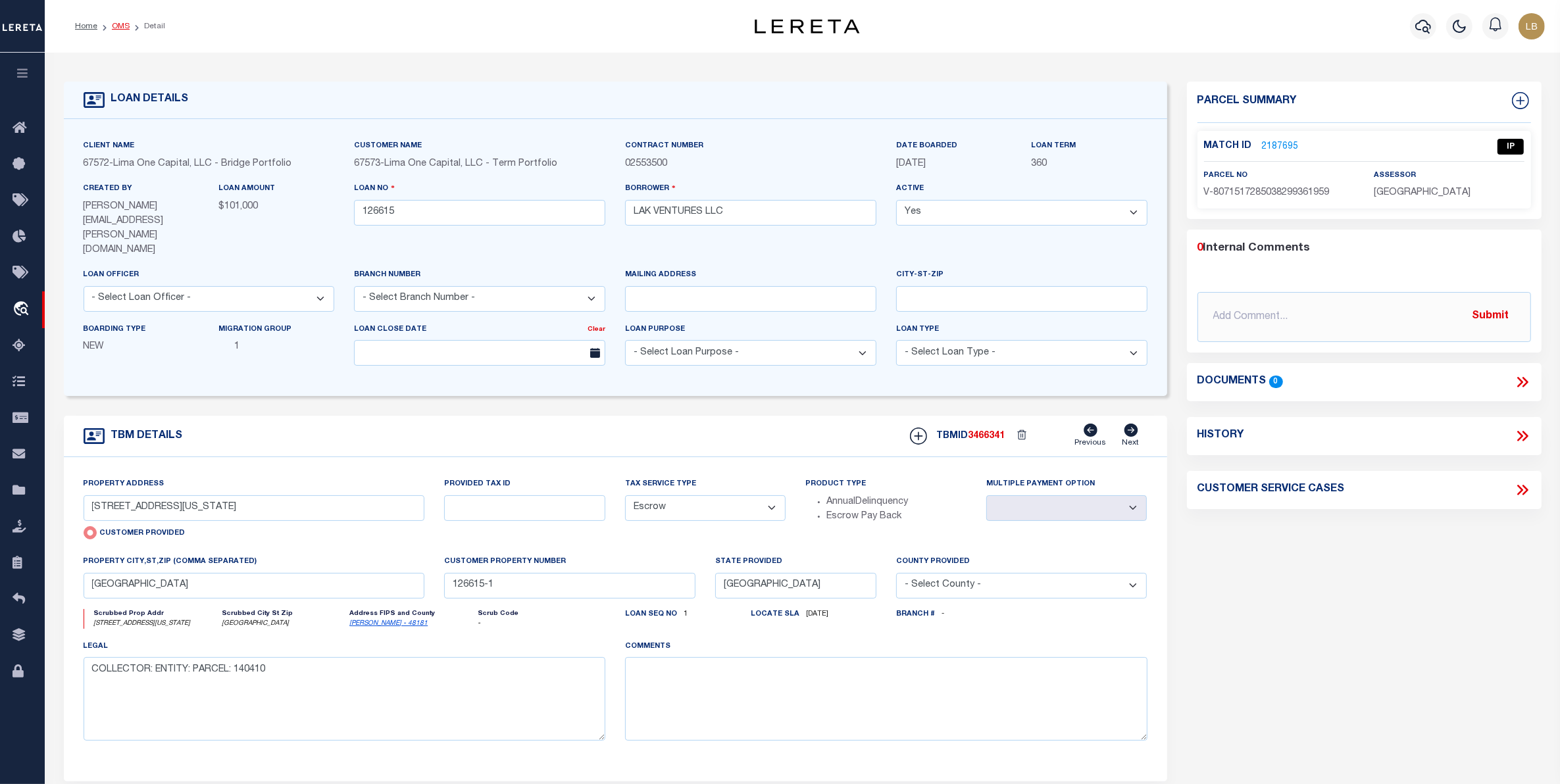
click at [113, 24] on link "OMS" at bounding box center [120, 26] width 17 height 8
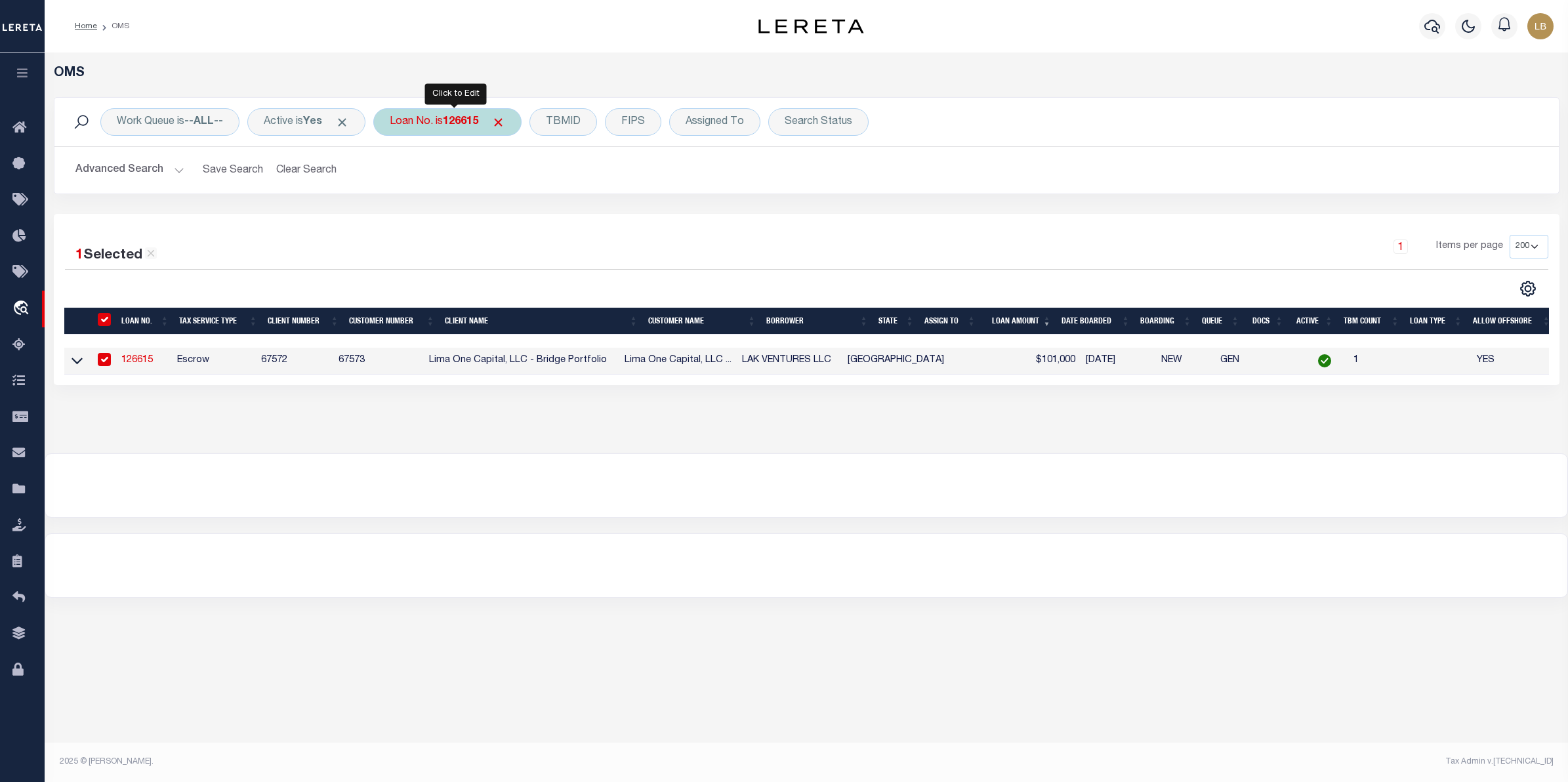
click at [467, 117] on b "126615" at bounding box center [460, 122] width 35 height 11
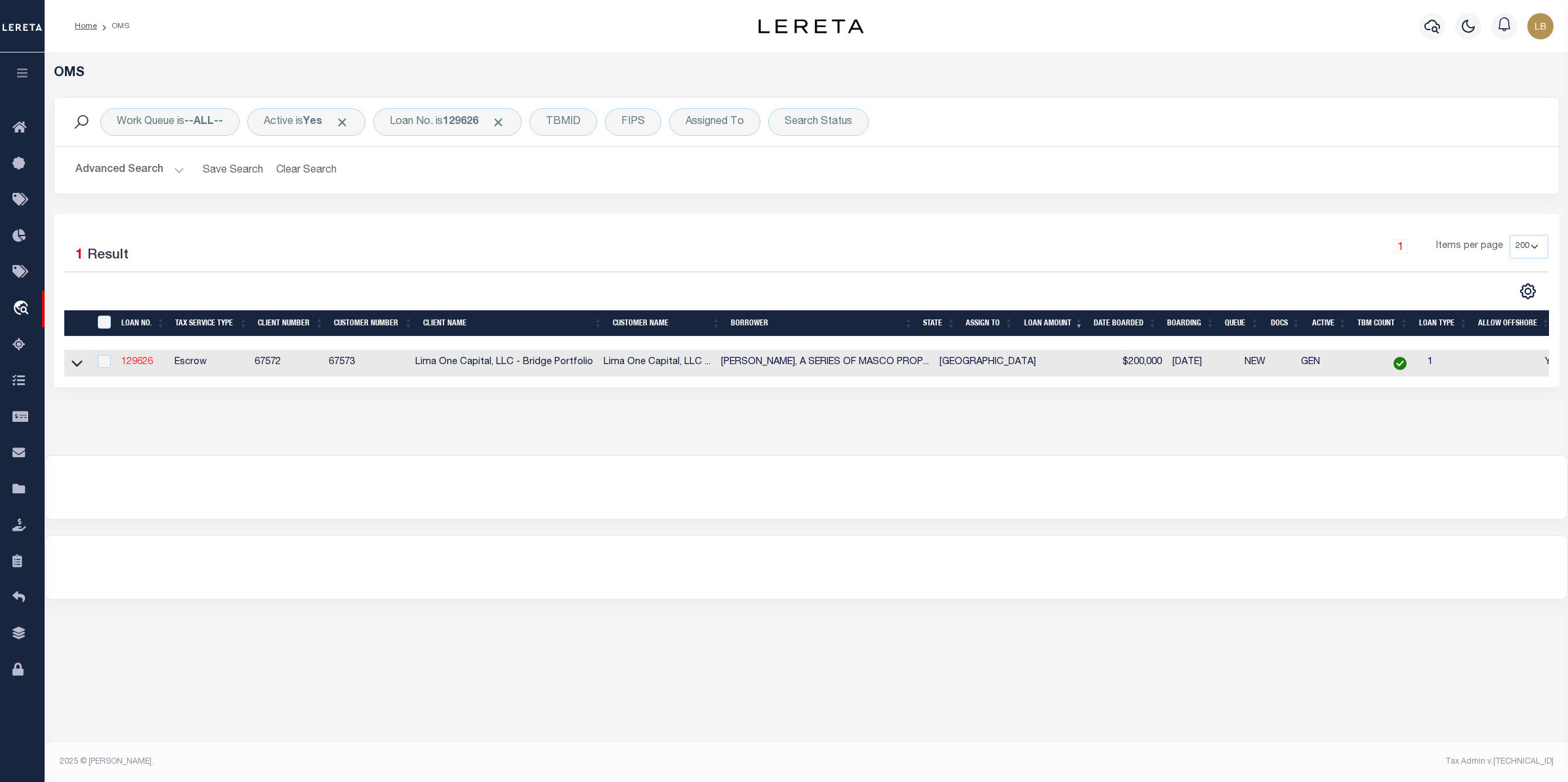
click at [130, 362] on link "129626" at bounding box center [137, 362] width 32 height 10
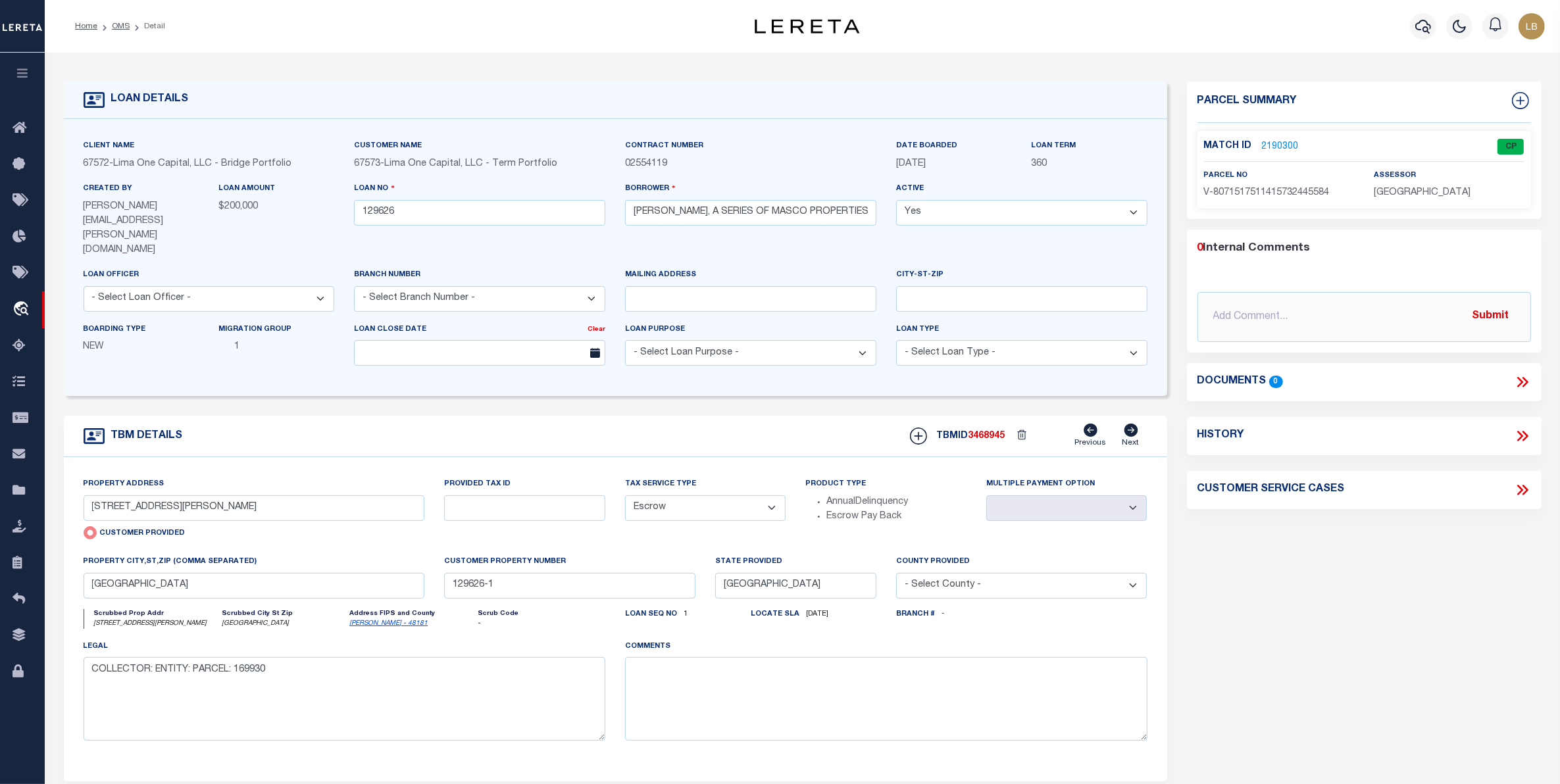
click at [1280, 143] on link "2190300" at bounding box center [1280, 147] width 37 height 13
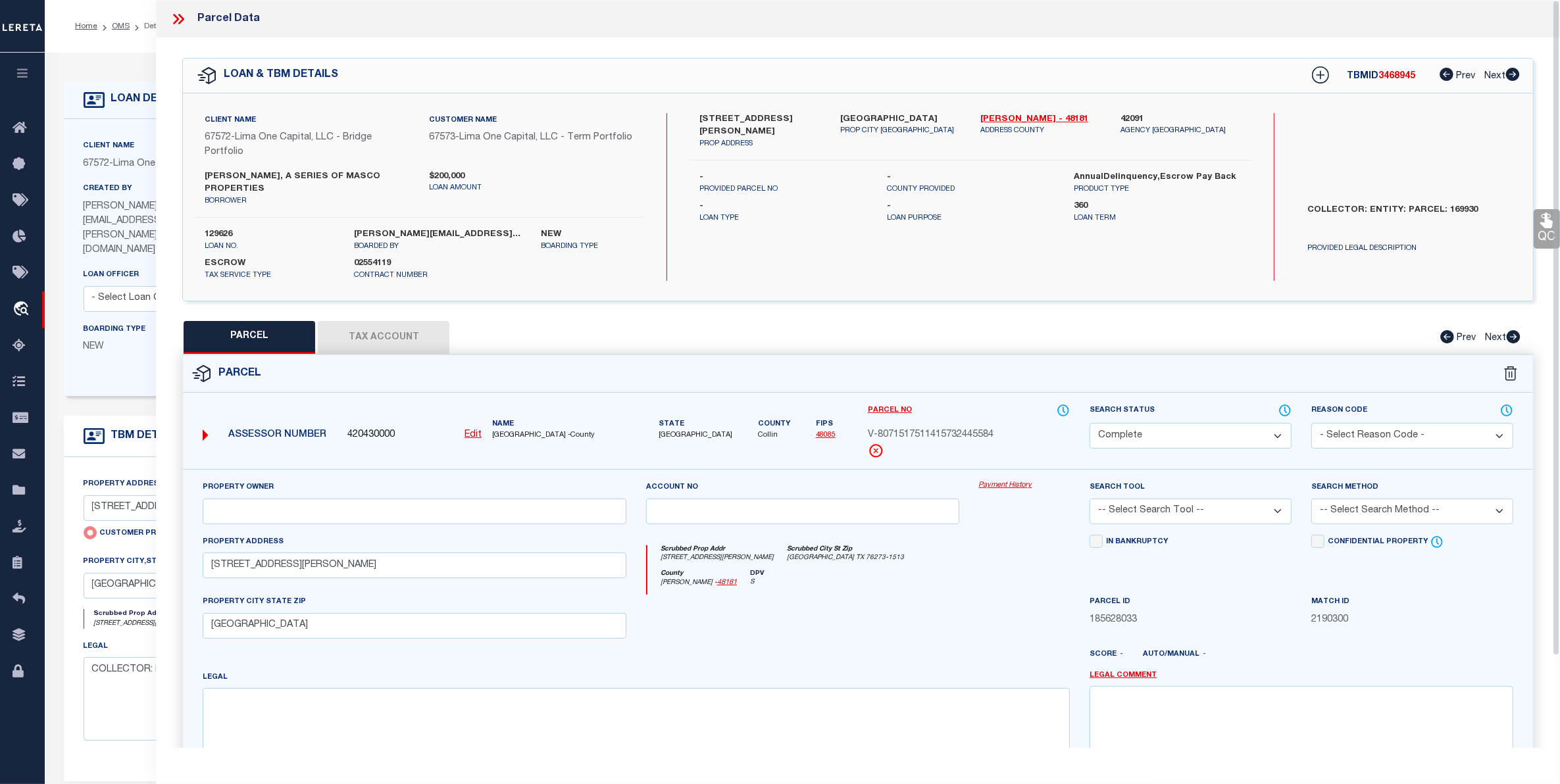
click at [393, 321] on button "Tax Account" at bounding box center [384, 337] width 132 height 33
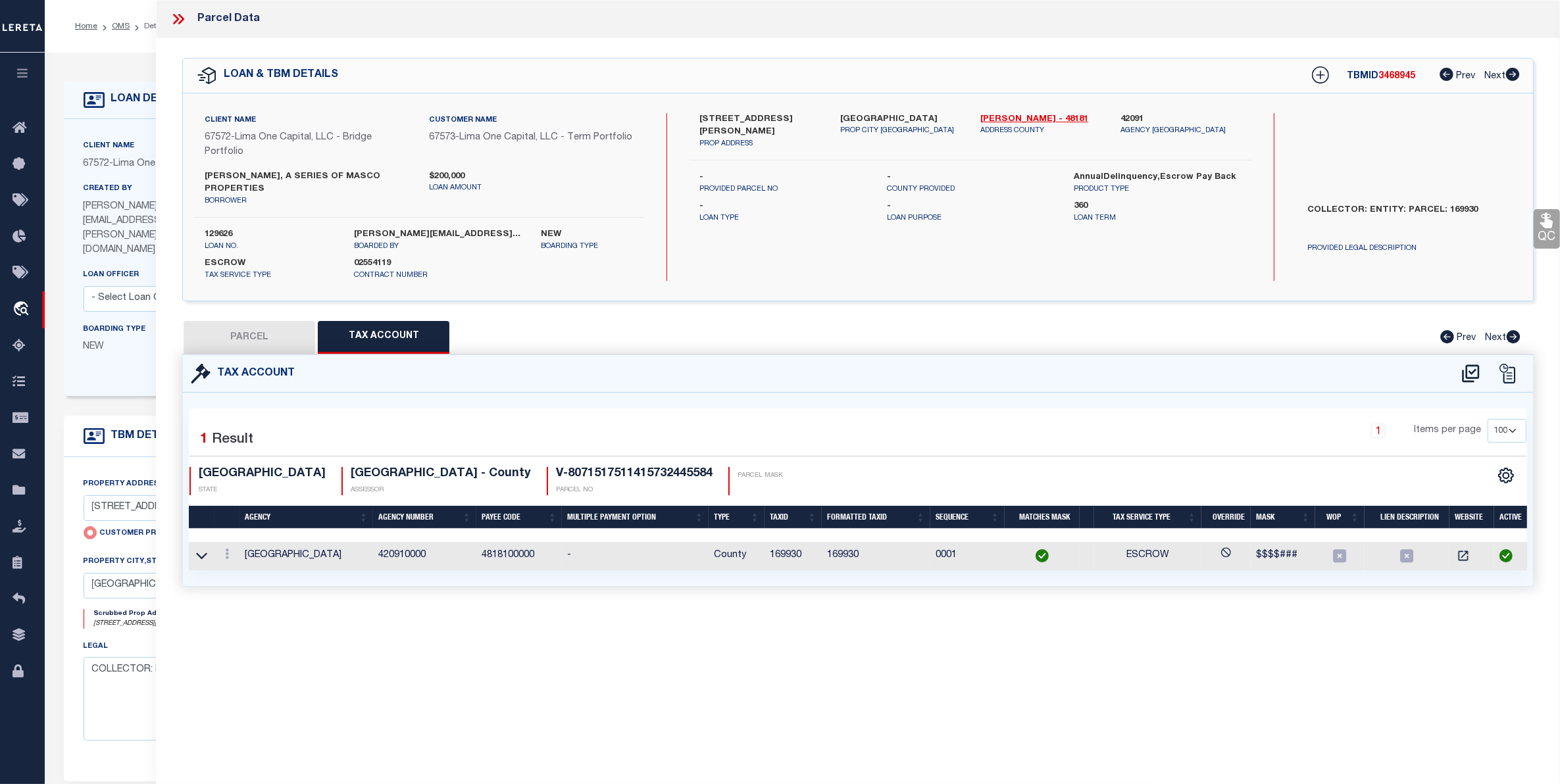
click at [236, 324] on button "PARCEL" at bounding box center [249, 337] width 132 height 33
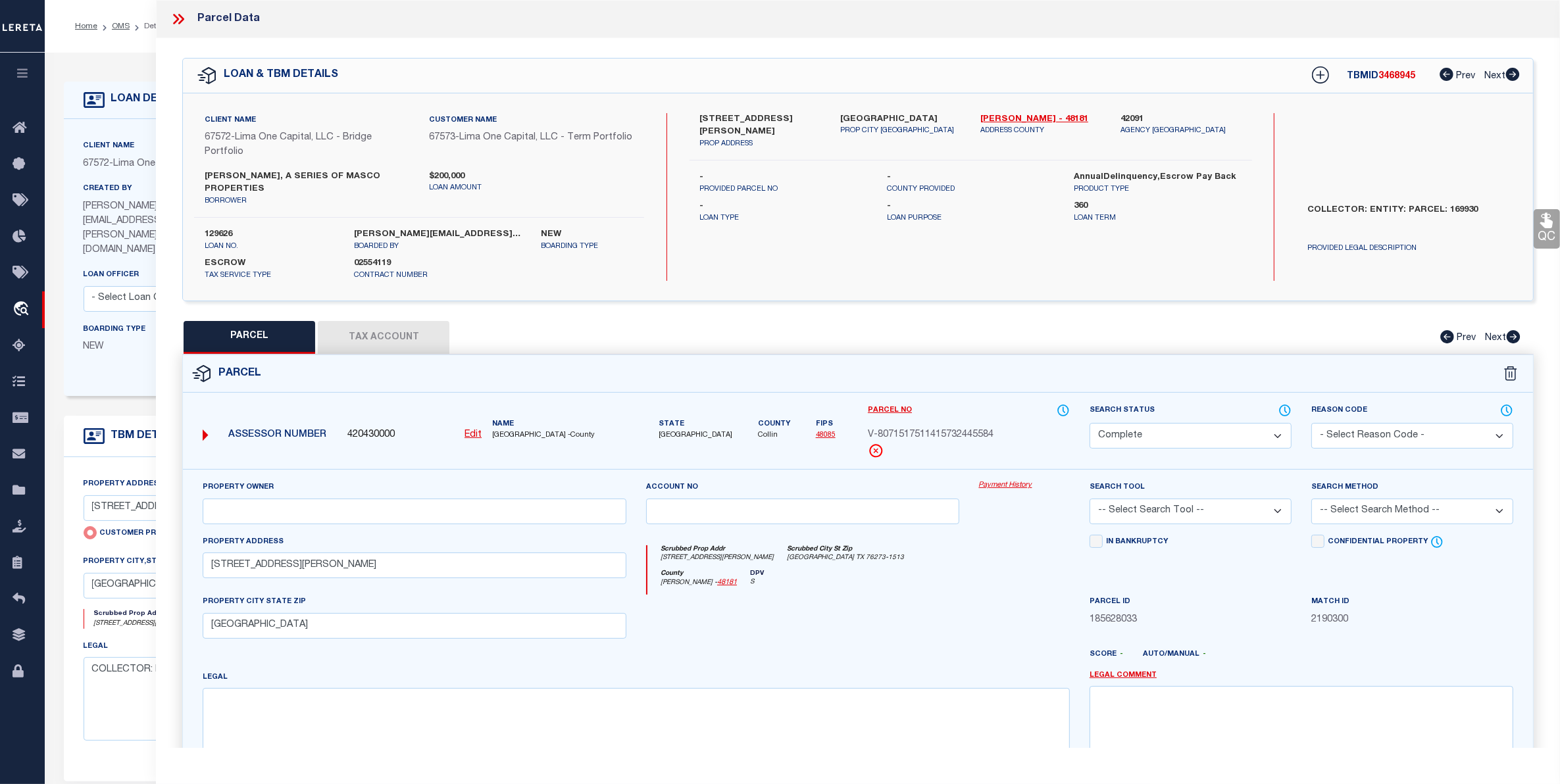
click at [474, 430] on u "Edit" at bounding box center [473, 435] width 17 height 10
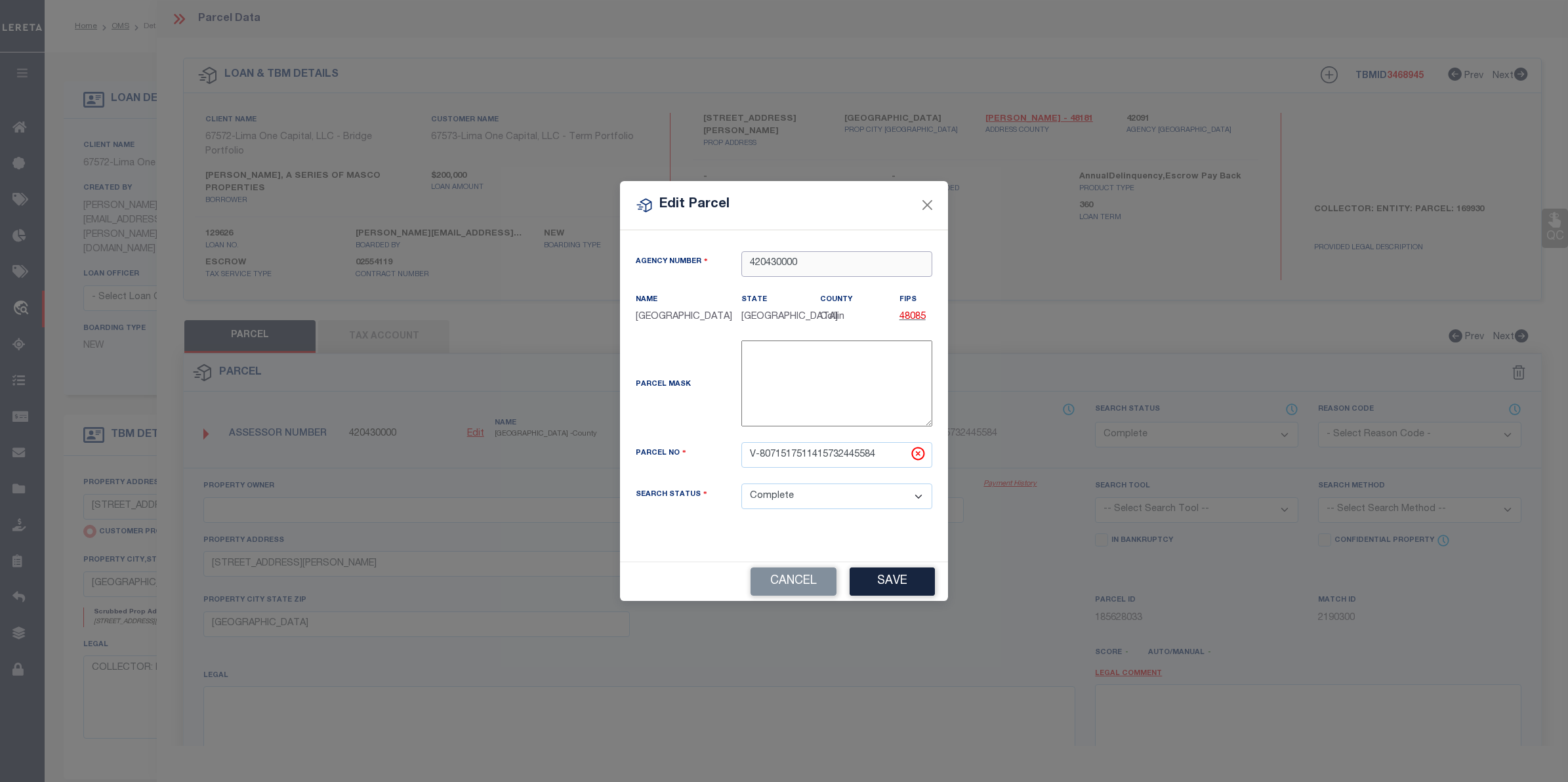
drag, startPoint x: 769, startPoint y: 266, endPoint x: 808, endPoint y: 264, distance: 39.1
click at [808, 264] on input "420430000" at bounding box center [836, 264] width 191 height 26
click at [818, 286] on div "420910000 : [GEOGRAPHIC_DATA]" at bounding box center [837, 295] width 190 height 37
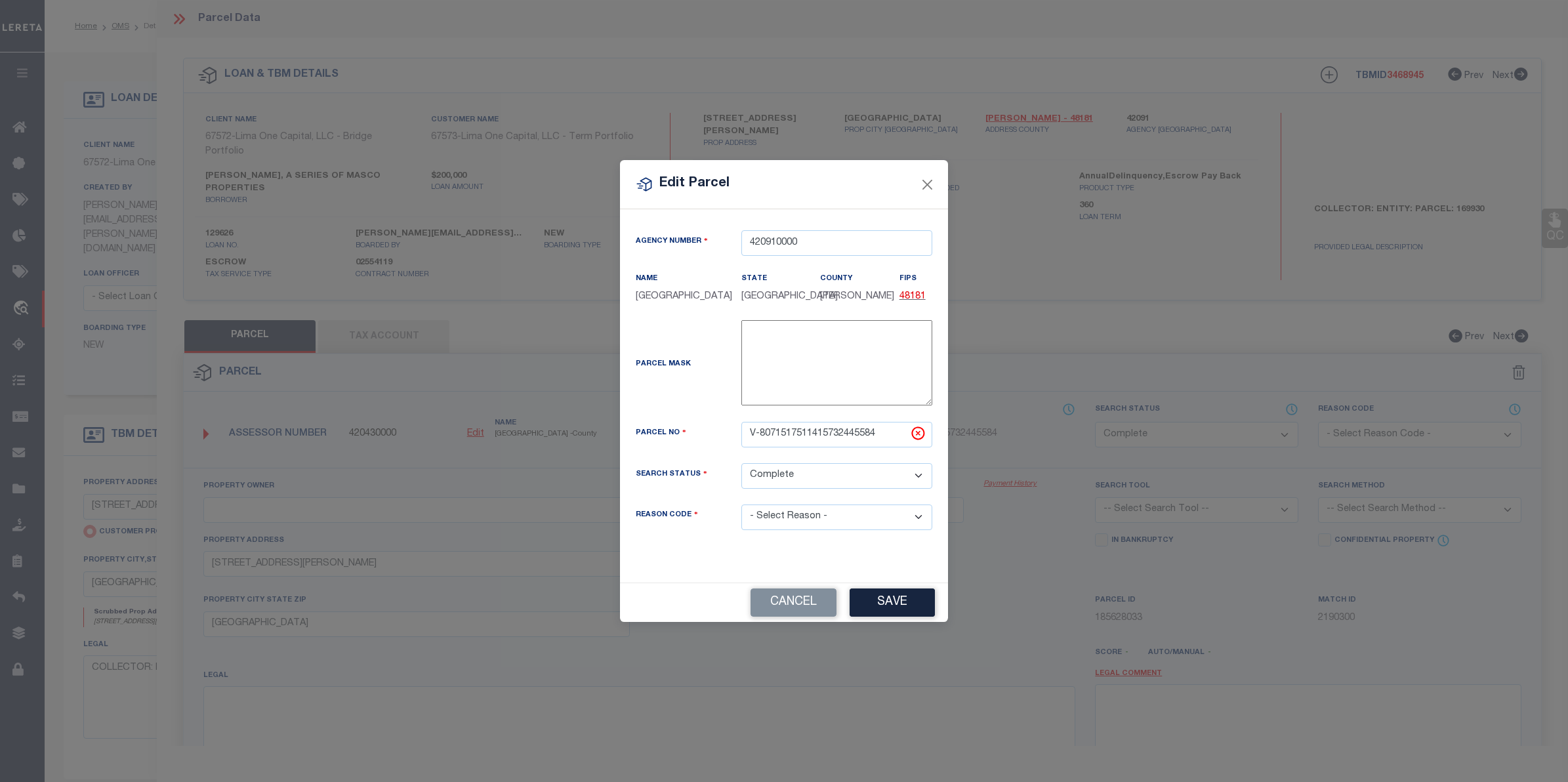
click at [828, 525] on select "- Select Reason - 099 - Other (Provide additional detail) ACT - Agency Changed …" at bounding box center [836, 517] width 191 height 26
click at [741, 513] on select "- Select Reason - 099 - Other (Provide additional detail) ACT - Agency Changed …" at bounding box center [836, 517] width 191 height 26
click at [897, 601] on button "Save" at bounding box center [891, 602] width 85 height 28
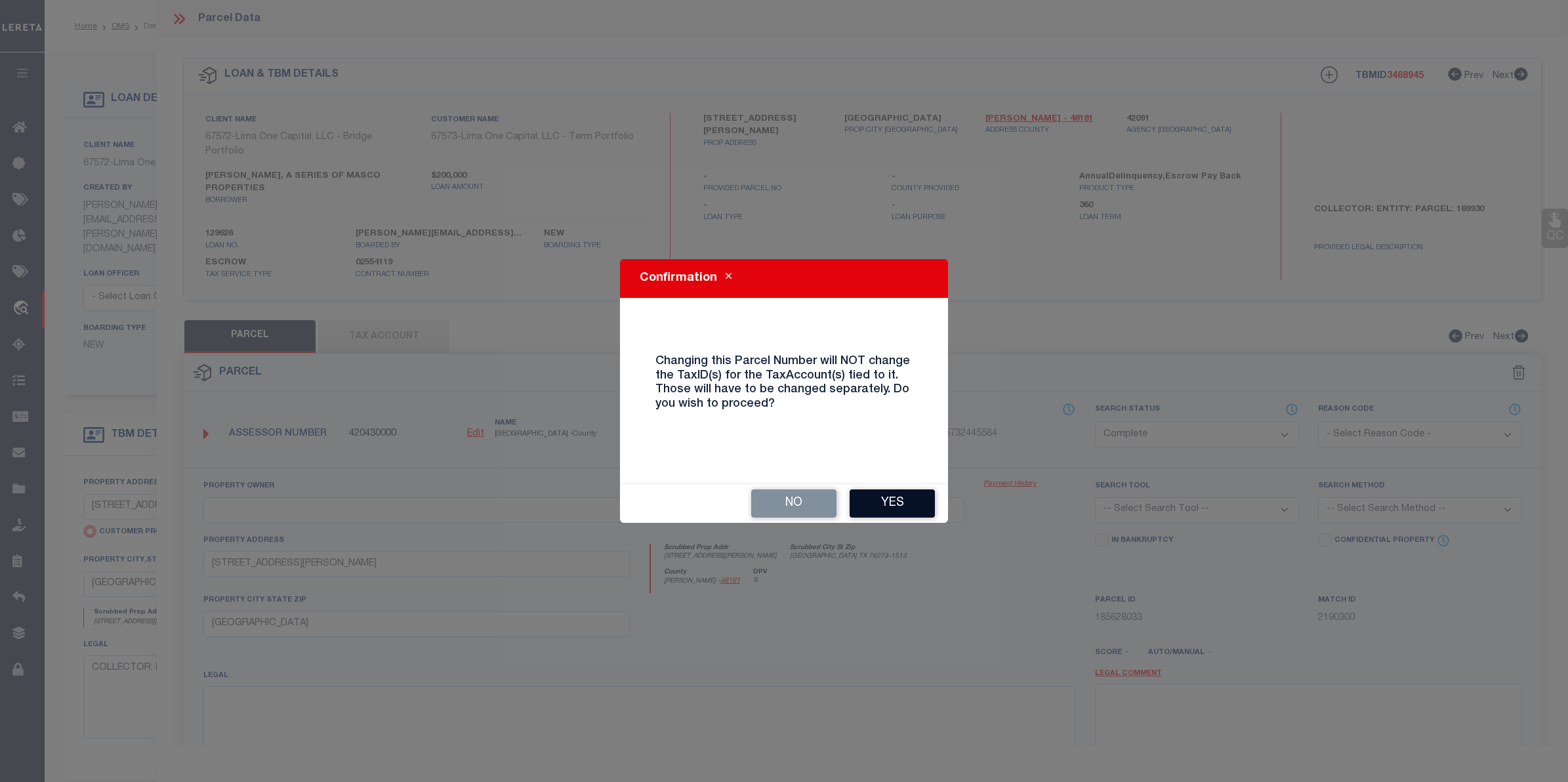
click at [886, 500] on button "Yes" at bounding box center [891, 503] width 85 height 28
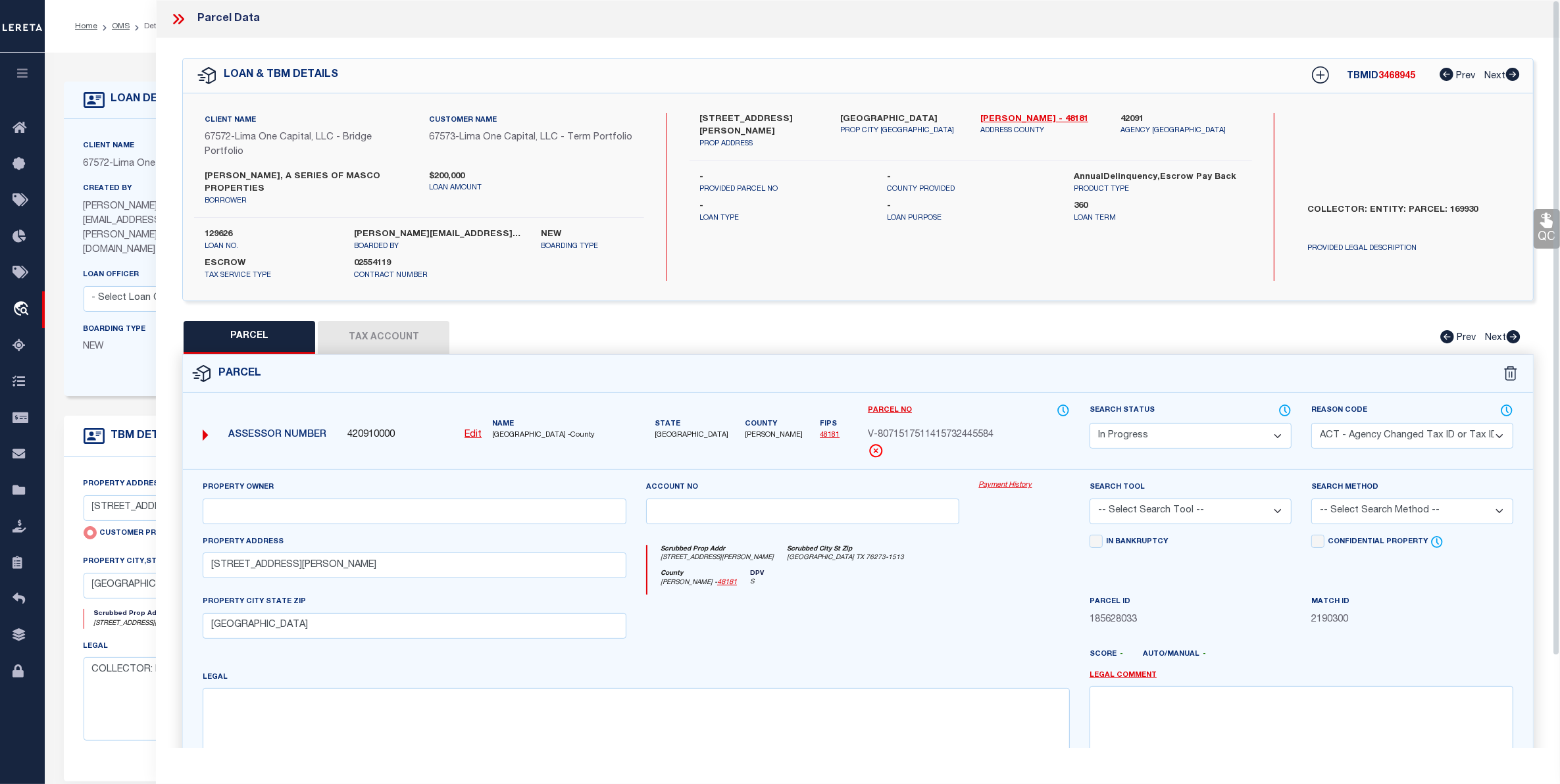
click at [178, 20] on icon at bounding box center [179, 19] width 17 height 17
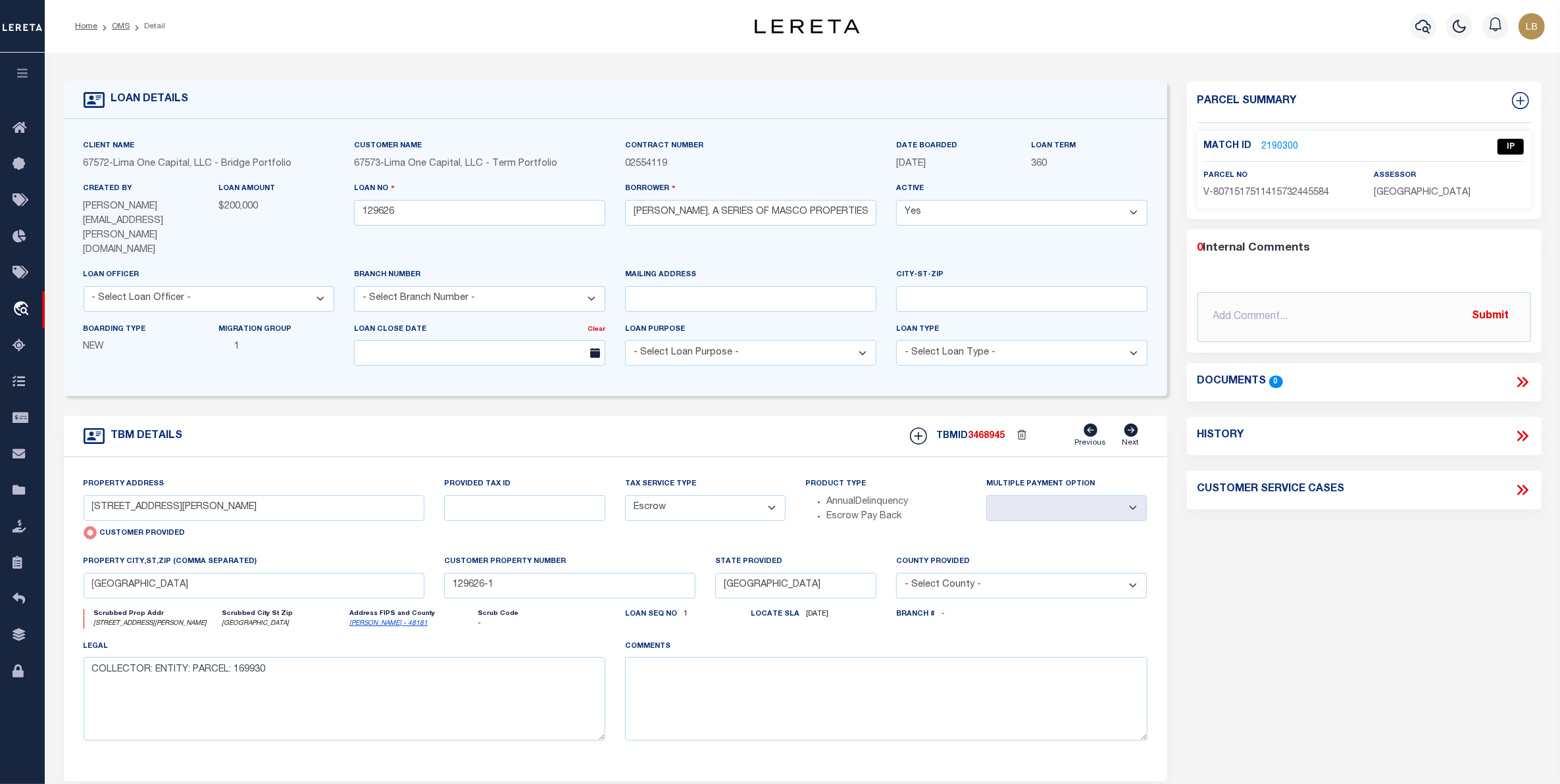
click at [1279, 142] on link "2190300" at bounding box center [1280, 147] width 37 height 13
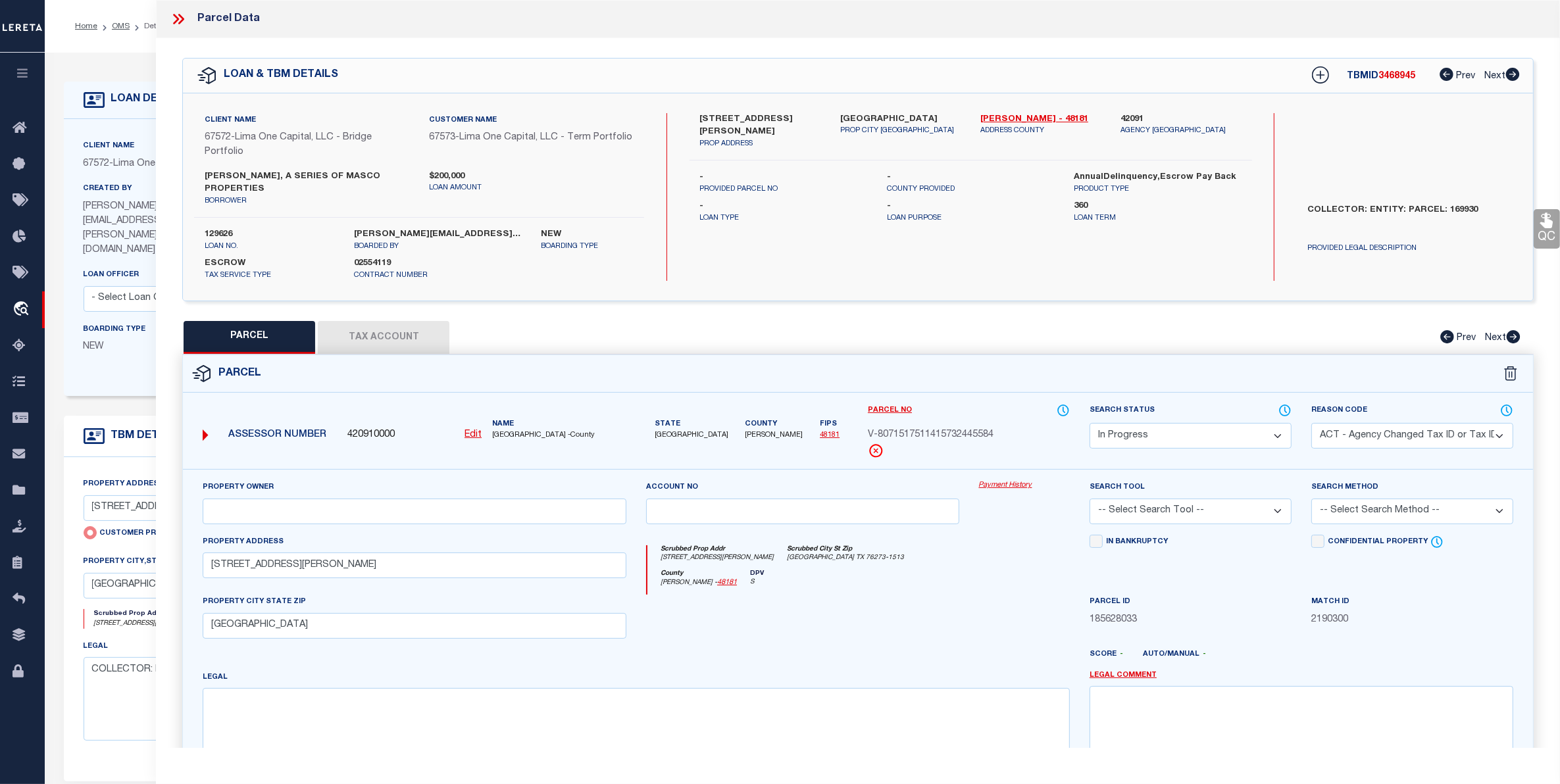
click at [178, 14] on icon at bounding box center [179, 19] width 17 height 17
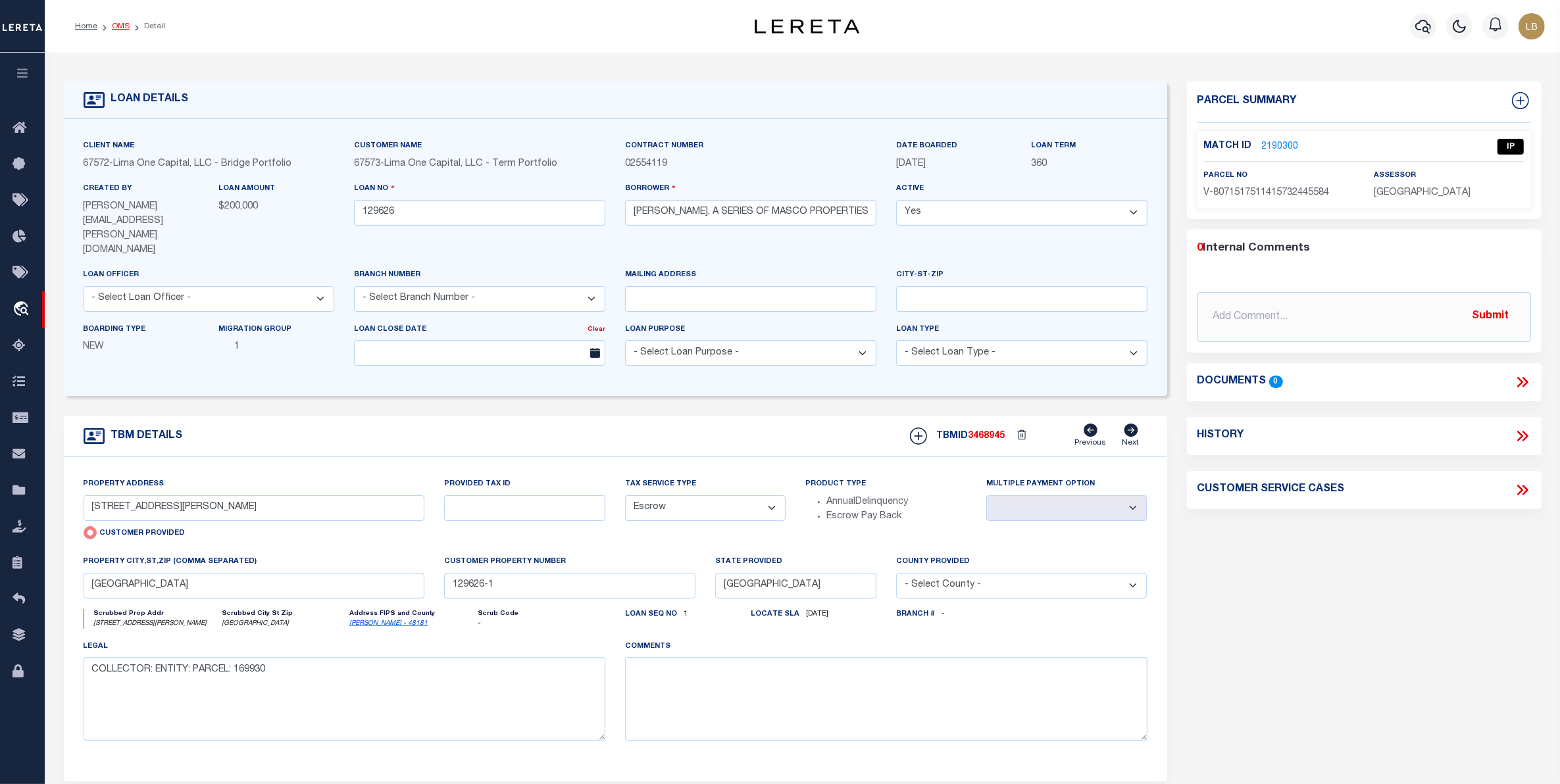
click at [116, 24] on link "OMS" at bounding box center [120, 26] width 17 height 8
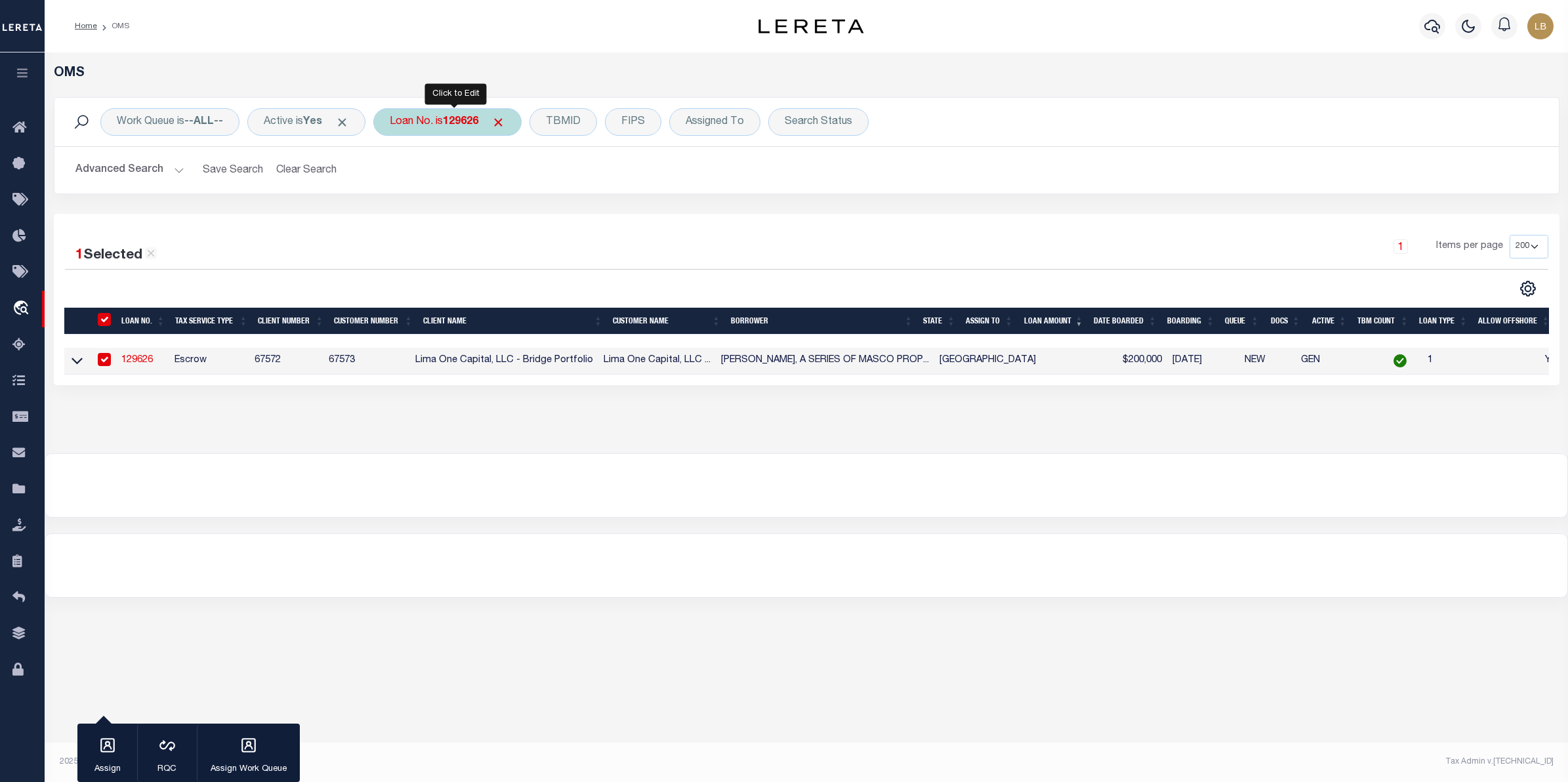
click at [453, 117] on b "129626" at bounding box center [460, 122] width 35 height 11
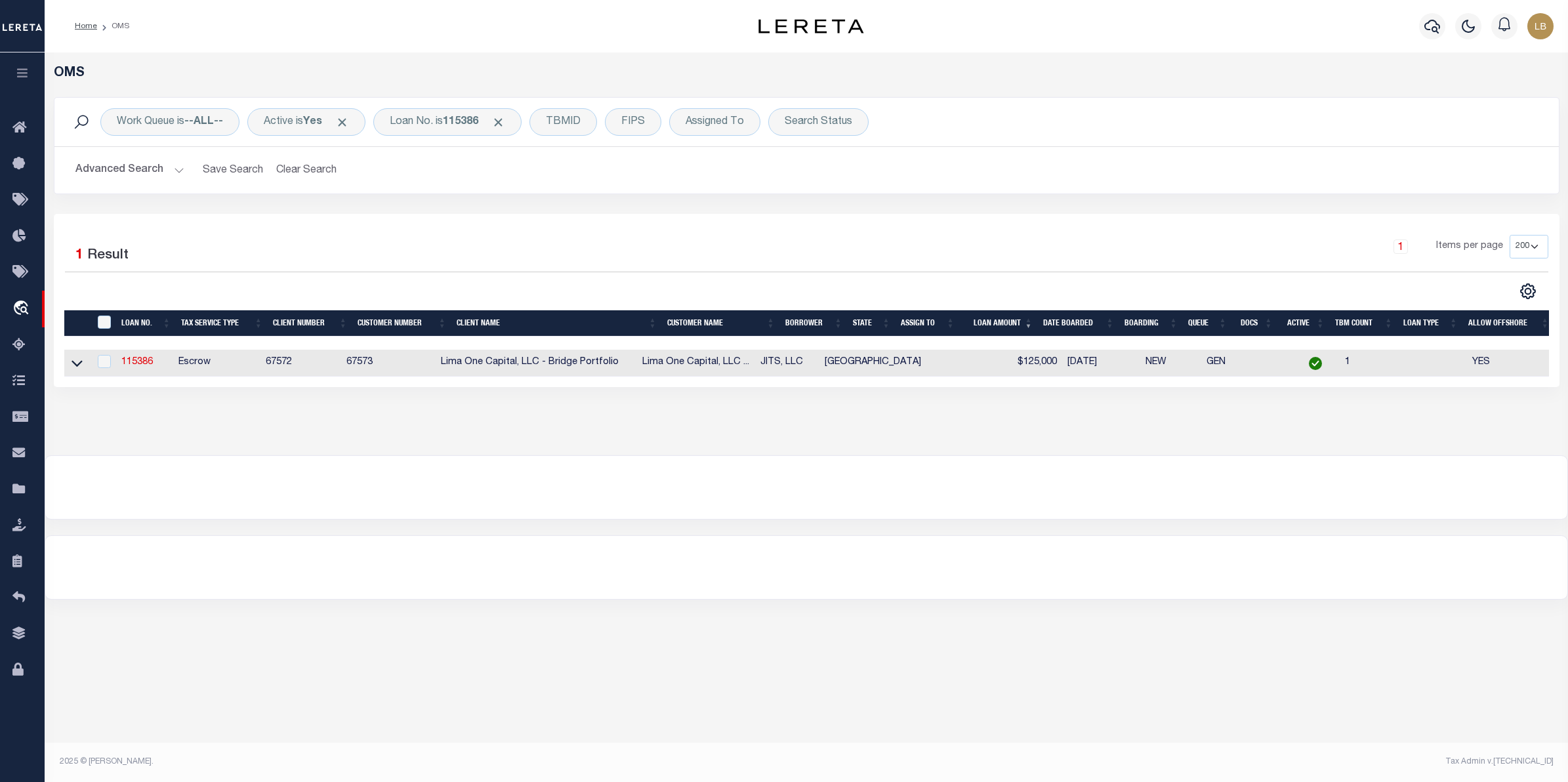
click at [70, 367] on link at bounding box center [78, 362] width 15 height 10
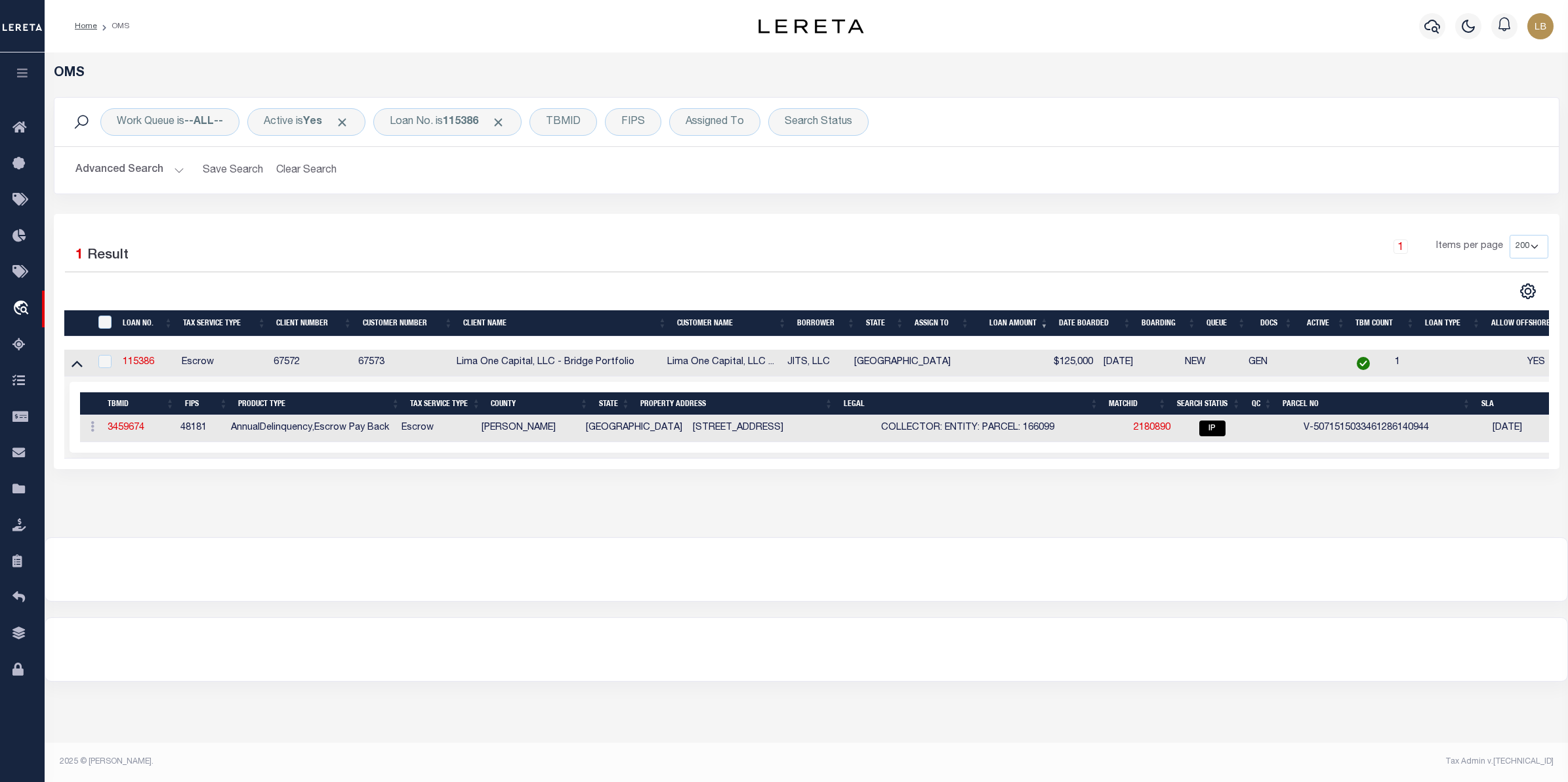
click at [70, 367] on link at bounding box center [78, 362] width 15 height 10
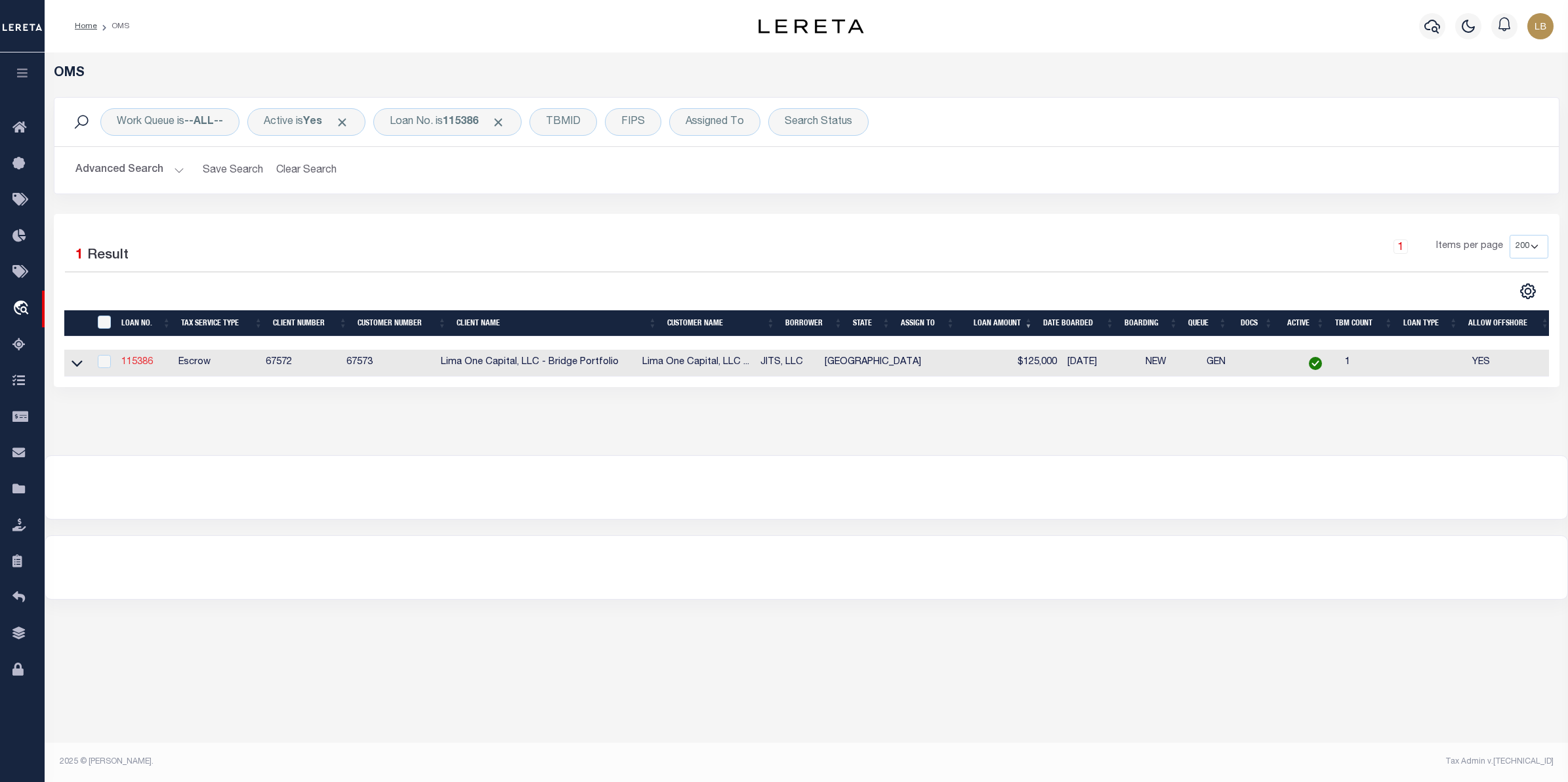
click at [133, 362] on link "115386" at bounding box center [137, 362] width 32 height 10
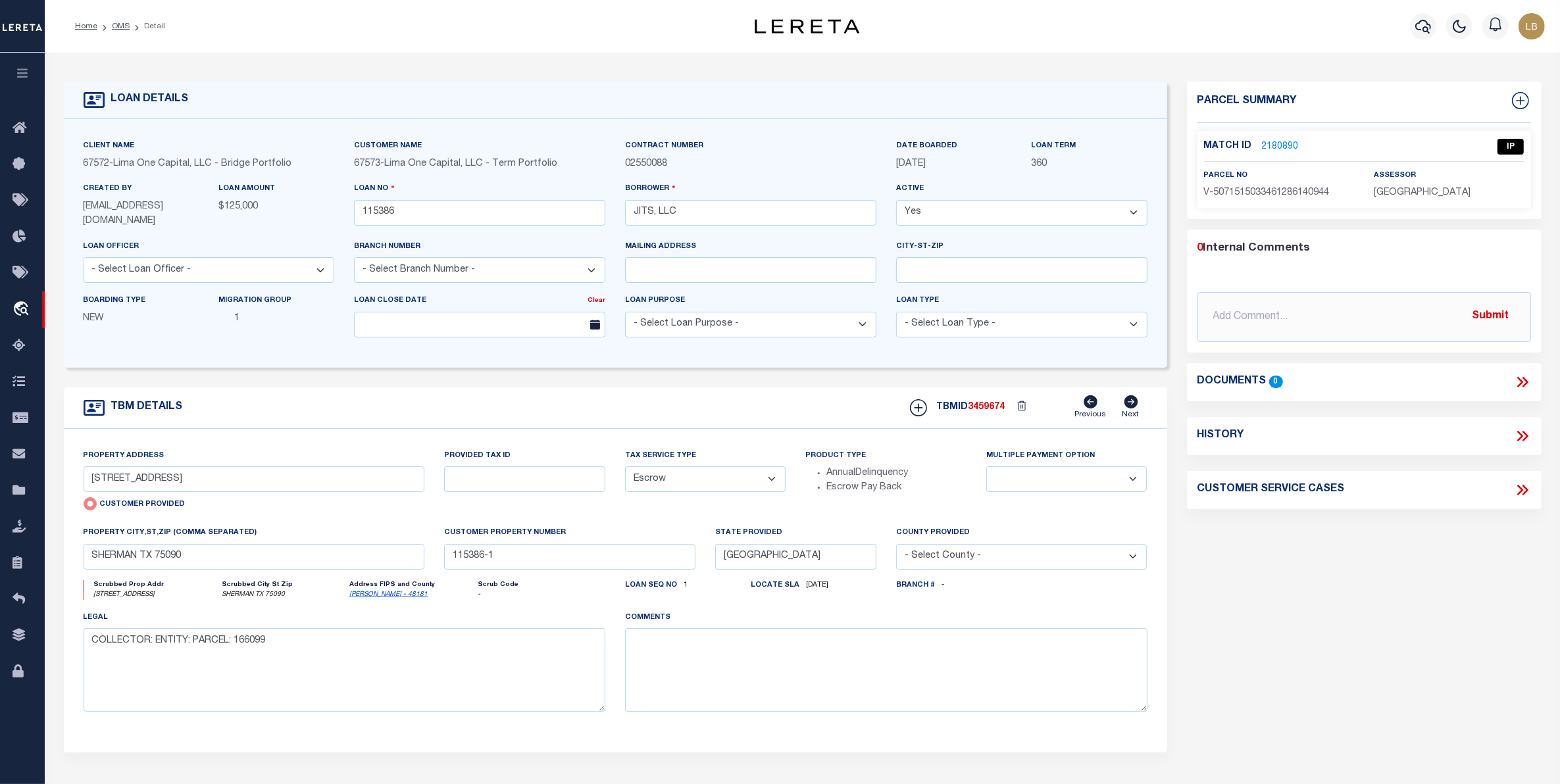
click at [1276, 143] on link "2180890" at bounding box center [1280, 147] width 37 height 13
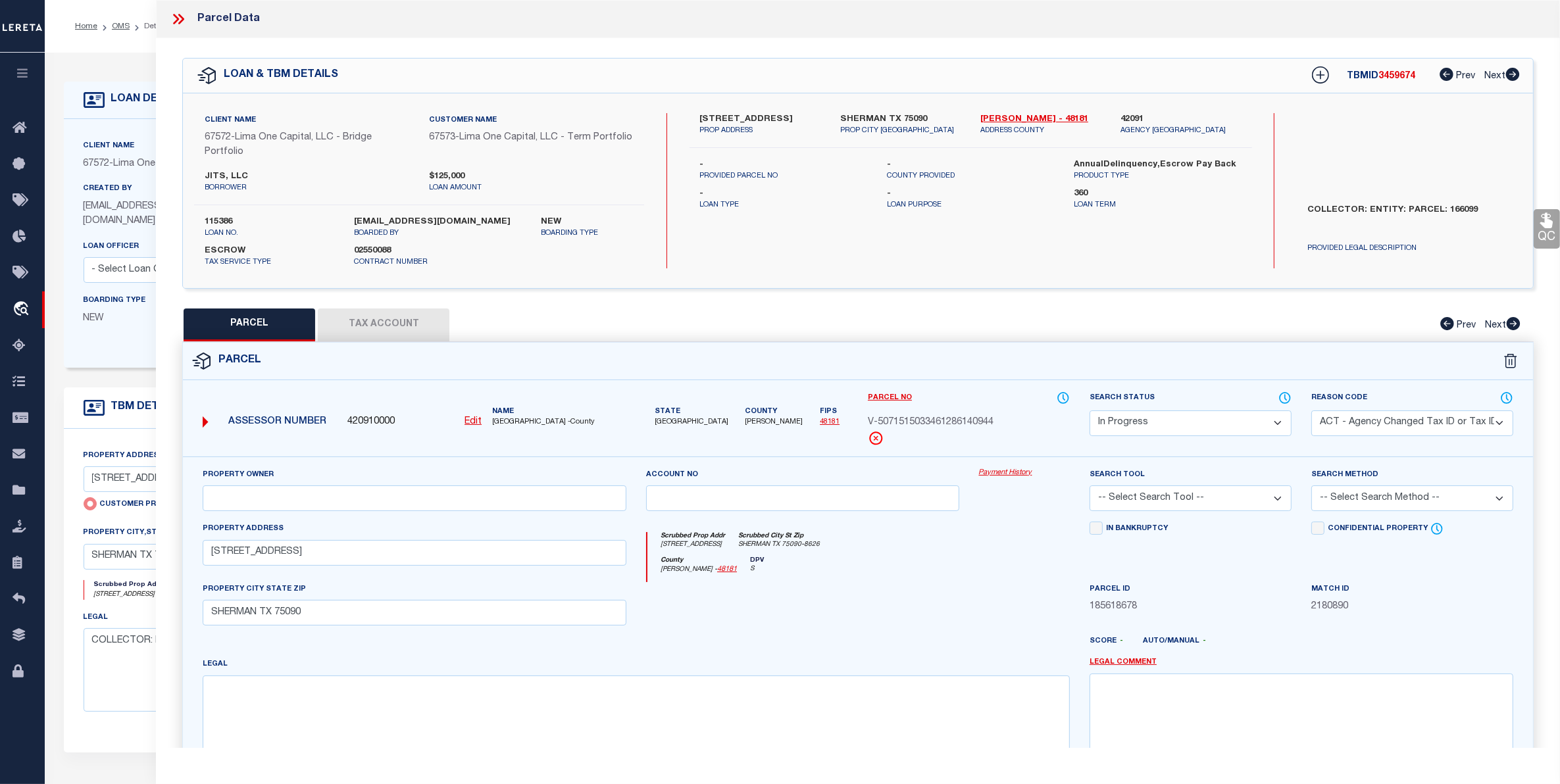
click at [1280, 421] on select "Automated Search Bad Parcel Complete Duplicate Parcel High Dollar Reporting In …" at bounding box center [1190, 423] width 202 height 26
click at [1089, 410] on select "Automated Search Bad Parcel Complete Duplicate Parcel High Dollar Reporting In …" at bounding box center [1190, 423] width 202 height 26
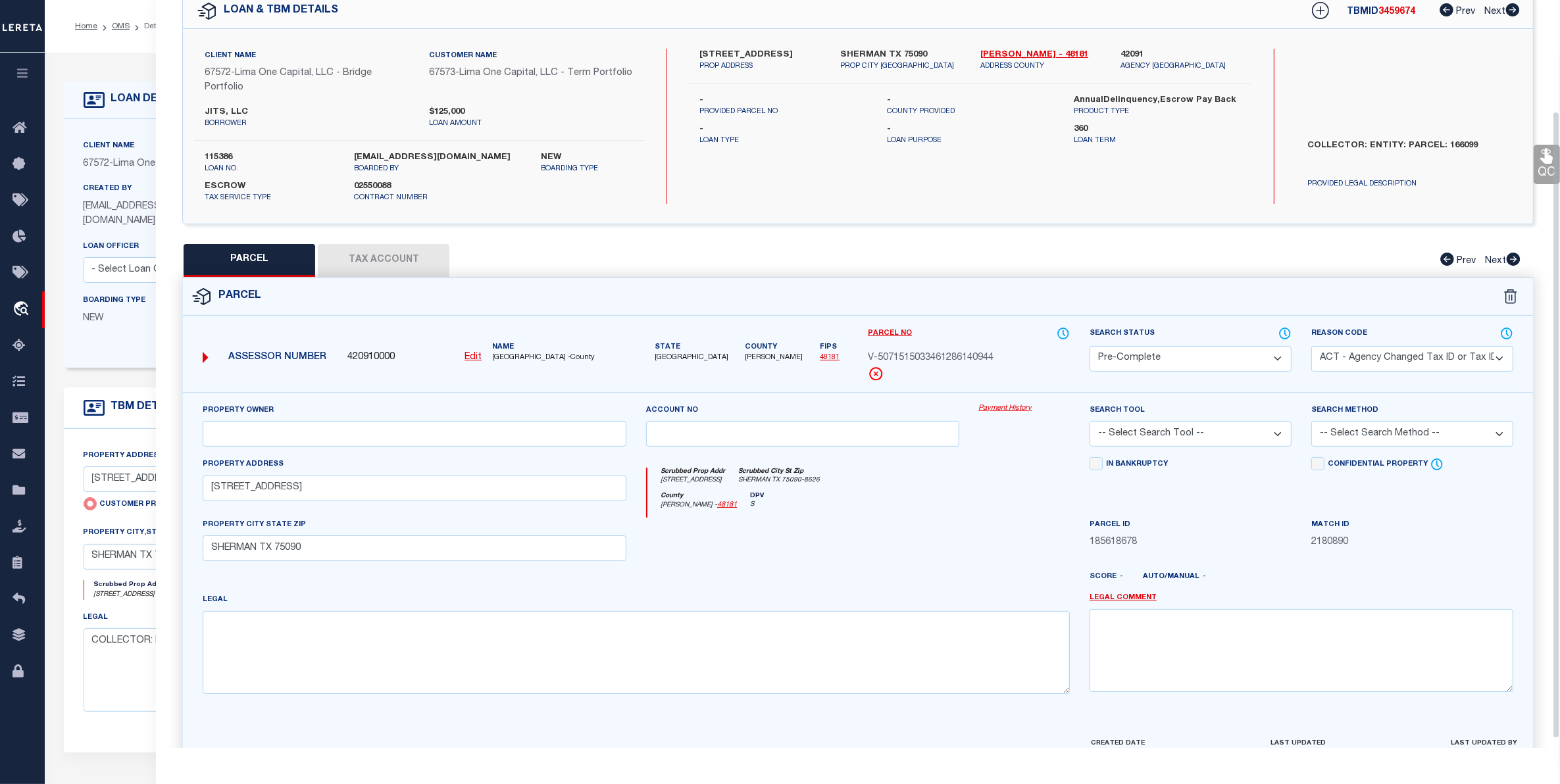
scroll to position [143, 0]
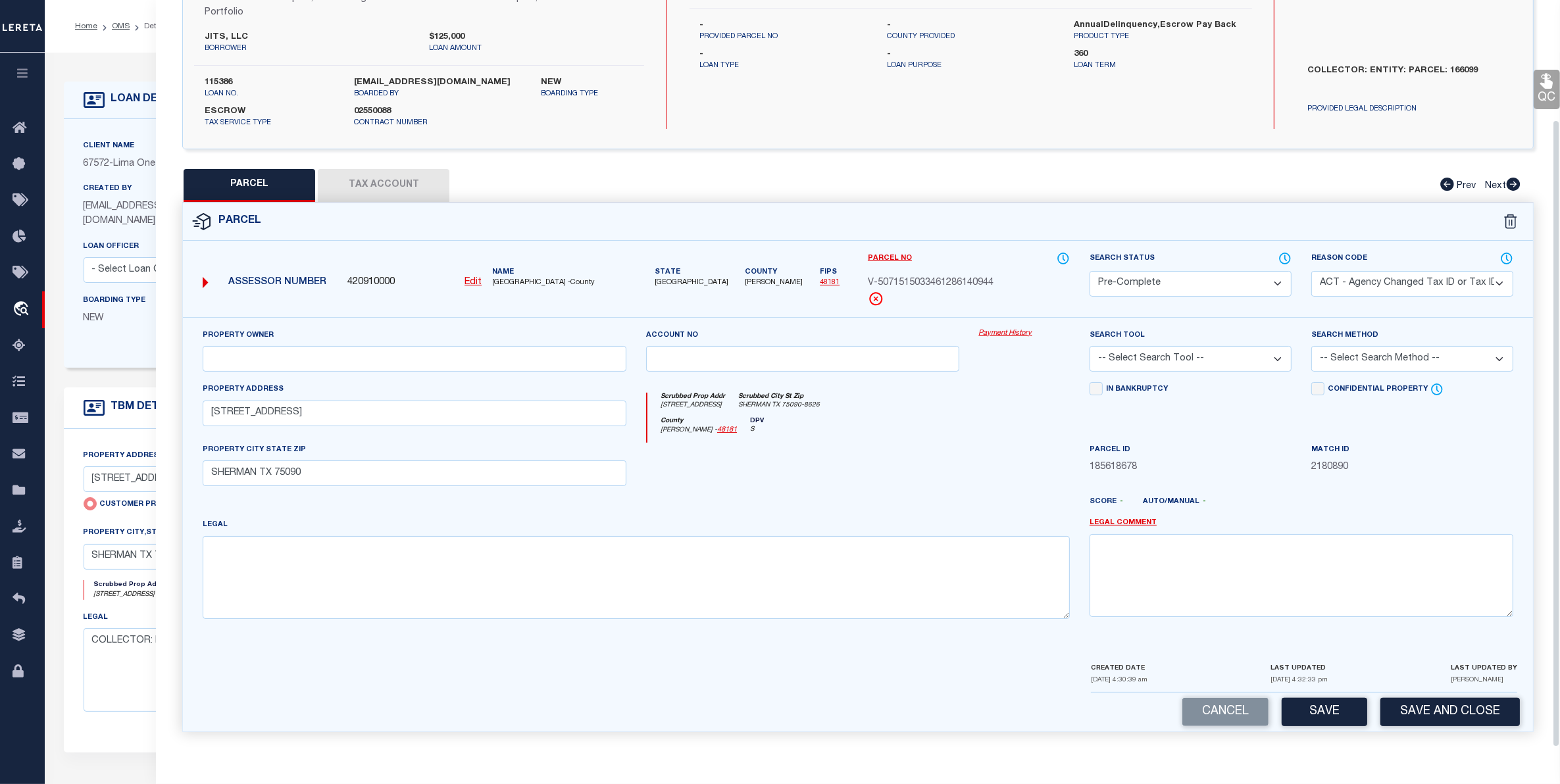
click at [1214, 356] on select "-- Select Search Tool -- 3rd Party Website Agency File Agency Website ATLS CNV-…" at bounding box center [1190, 358] width 202 height 26
click at [1089, 346] on select "-- Select Search Tool -- 3rd Party Website Agency File Agency Website ATLS CNV-…" at bounding box center [1190, 358] width 202 height 26
click at [1332, 707] on button "Save" at bounding box center [1324, 711] width 86 height 28
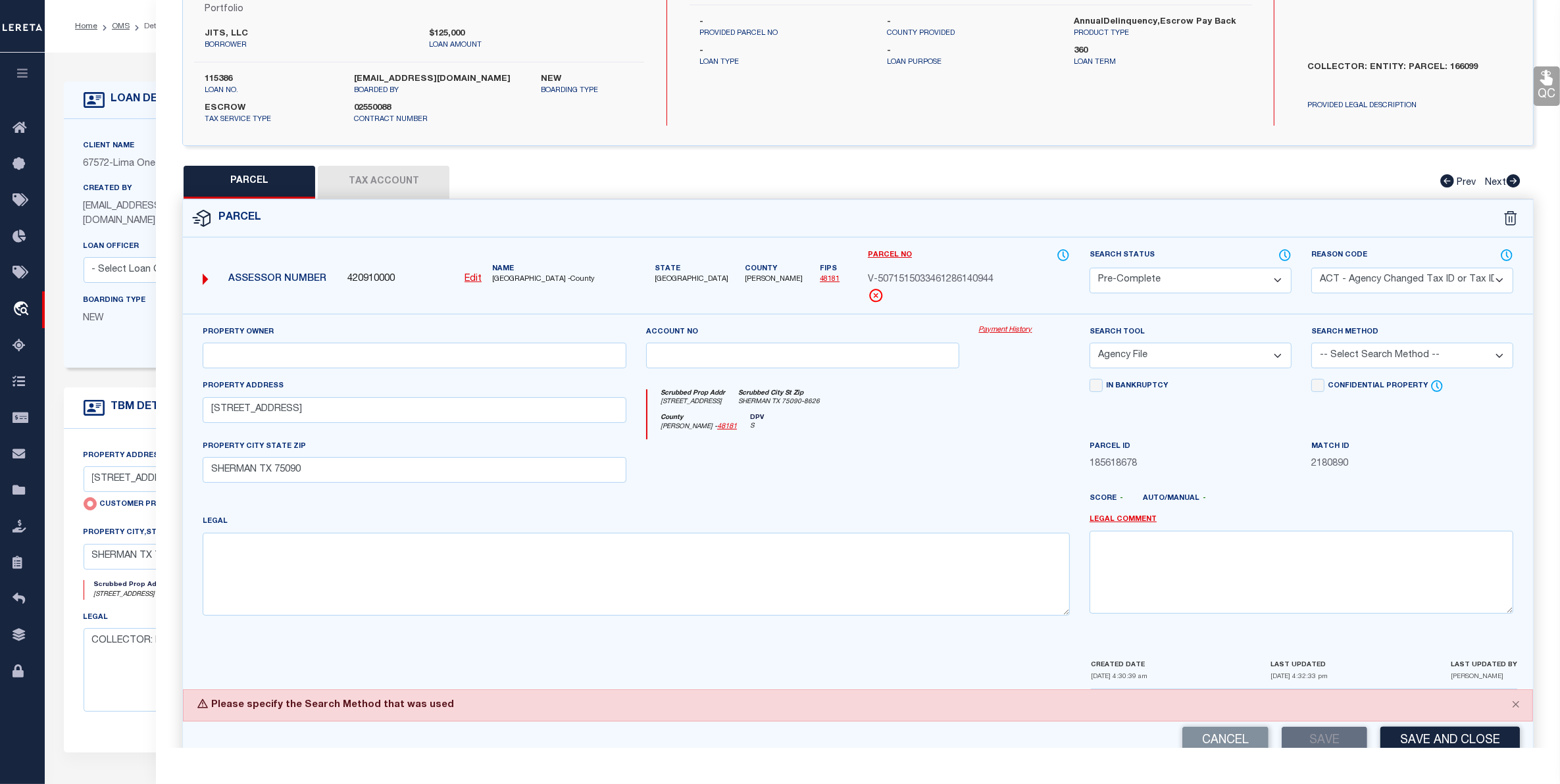
click at [1435, 352] on select "-- Select Search Method -- Property Address Legal Liability Info Provided" at bounding box center [1412, 355] width 202 height 26
click at [1311, 345] on select "-- Select Search Method -- Property Address Legal Liability Info Provided" at bounding box center [1412, 355] width 202 height 26
click at [1323, 733] on button "Save" at bounding box center [1324, 740] width 86 height 28
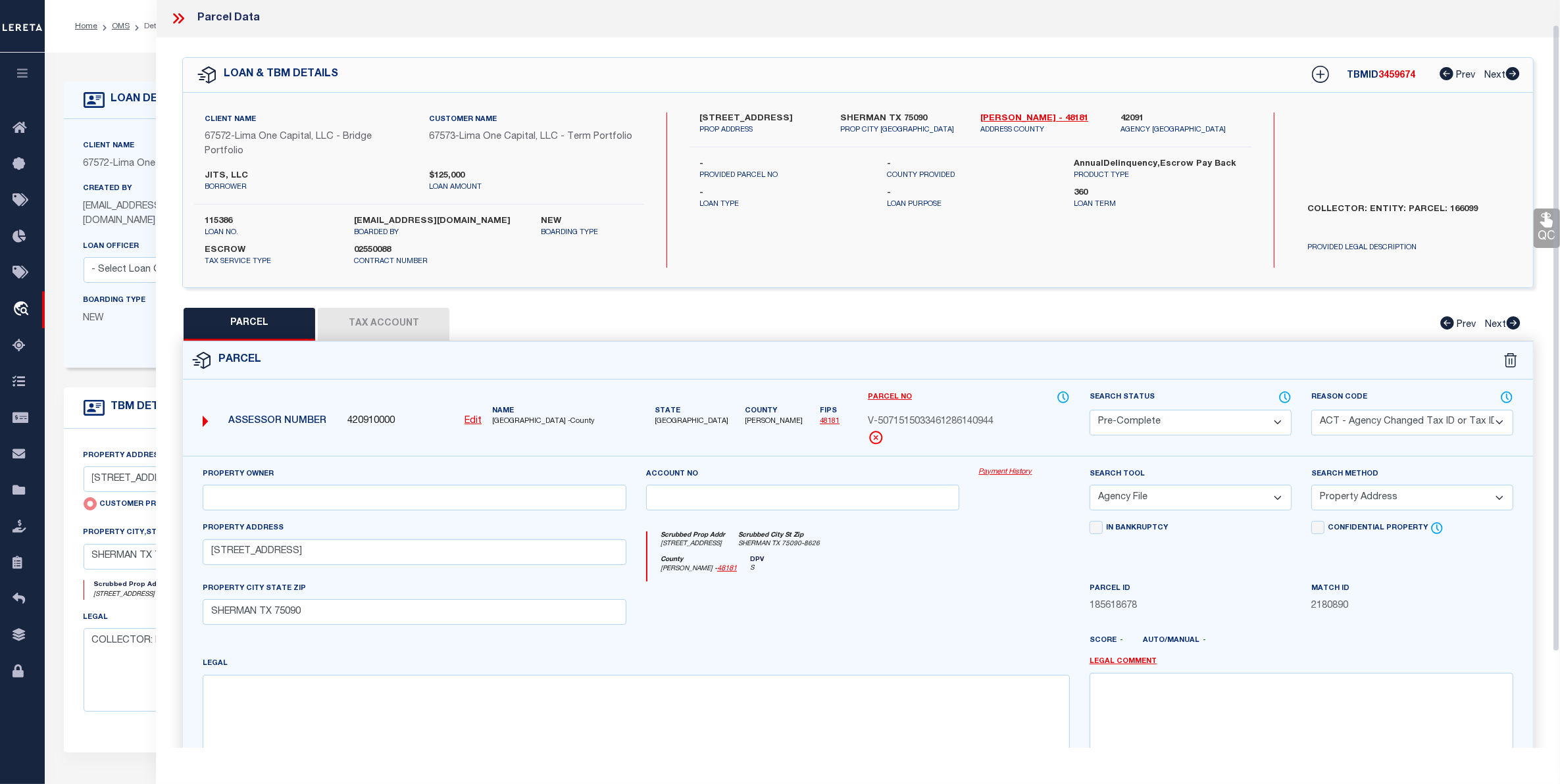
scroll to position [0, 0]
click at [119, 26] on link "OMS" at bounding box center [120, 26] width 17 height 8
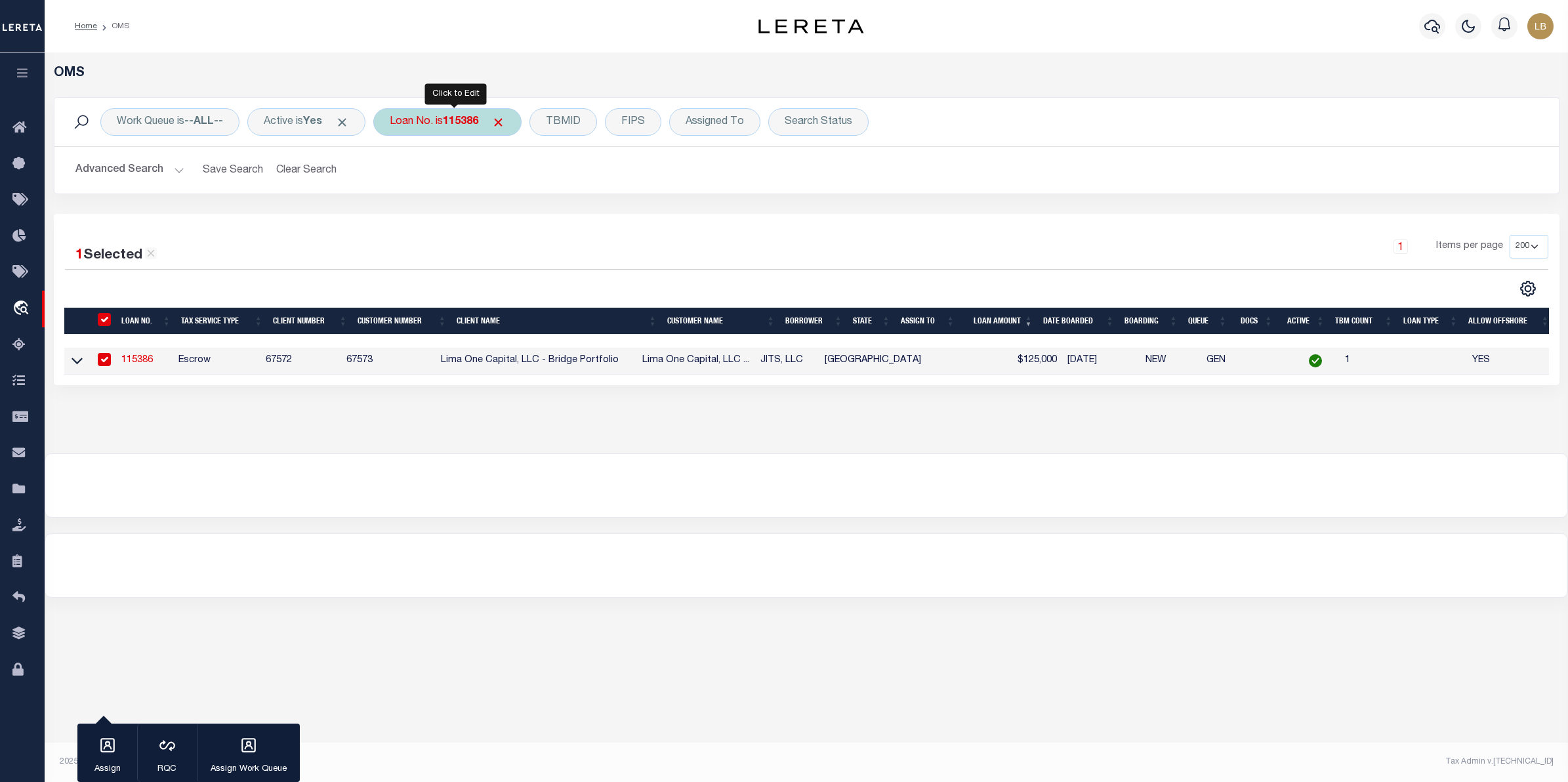
click at [464, 118] on b "115386" at bounding box center [460, 122] width 35 height 11
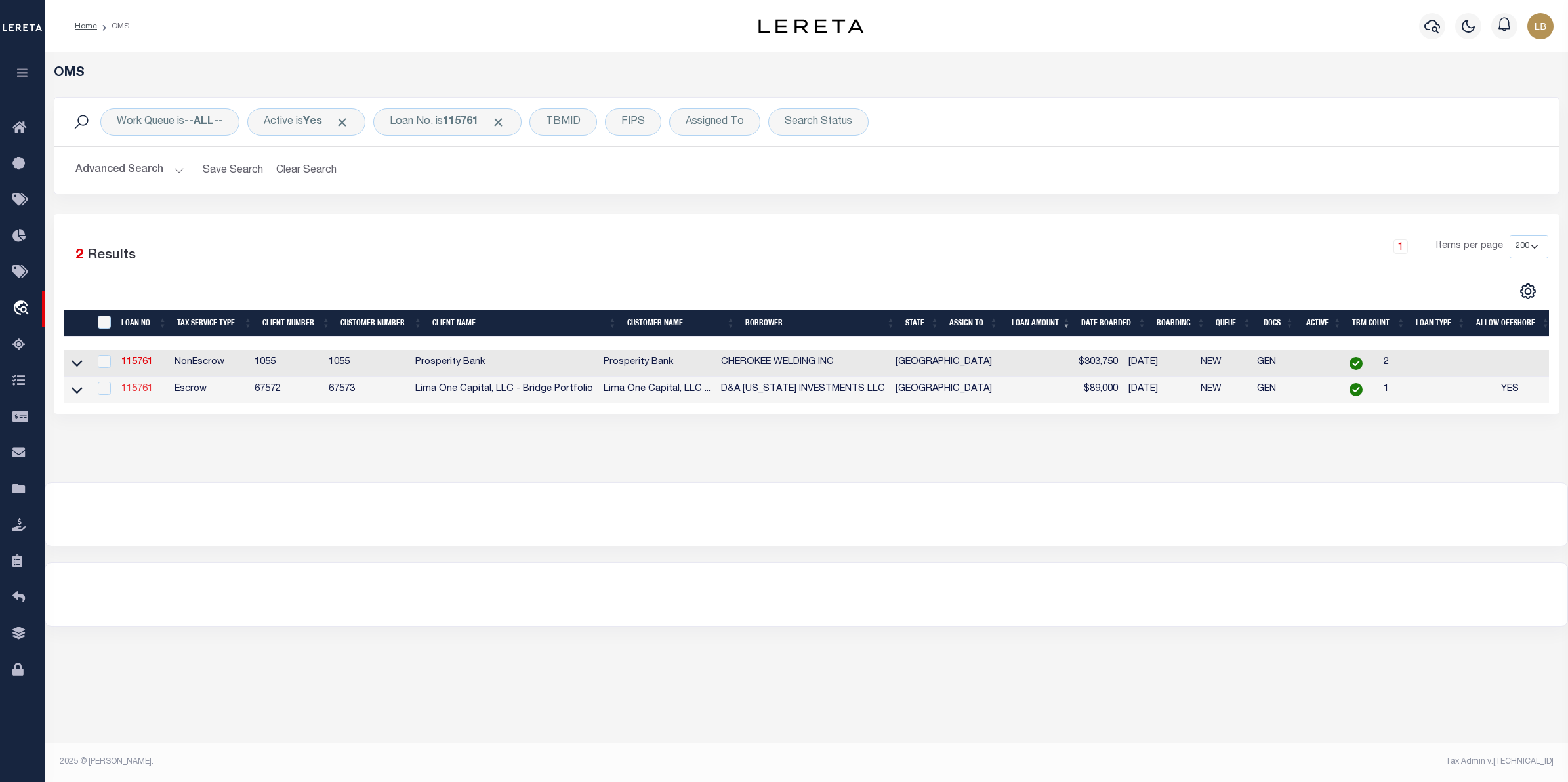
click at [134, 390] on link "115761" at bounding box center [137, 389] width 32 height 10
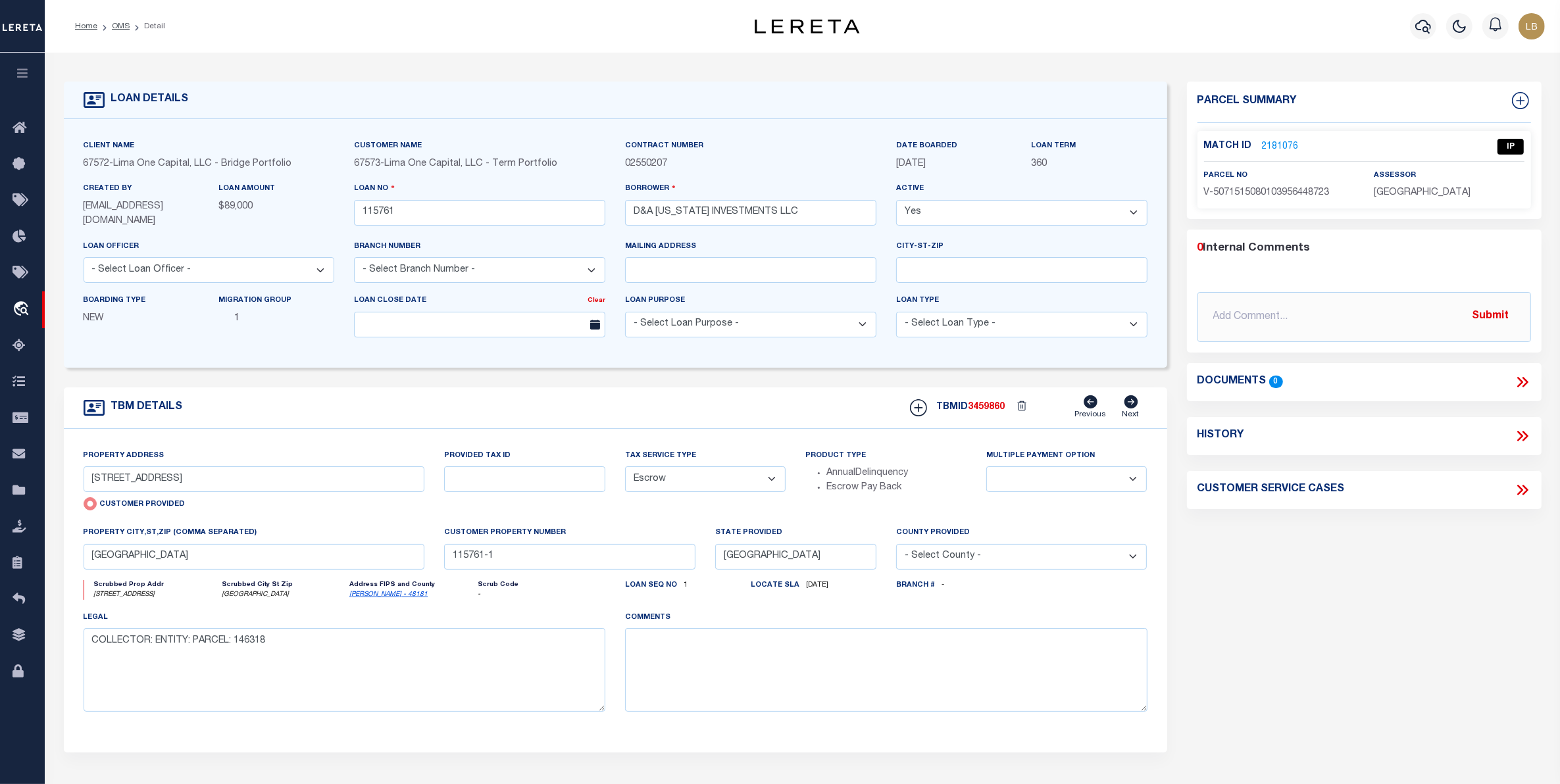
click at [1274, 146] on link "2181076" at bounding box center [1280, 147] width 37 height 13
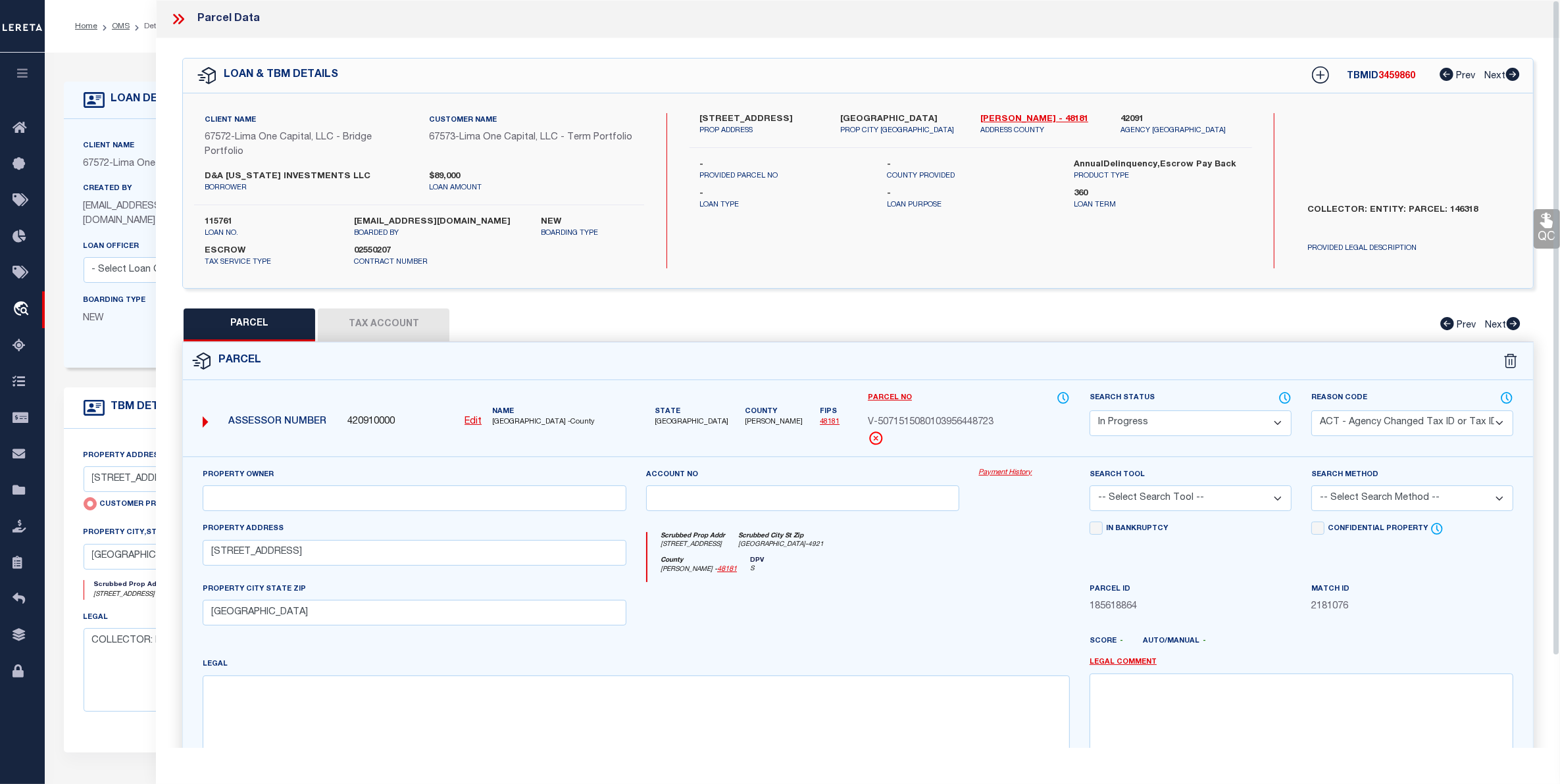
click at [1241, 419] on select "Automated Search Bad Parcel Complete Duplicate Parcel High Dollar Reporting In …" at bounding box center [1190, 423] width 202 height 26
click at [1089, 410] on select "Automated Search Bad Parcel Complete Duplicate Parcel High Dollar Reporting In …" at bounding box center [1190, 423] width 202 height 26
click at [1222, 500] on select "-- Select Search Tool -- 3rd Party Website Agency File Agency Website ATLS CNV-…" at bounding box center [1190, 498] width 202 height 26
click at [1089, 487] on select "-- Select Search Tool -- 3rd Party Website Agency File Agency Website ATLS CNV-…" at bounding box center [1190, 498] width 202 height 26
click at [1429, 495] on select "-- Select Search Method -- Property Address Legal Liability Info Provided" at bounding box center [1412, 498] width 202 height 26
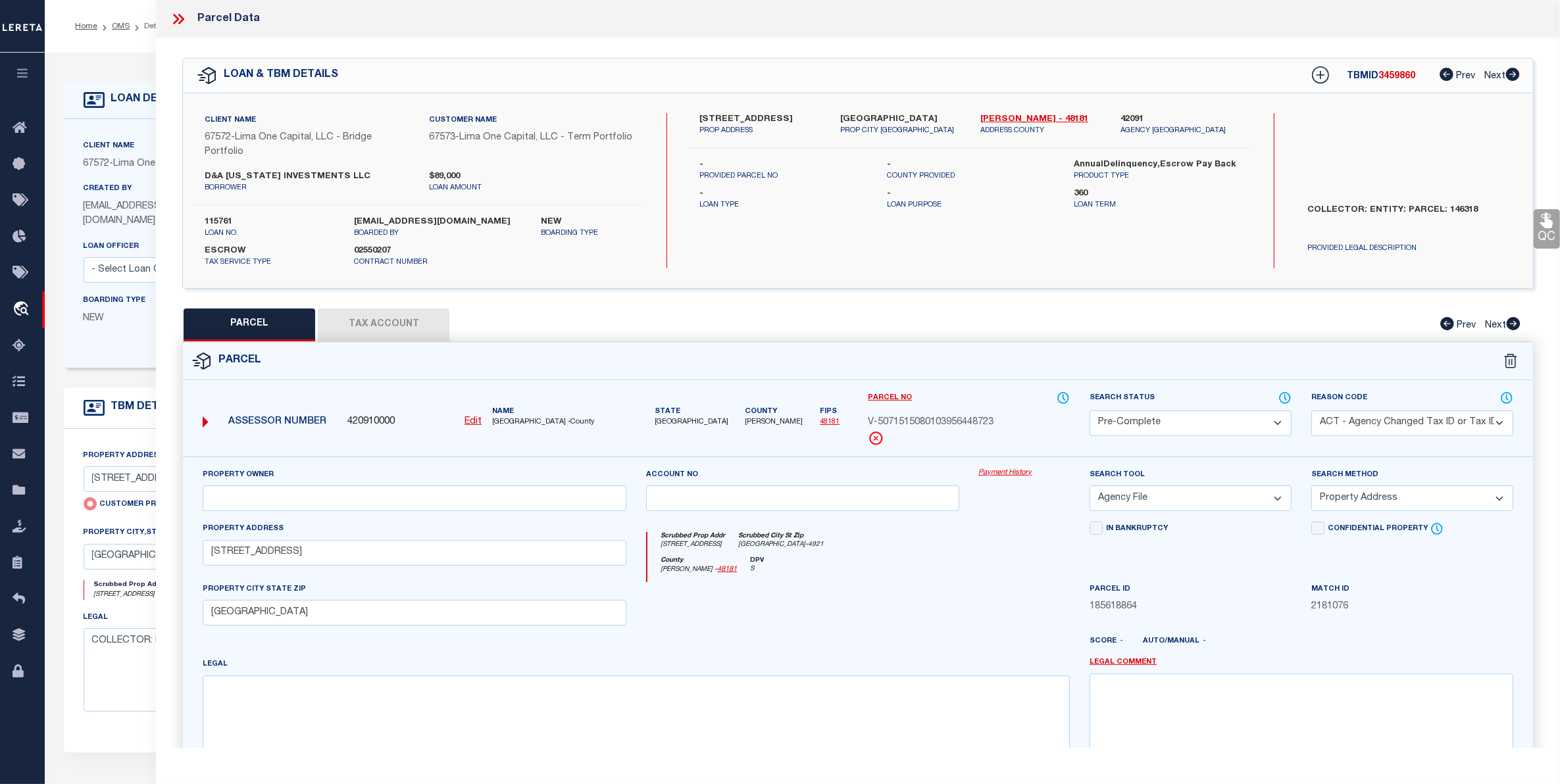
click at [1311, 487] on select "-- Select Search Method -- Property Address Legal Liability Info Provided" at bounding box center [1412, 498] width 202 height 26
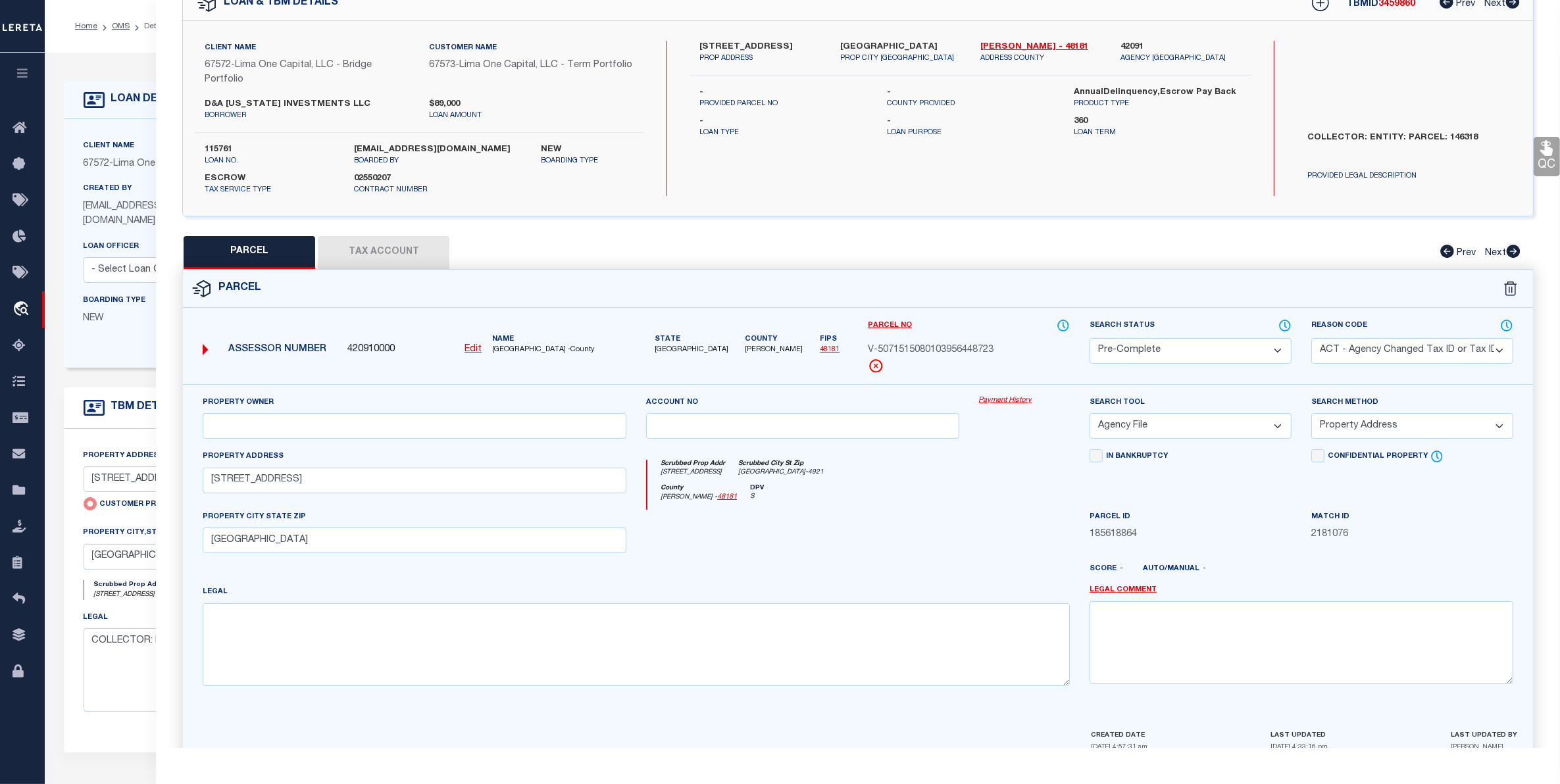
scroll to position [143, 0]
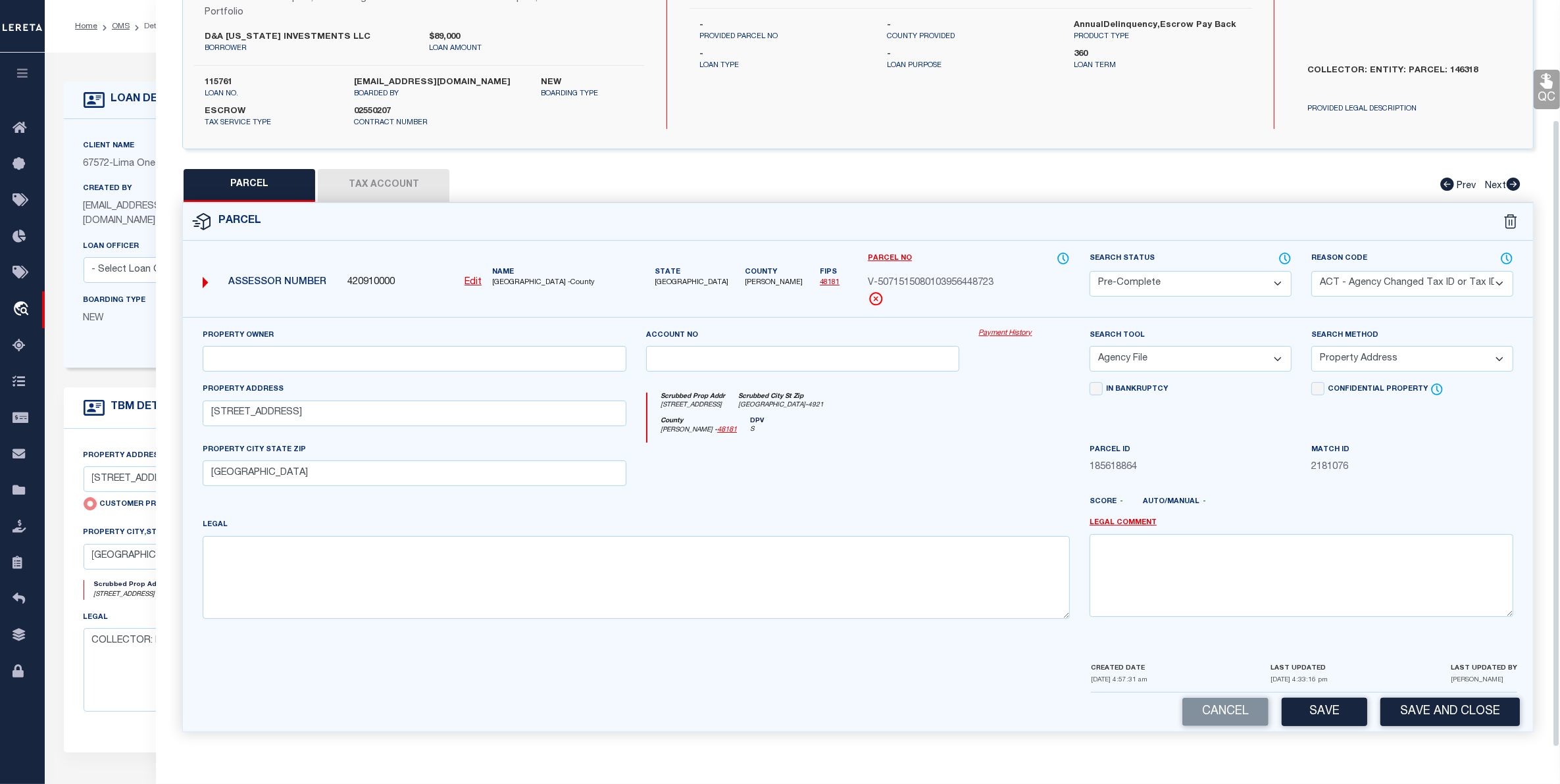
click at [1316, 708] on button "Save" at bounding box center [1324, 711] width 86 height 28
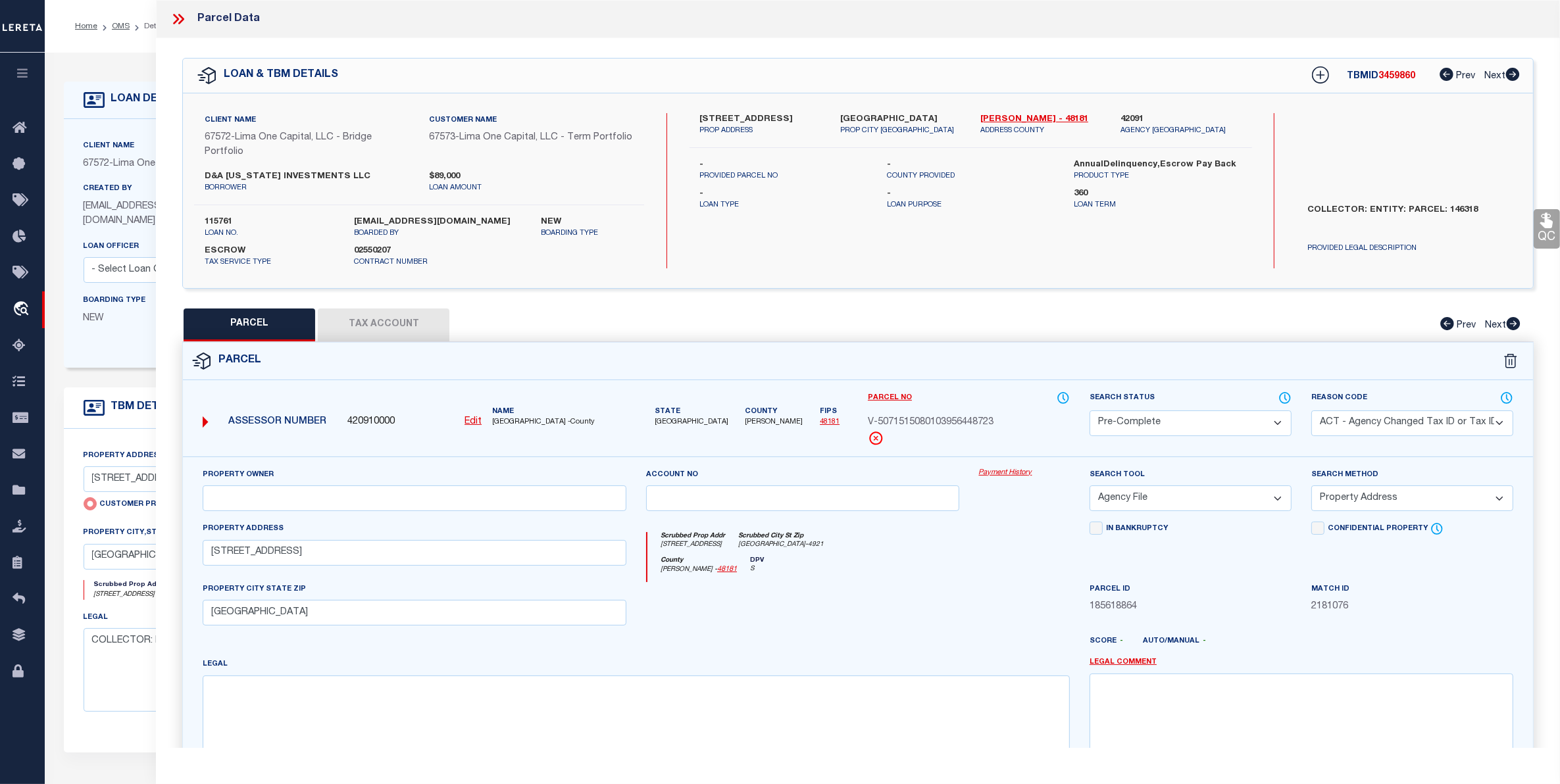
click at [185, 11] on icon at bounding box center [179, 19] width 17 height 17
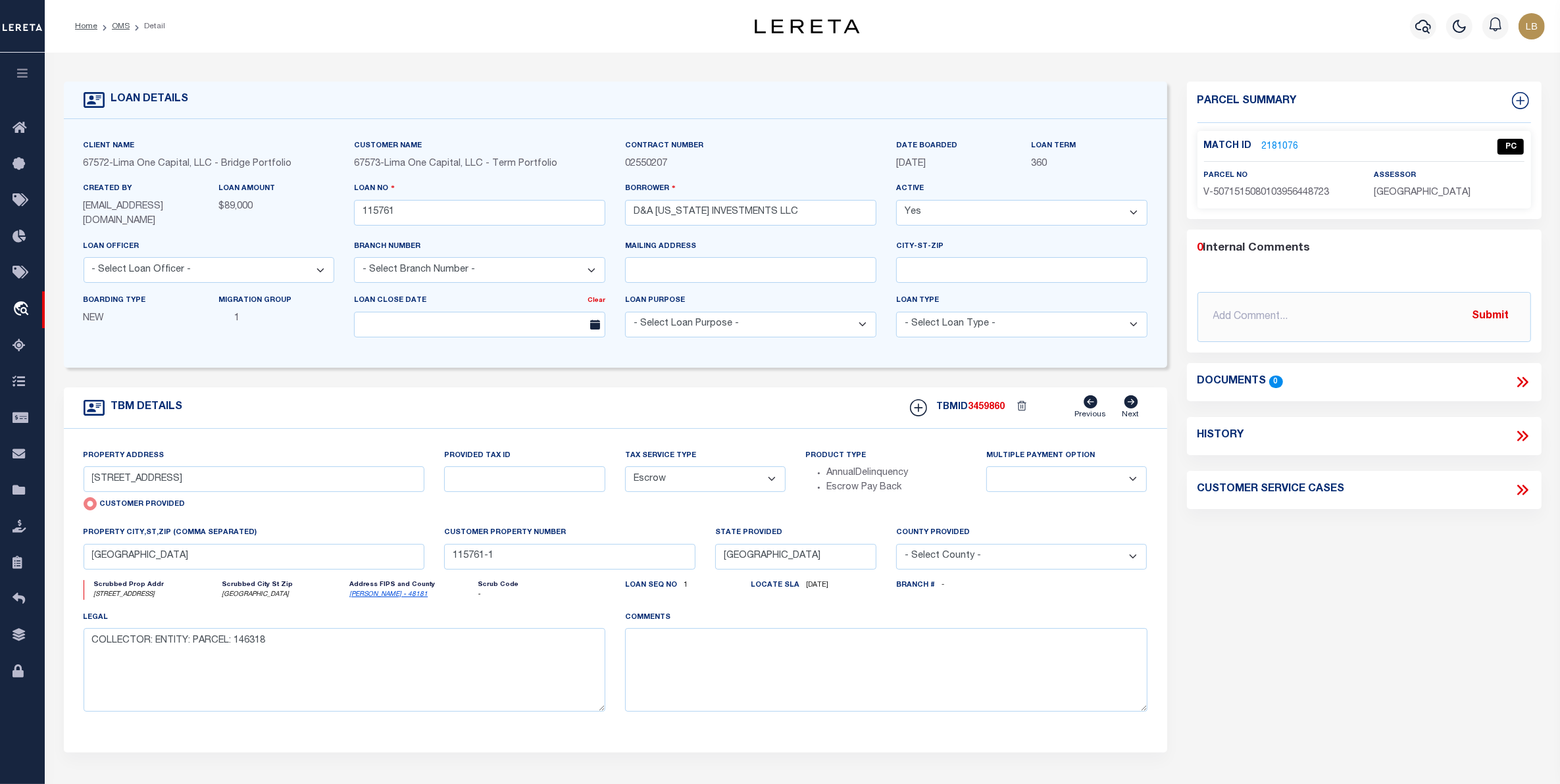
drag, startPoint x: 117, startPoint y: 28, endPoint x: 141, endPoint y: 38, distance: 26.0
click at [117, 27] on link "OMS" at bounding box center [120, 26] width 17 height 8
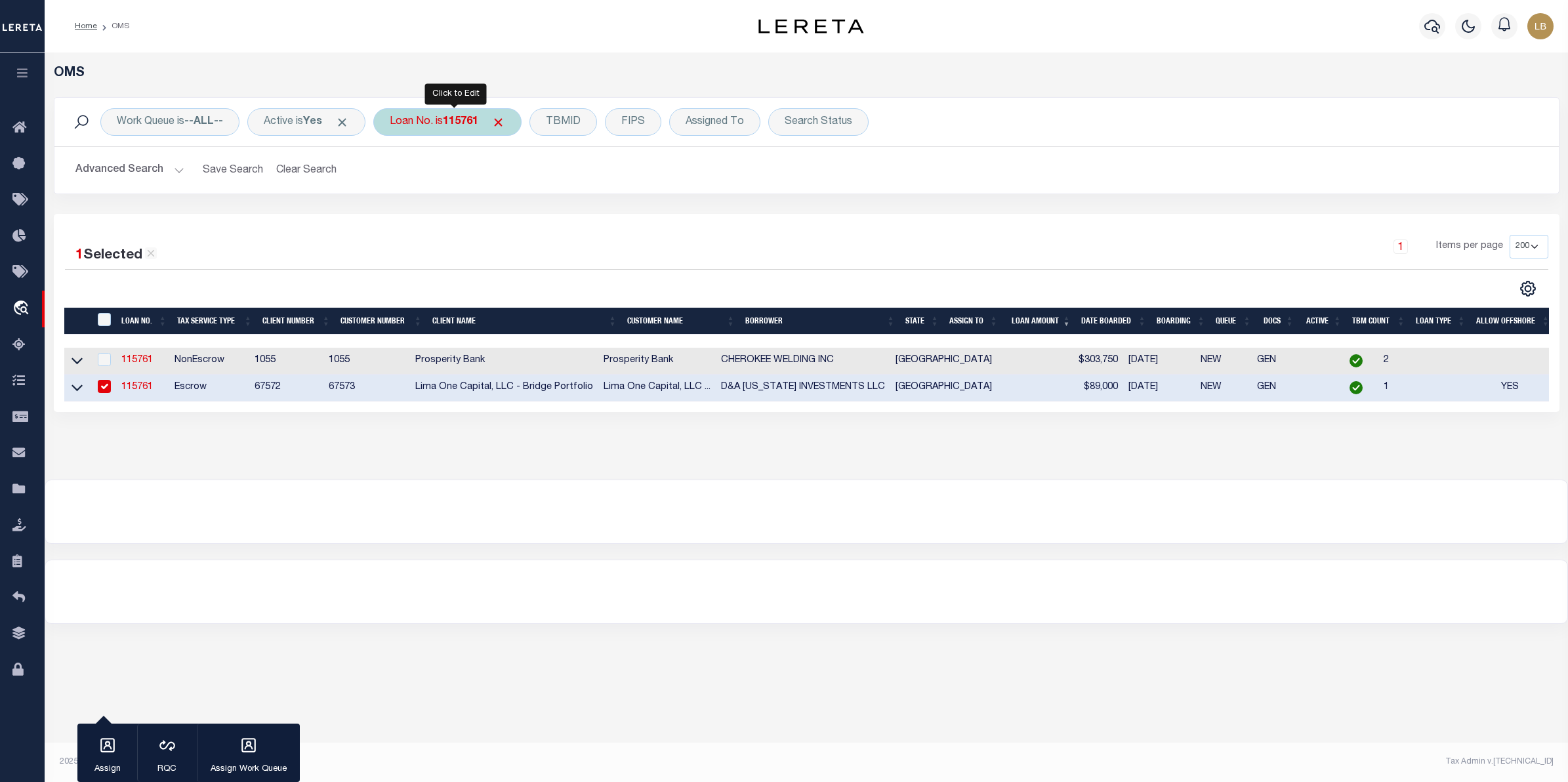
click at [463, 113] on div "Loan No. is 115761" at bounding box center [447, 122] width 149 height 28
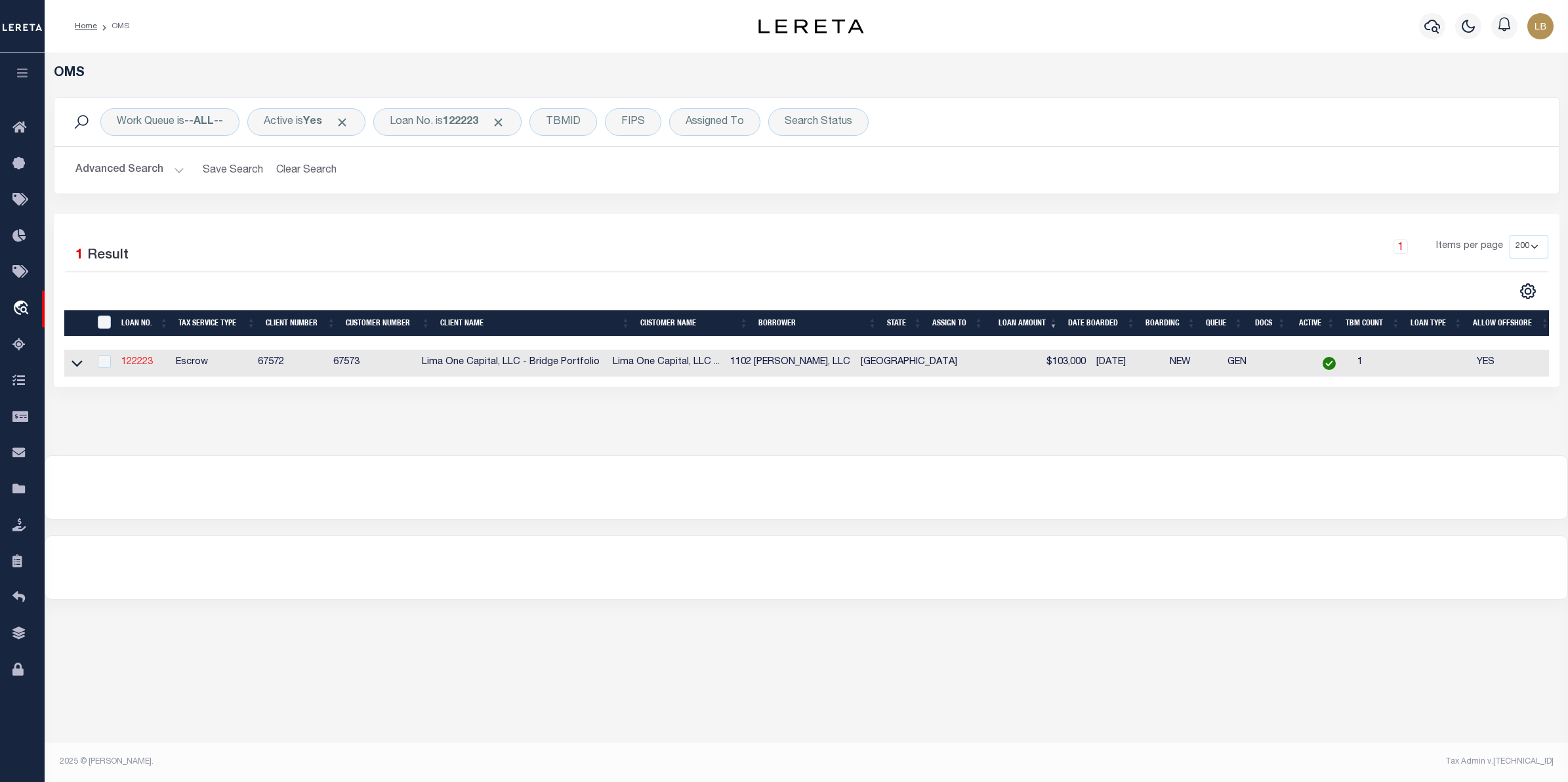
click at [133, 367] on link "122223" at bounding box center [137, 362] width 32 height 10
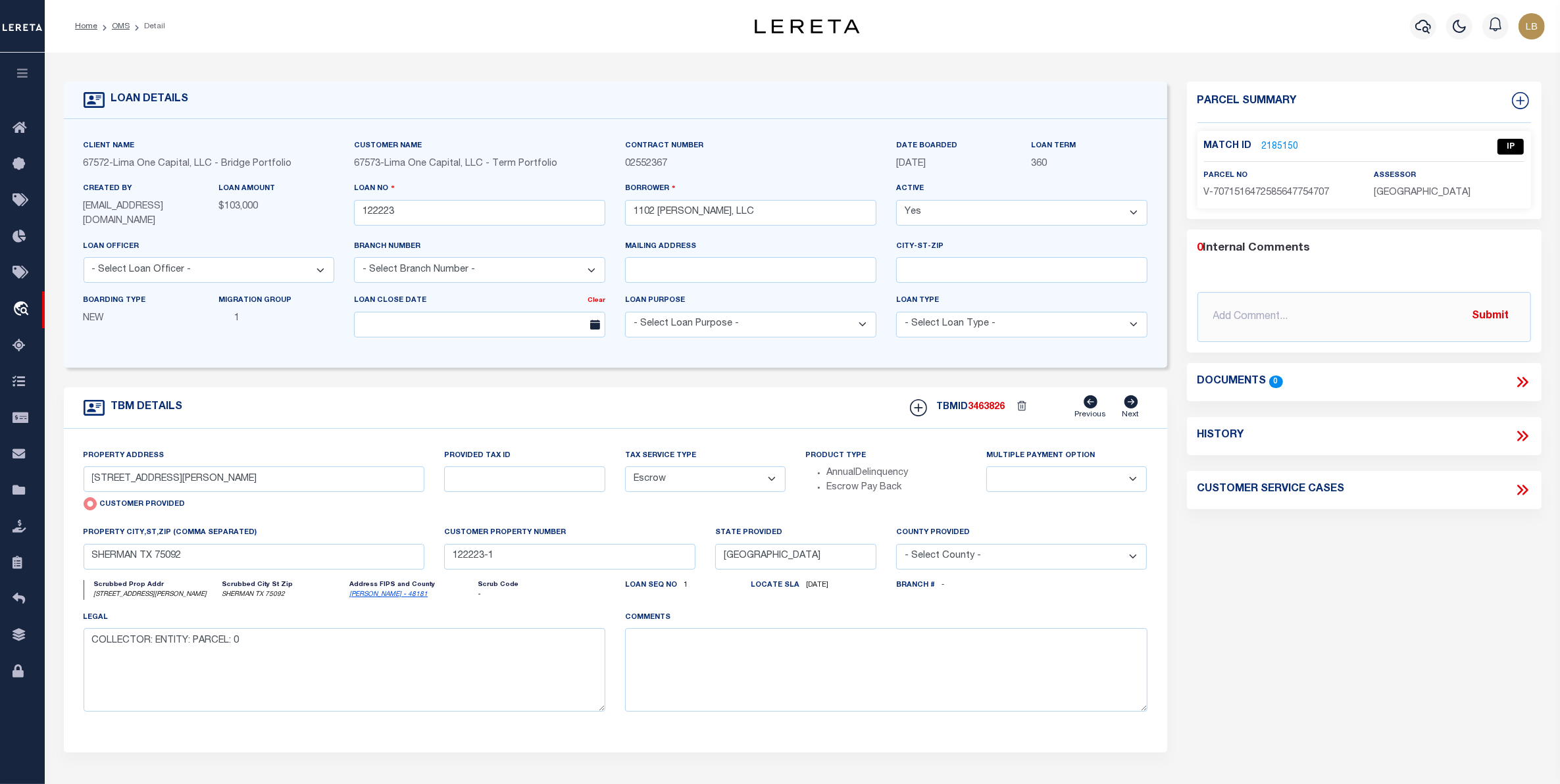
click at [1285, 143] on link "2185150" at bounding box center [1280, 147] width 37 height 13
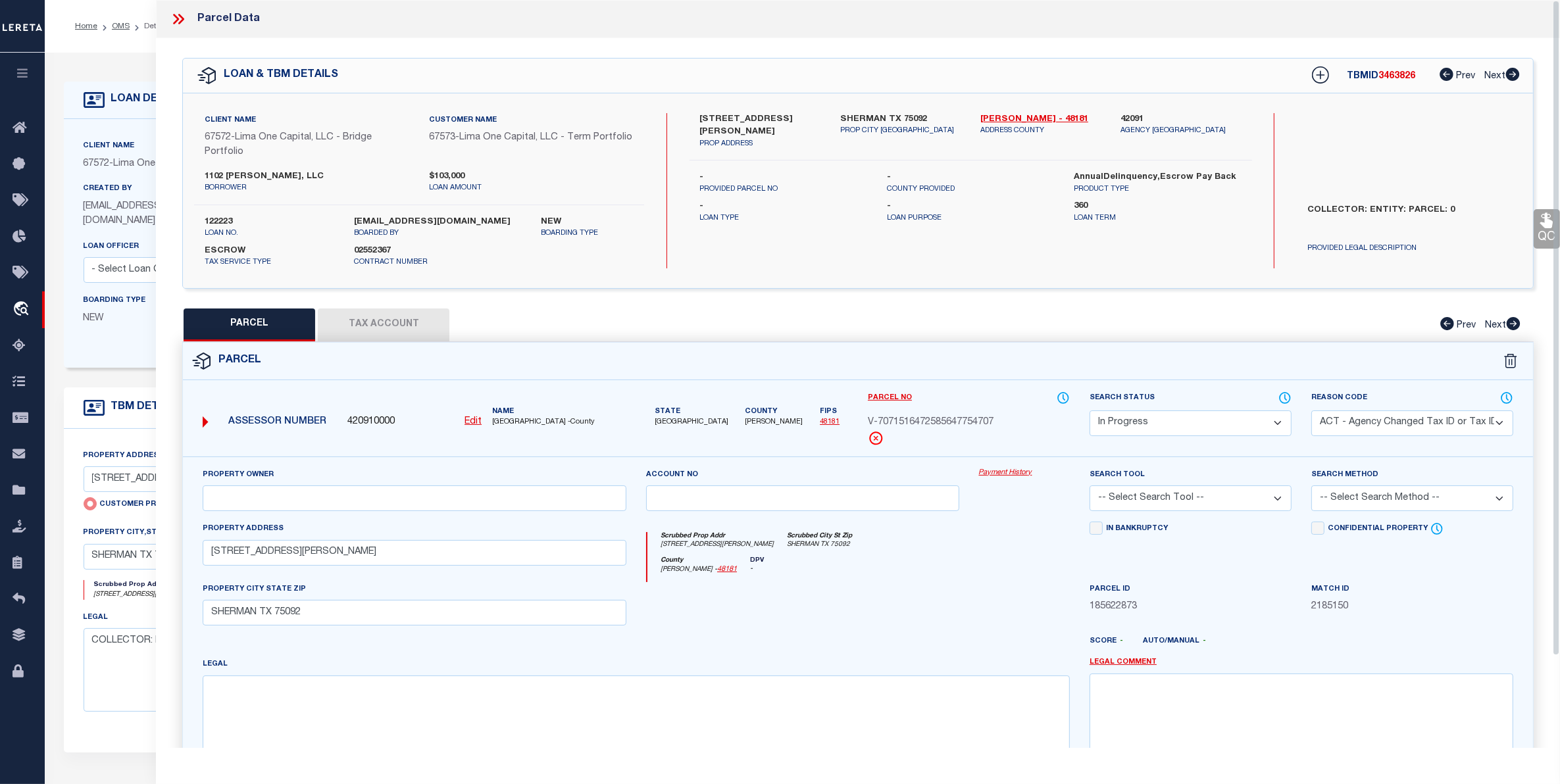
click at [1223, 414] on select "Automated Search Bad Parcel Complete Duplicate Parcel High Dollar Reporting In …" at bounding box center [1190, 423] width 202 height 26
click at [1089, 410] on select "Automated Search Bad Parcel Complete Duplicate Parcel High Dollar Reporting In …" at bounding box center [1190, 423] width 202 height 26
click at [1201, 490] on select "-- Select Search Tool -- 3rd Party Website Agency File Agency Website ATLS CNV-…" at bounding box center [1190, 498] width 202 height 26
click at [1089, 487] on select "-- Select Search Tool -- 3rd Party Website Agency File Agency Website ATLS CNV-…" at bounding box center [1190, 498] width 202 height 26
click at [1455, 495] on select "-- Select Search Method -- Property Address Legal Liability Info Provided" at bounding box center [1412, 498] width 202 height 26
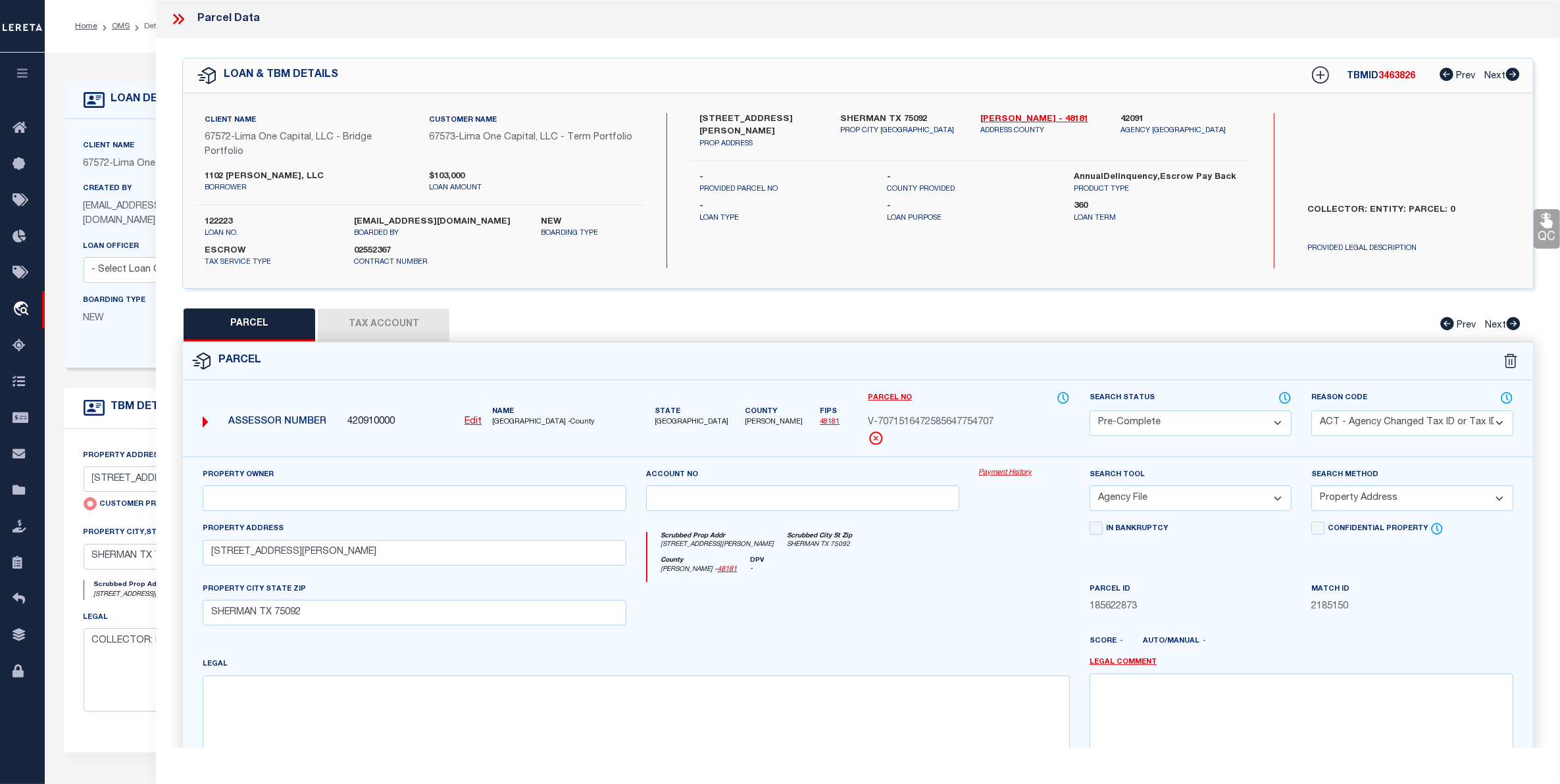
click at [1311, 487] on select "-- Select Search Method -- Property Address Legal Liability Info Provided" at bounding box center [1412, 498] width 202 height 26
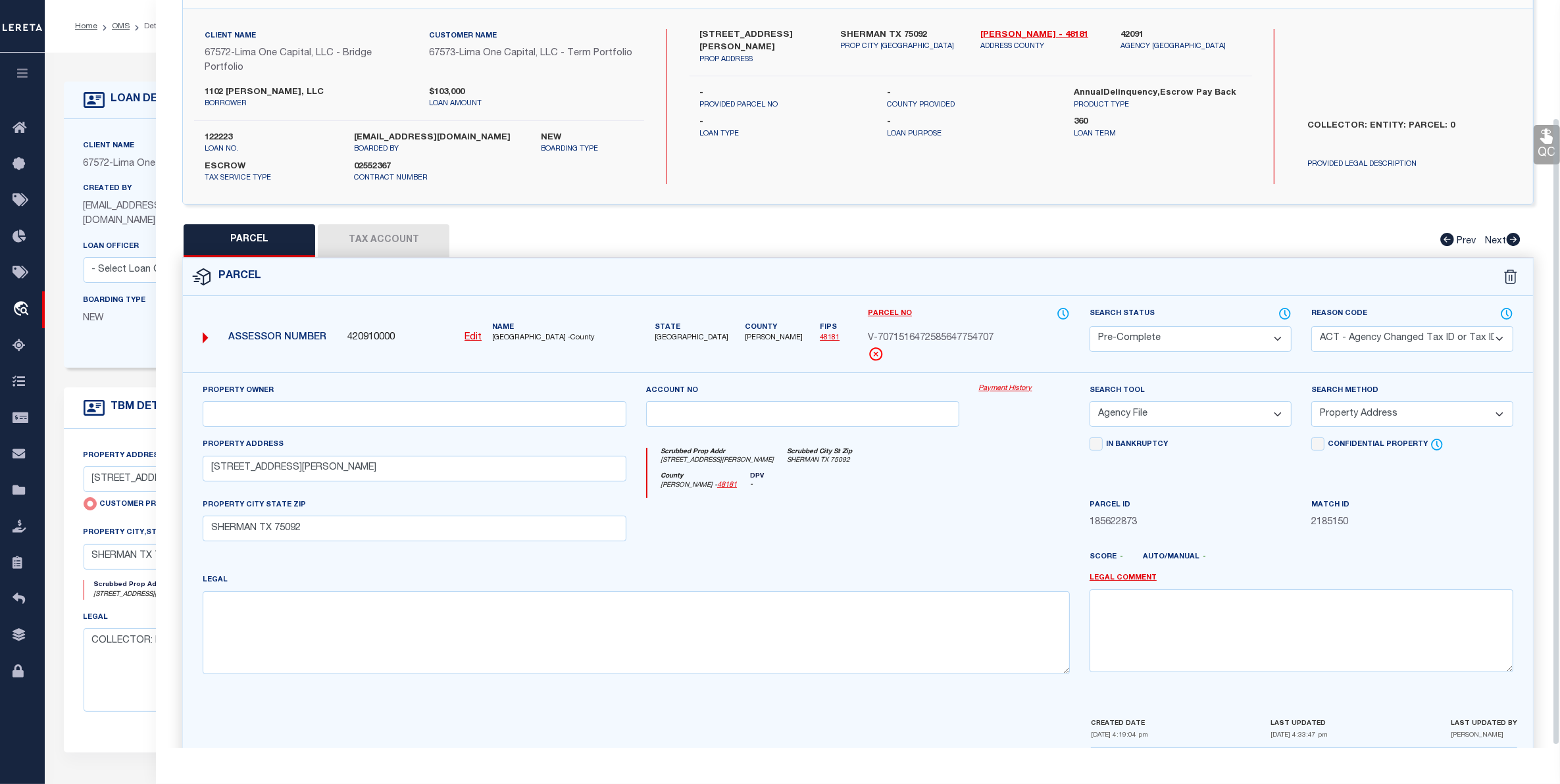
scroll to position [143, 0]
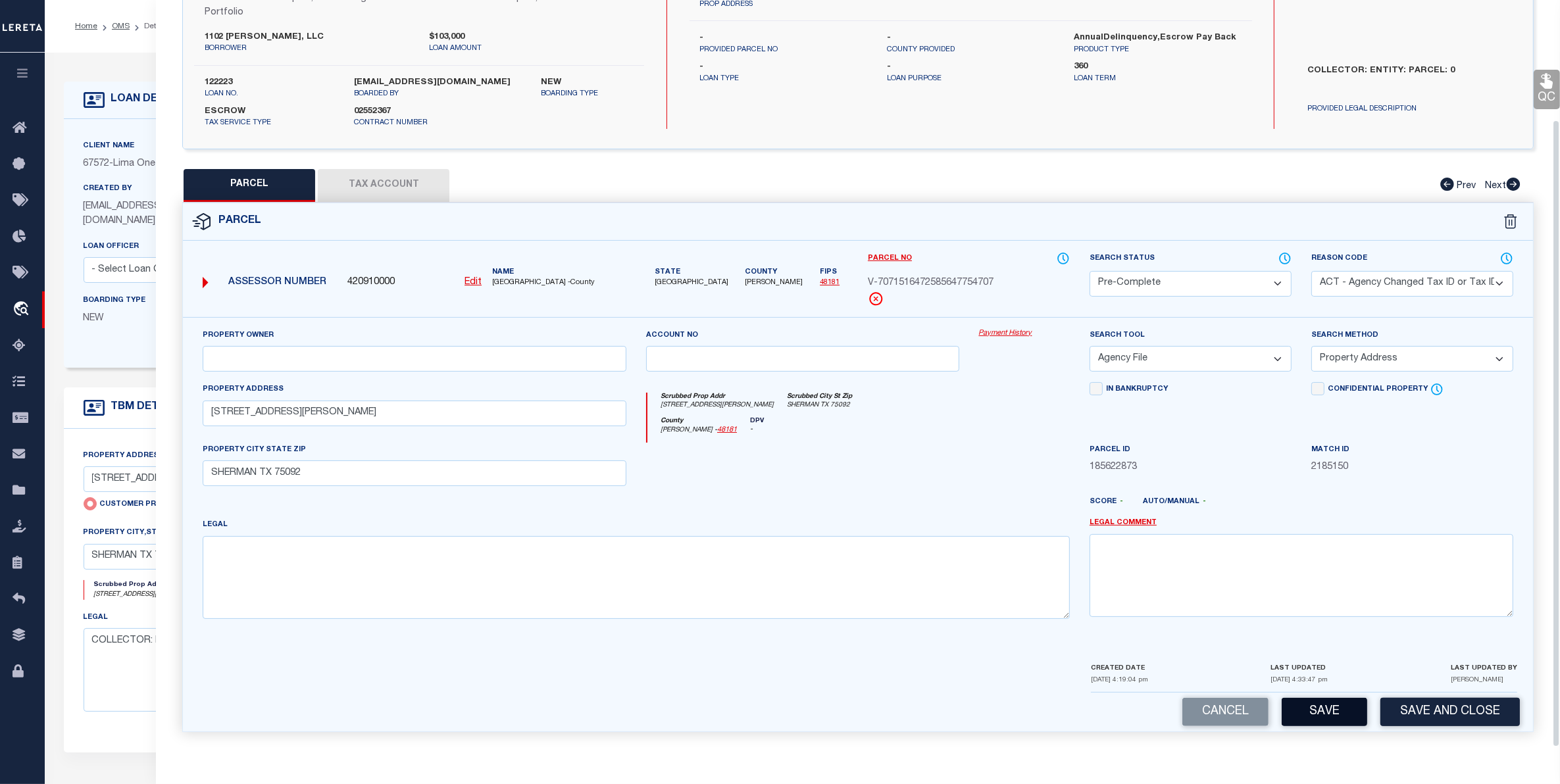
click at [1337, 708] on button "Save" at bounding box center [1324, 711] width 86 height 28
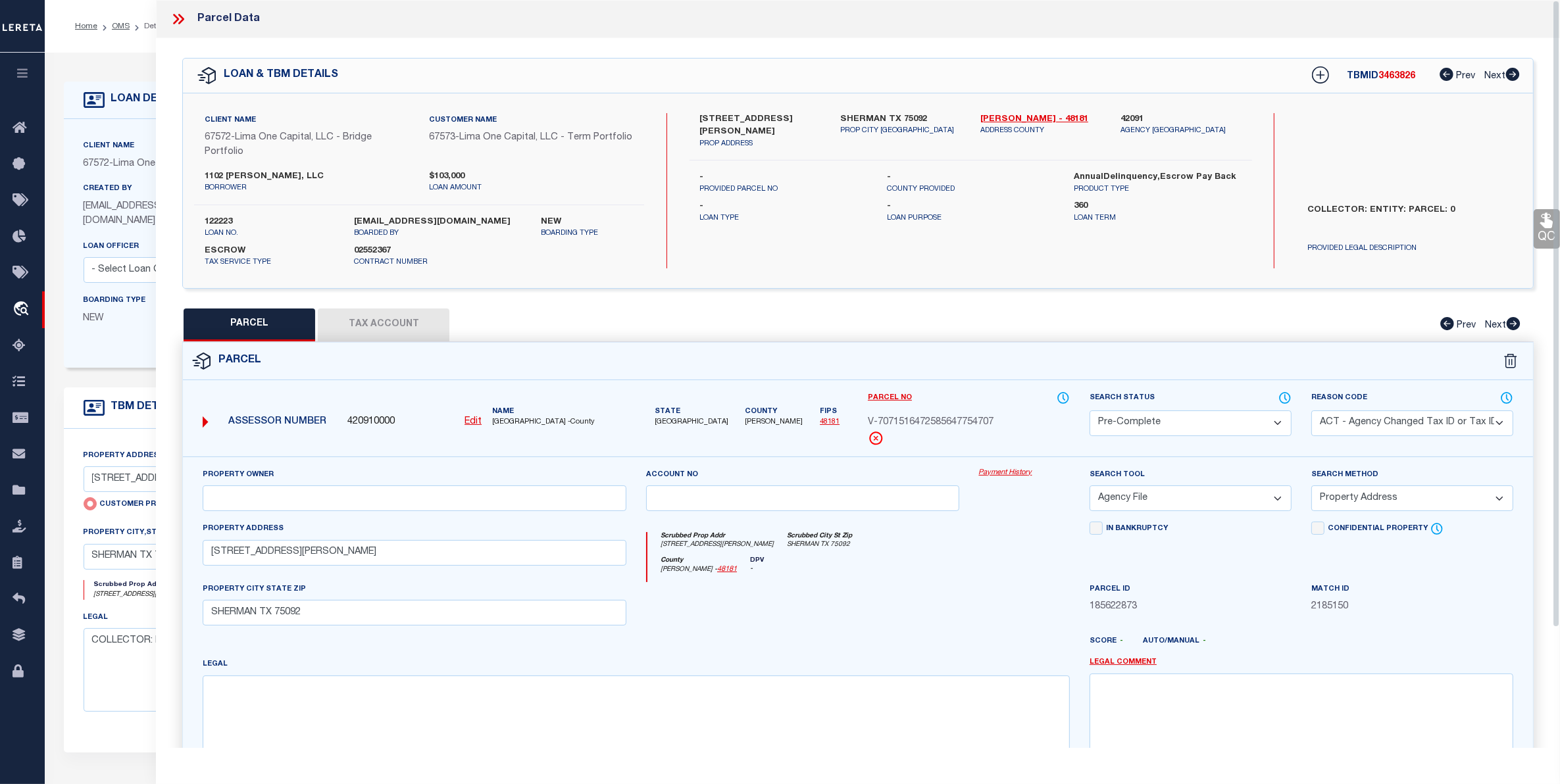
click at [176, 20] on icon at bounding box center [176, 18] width 6 height 11
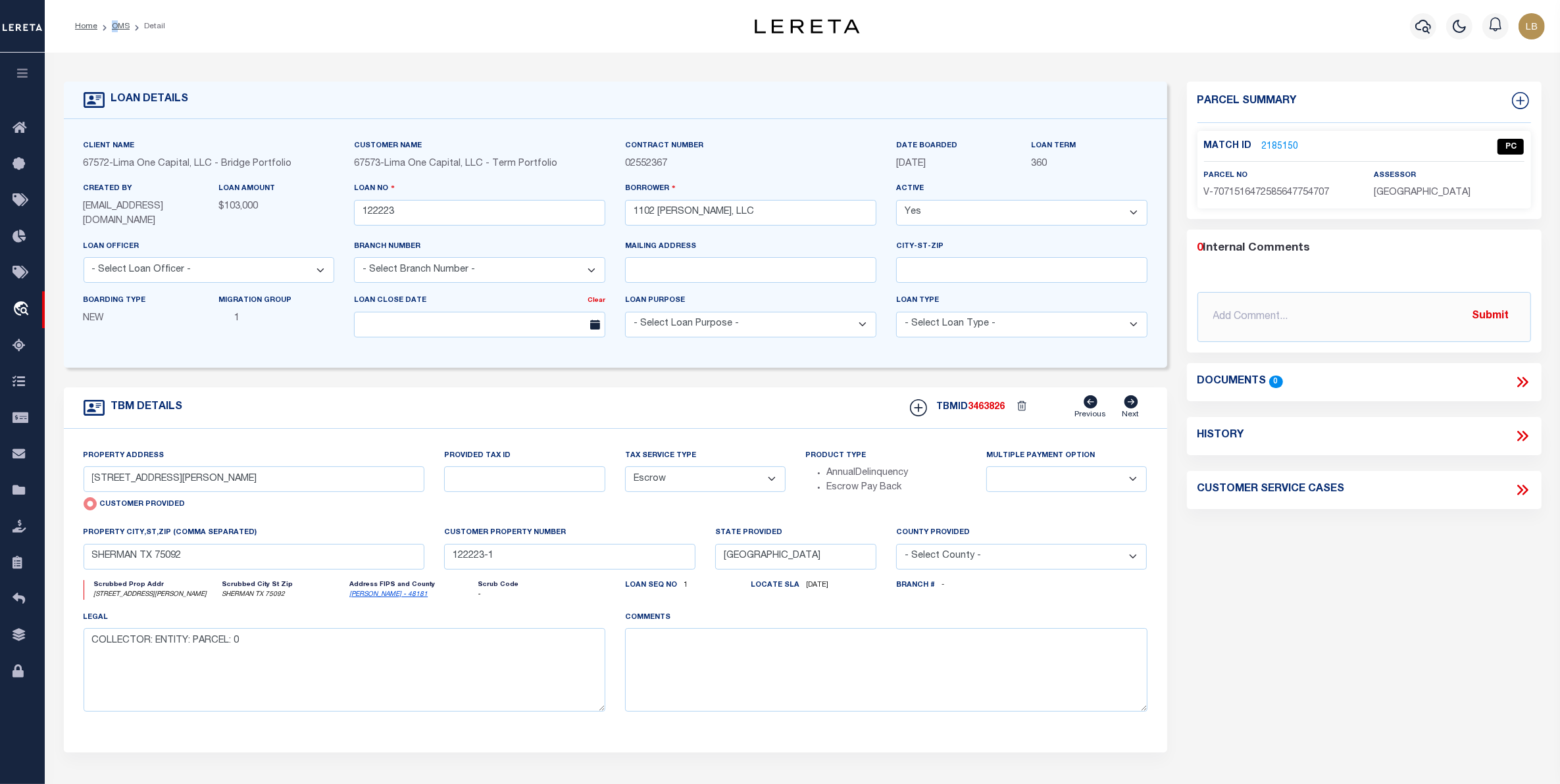
click at [113, 30] on li "OMS" at bounding box center [113, 26] width 33 height 12
click at [118, 22] on link "OMS" at bounding box center [120, 26] width 17 height 8
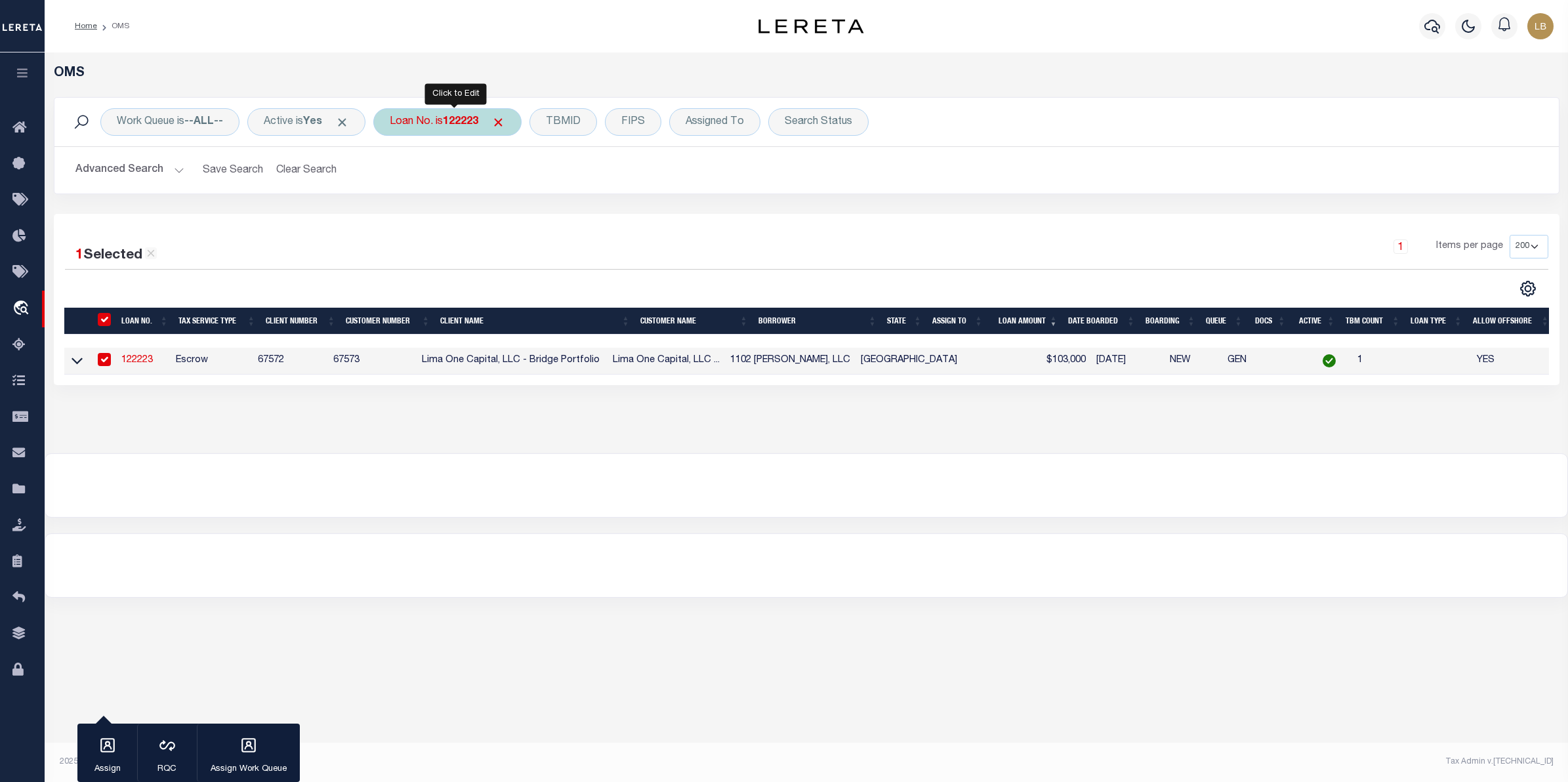
drag, startPoint x: 466, startPoint y: 122, endPoint x: 469, endPoint y: 130, distance: 8.5
click at [467, 126] on b "122223" at bounding box center [460, 122] width 35 height 11
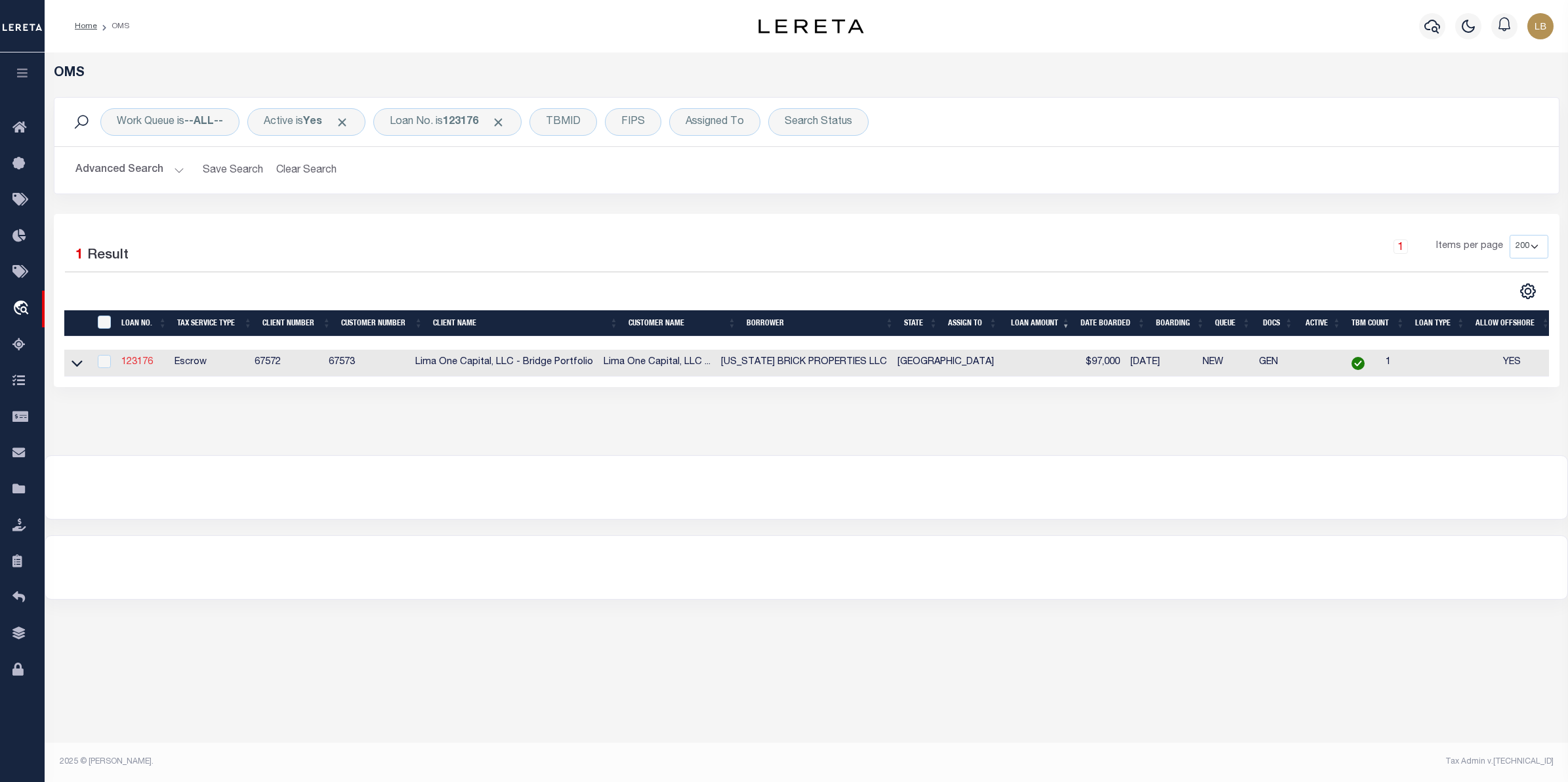
click at [138, 365] on link "123176" at bounding box center [137, 362] width 32 height 10
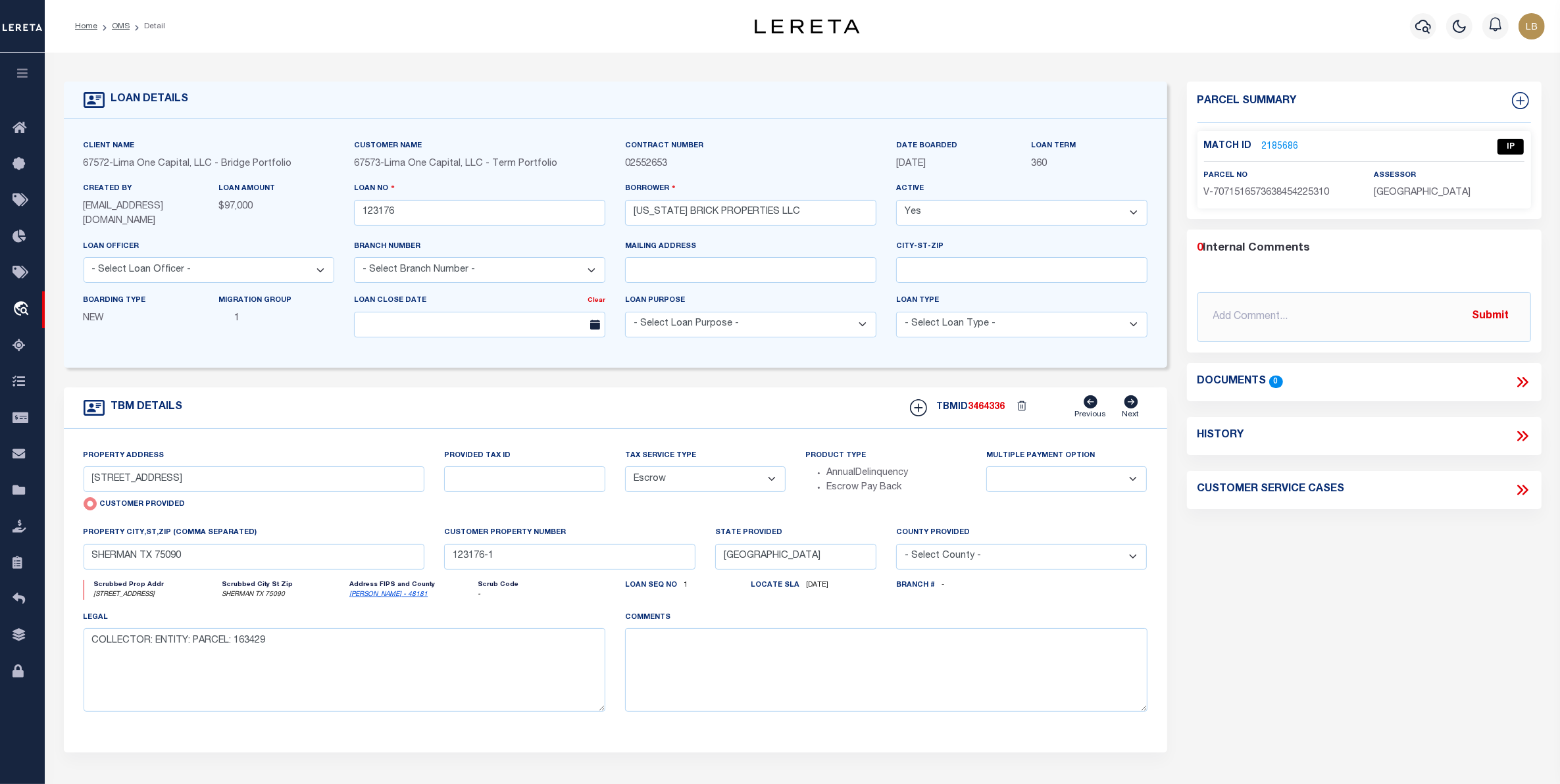
click at [1275, 148] on link "2185686" at bounding box center [1280, 147] width 37 height 13
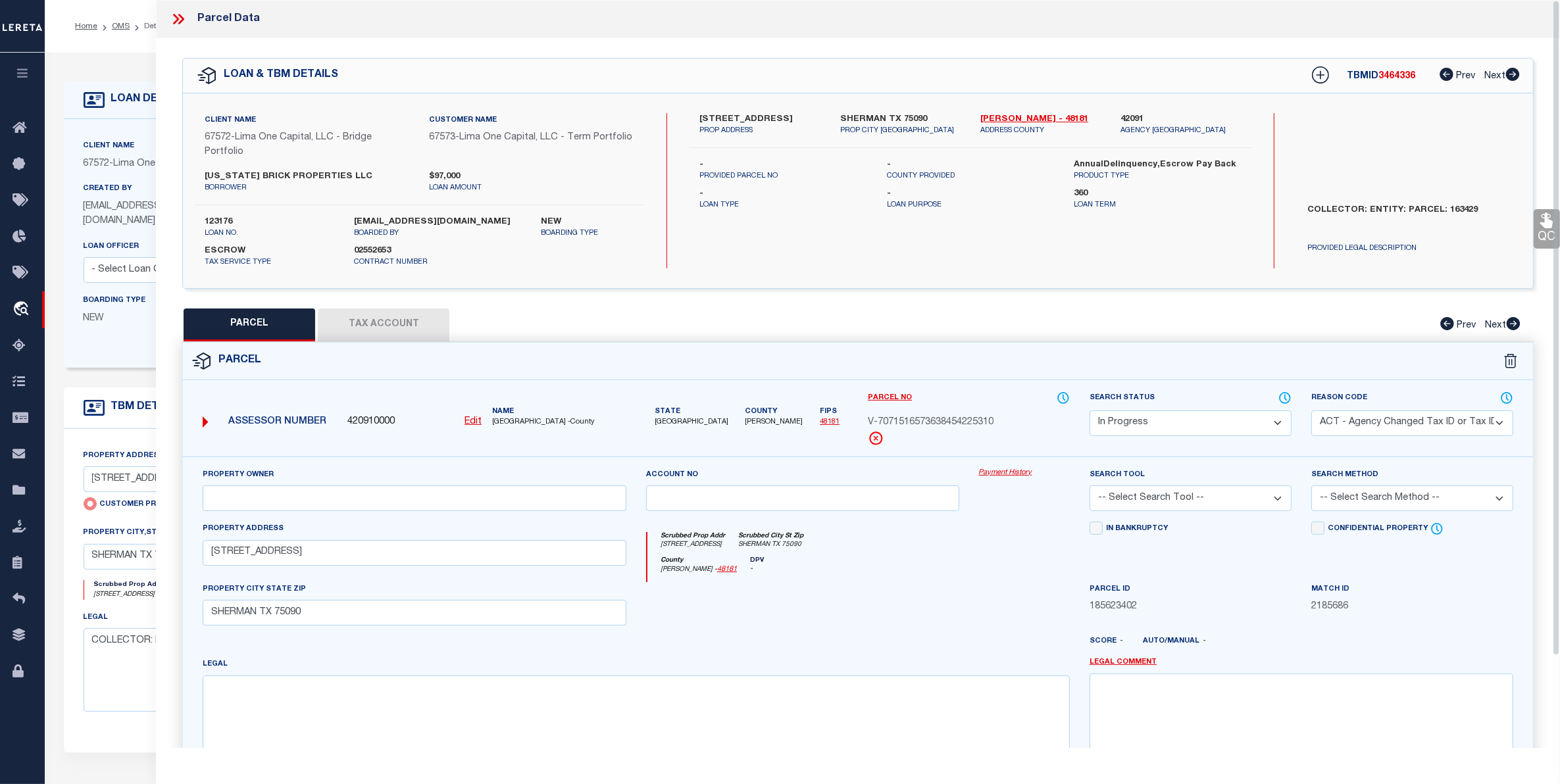
click at [1275, 422] on select "Automated Search Bad Parcel Complete Duplicate Parcel High Dollar Reporting In …" at bounding box center [1190, 423] width 202 height 26
click at [1089, 410] on select "Automated Search Bad Parcel Complete Duplicate Parcel High Dollar Reporting In …" at bounding box center [1190, 423] width 202 height 26
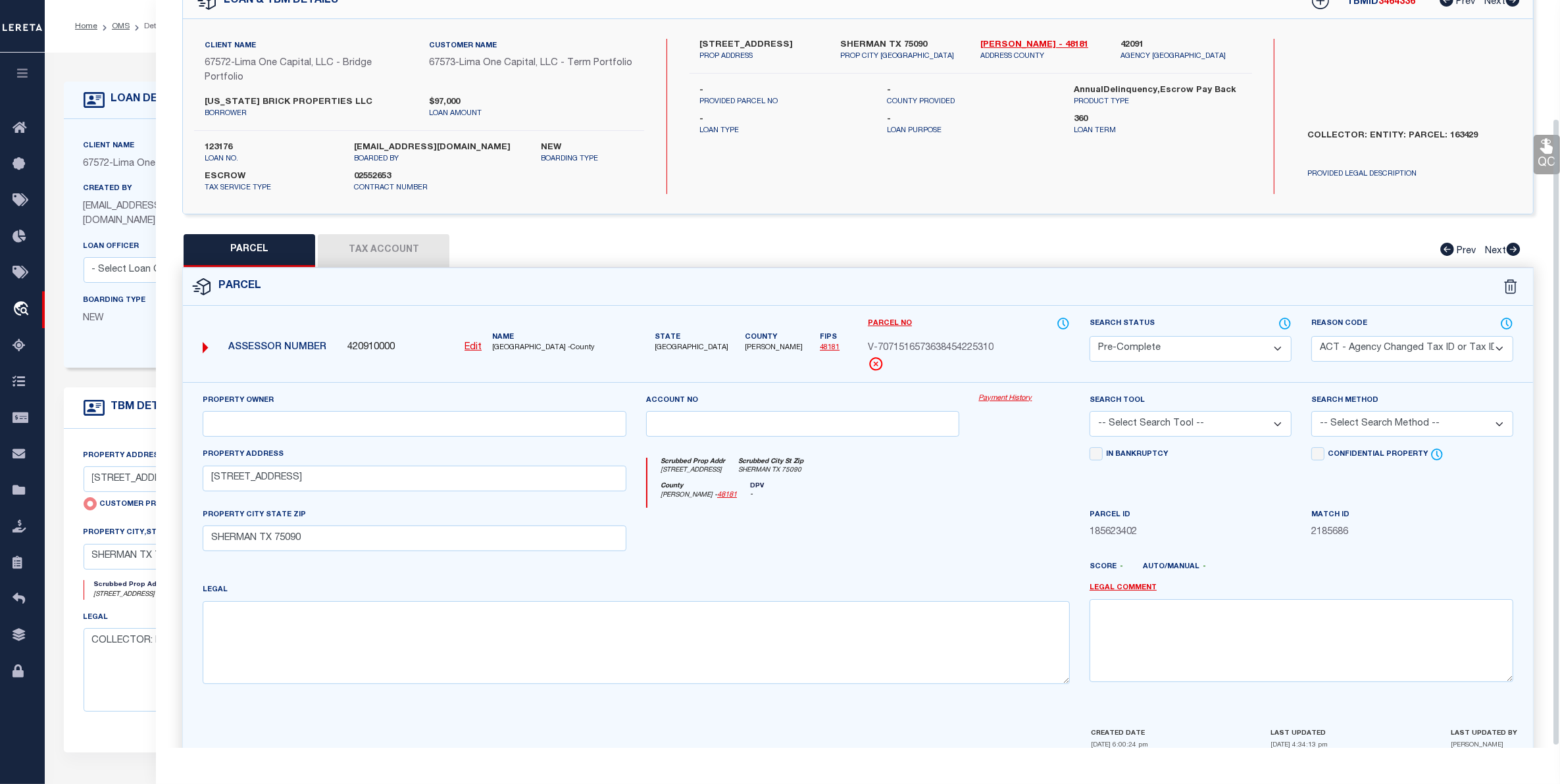
scroll to position [143, 0]
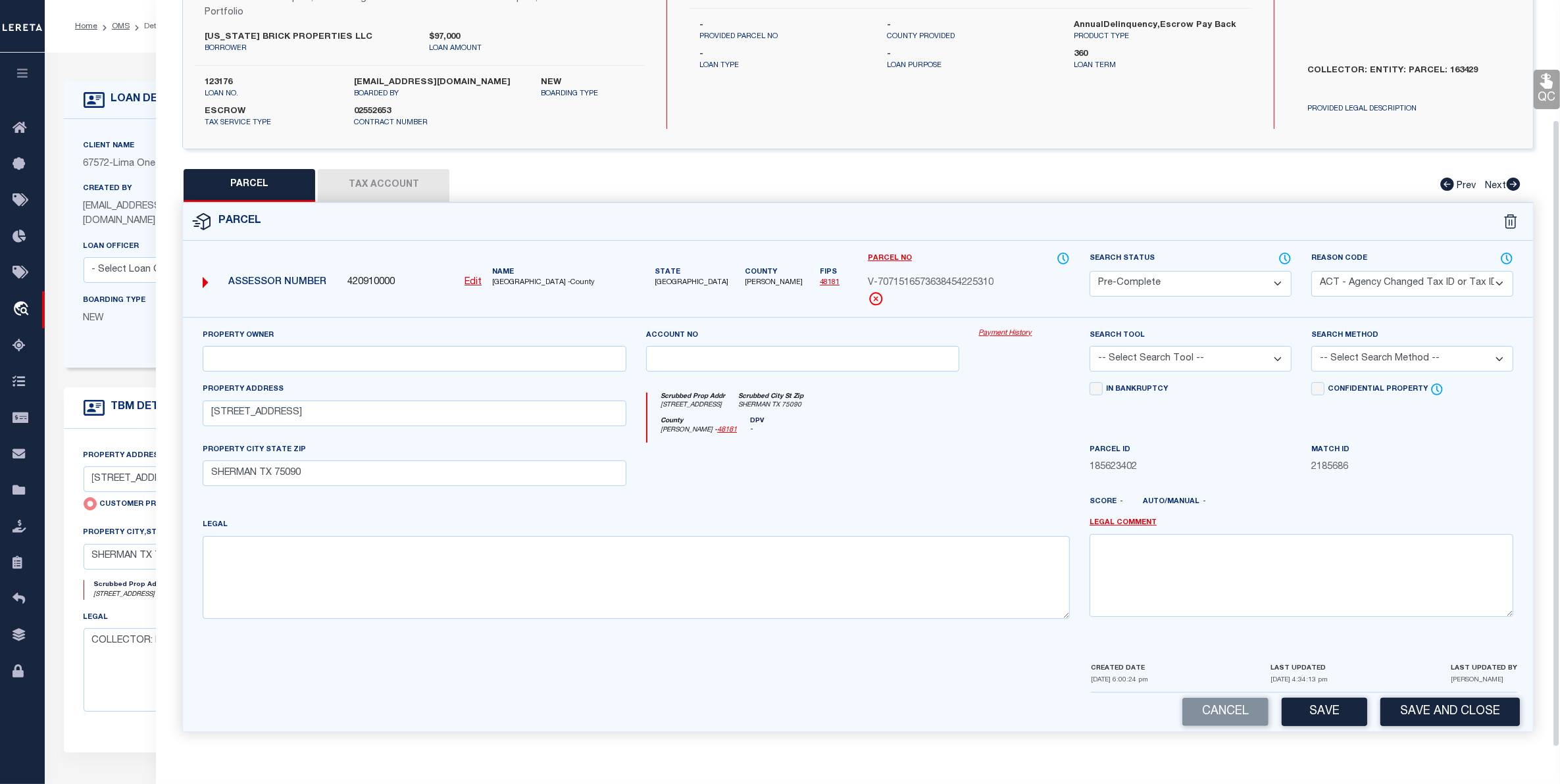
click at [1200, 359] on select "-- Select Search Tool -- 3rd Party Website Agency File Agency Website ATLS CNV-…" at bounding box center [1190, 358] width 202 height 26
click at [1089, 346] on select "-- Select Search Tool -- 3rd Party Website Agency File Agency Website ATLS CNV-…" at bounding box center [1190, 358] width 202 height 26
click at [1402, 337] on div "Search Method -- Select Search Method -- Property Address Legal Liability Info …" at bounding box center [1412, 350] width 202 height 43
click at [1397, 349] on select "-- Select Search Method -- Property Address Legal Liability Info Provided" at bounding box center [1412, 358] width 202 height 26
click at [1311, 346] on select "-- Select Search Method -- Property Address Legal Liability Info Provided" at bounding box center [1412, 358] width 202 height 26
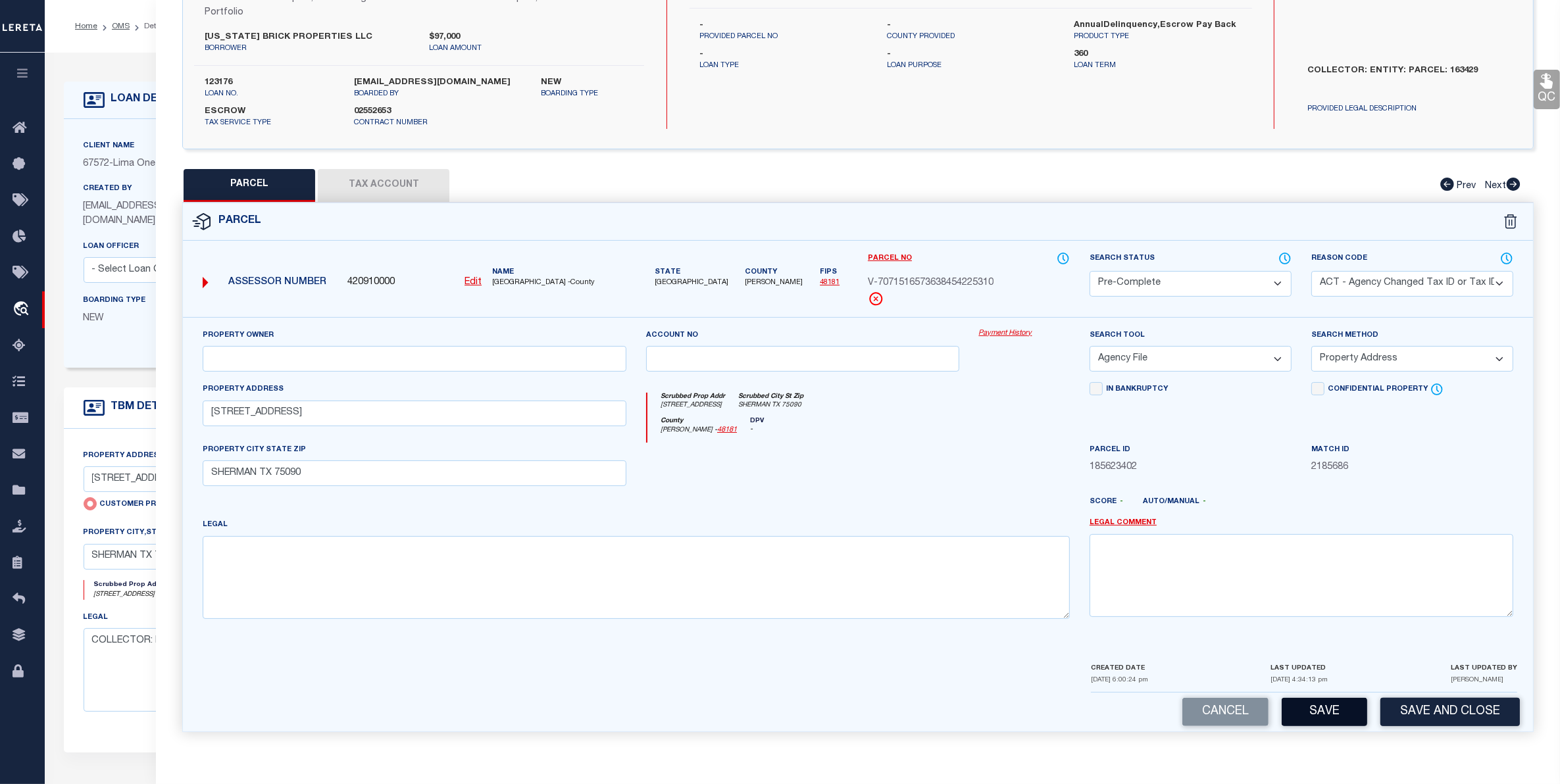
click at [1314, 707] on button "Save" at bounding box center [1324, 711] width 86 height 28
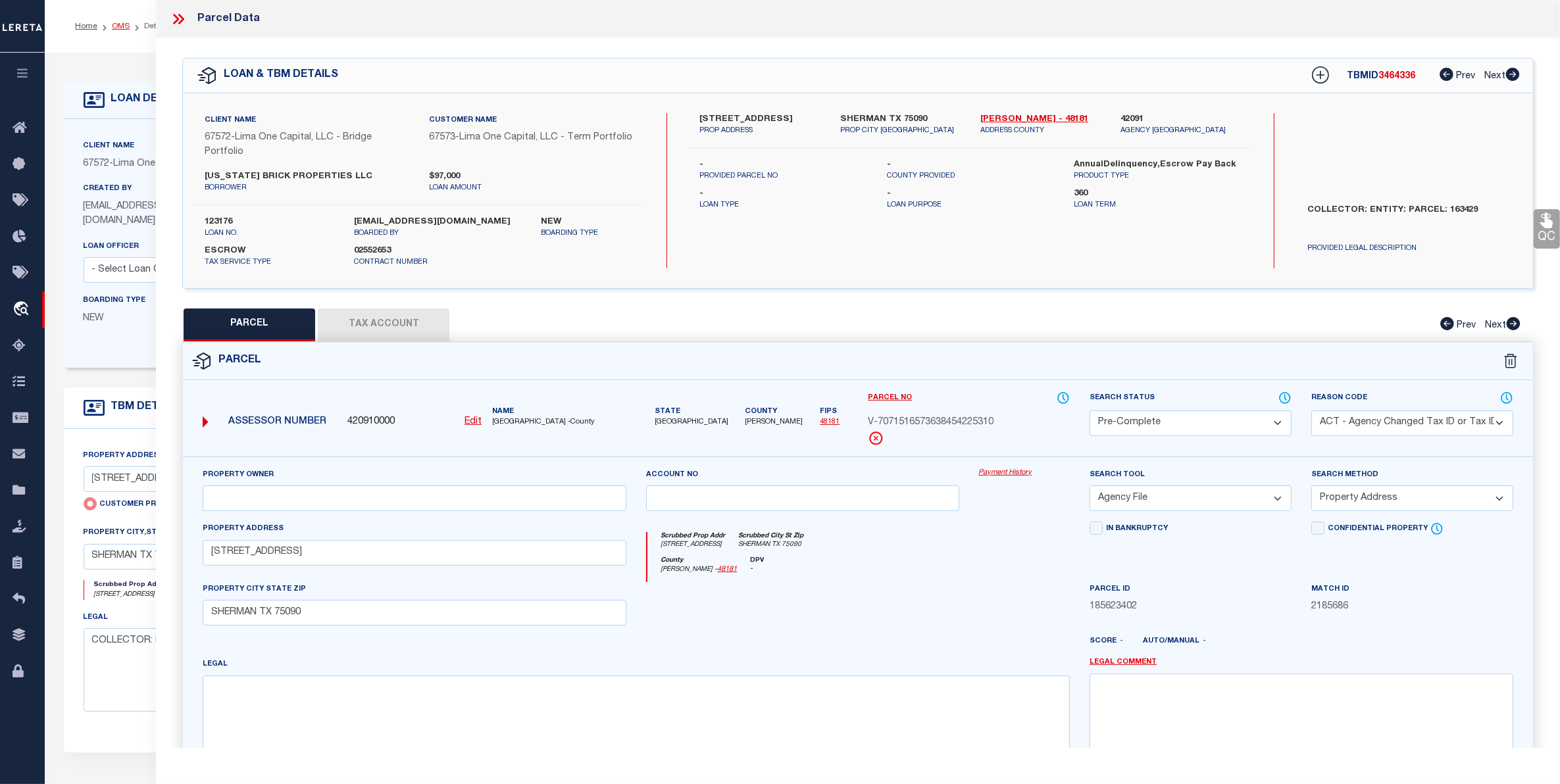
click at [120, 24] on link "OMS" at bounding box center [120, 26] width 17 height 8
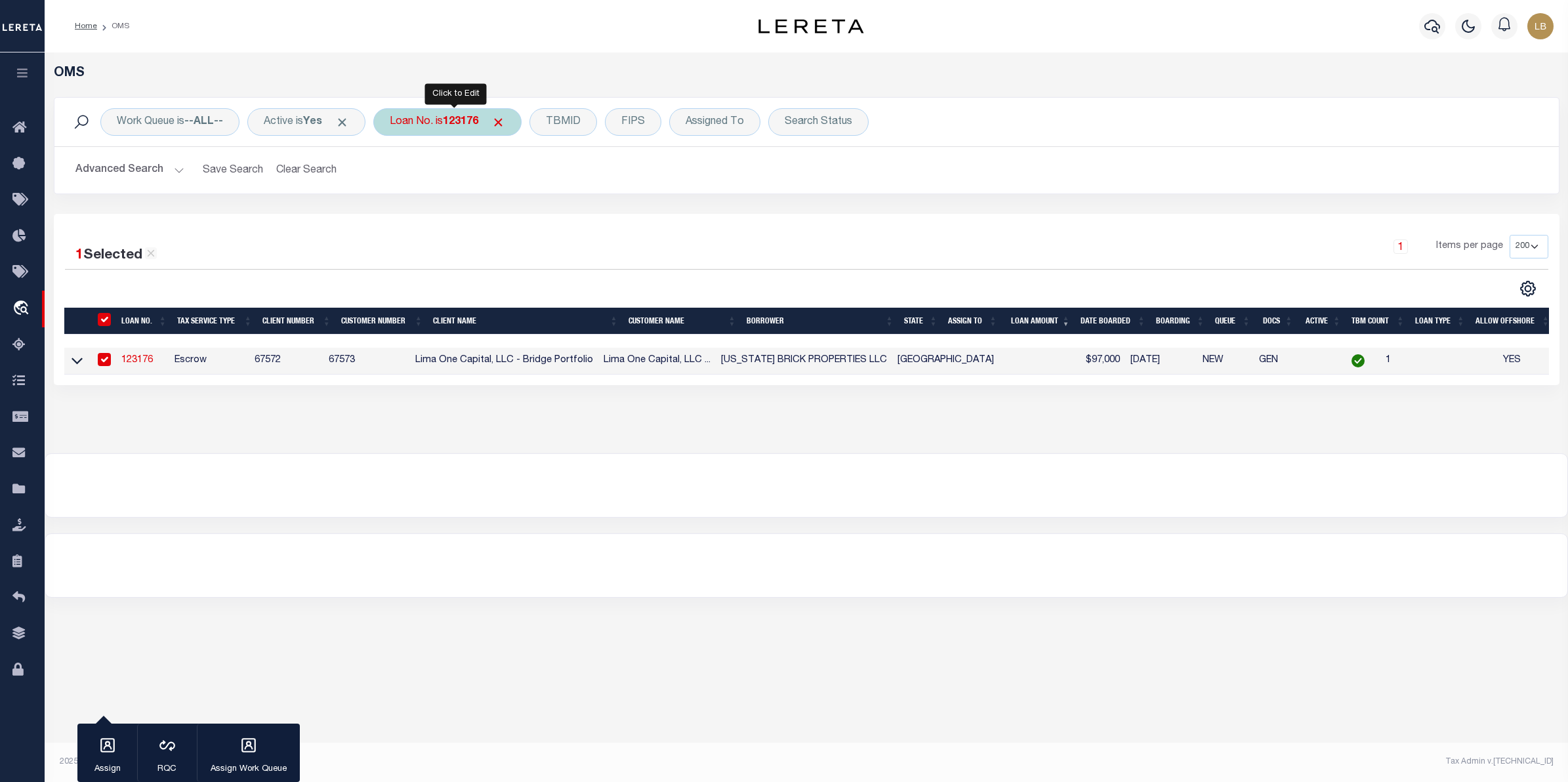
click at [448, 115] on div "Loan No. is 123176" at bounding box center [447, 122] width 149 height 28
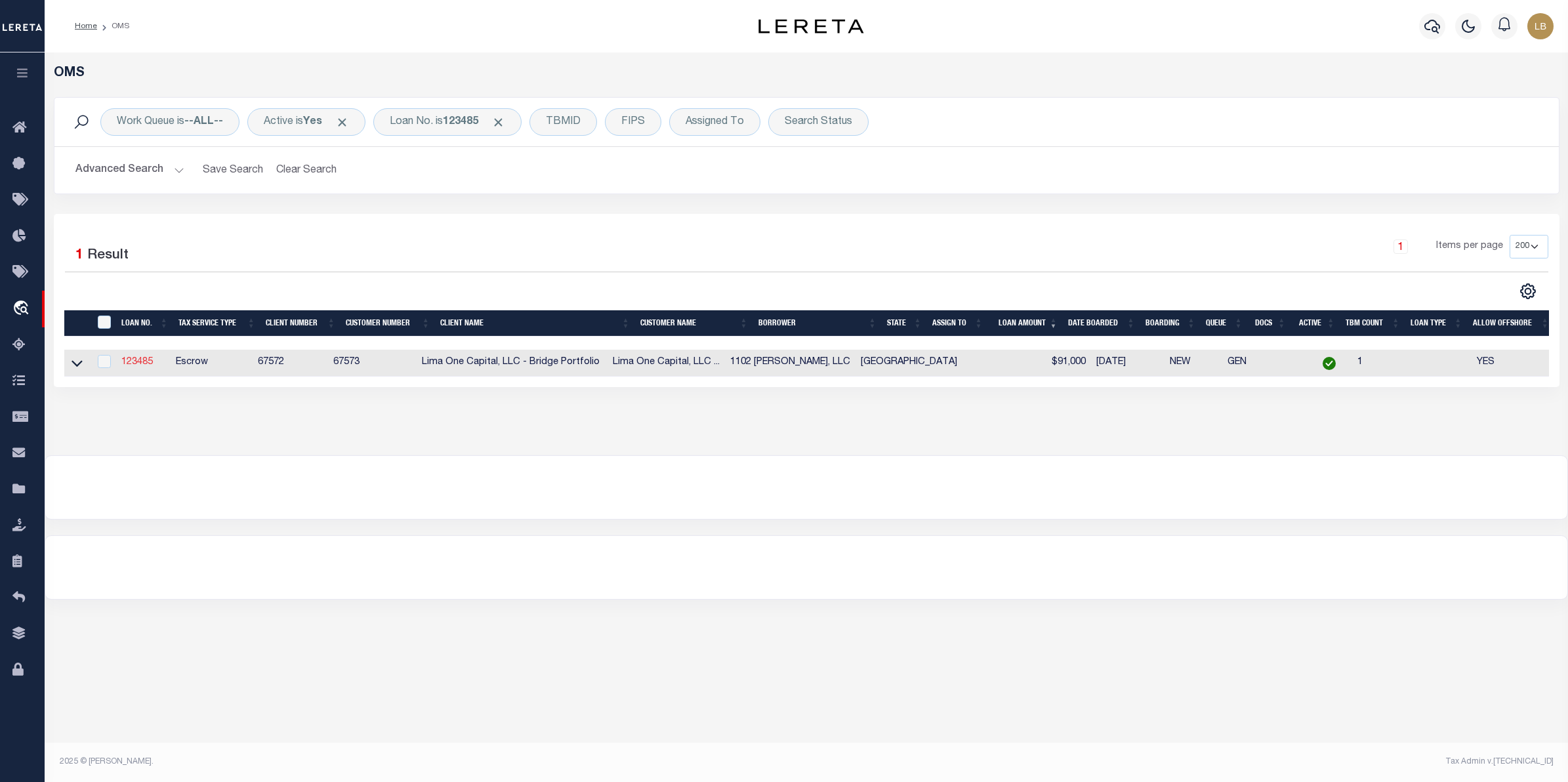
click at [145, 362] on link "123485" at bounding box center [137, 362] width 32 height 10
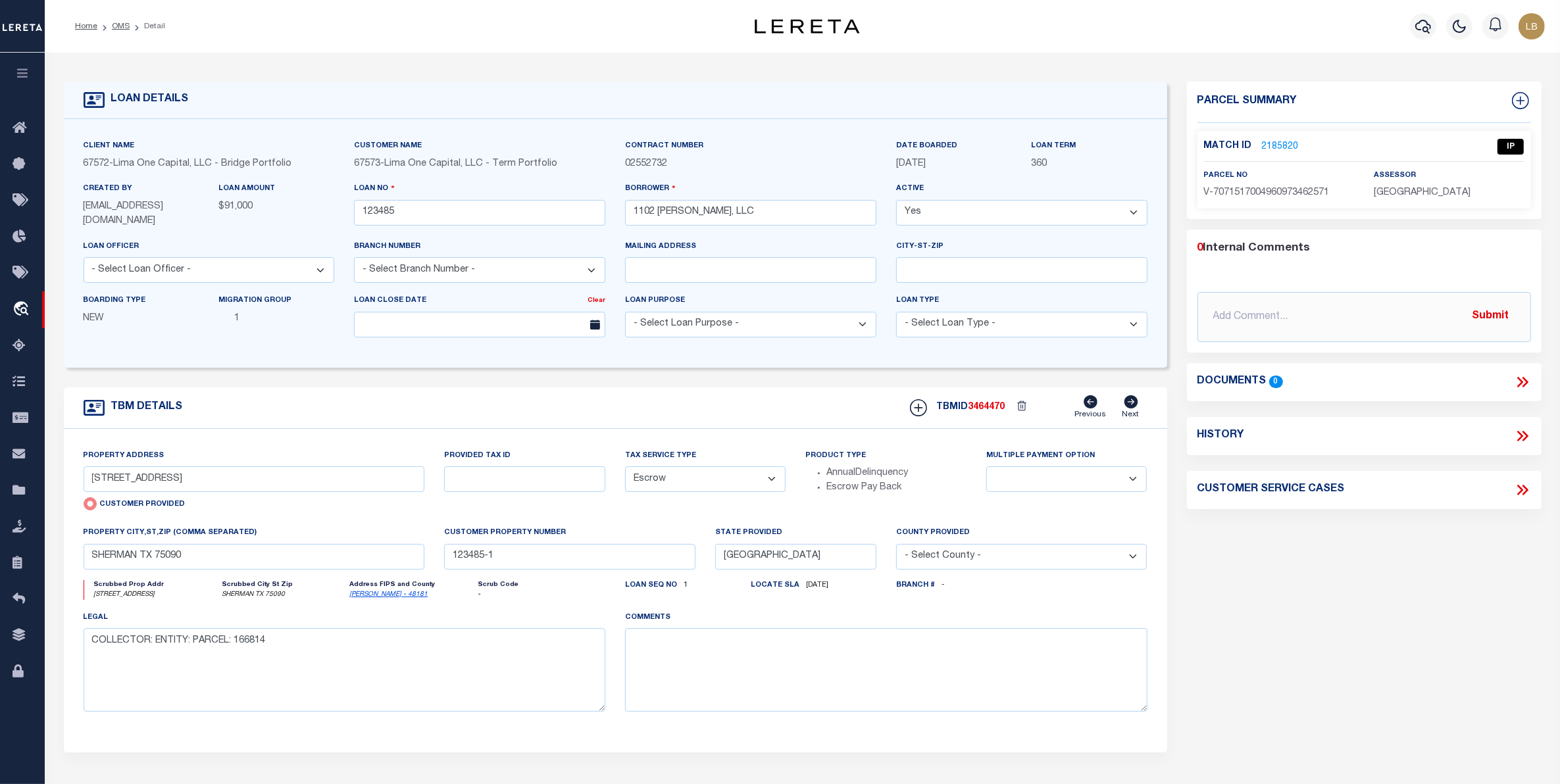
click at [1273, 143] on link "2185820" at bounding box center [1280, 147] width 37 height 13
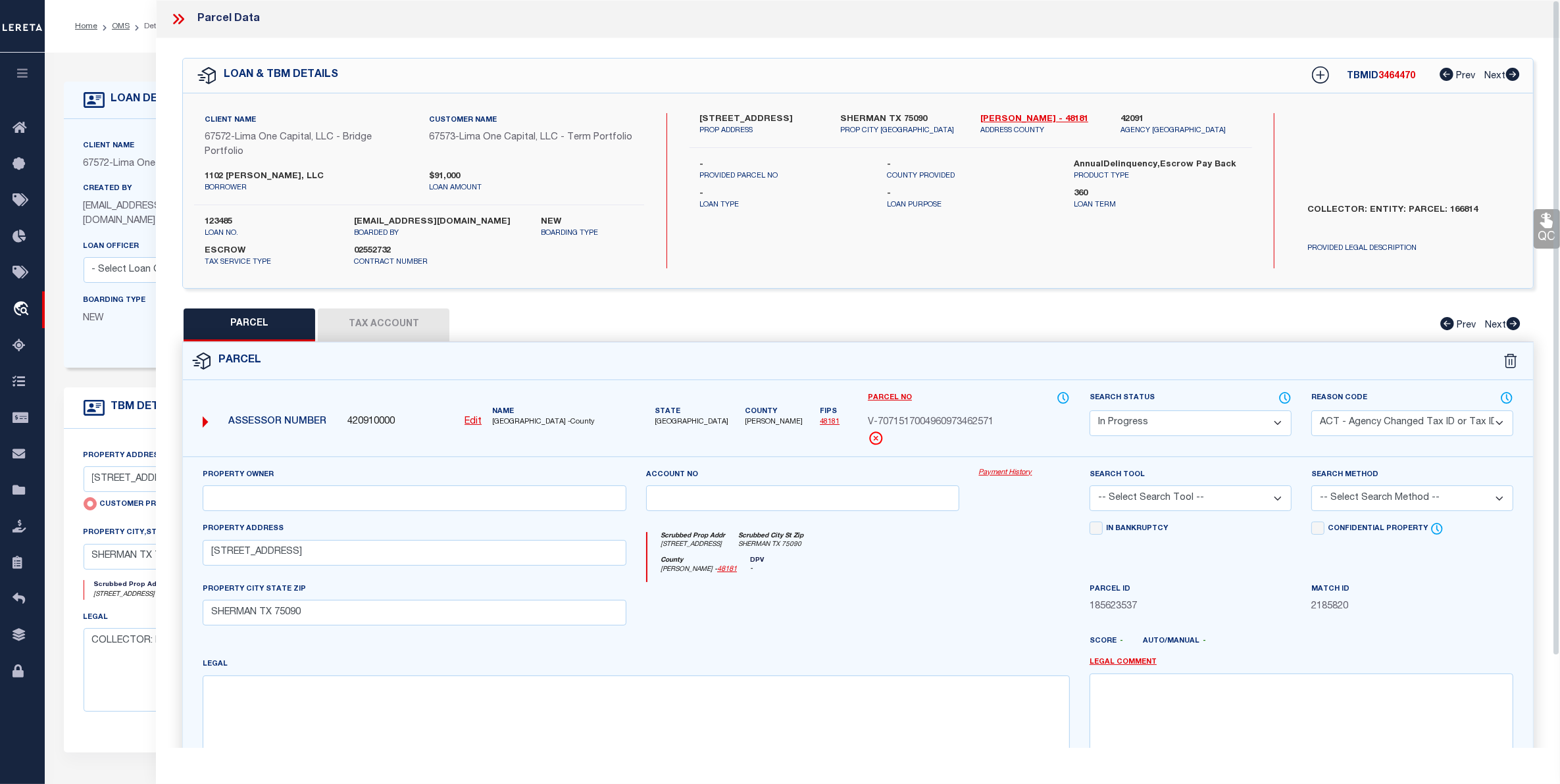
click at [1241, 418] on select "Automated Search Bad Parcel Complete Duplicate Parcel High Dollar Reporting In …" at bounding box center [1190, 423] width 202 height 26
click at [1089, 410] on select "Automated Search Bad Parcel Complete Duplicate Parcel High Dollar Reporting In …" at bounding box center [1190, 423] width 202 height 26
click at [1230, 495] on select "-- Select Search Tool -- 3rd Party Website Agency File Agency Website ATLS CNV-…" at bounding box center [1190, 498] width 202 height 26
click at [1089, 487] on select "-- Select Search Tool -- 3rd Party Website Agency File Agency Website ATLS CNV-…" at bounding box center [1190, 498] width 202 height 26
click at [1401, 503] on select "-- Select Search Method -- Property Address Legal Liability Info Provided" at bounding box center [1412, 498] width 202 height 26
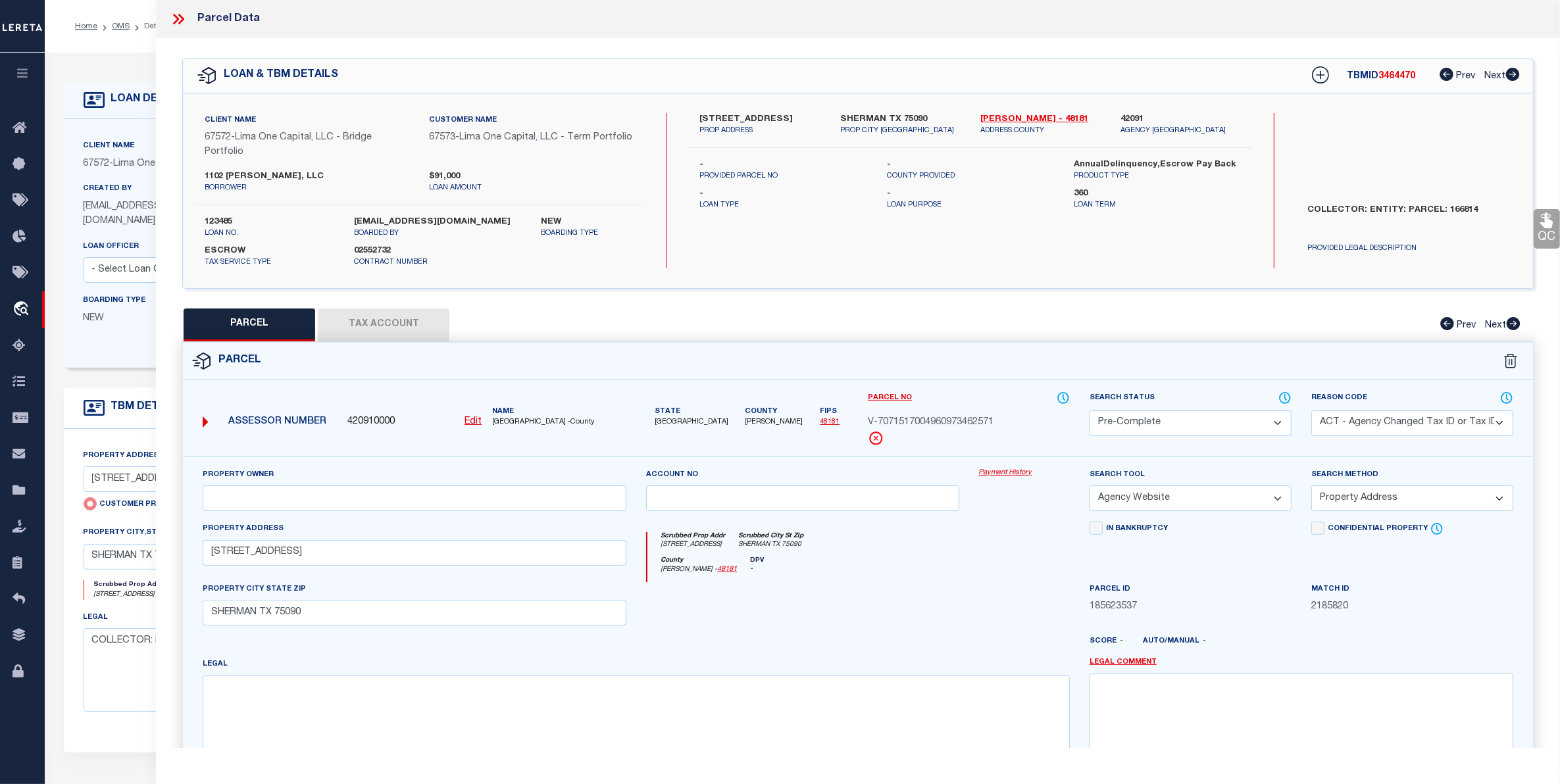
click at [1311, 487] on select "-- Select Search Method -- Property Address Legal Liability Info Provided" at bounding box center [1412, 498] width 202 height 26
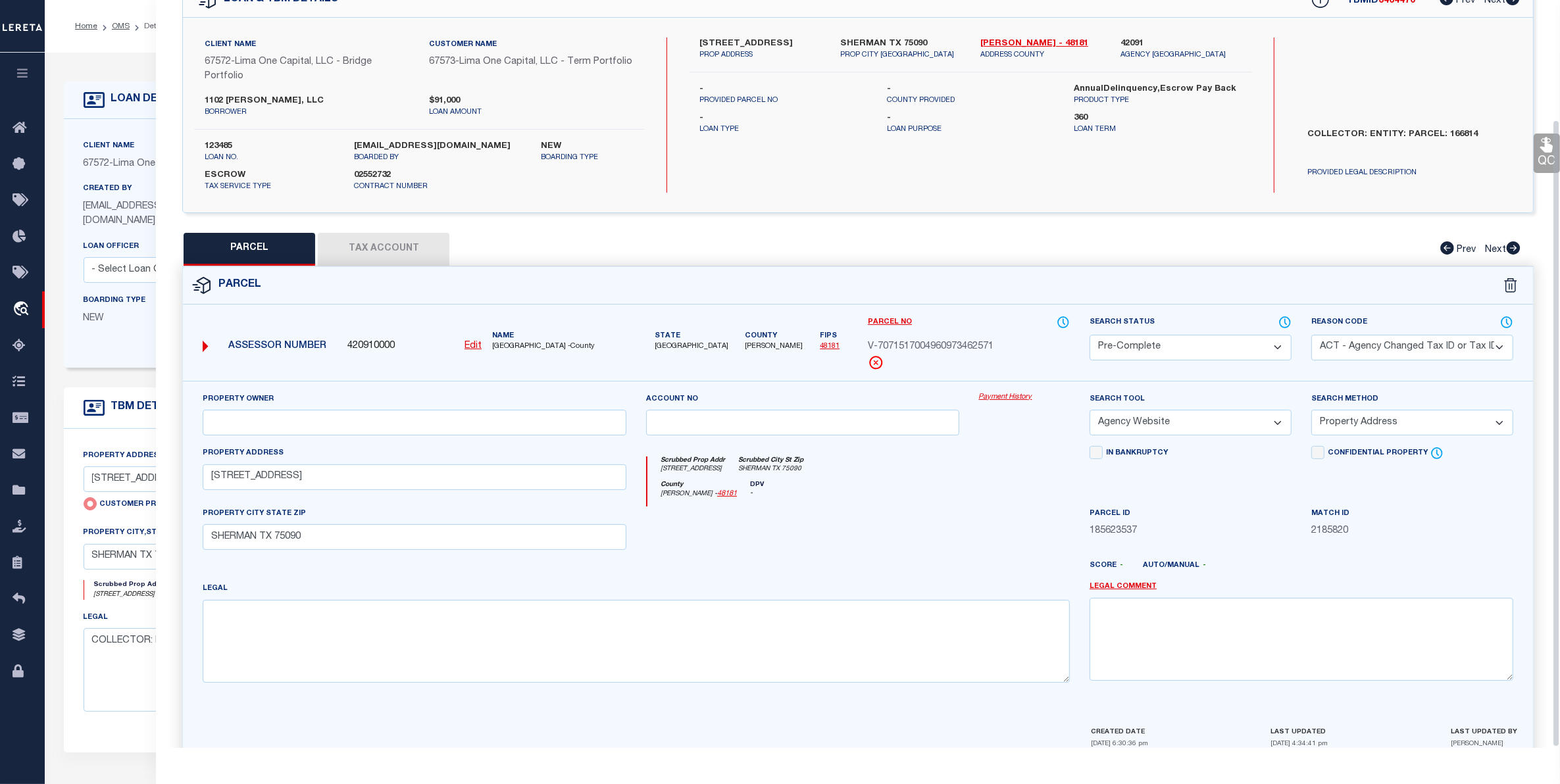
scroll to position [143, 0]
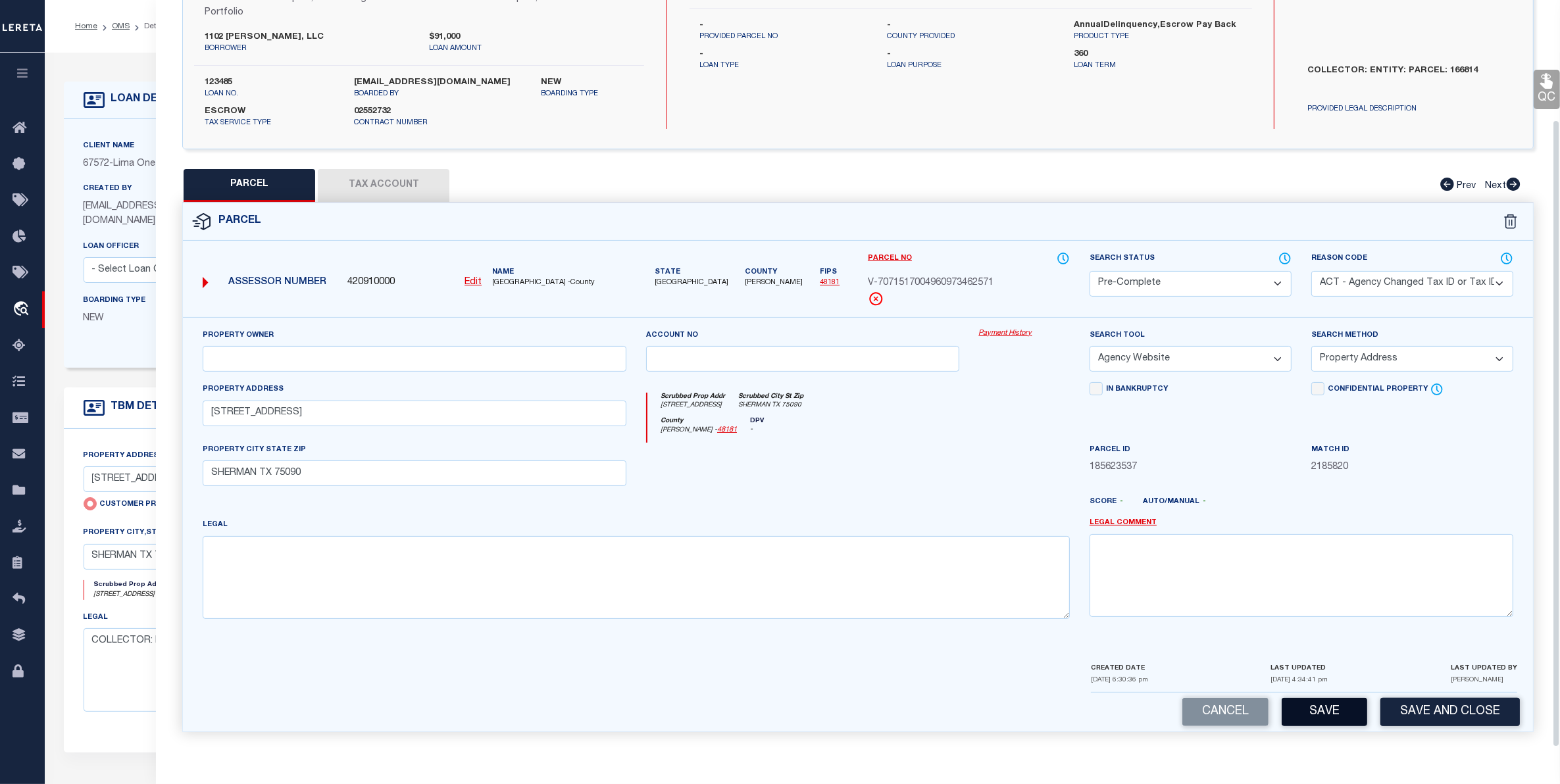
click at [1333, 717] on button "Save" at bounding box center [1324, 711] width 86 height 28
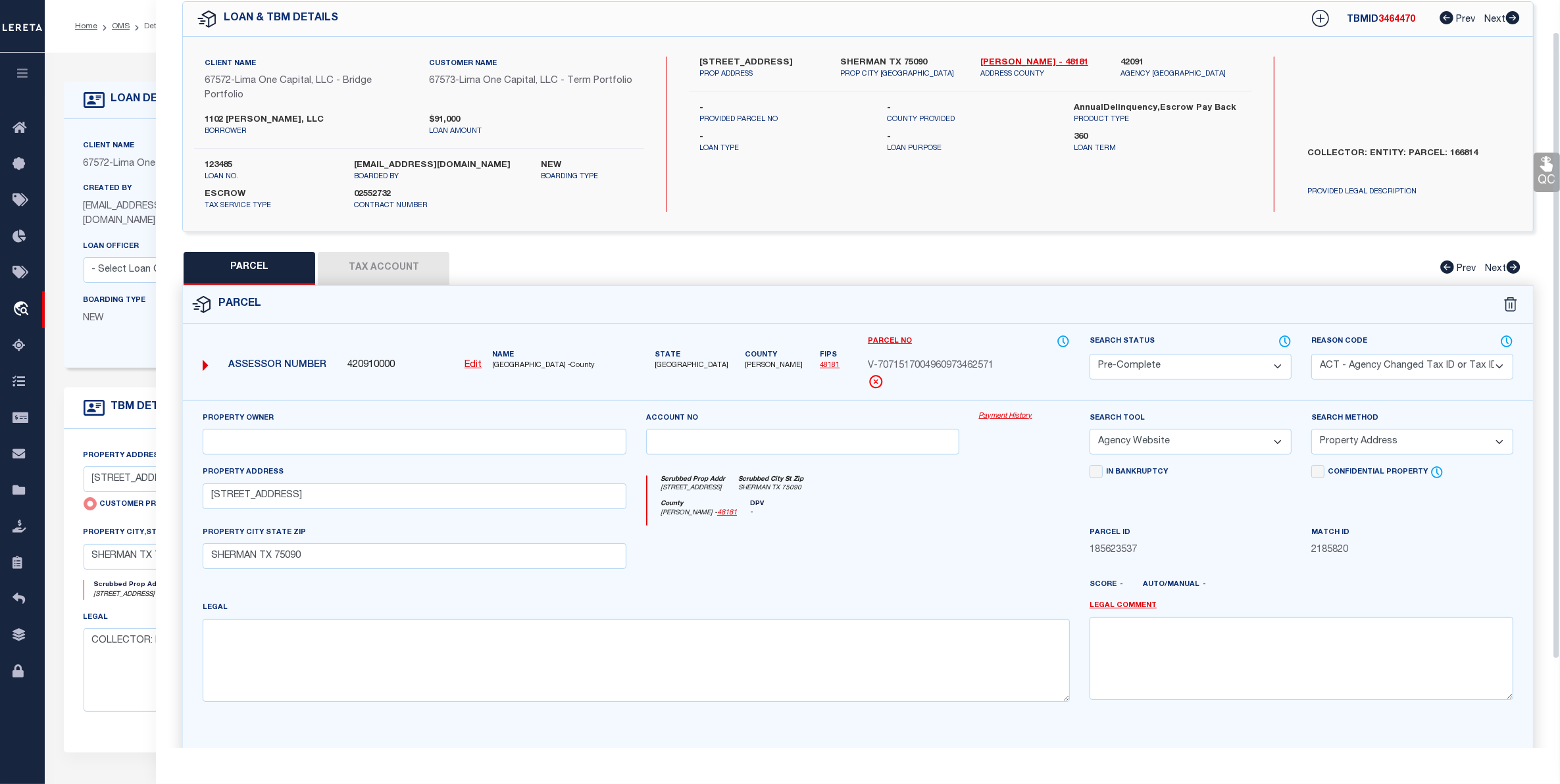
scroll to position [0, 0]
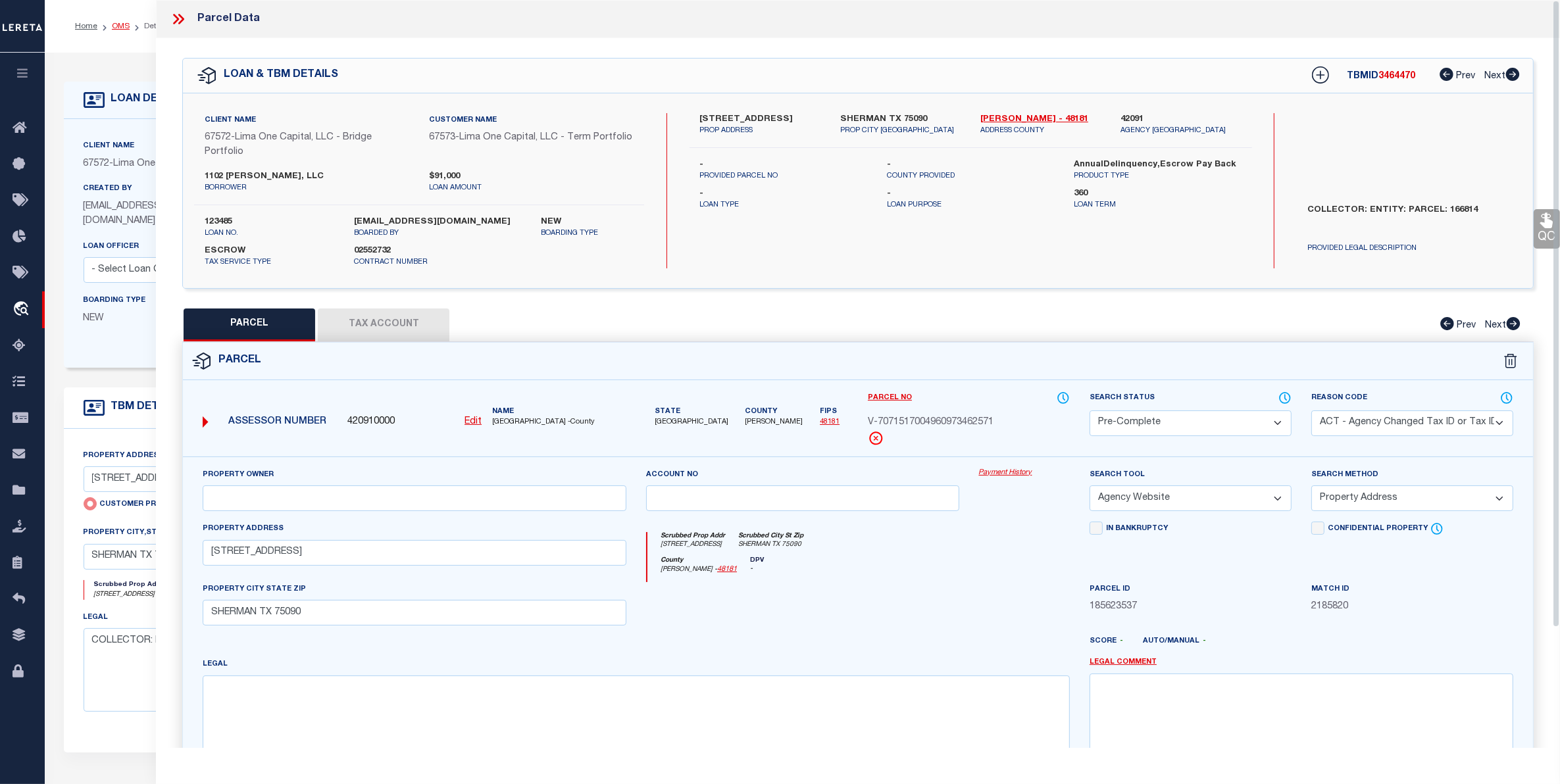
click at [115, 26] on link "OMS" at bounding box center [120, 26] width 17 height 8
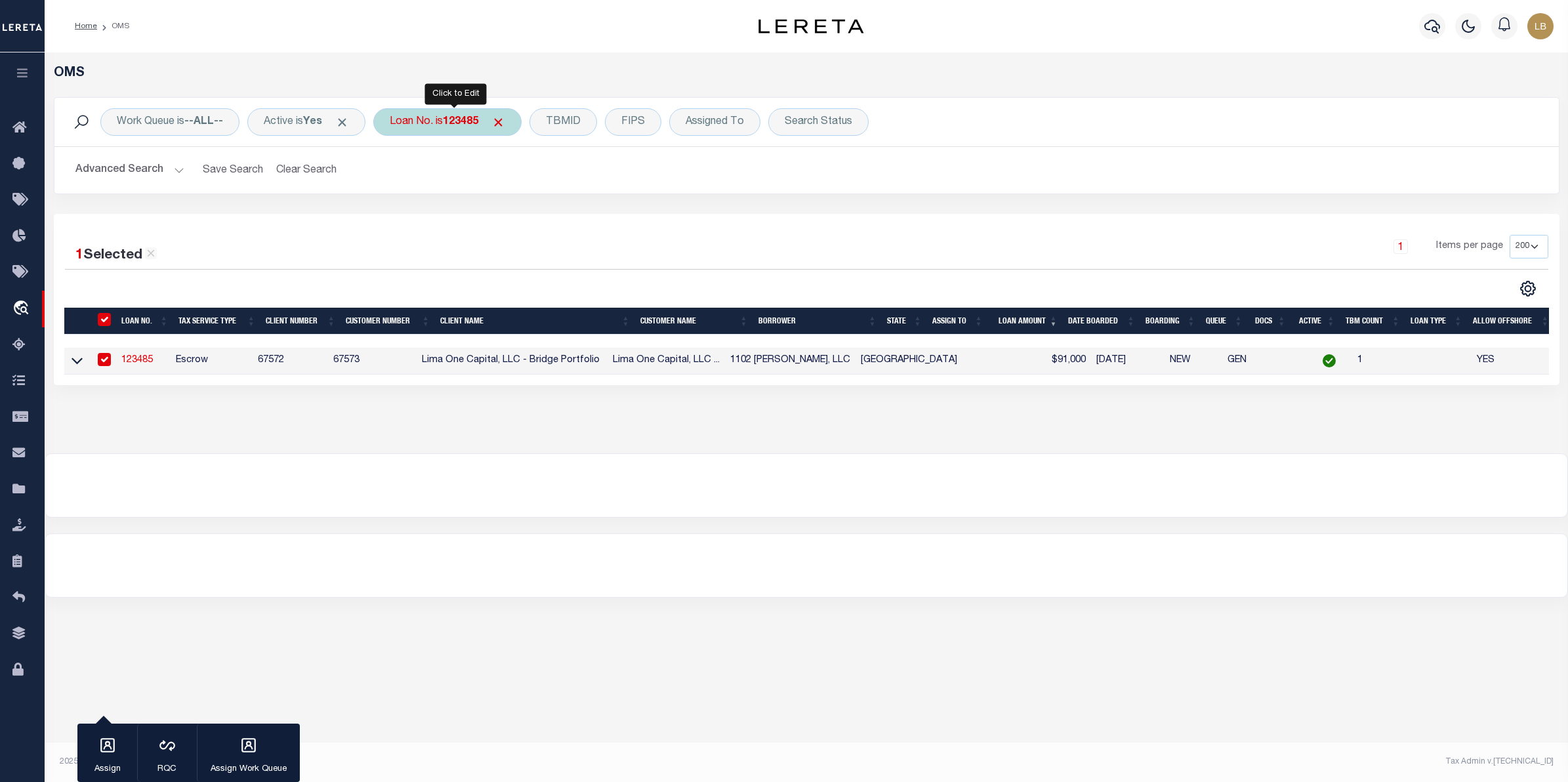
click at [491, 116] on div "Loan No. is 123485" at bounding box center [447, 122] width 149 height 28
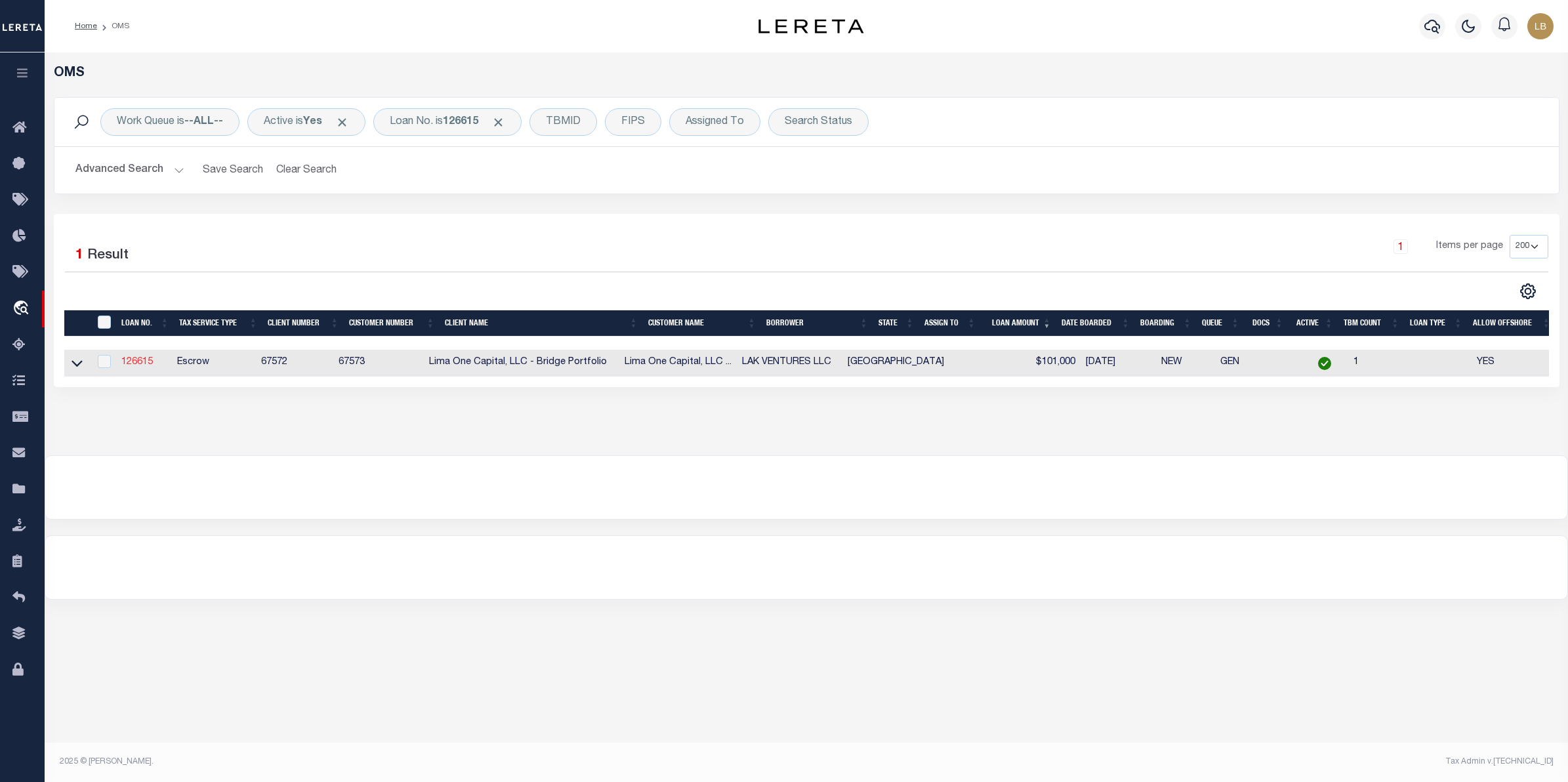
click at [138, 359] on link "126615" at bounding box center [137, 362] width 32 height 10
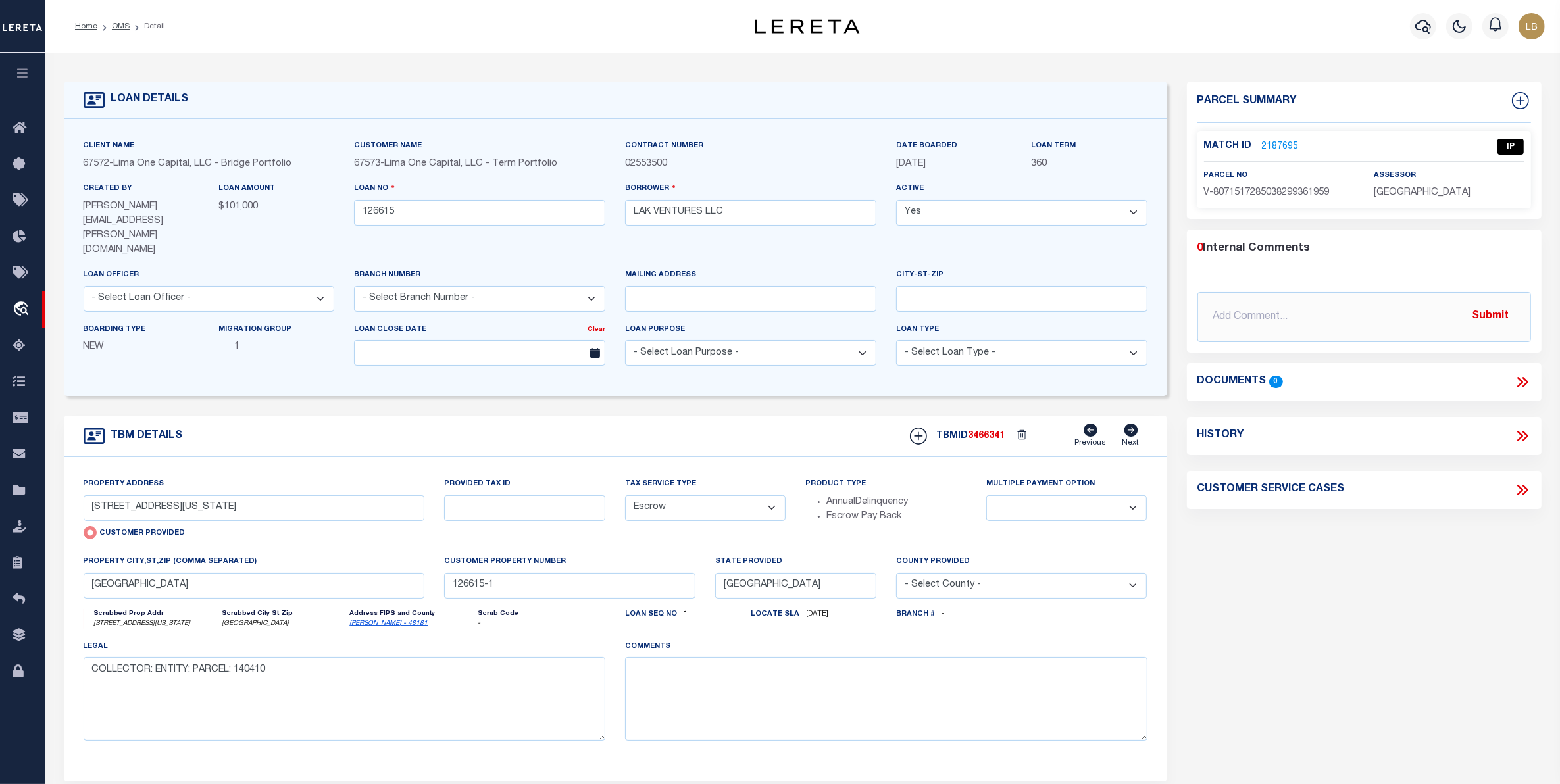
click at [1272, 140] on link "2187695" at bounding box center [1280, 147] width 37 height 13
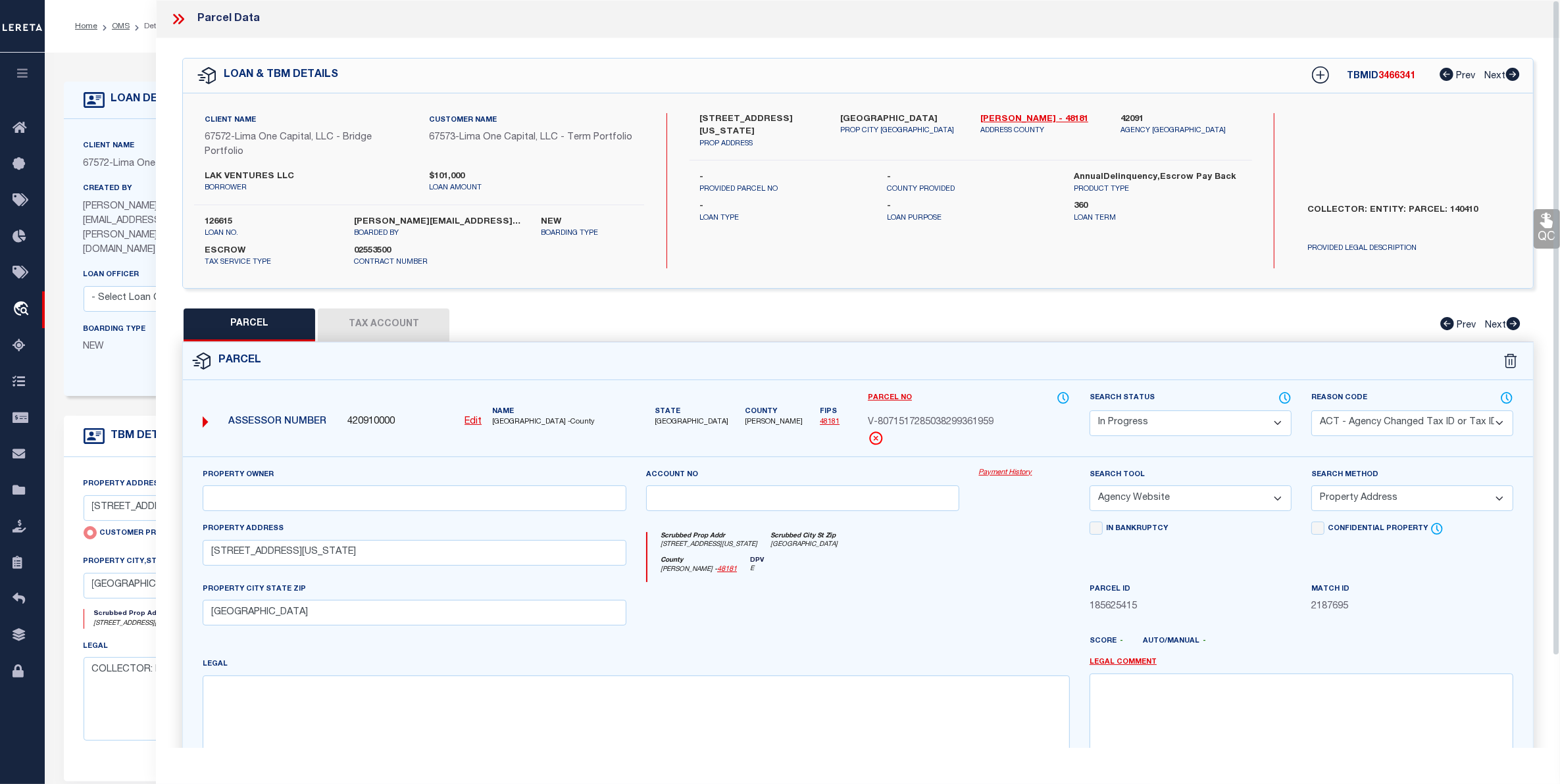
click at [1175, 424] on select "Automated Search Bad Parcel Complete Duplicate Parcel High Dollar Reporting In …" at bounding box center [1190, 423] width 202 height 26
click at [1089, 410] on select "Automated Search Bad Parcel Complete Duplicate Parcel High Dollar Reporting In …" at bounding box center [1190, 423] width 202 height 26
click at [1178, 497] on select "-- Select Search Tool -- 3rd Party Website Agency File Agency Website ATLS CNV-…" at bounding box center [1190, 498] width 202 height 26
click at [1385, 726] on textarea at bounding box center [1300, 715] width 424 height 83
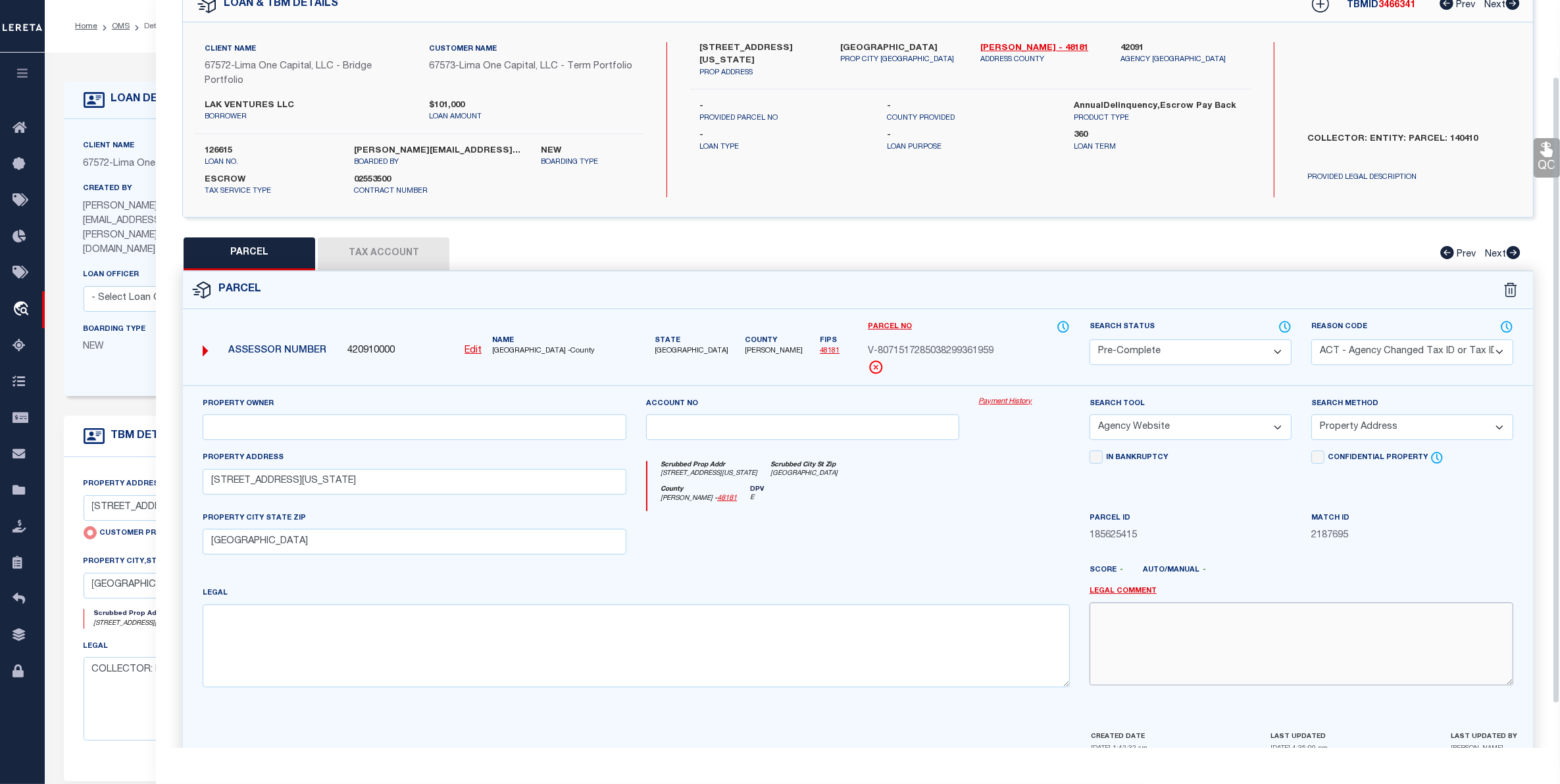
scroll to position [143, 0]
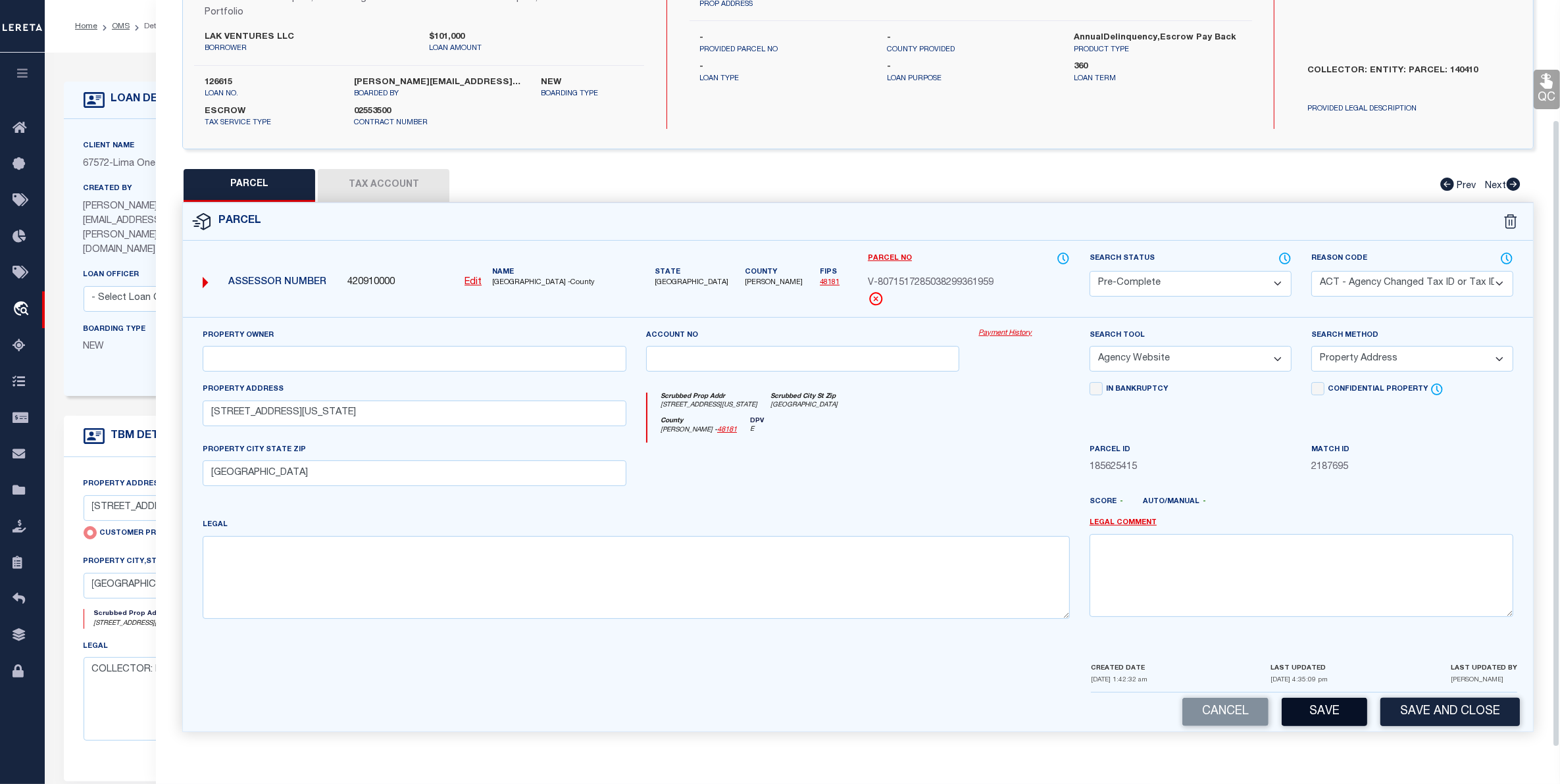
click at [1313, 718] on button "Save" at bounding box center [1324, 711] width 86 height 28
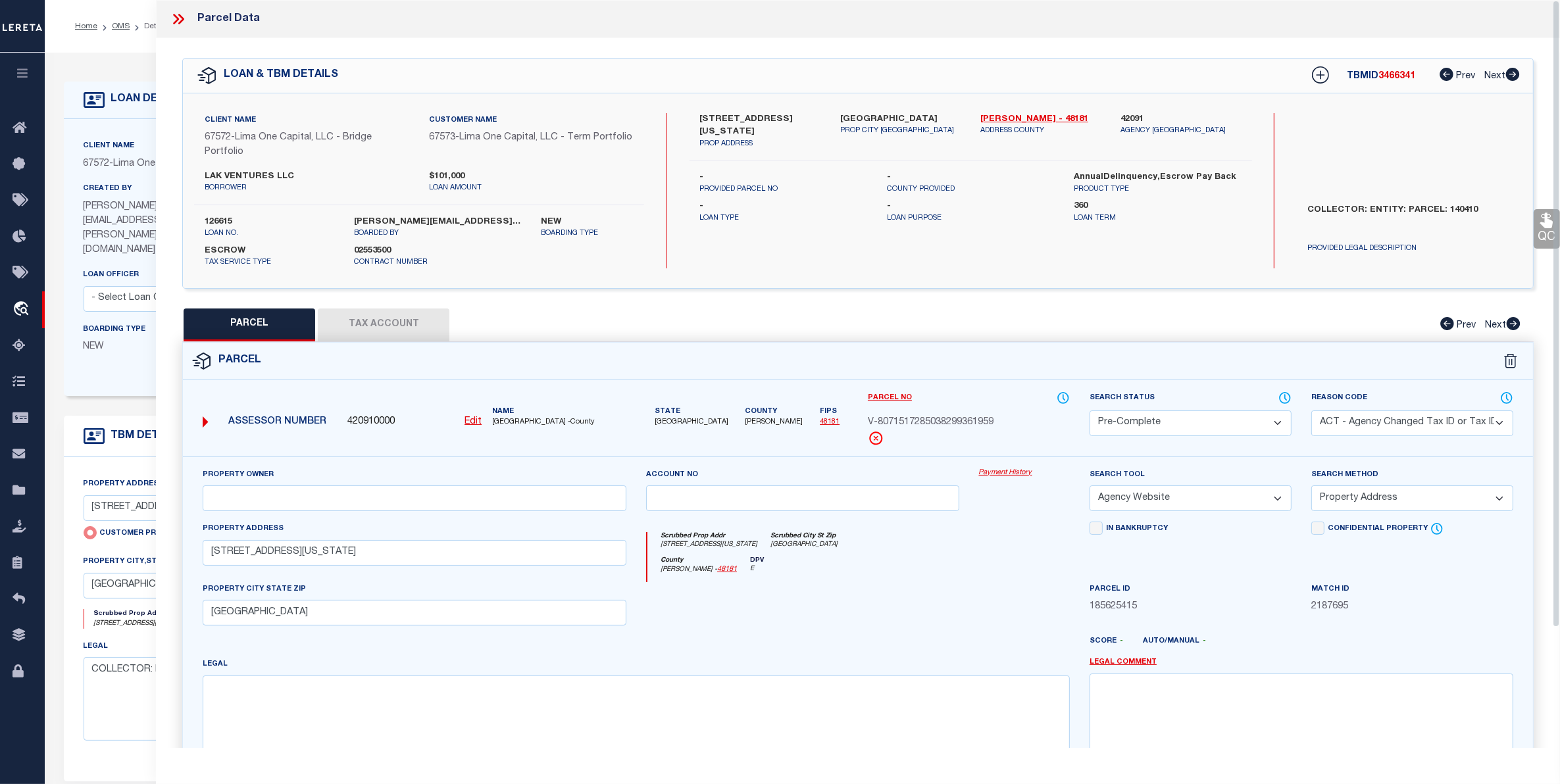
click at [178, 22] on icon at bounding box center [179, 19] width 17 height 17
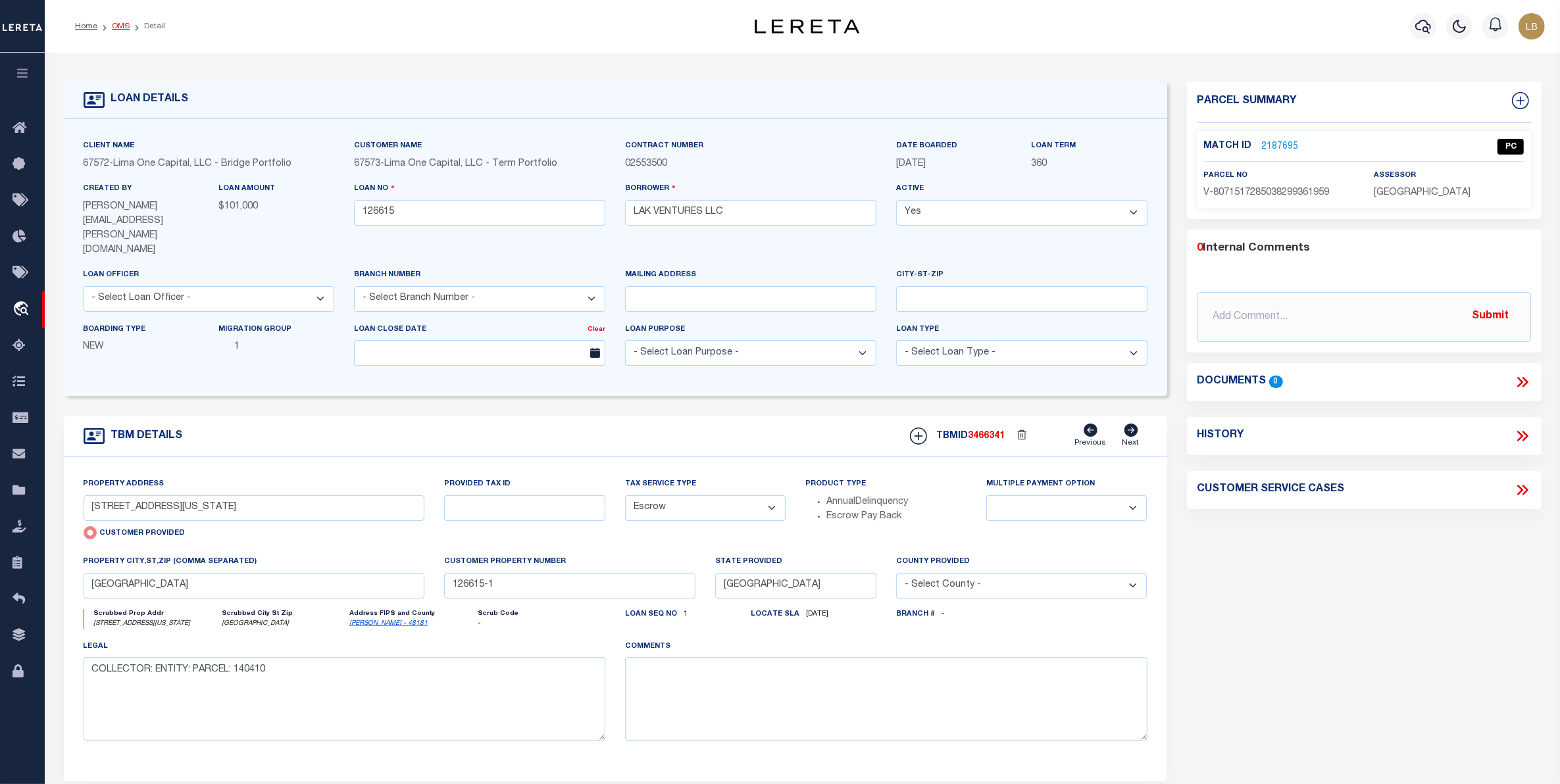
click at [122, 24] on link "OMS" at bounding box center [120, 26] width 17 height 8
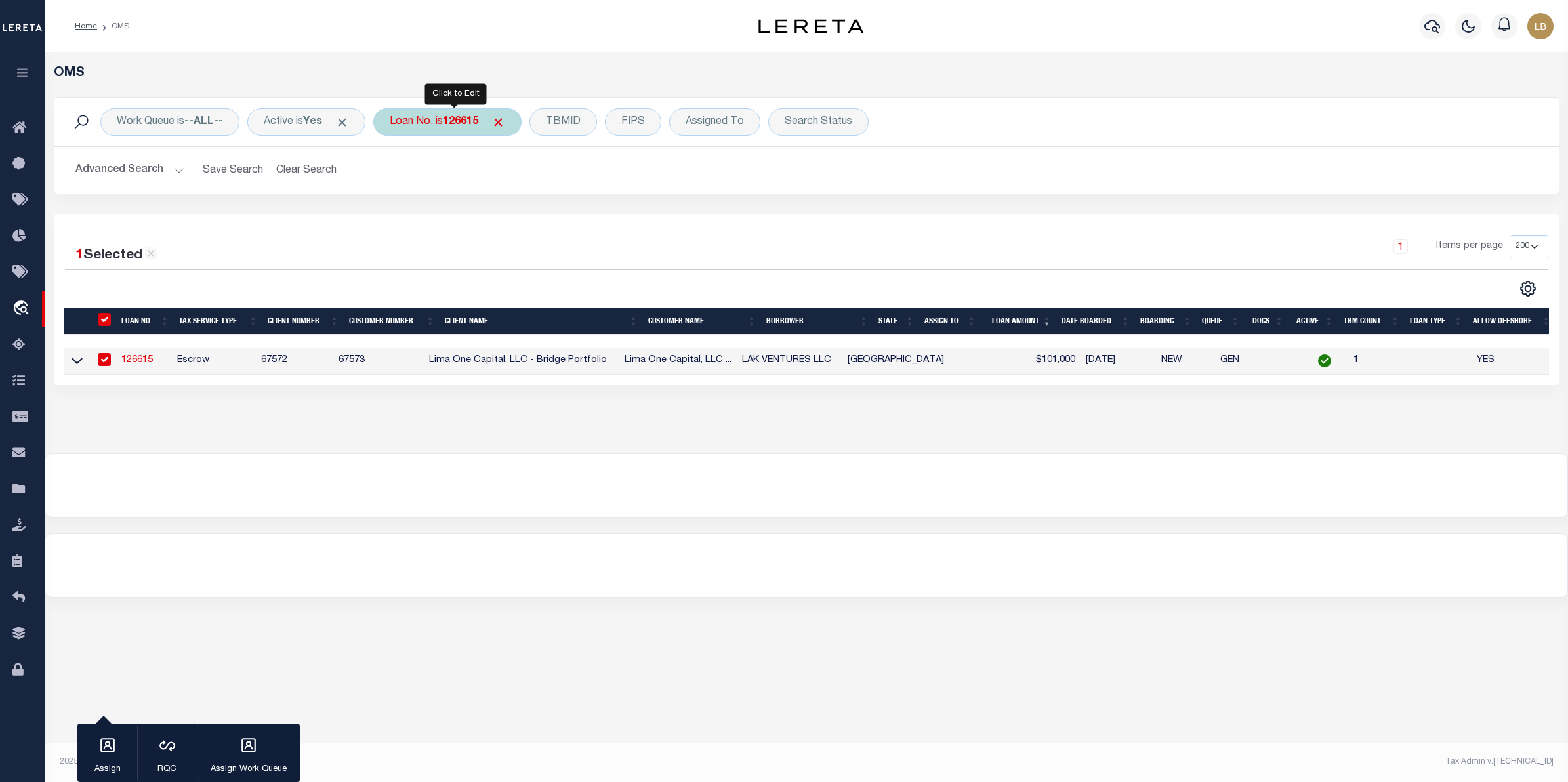
click at [466, 117] on b "126615" at bounding box center [460, 122] width 35 height 11
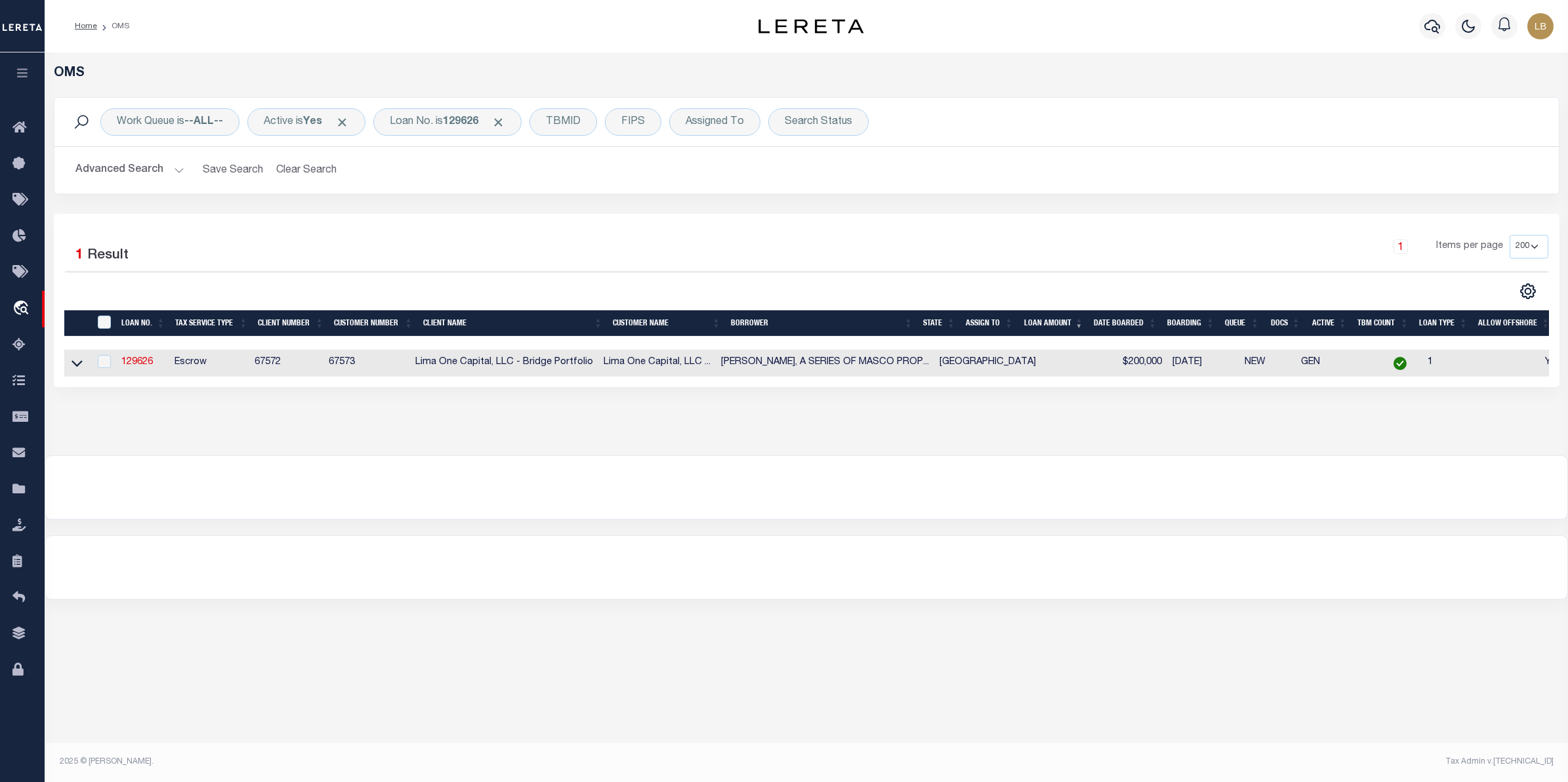
click at [136, 353] on td "129626" at bounding box center [142, 363] width 53 height 27
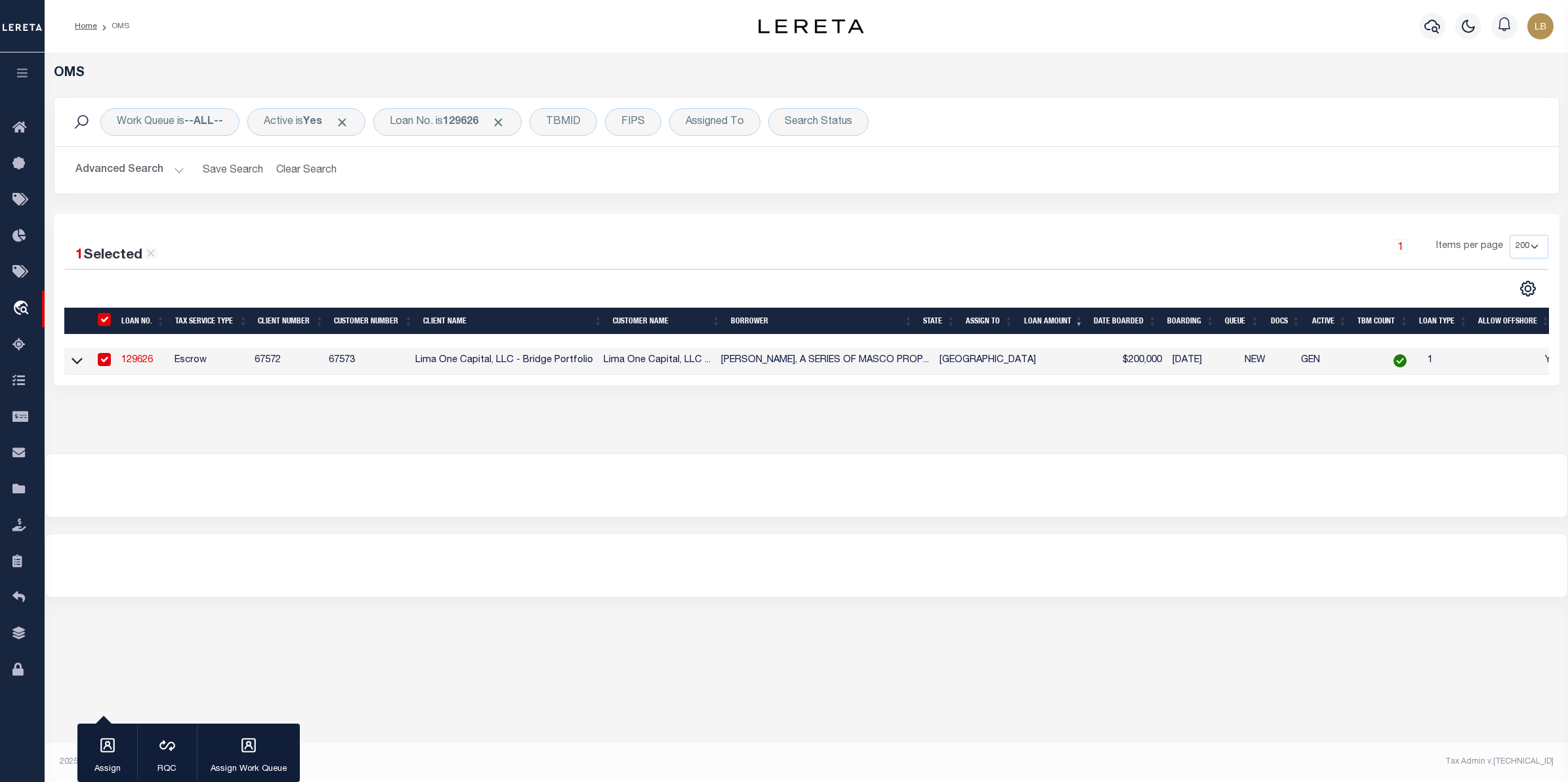
click at [138, 358] on link "129626" at bounding box center [137, 360] width 32 height 10
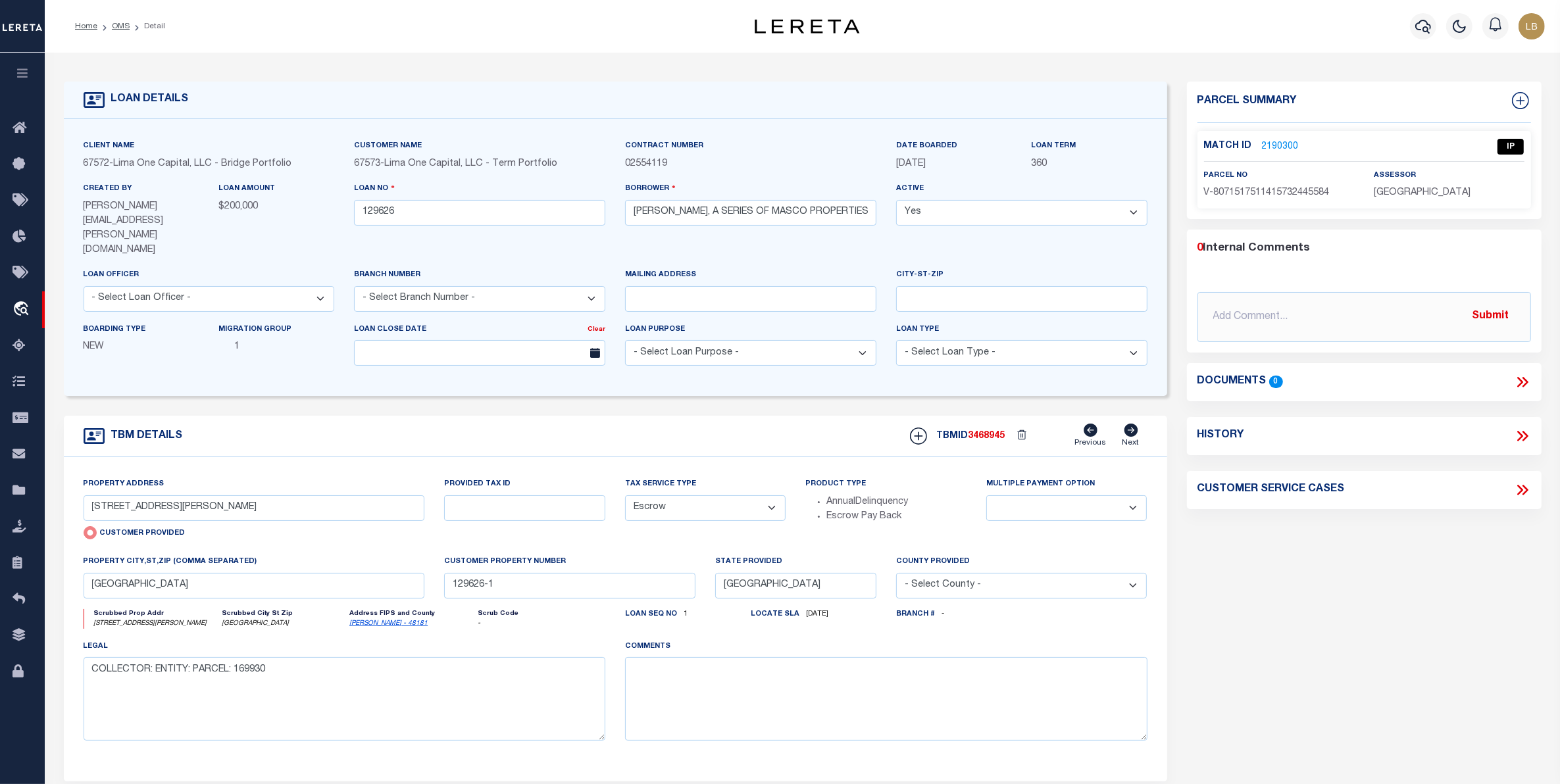
click at [1276, 148] on link "2190300" at bounding box center [1280, 147] width 37 height 13
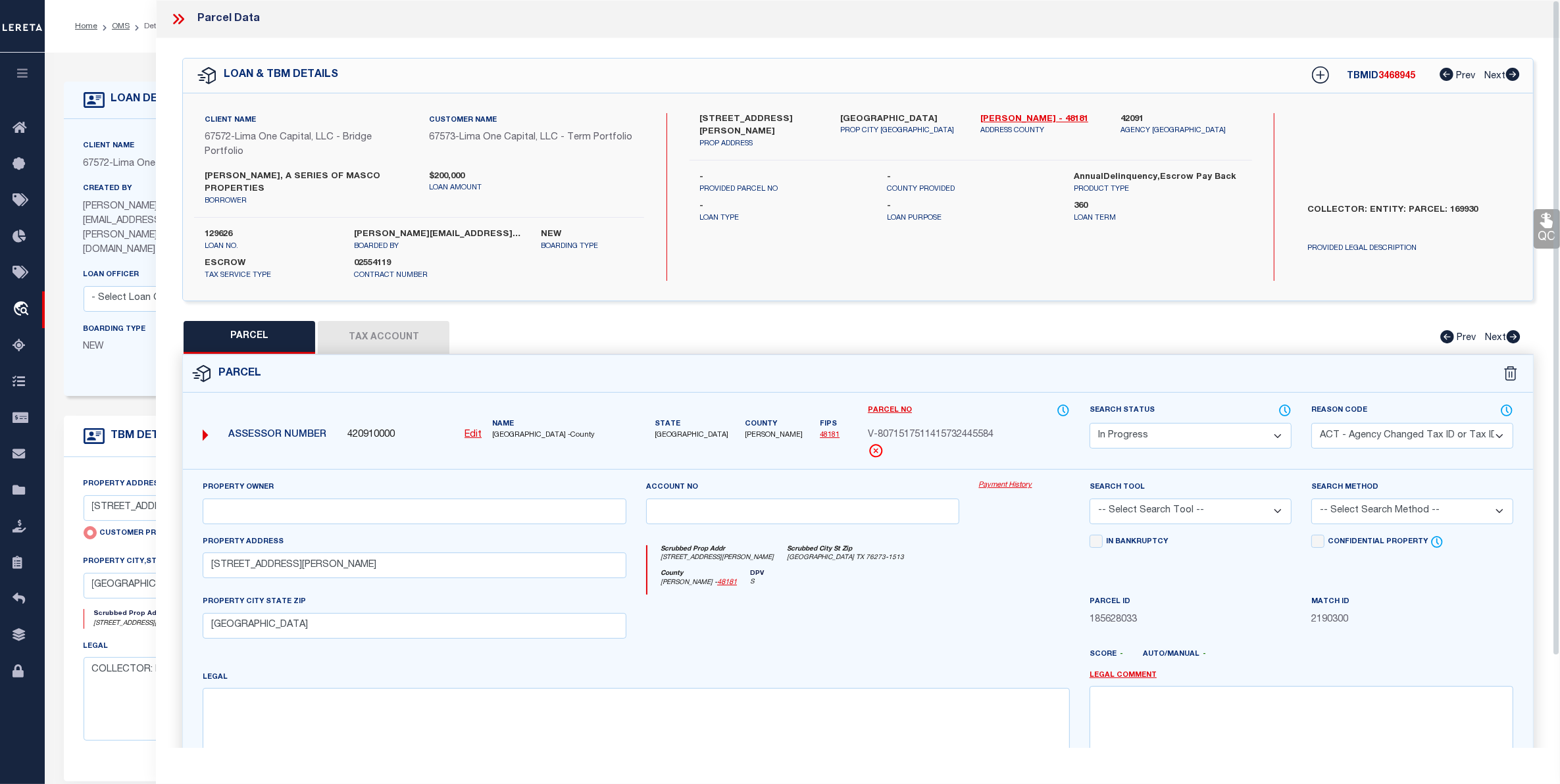
click at [1208, 426] on select "Automated Search Bad Parcel Complete Duplicate Parcel High Dollar Reporting In …" at bounding box center [1190, 435] width 202 height 26
click at [1089, 423] on select "Automated Search Bad Parcel Complete Duplicate Parcel High Dollar Reporting In …" at bounding box center [1190, 435] width 202 height 26
click at [1205, 499] on select "-- Select Search Tool -- 3rd Party Website Agency File Agency Website ATLS CNV-…" at bounding box center [1190, 511] width 202 height 26
click at [1089, 499] on select "-- Select Search Tool -- 3rd Party Website Agency File Agency Website ATLS CNV-…" at bounding box center [1190, 511] width 202 height 26
click at [1405, 501] on select "-- Select Search Method -- Property Address Legal Liability Info Provided" at bounding box center [1412, 511] width 202 height 26
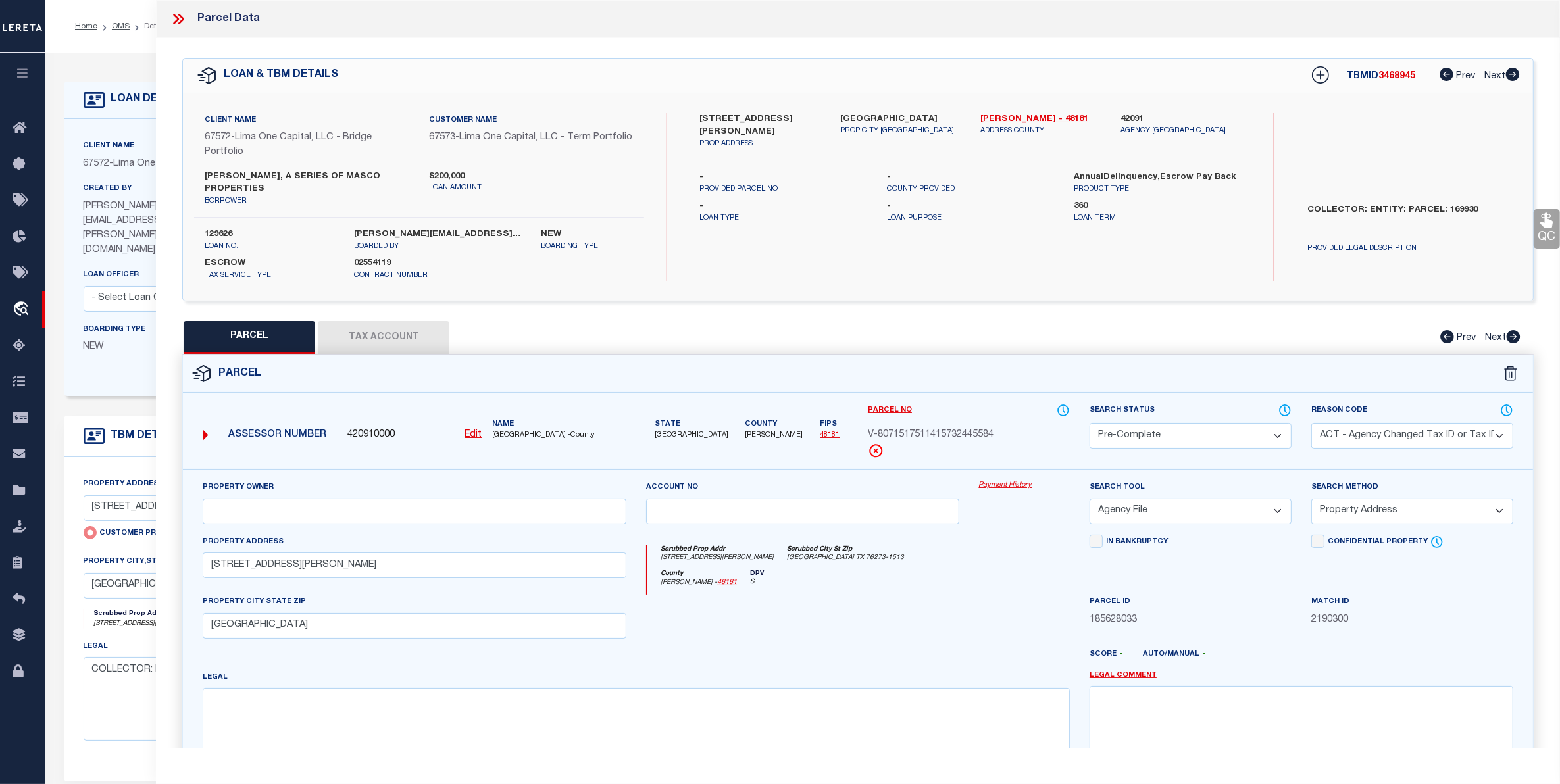
click at [1311, 499] on select "-- Select Search Method -- Property Address Legal Liability Info Provided" at bounding box center [1412, 511] width 202 height 26
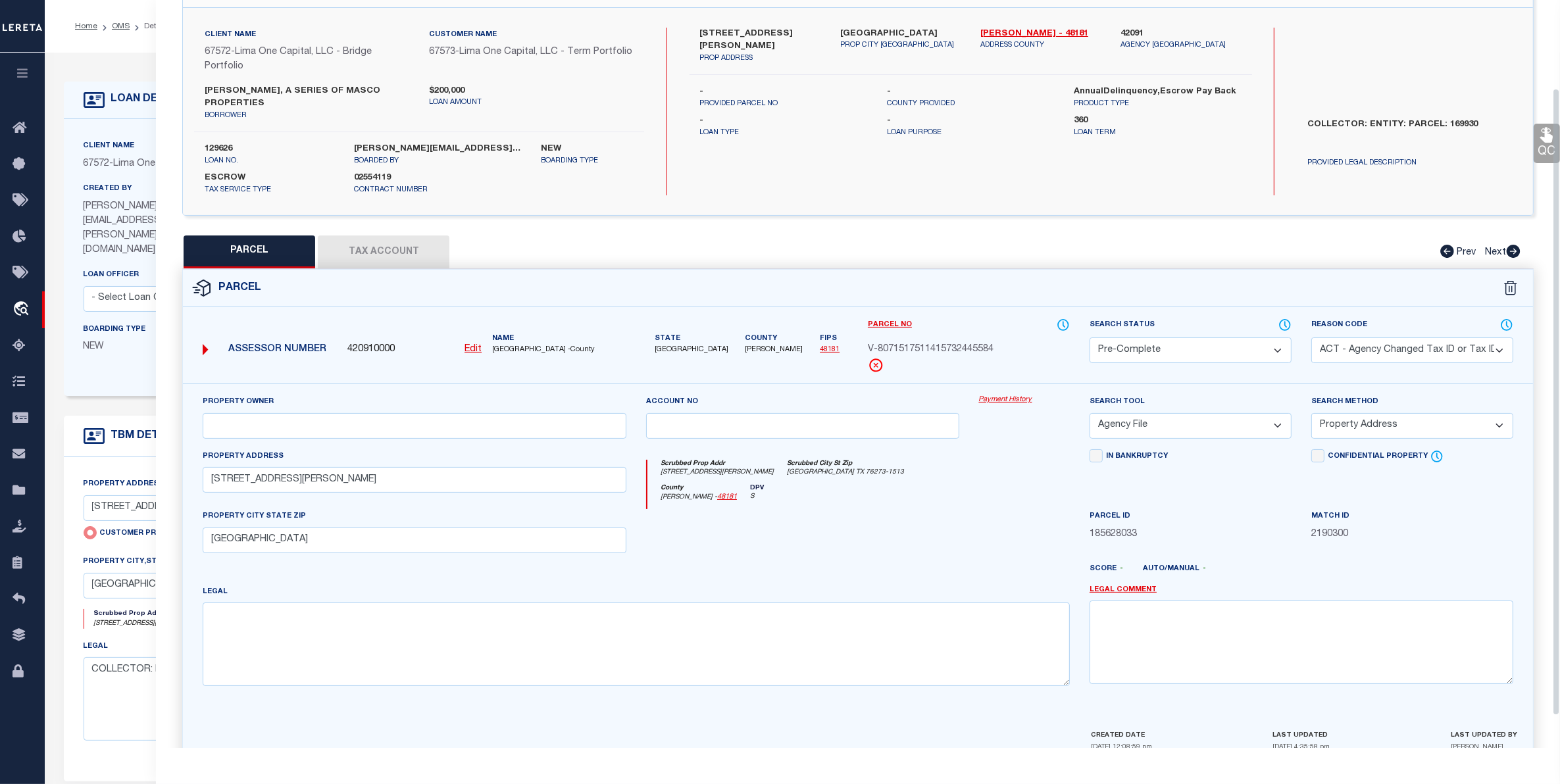
scroll to position [143, 0]
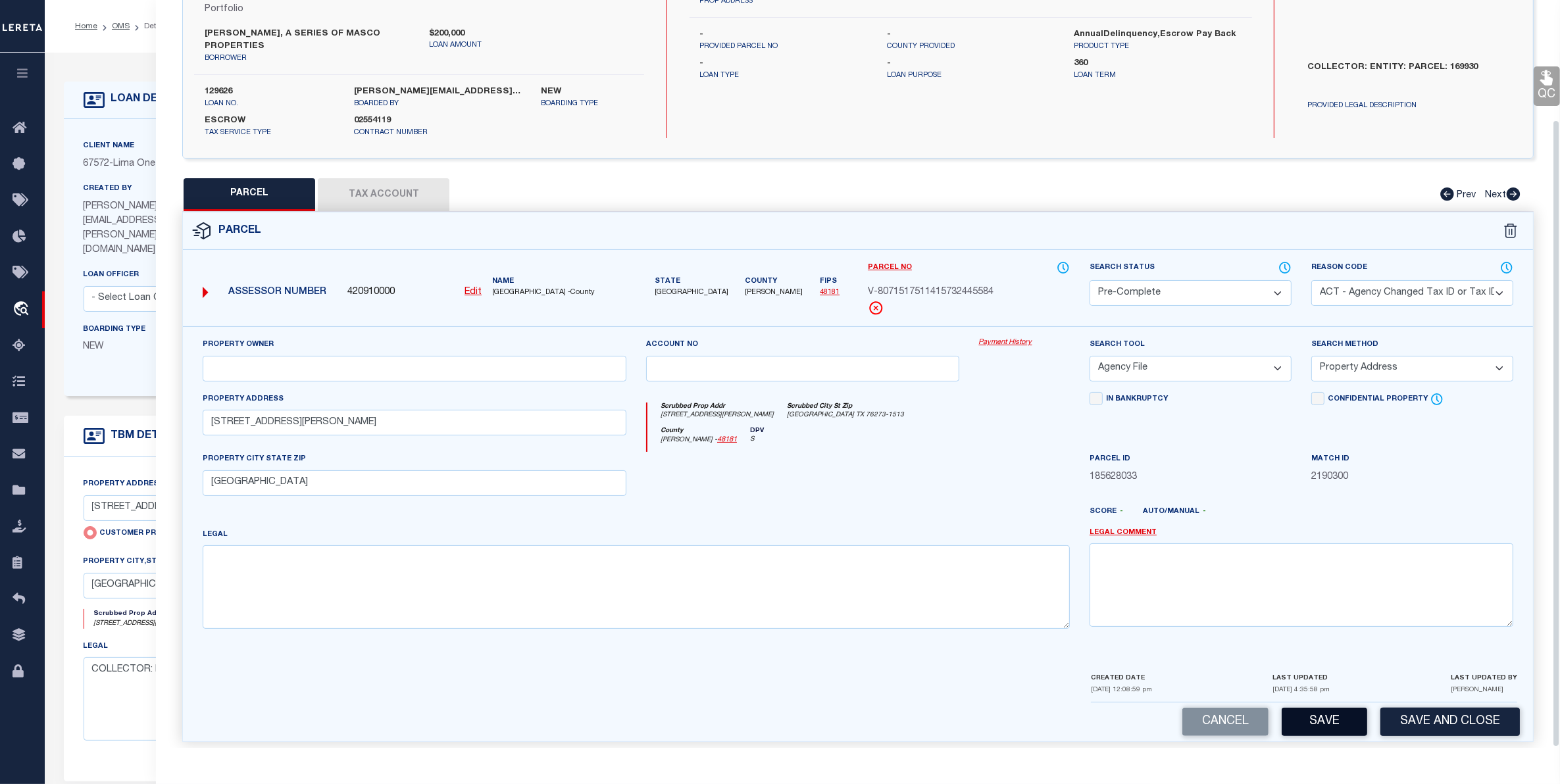
drag, startPoint x: 1333, startPoint y: 701, endPoint x: 1318, endPoint y: 698, distance: 15.3
click at [1331, 707] on button "Save" at bounding box center [1324, 721] width 86 height 28
